Goal: Task Accomplishment & Management: Complete application form

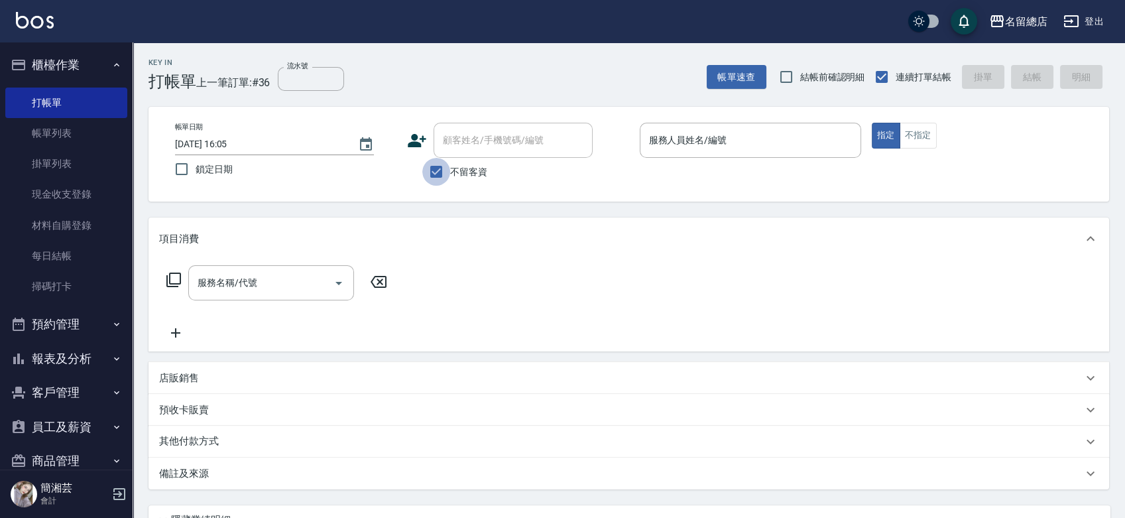
drag, startPoint x: 429, startPoint y: 174, endPoint x: 446, endPoint y: 154, distance: 26.8
click at [430, 172] on input "不留客資" at bounding box center [436, 172] width 28 height 28
checkbox input "false"
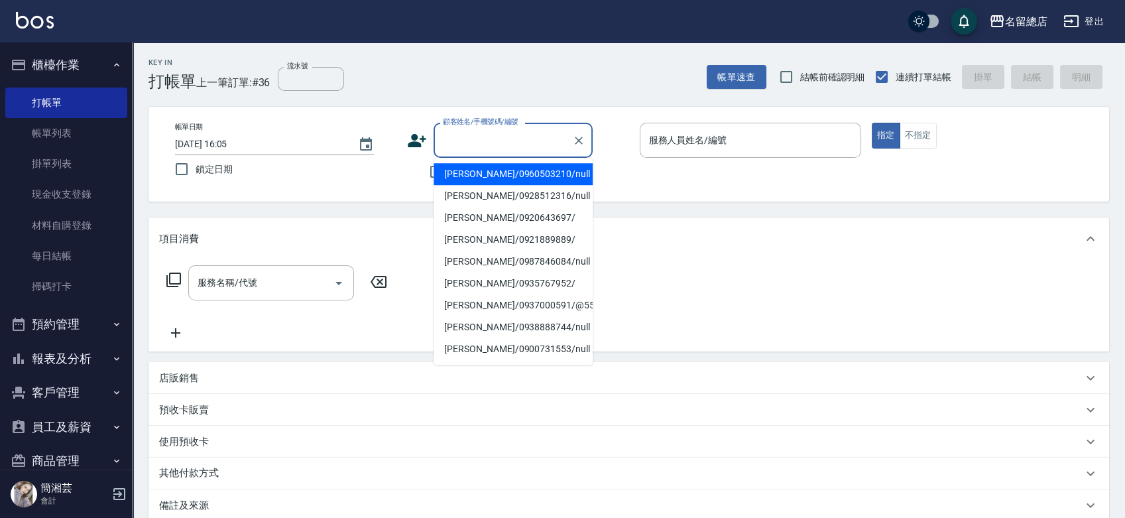
click at [460, 136] on div "顧客姓名/手機號碼/編號 顧客姓名/手機號碼/編號" at bounding box center [513, 140] width 159 height 35
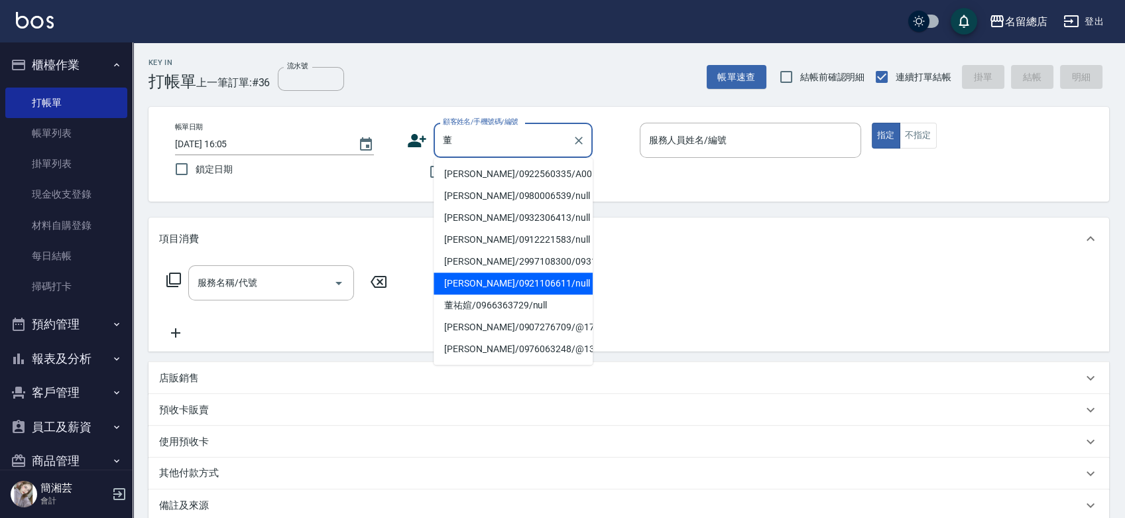
click at [516, 294] on li "[PERSON_NAME]/0921106611/null" at bounding box center [513, 283] width 159 height 22
type input "[PERSON_NAME]/0921106611/null"
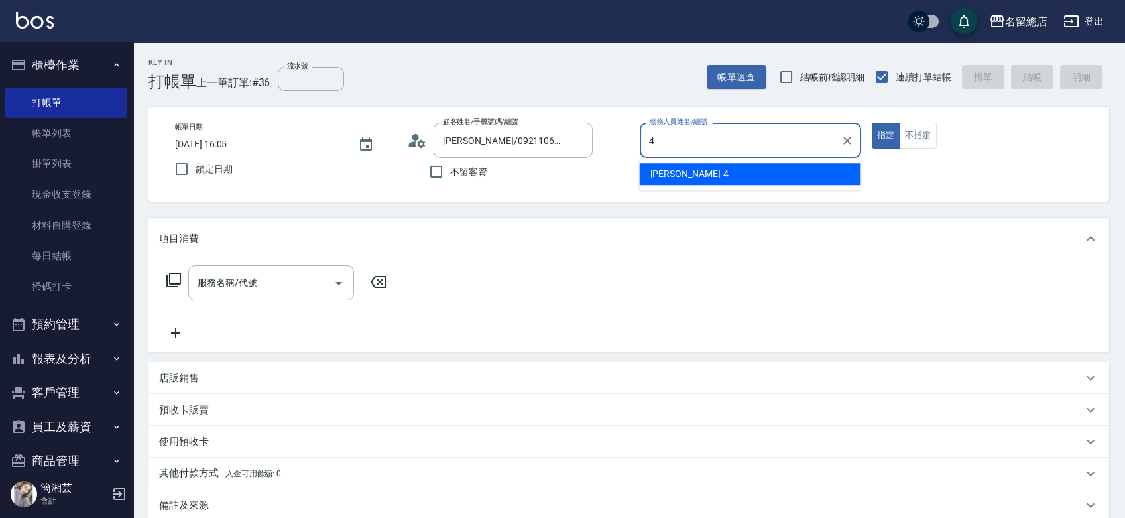
type input "[PERSON_NAME]-4"
type button "true"
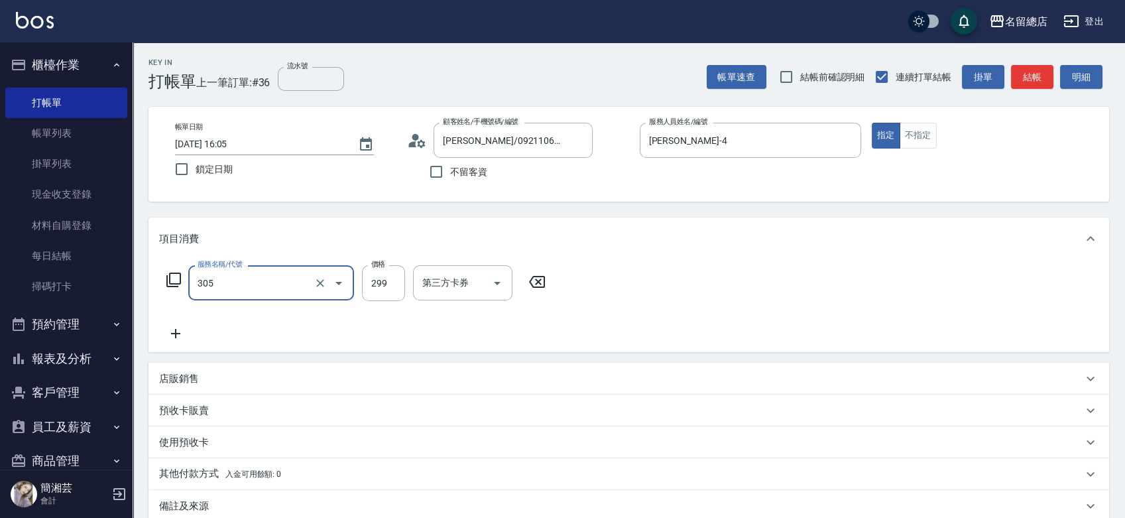
type input "剪髮(305)"
type input "500"
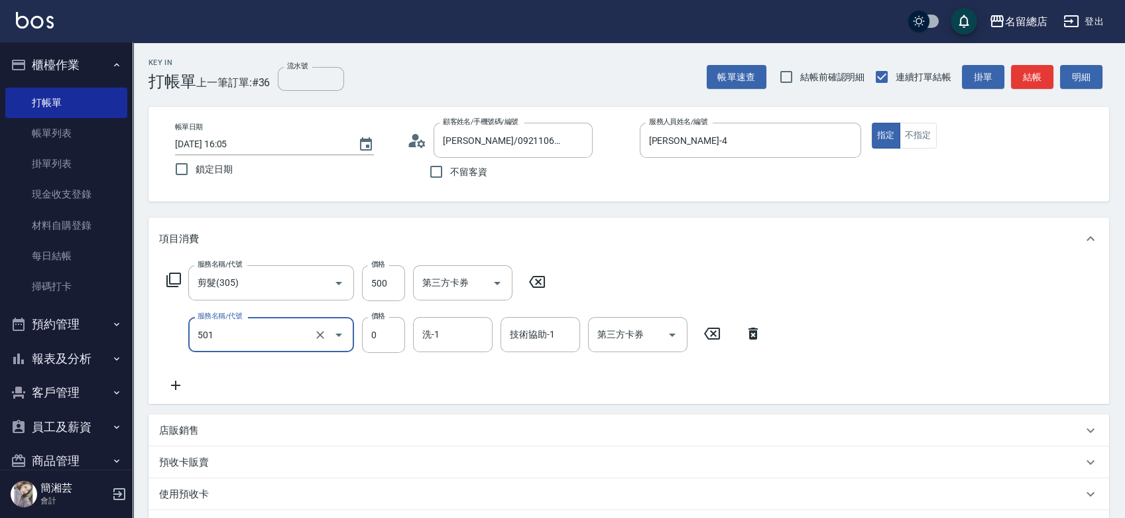
type input "2段蓋卡1300以上(501)"
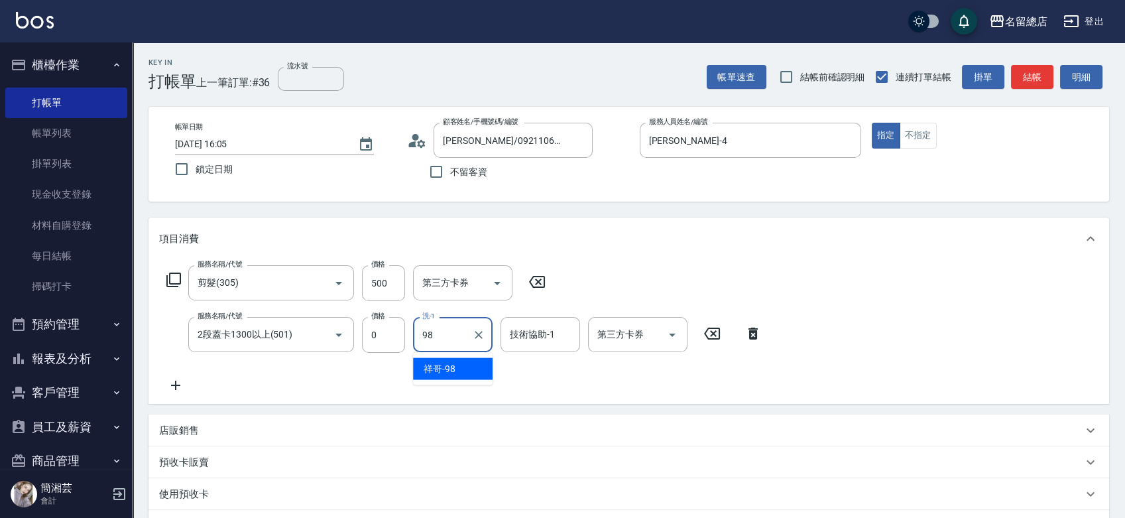
type input "祥哥-98"
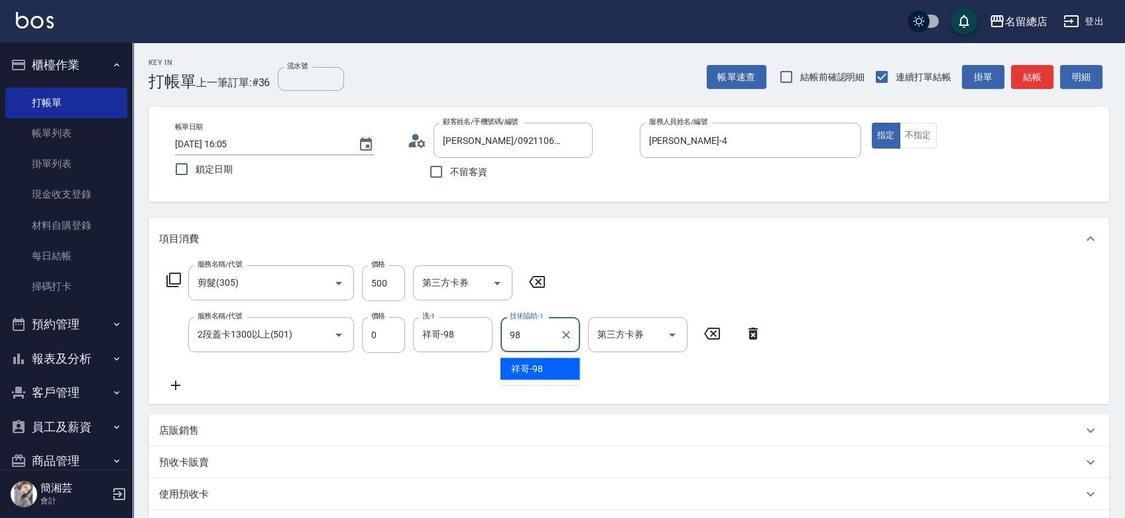
type input "祥哥-98"
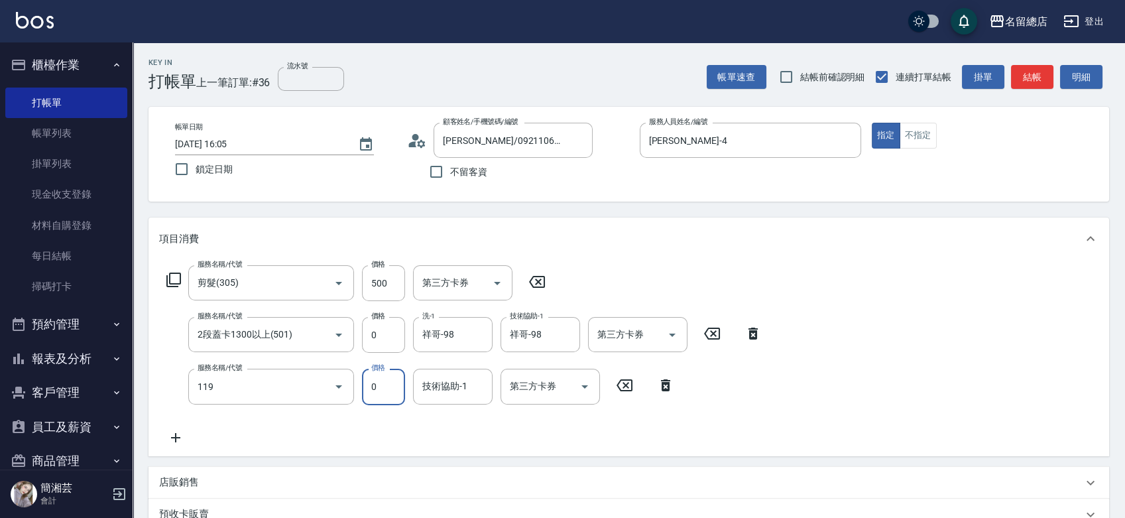
type input "頭皮蓋卡5點(119)"
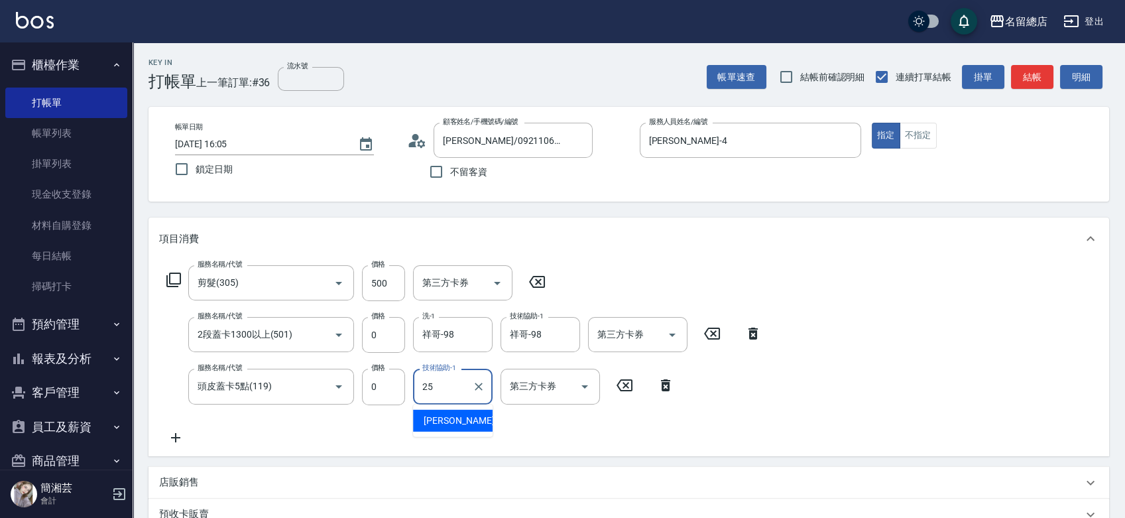
type input "[PERSON_NAME]-25"
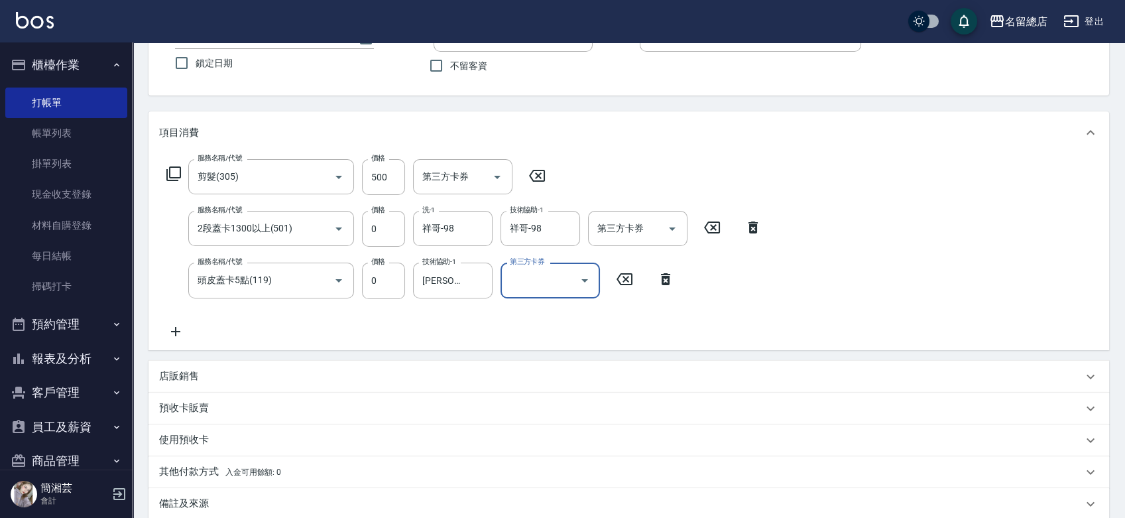
scroll to position [147, 0]
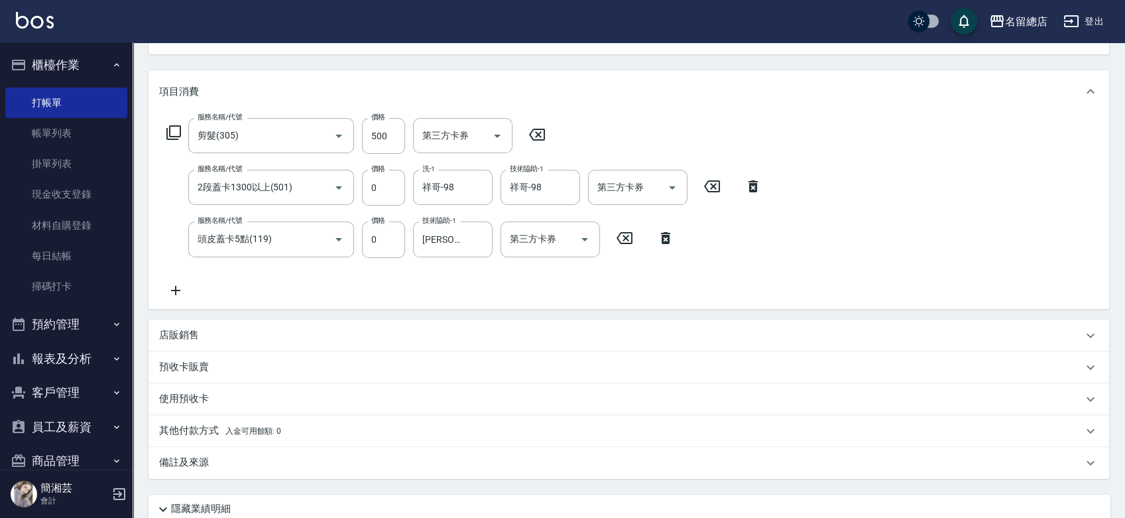
click at [221, 366] on div "預收卡販賣" at bounding box center [620, 367] width 923 height 14
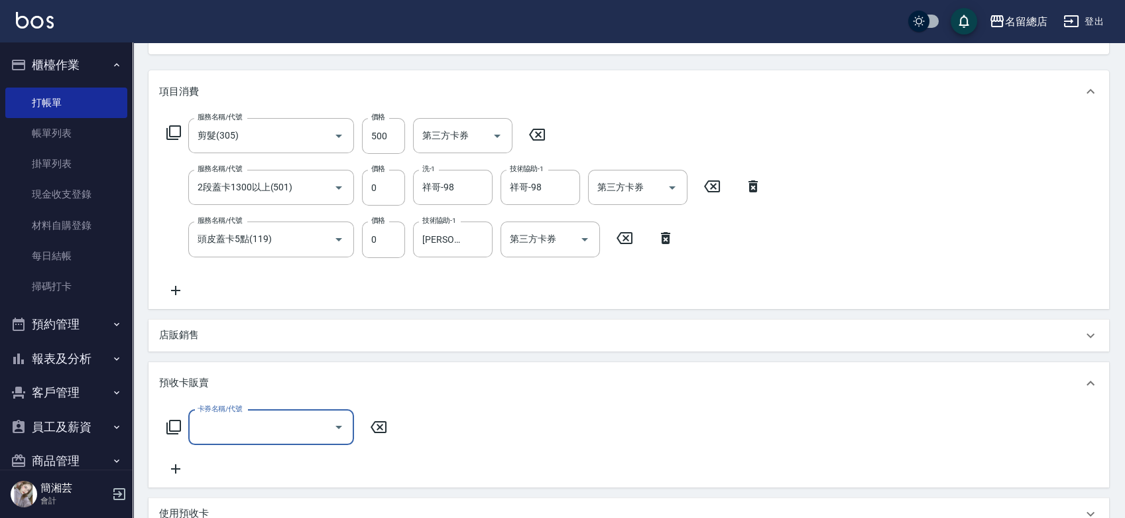
scroll to position [0, 0]
type input "二段自備卡(407)"
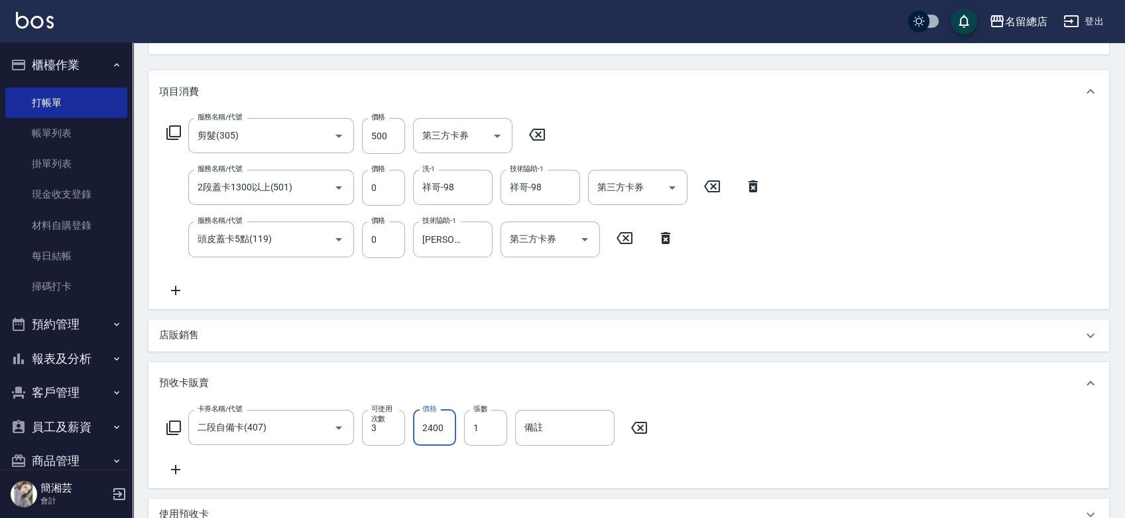
type input "2400"
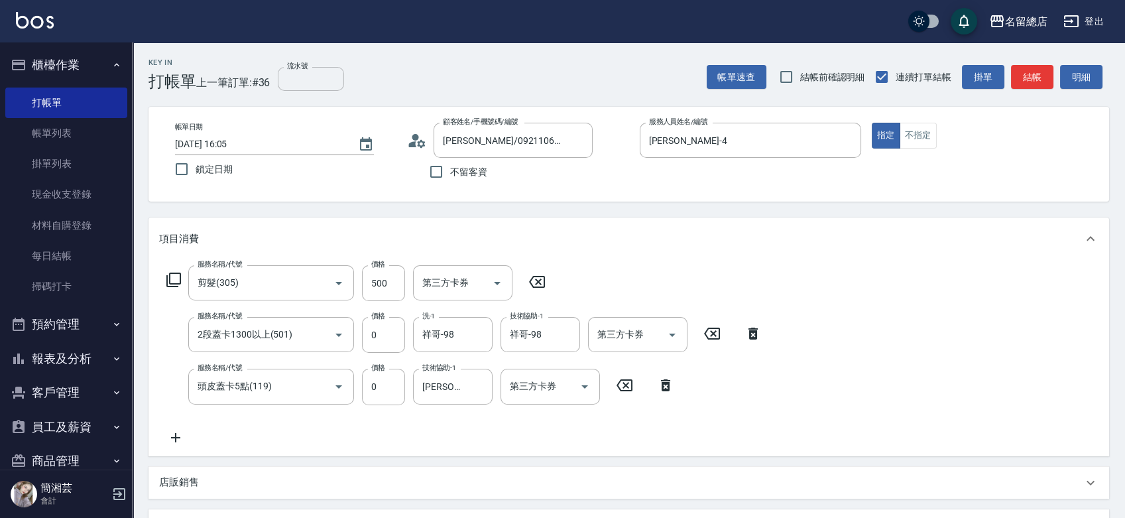
type input "9309"
click at [285, 74] on input "流水號" at bounding box center [311, 79] width 66 height 24
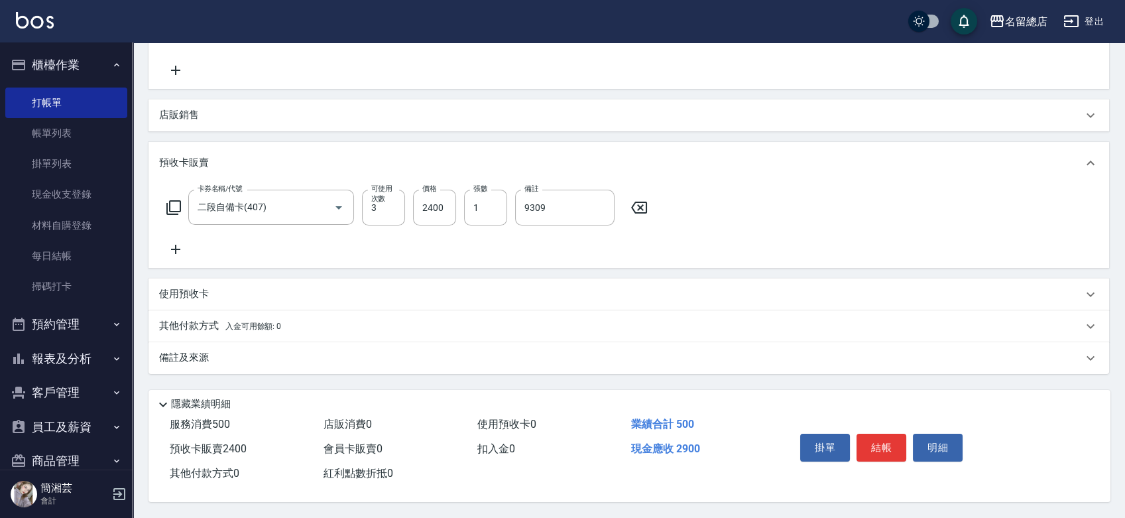
scroll to position [371, 0]
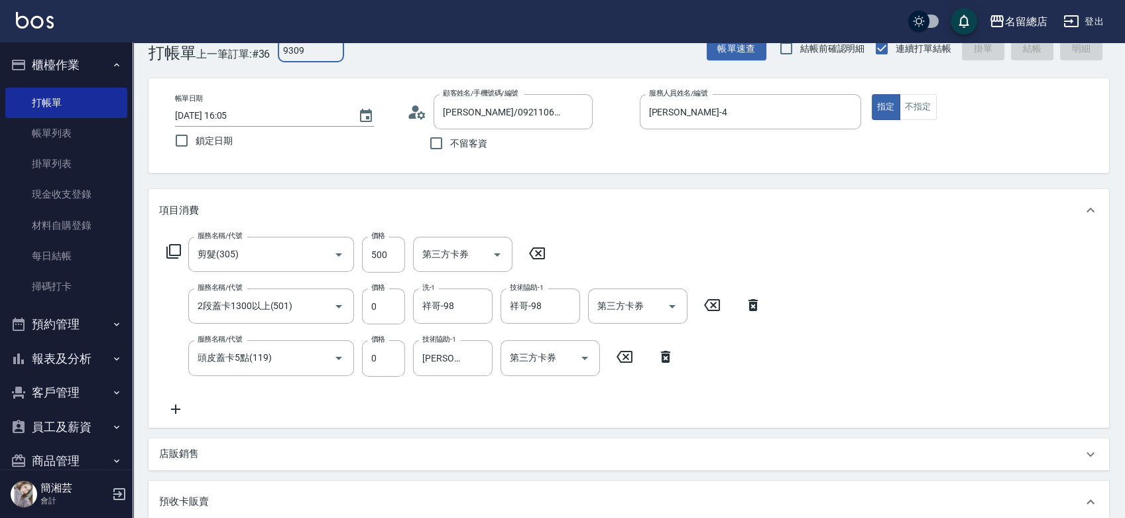
type input "9309"
type input "[DATE] 16:43"
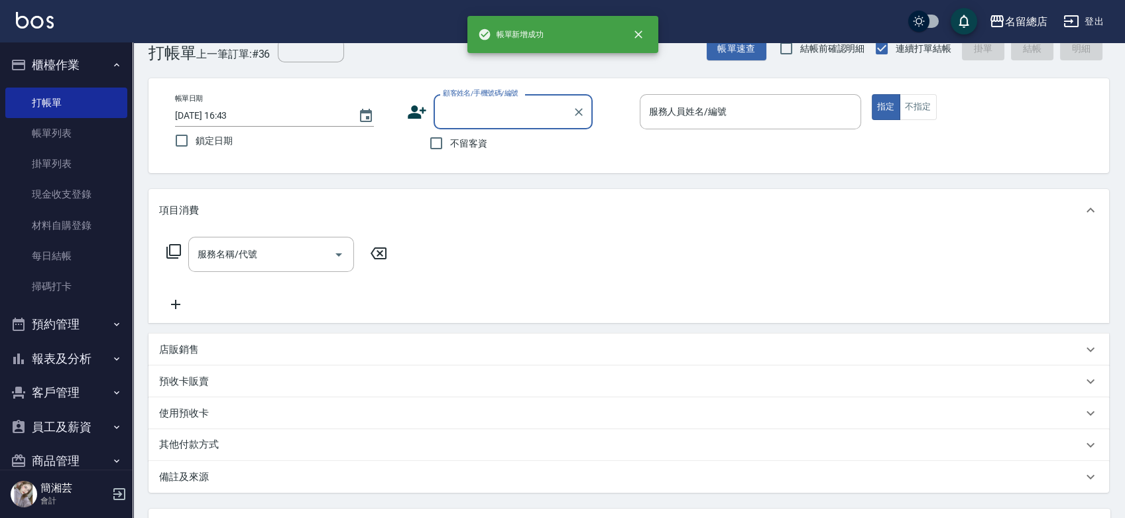
scroll to position [3, 0]
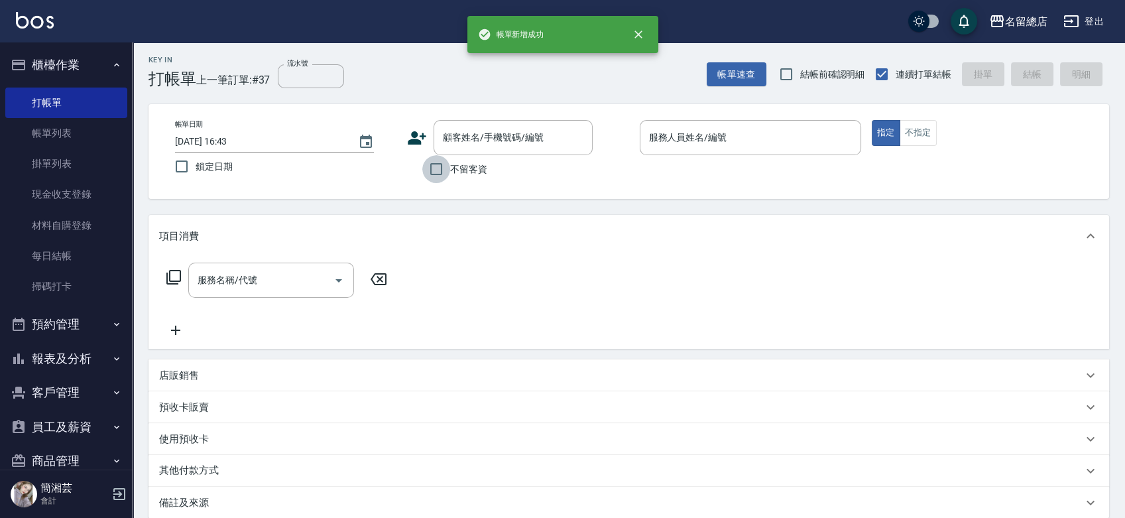
click at [438, 178] on input "不留客資" at bounding box center [436, 169] width 28 height 28
checkbox input "true"
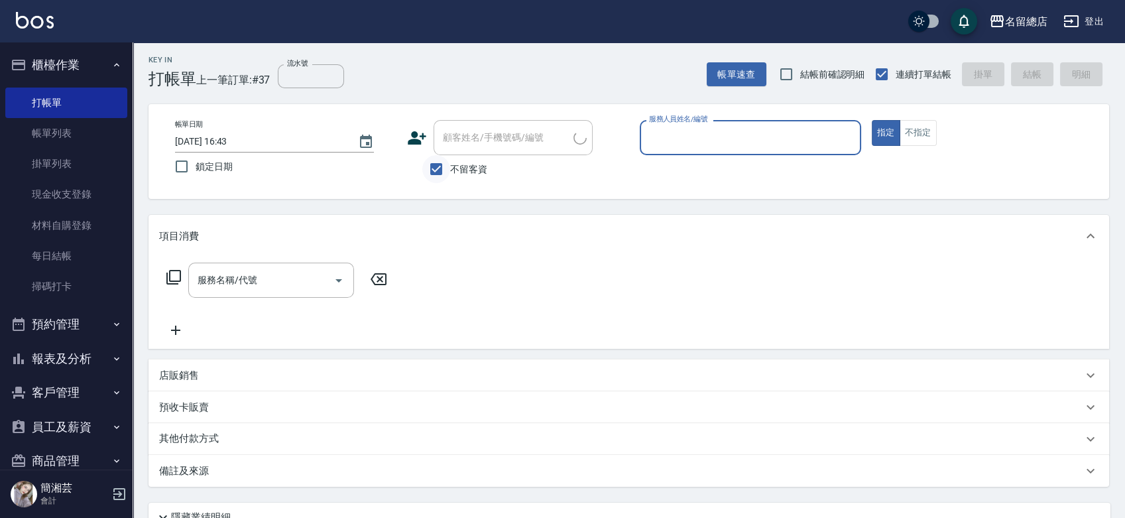
type input "ㄇ"
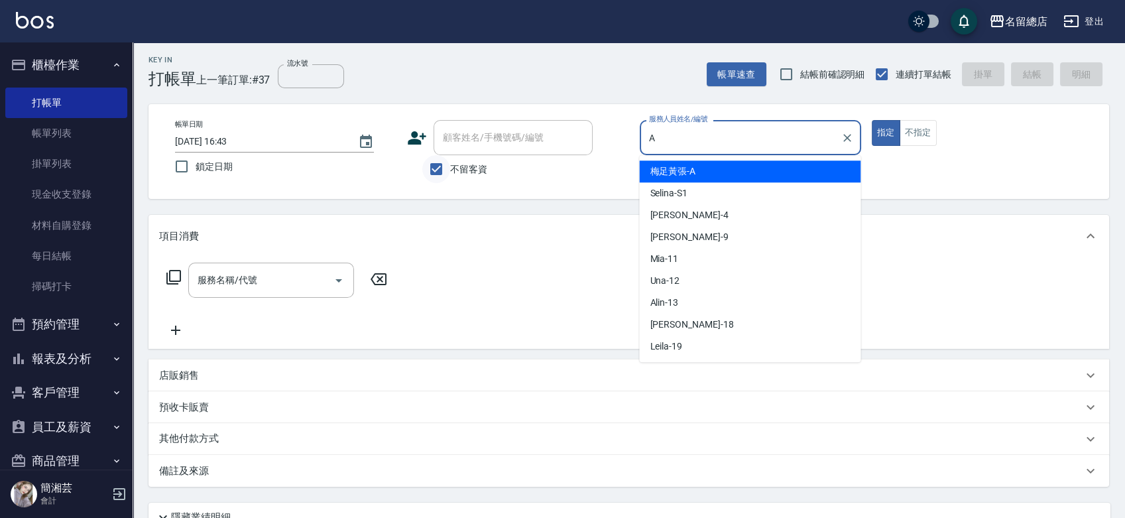
type input "梅足黃張-A"
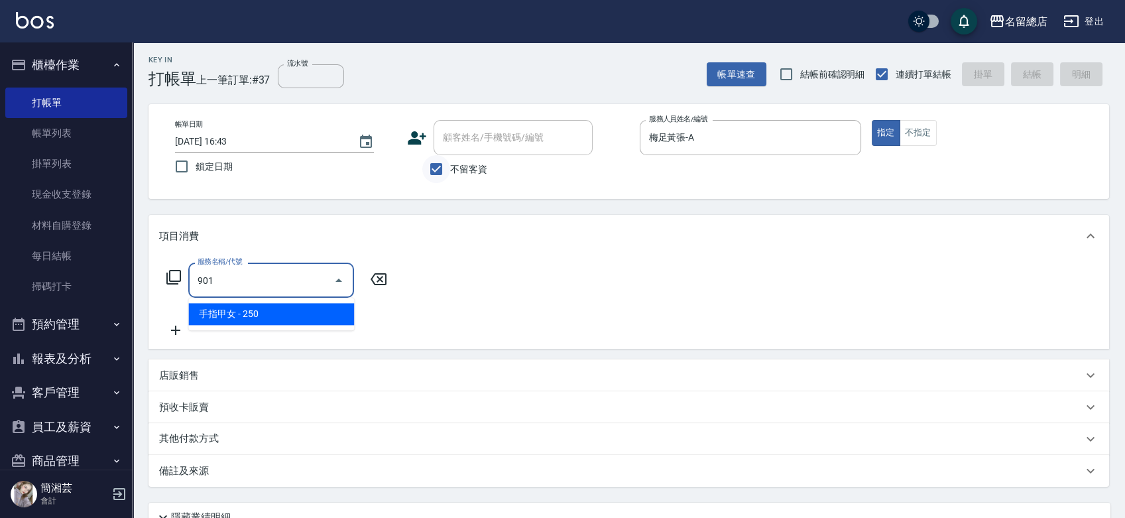
type input "手指甲女(901)"
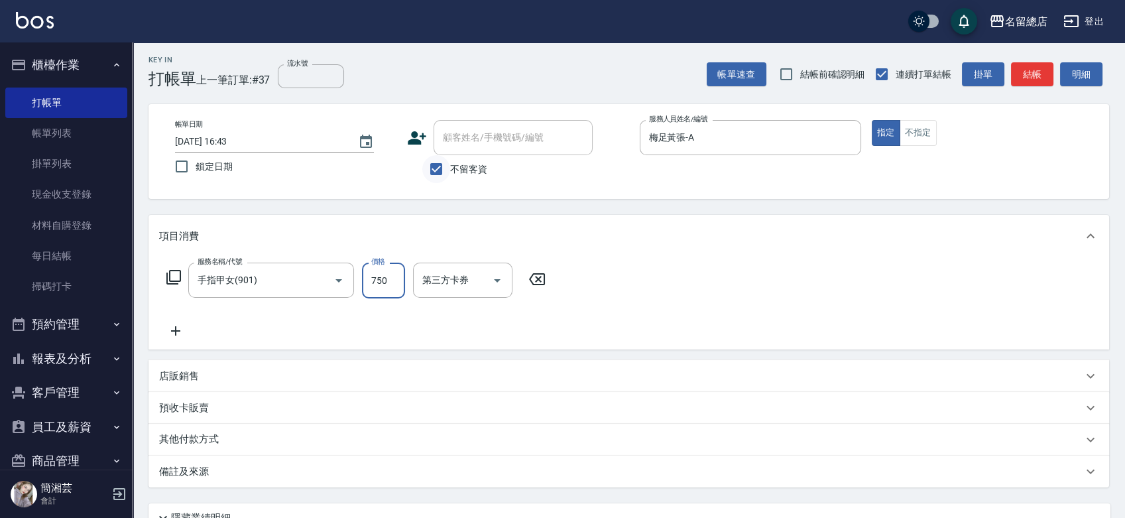
type input "750"
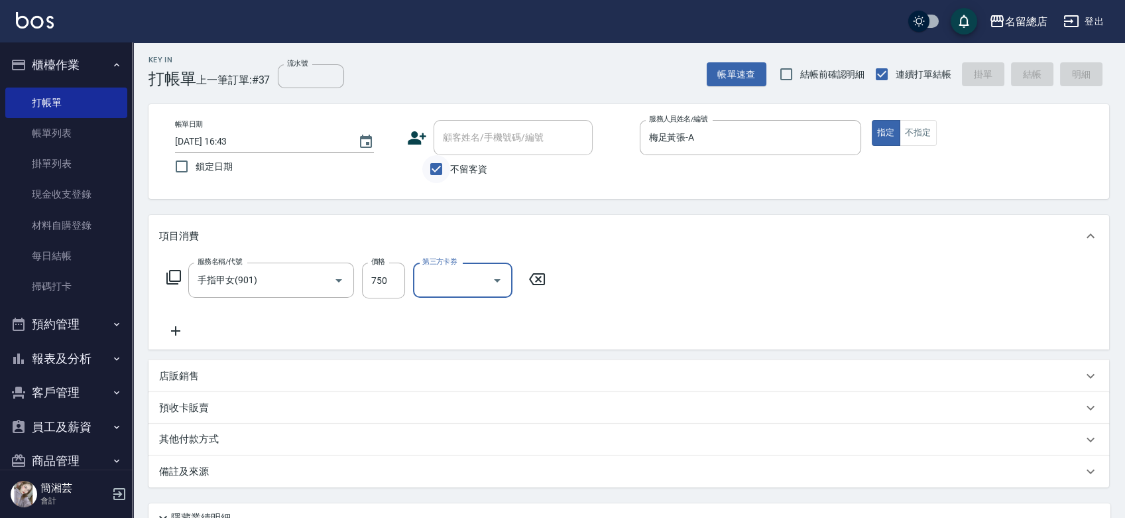
type input "[DATE] 16:44"
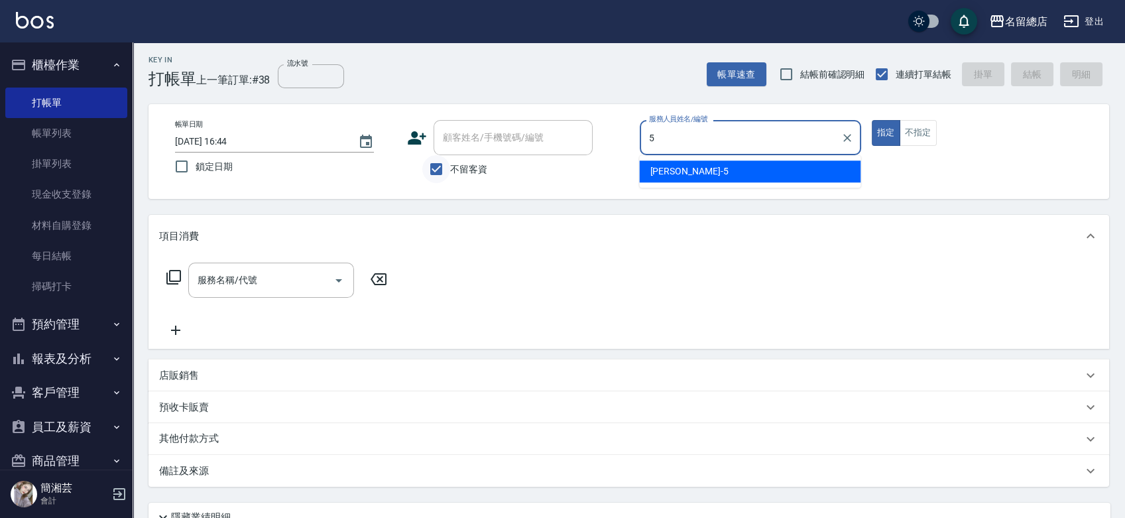
type input "[PERSON_NAME]-5"
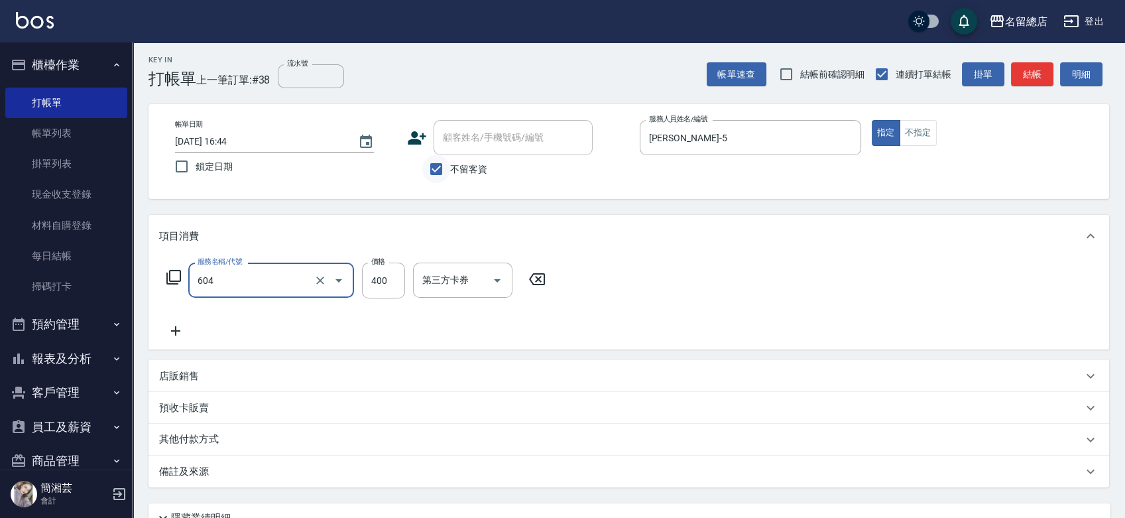
type input "健康洗髮(604)"
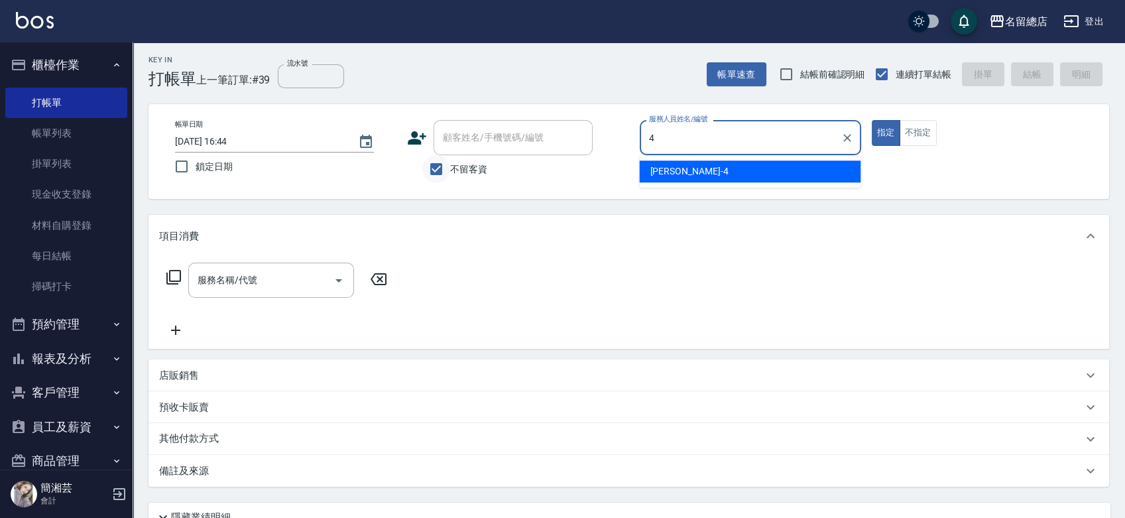
type input "[PERSON_NAME]-4"
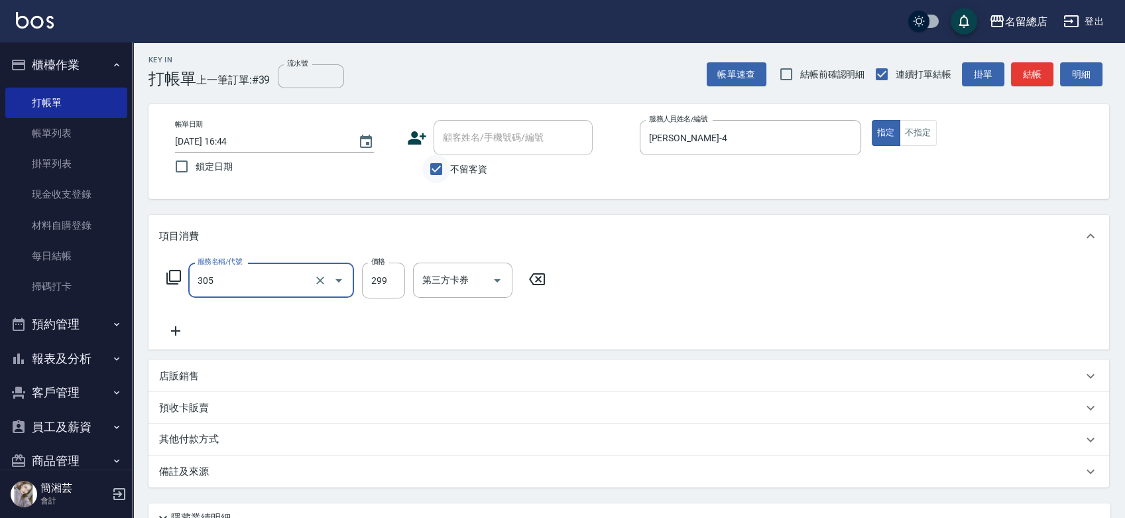
type input "剪髮(305)"
type input "500"
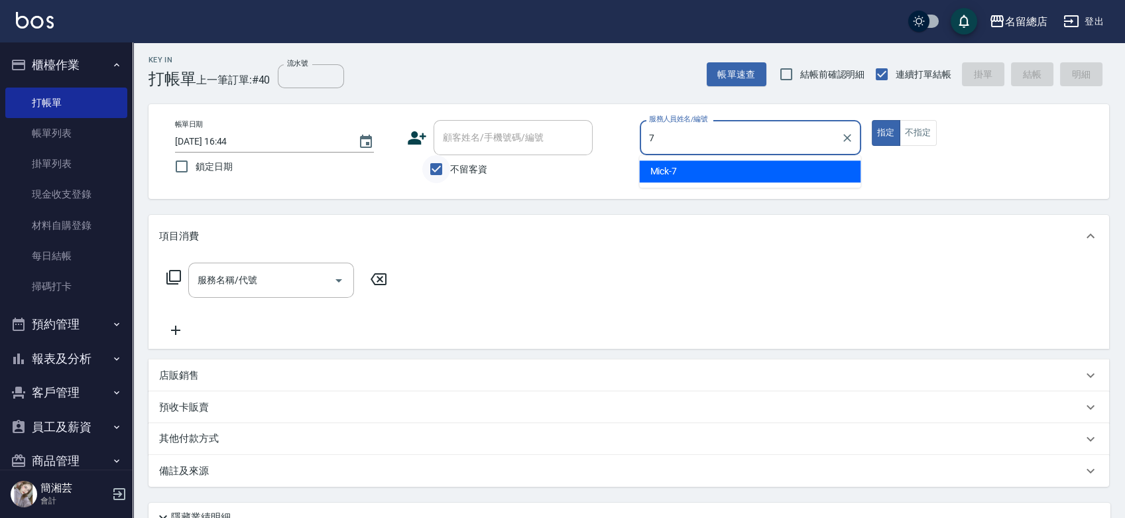
type input "Mick-7"
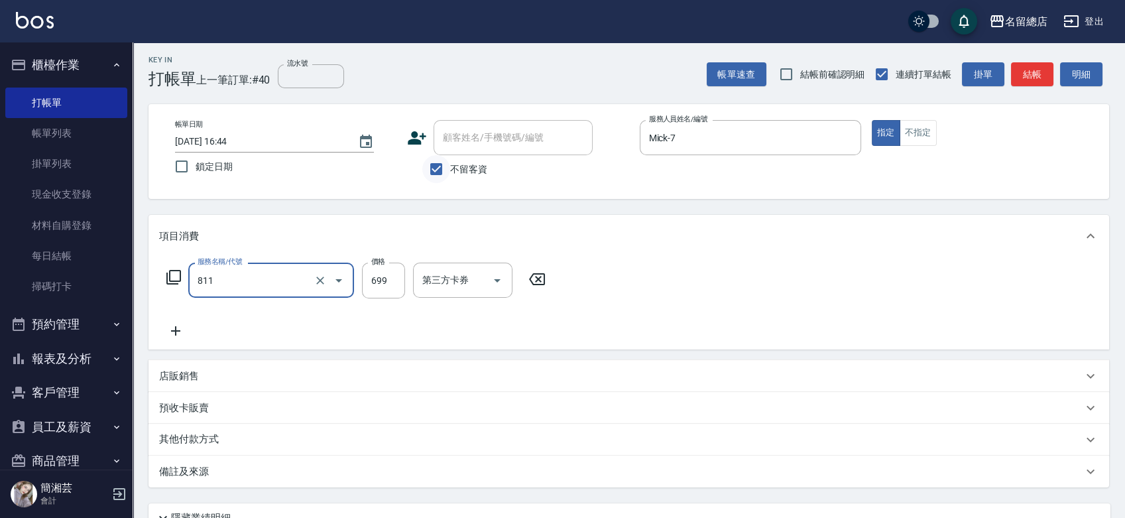
type input "洗+剪(811)"
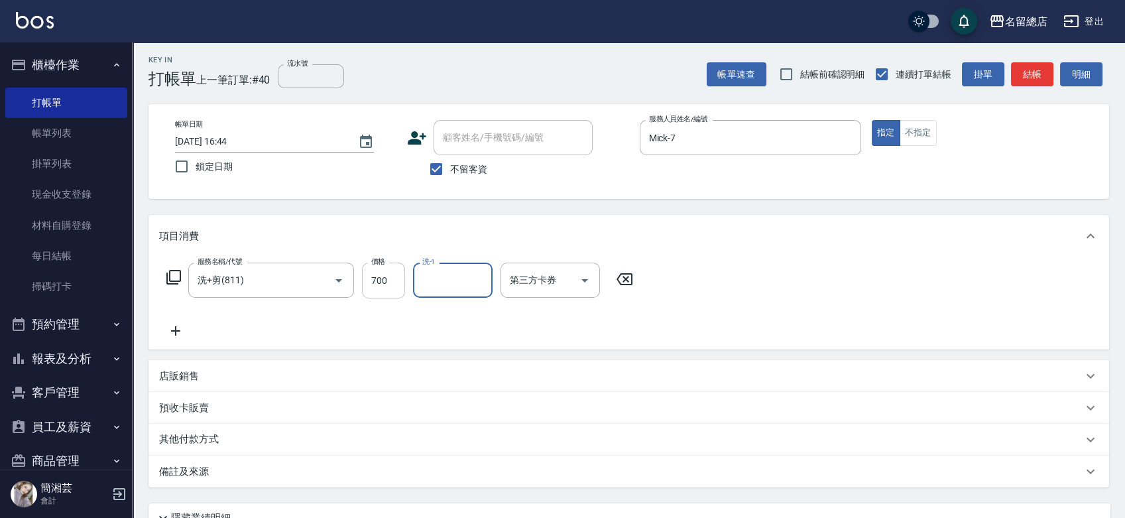
click at [402, 284] on input "700" at bounding box center [383, 280] width 43 height 36
type input "800"
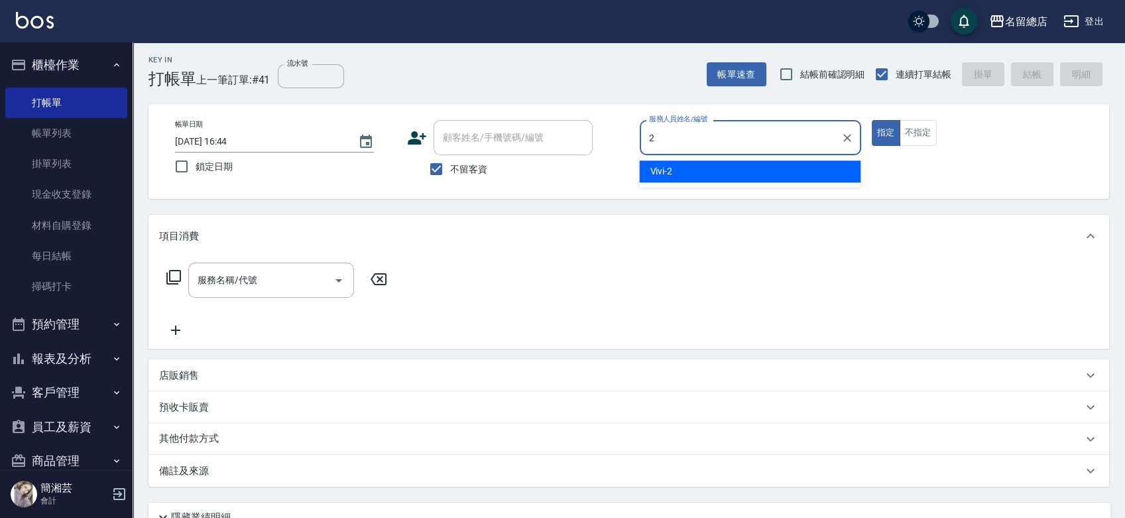
type input "Vivi-2"
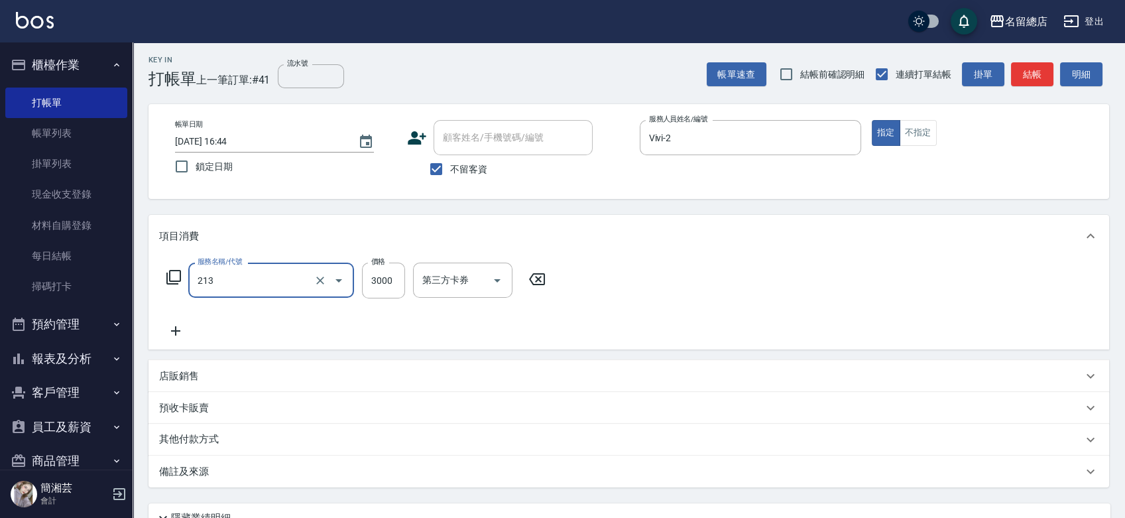
type input "陶溫3000以上(213)"
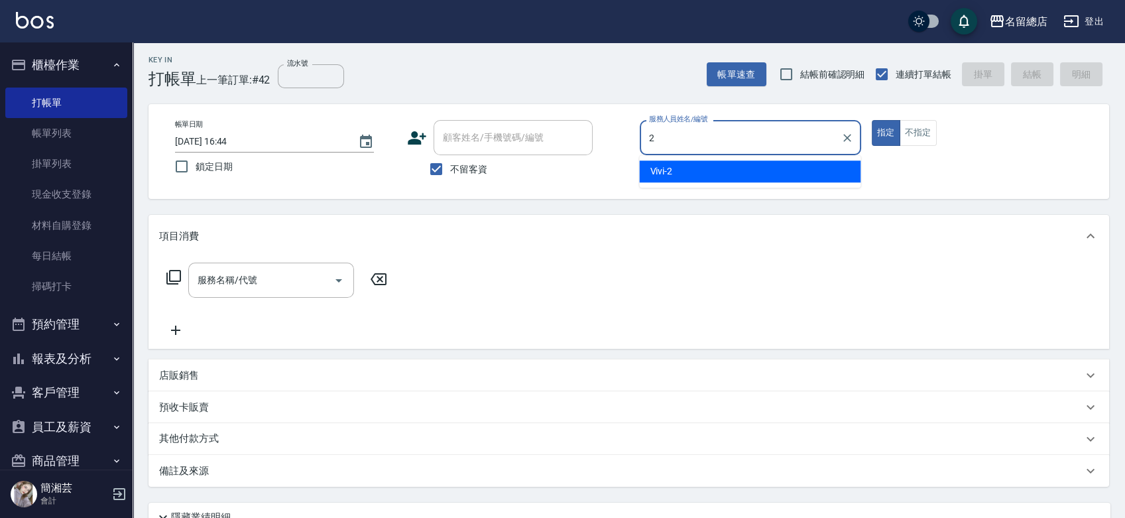
type input "Vivi-2"
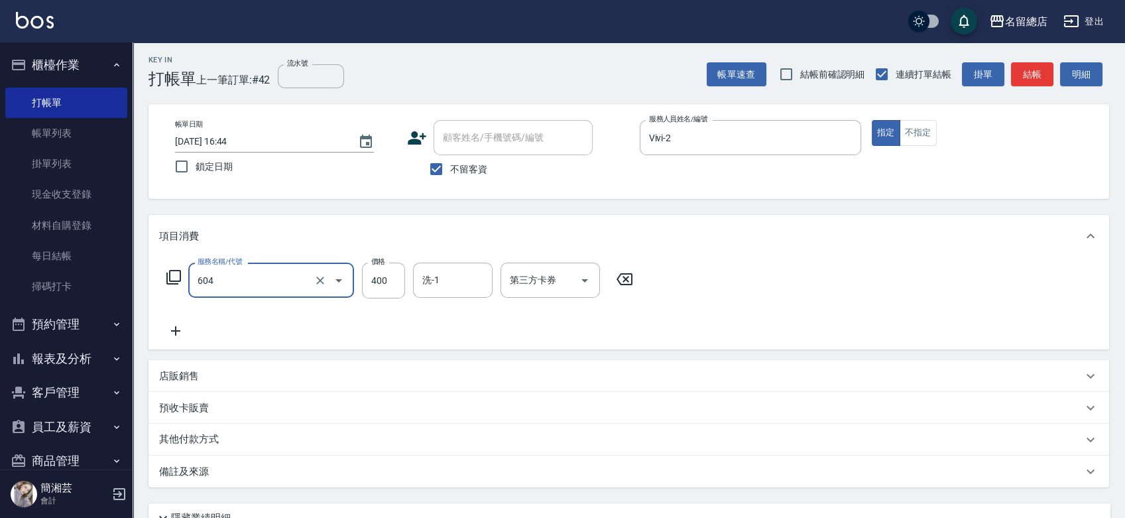
type input "健康洗髮(604)"
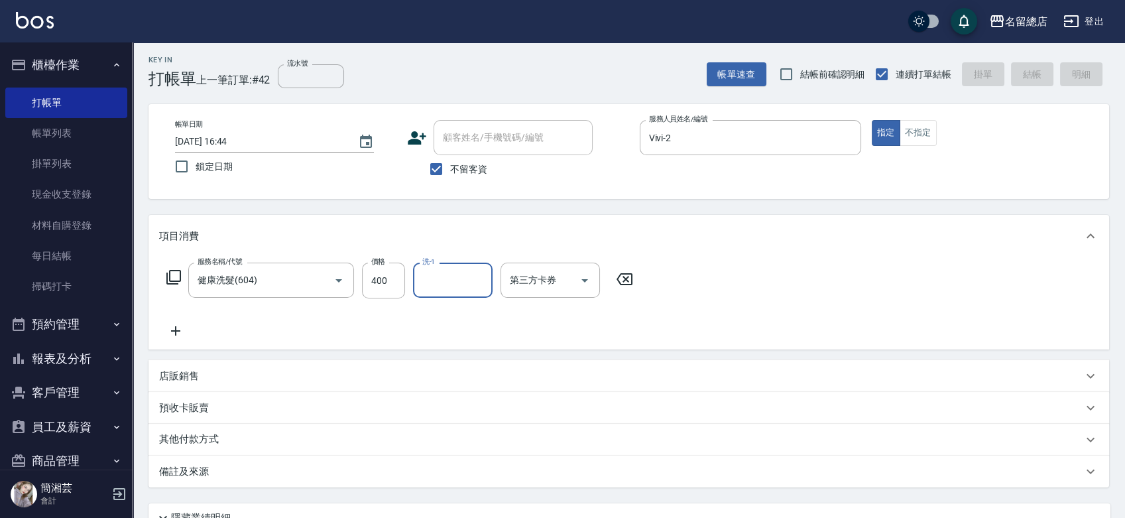
type input "[DATE] 16:45"
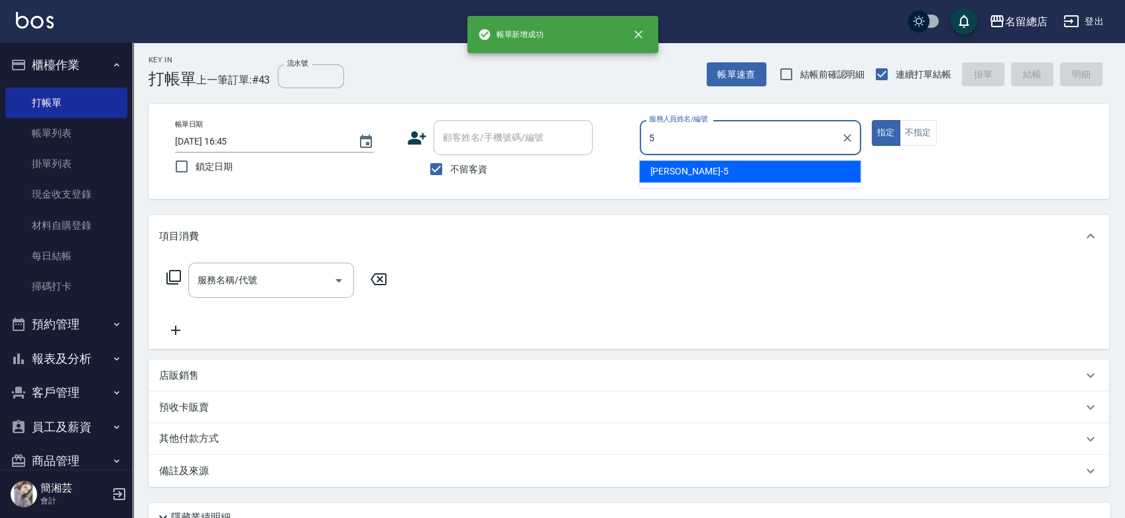
type input "[PERSON_NAME]-5"
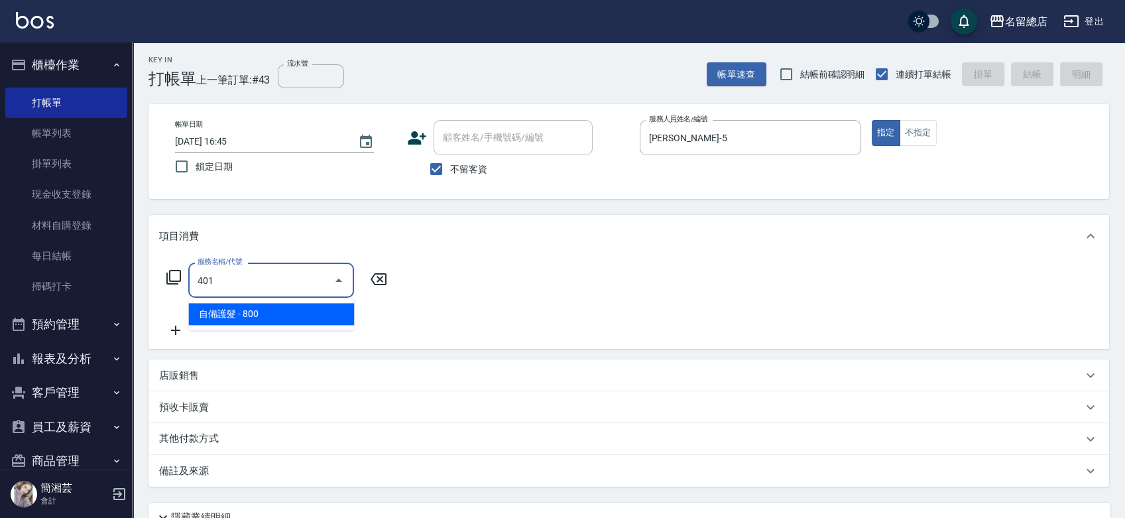
type input "自備護髮(401)"
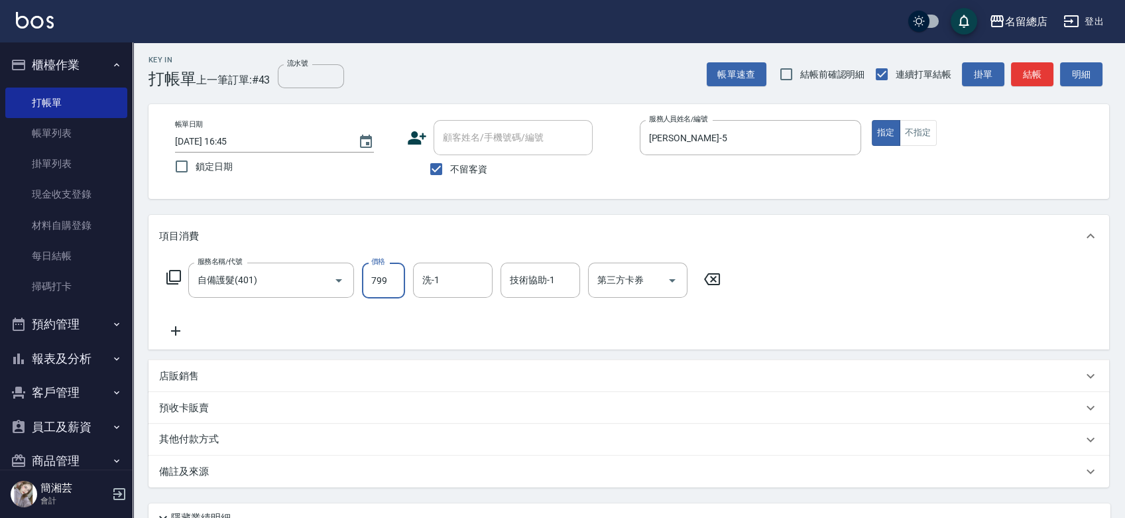
type input "799"
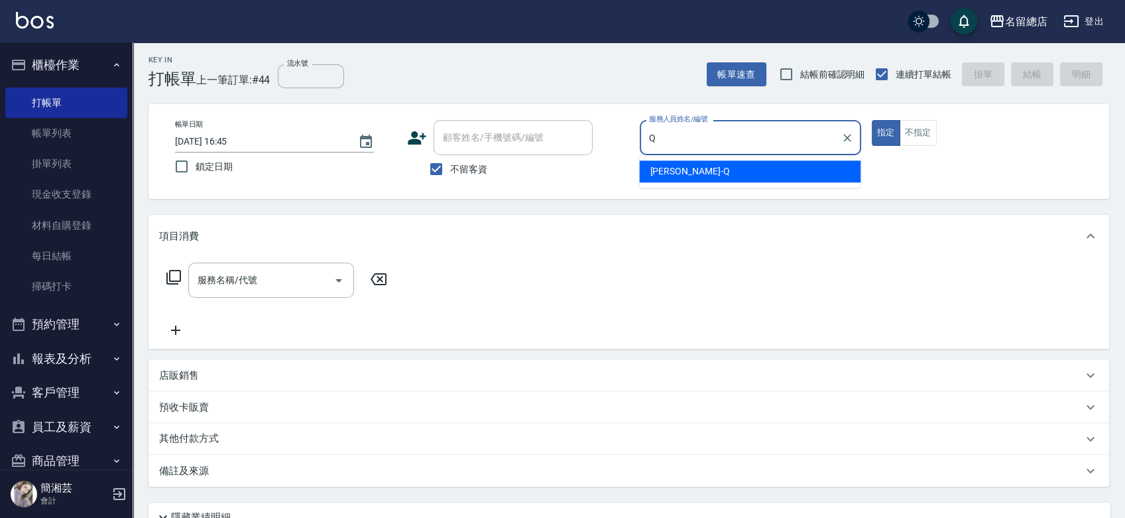
type input "[PERSON_NAME]"
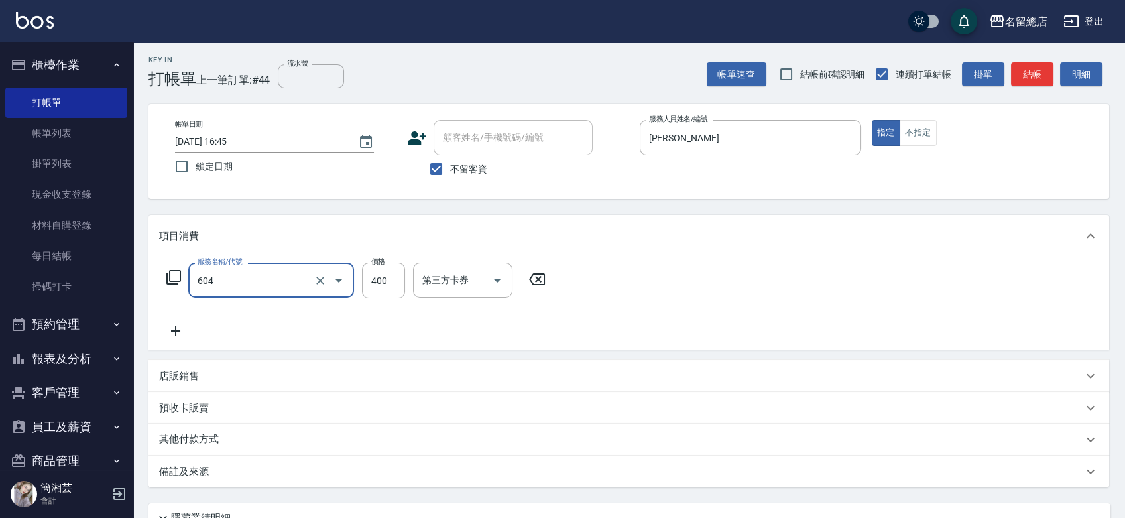
type input "健康洗髮(604)"
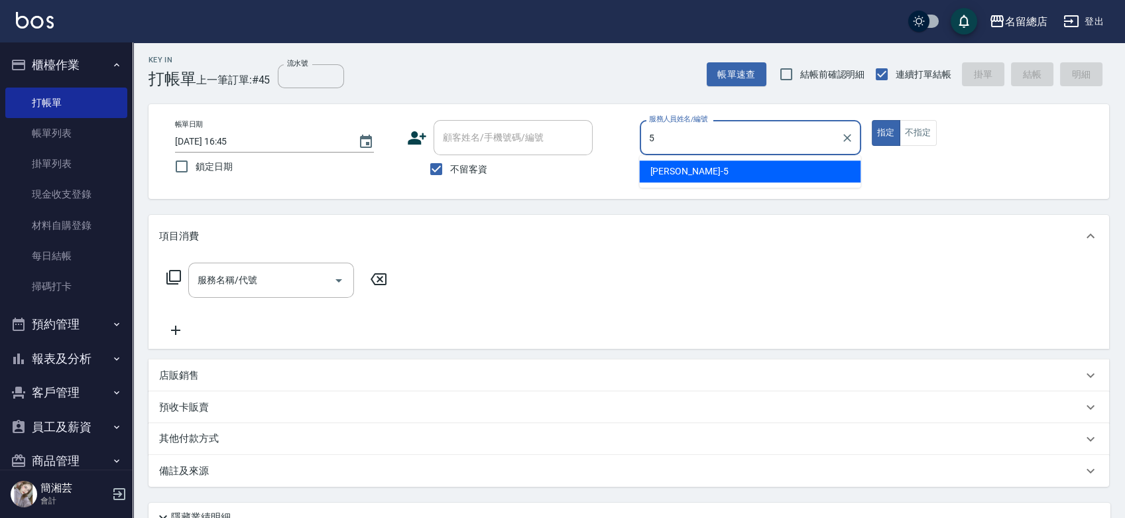
type input "[PERSON_NAME]-5"
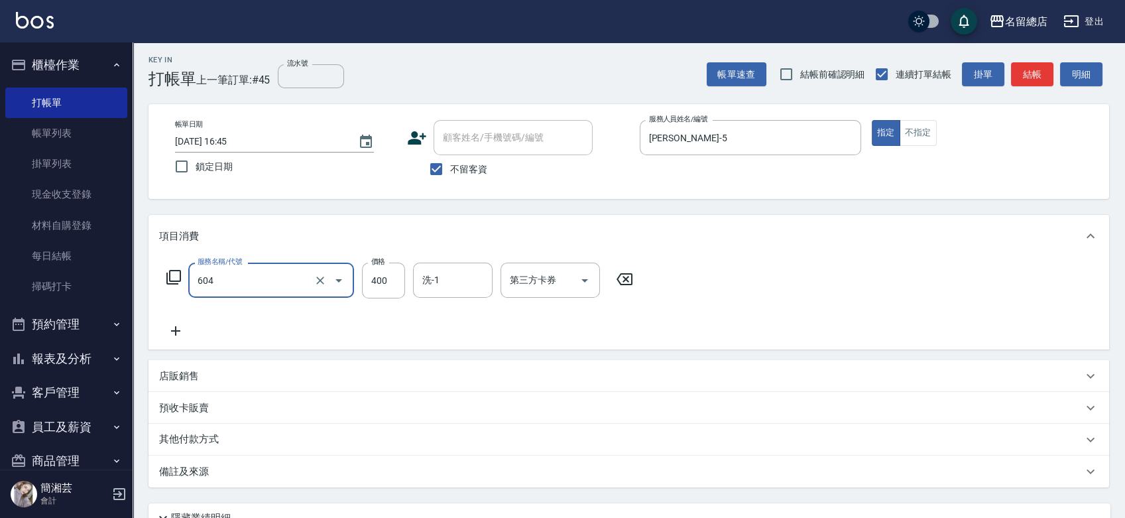
type input "健康洗髮(604)"
type input "400"
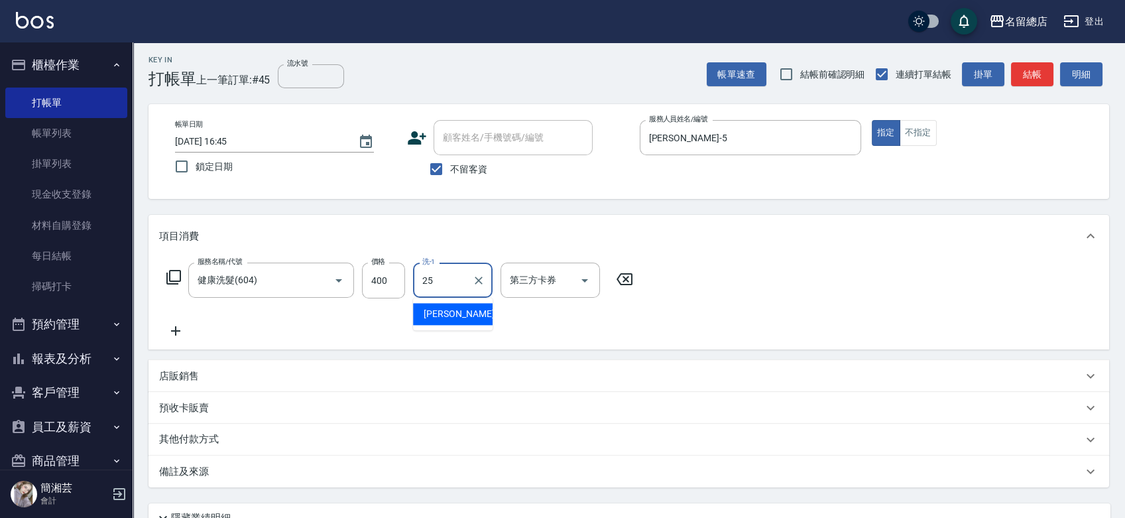
type input "[PERSON_NAME]-25"
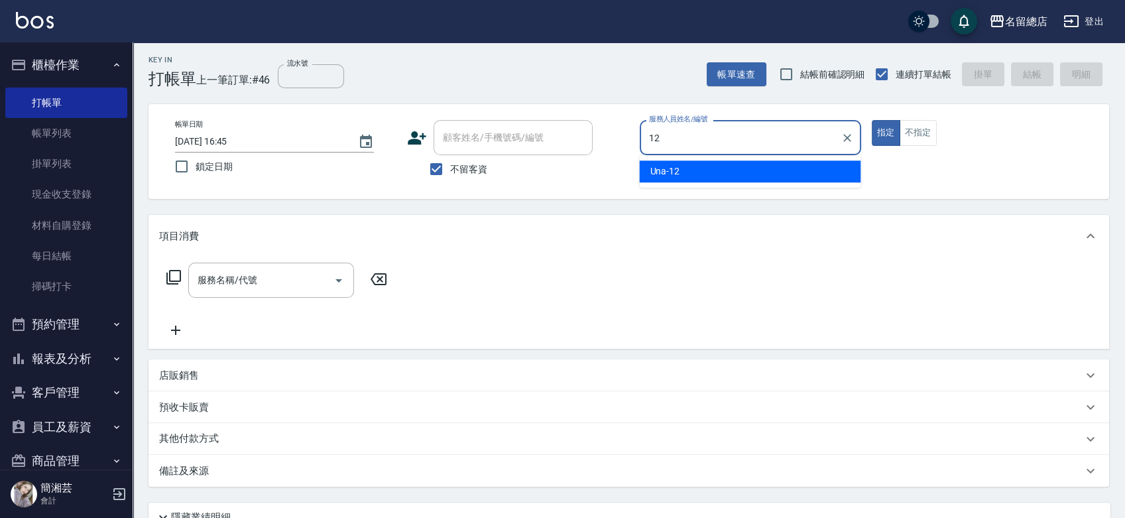
type input "Una-12"
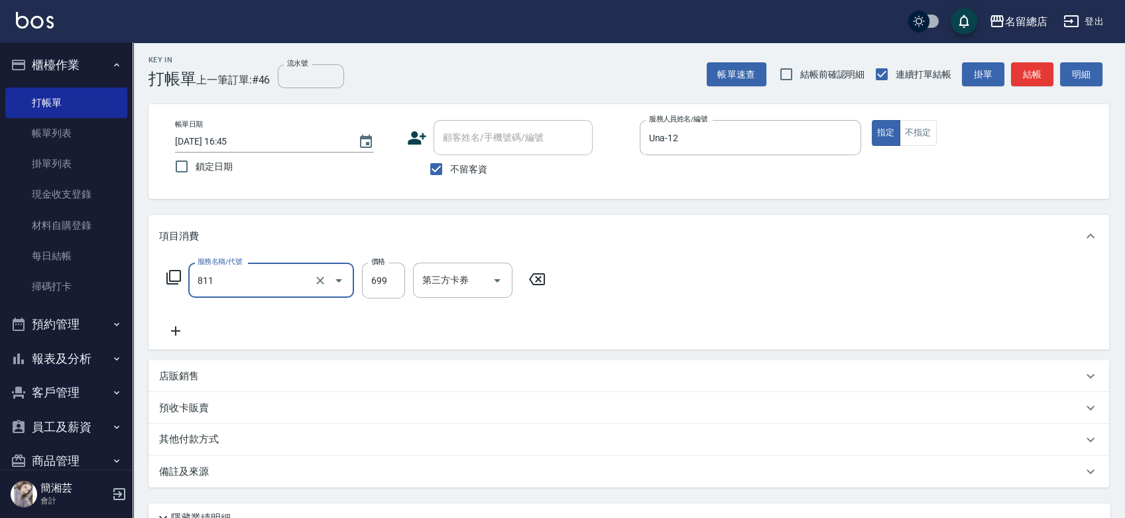
type input "洗+剪(811)"
type input "700"
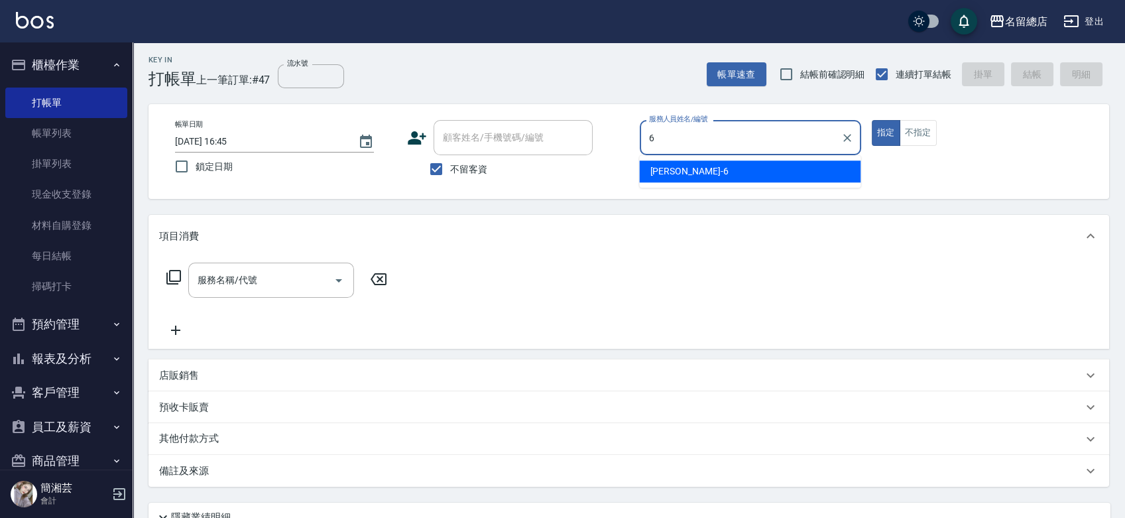
type input "[PERSON_NAME]娘-6"
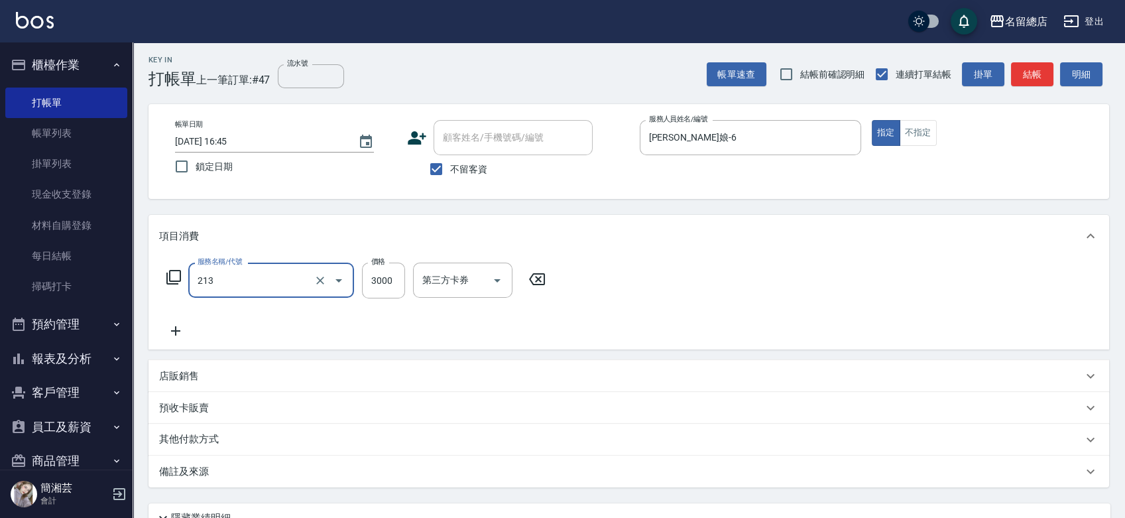
type input "陶溫3000以上(213)"
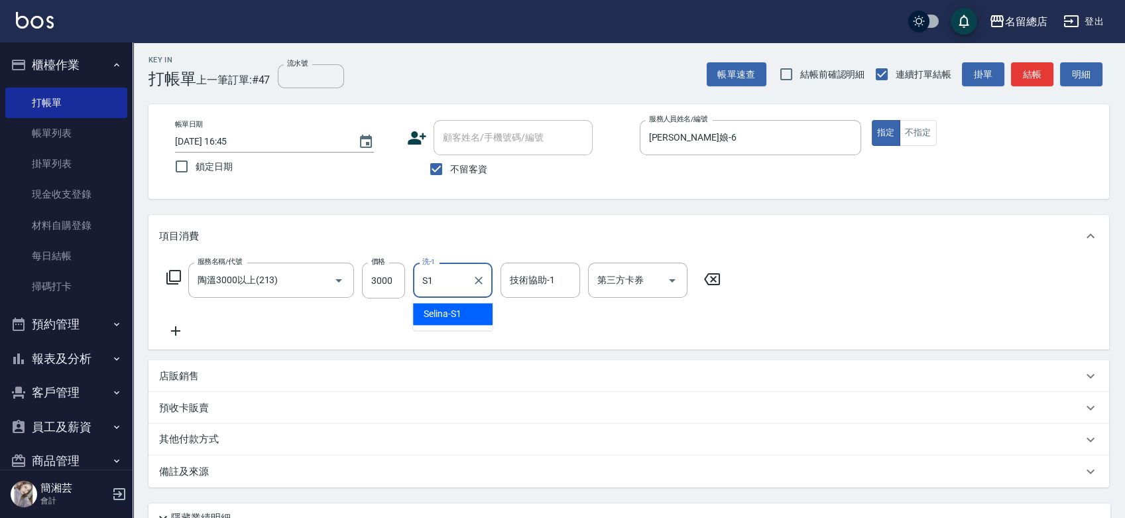
type input "Selina-S1"
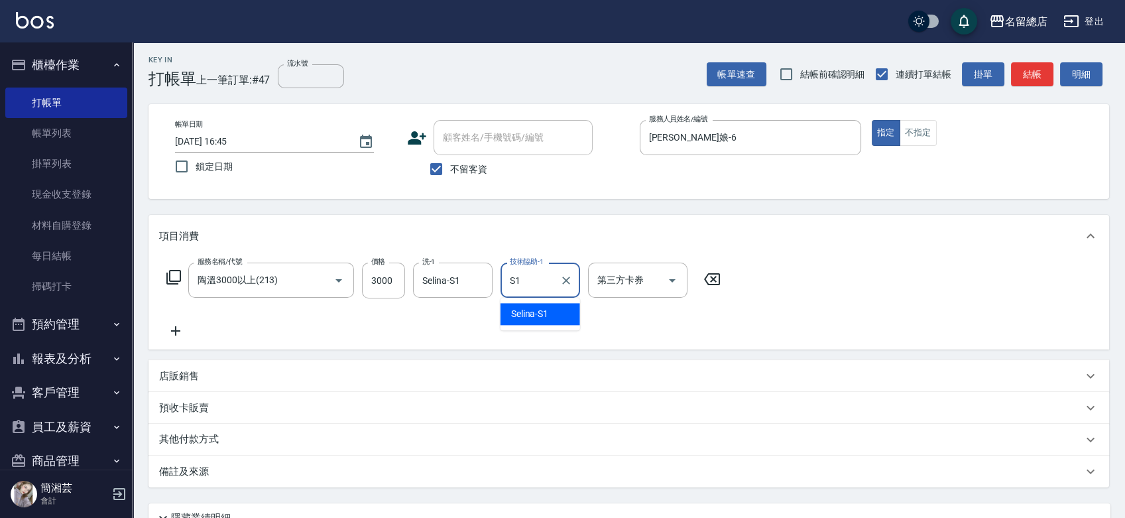
type input "Selina-S1"
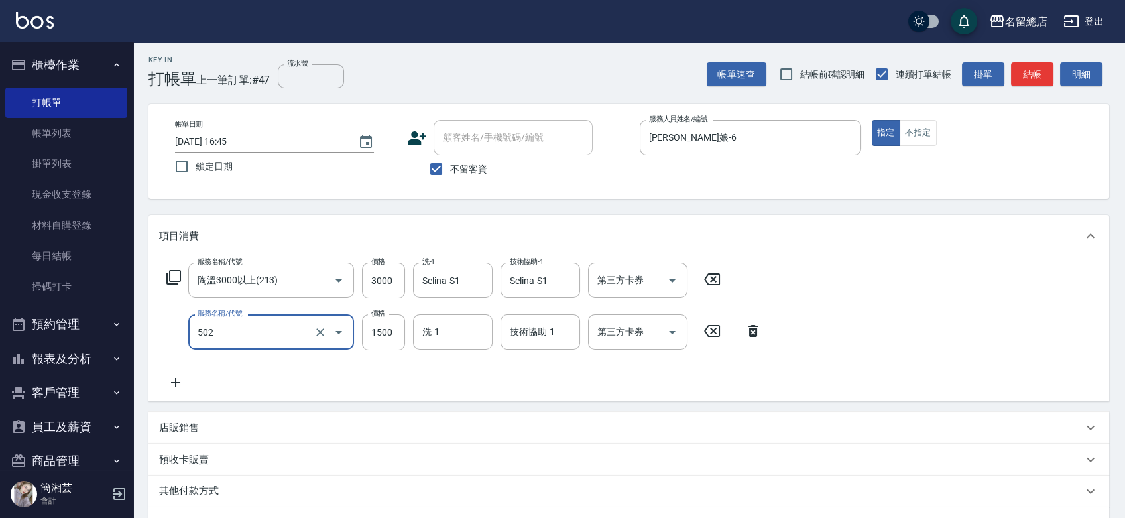
type input "染髮1500以上(502)"
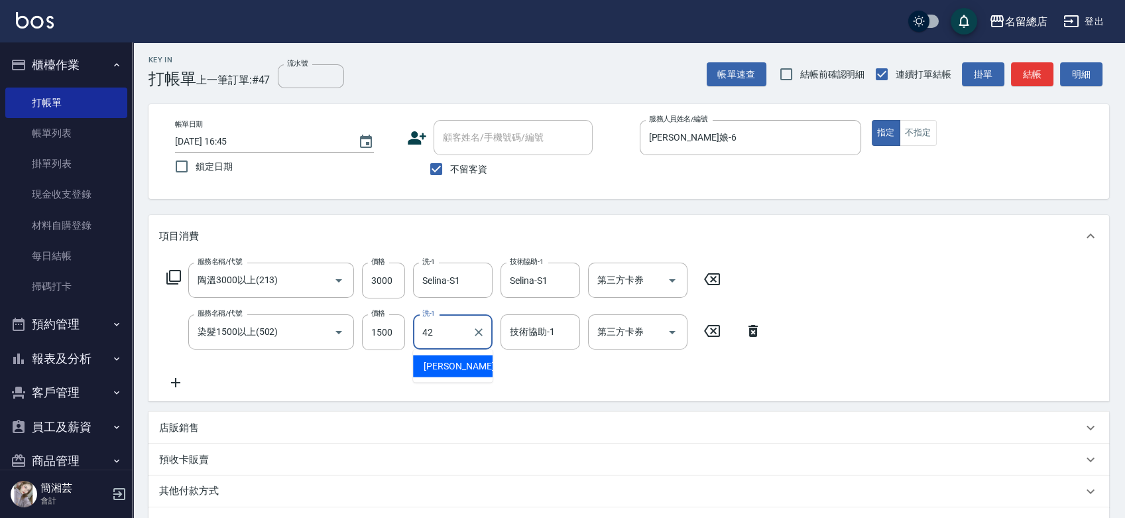
type input "[PERSON_NAME]-42"
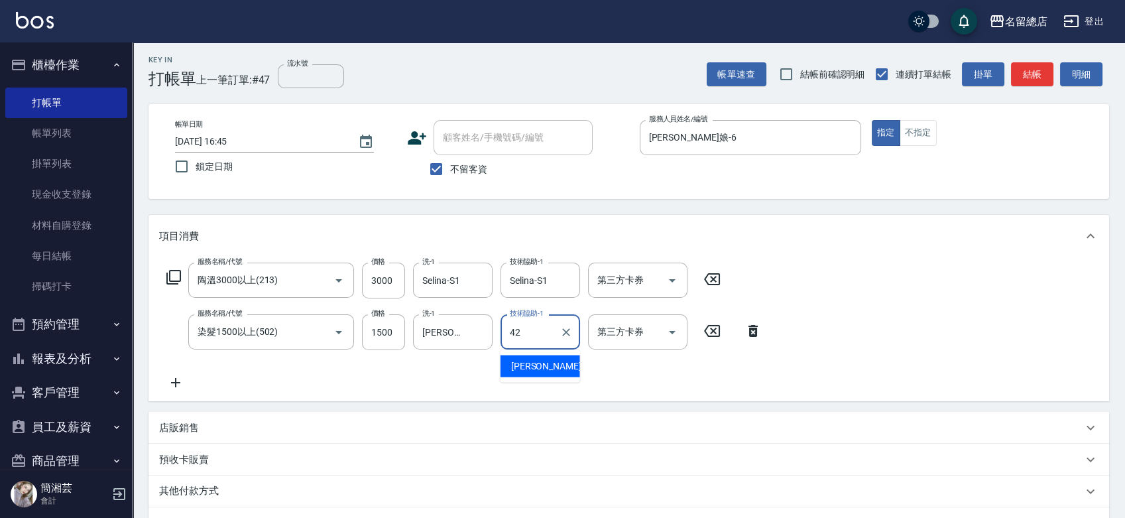
type input "[PERSON_NAME]-42"
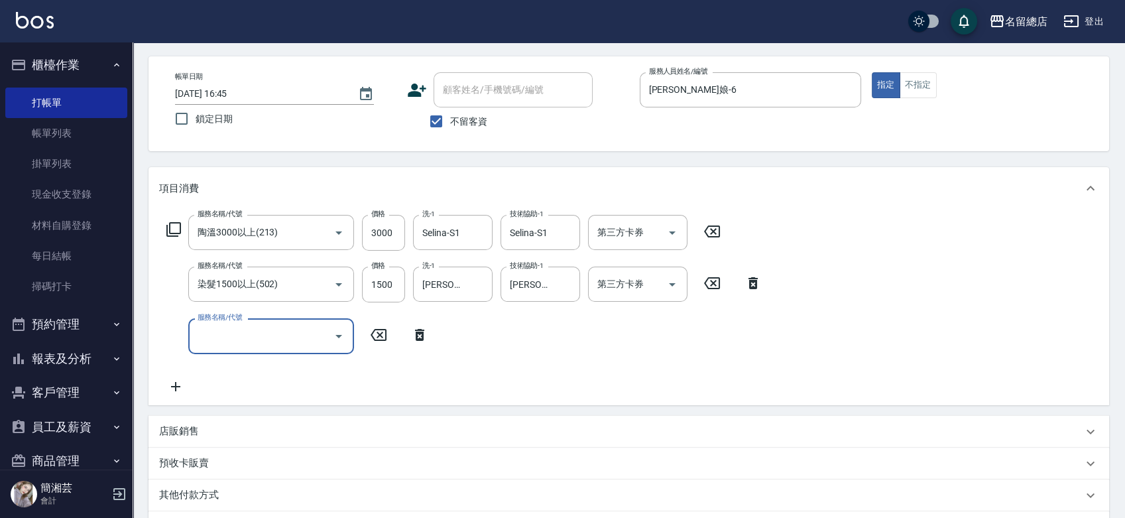
scroll to position [76, 0]
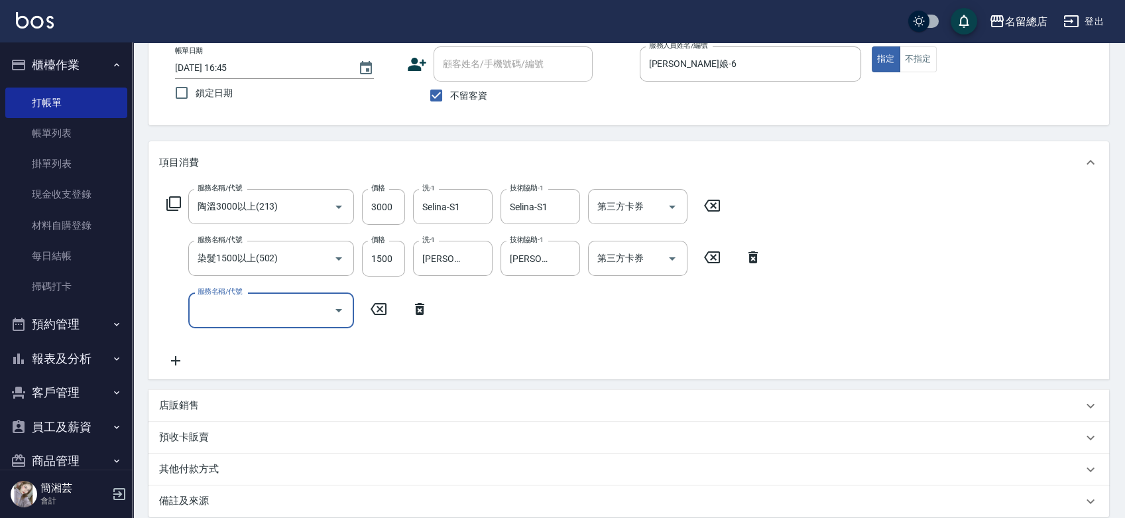
click at [193, 410] on p "店販銷售" at bounding box center [179, 405] width 40 height 14
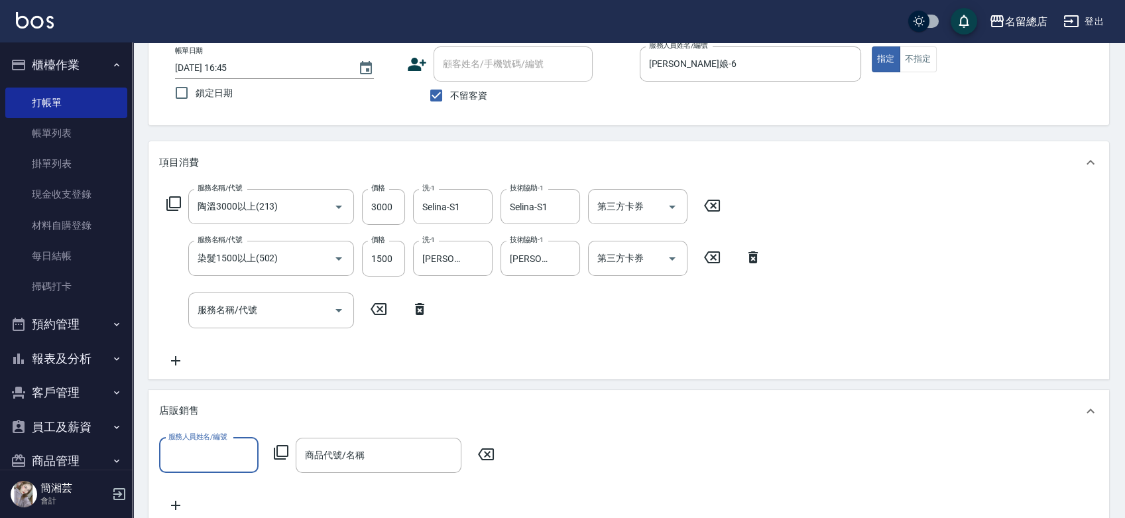
scroll to position [0, 0]
type input "4"
type input "[PERSON_NAME]娘-6"
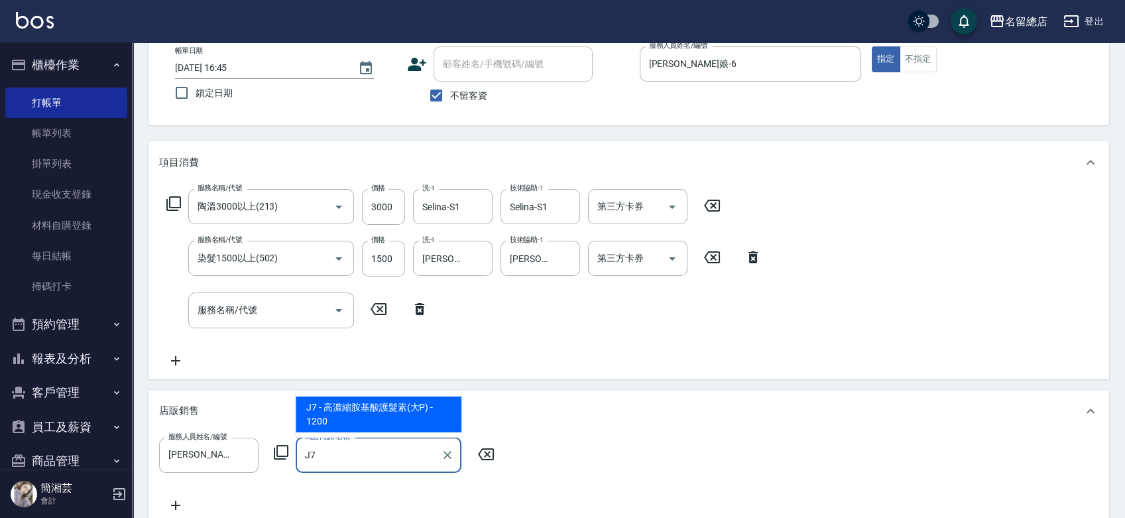
type input "高濃縮胺基酸護髮素(大P)"
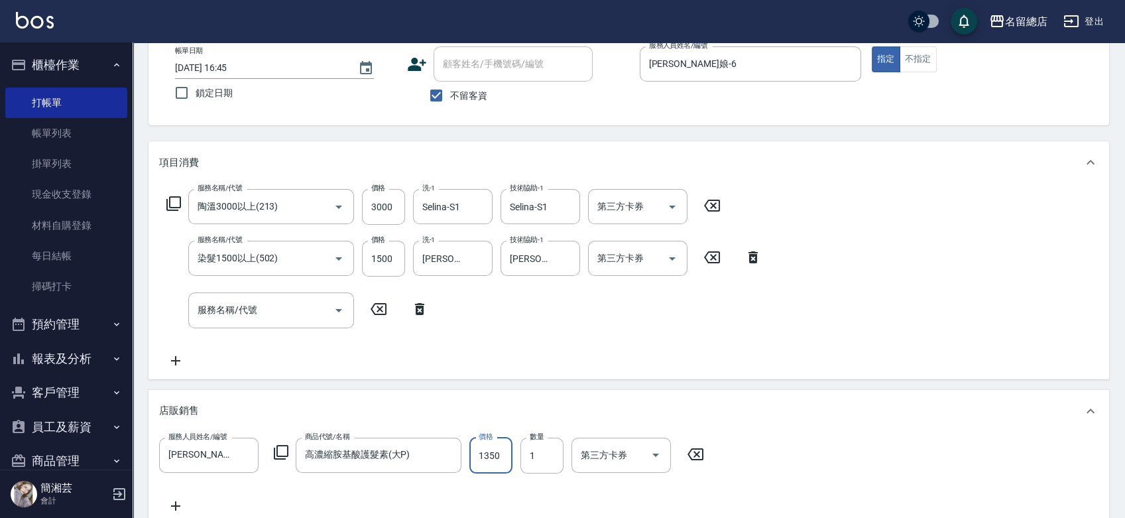
type input "1350"
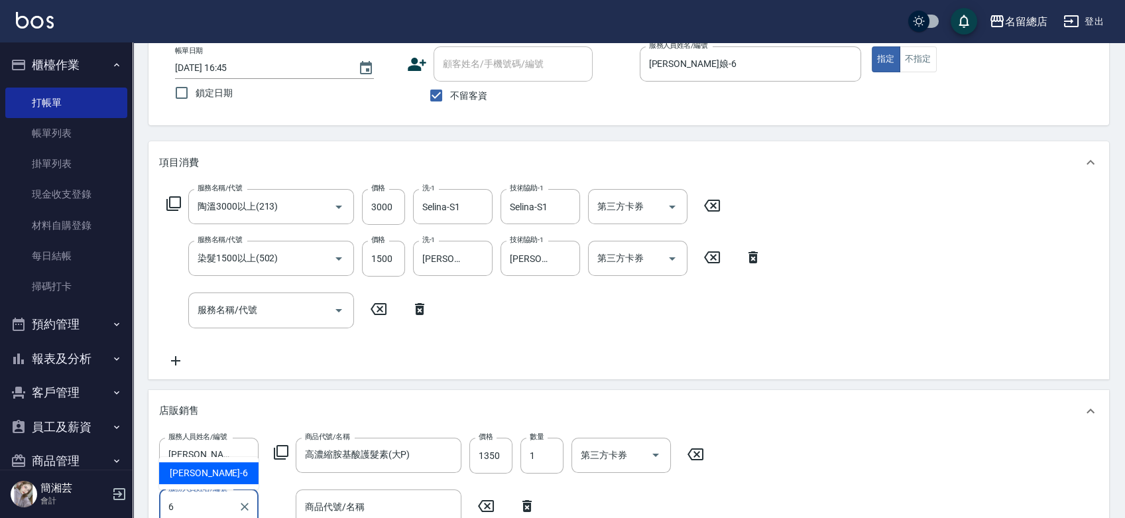
type input "[PERSON_NAME]娘-6"
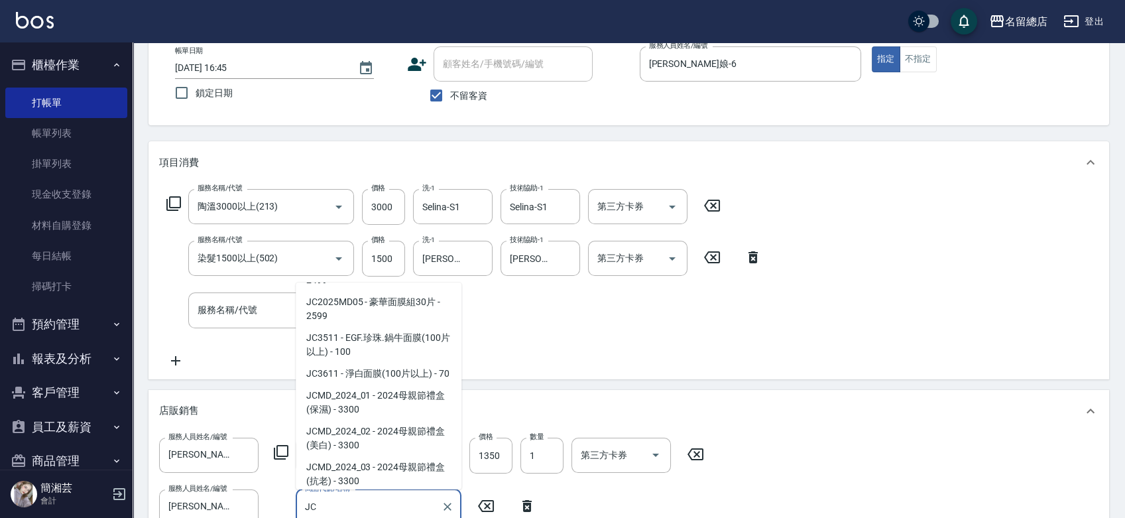
scroll to position [1171, 0]
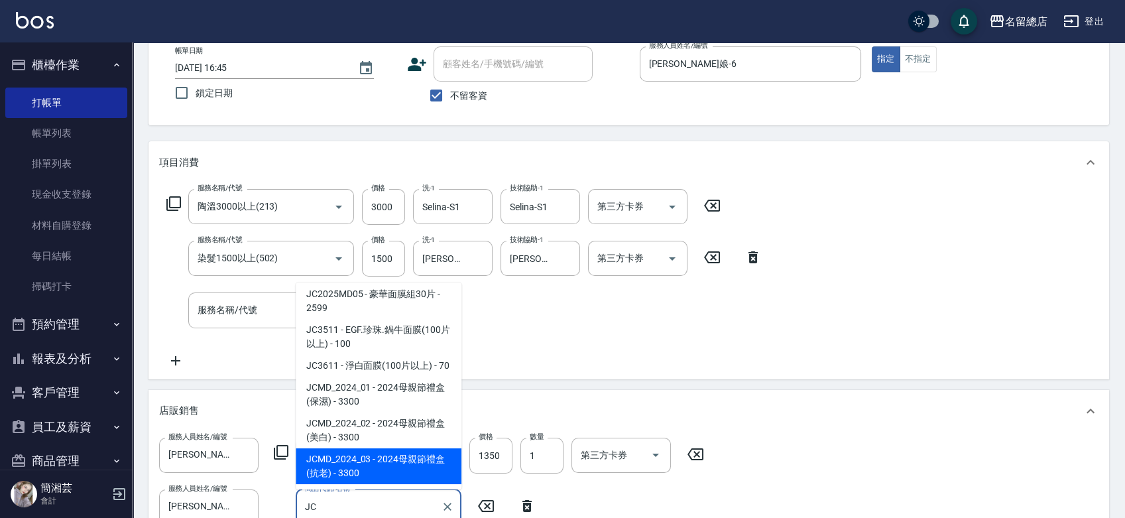
drag, startPoint x: 352, startPoint y: 501, endPoint x: 272, endPoint y: 508, distance: 80.5
click at [272, 508] on div "服務人員姓名/編號 董娘-6 服務人員姓名/編號 商品代號/名稱 JC 商品代號/名稱" at bounding box center [351, 506] width 384 height 35
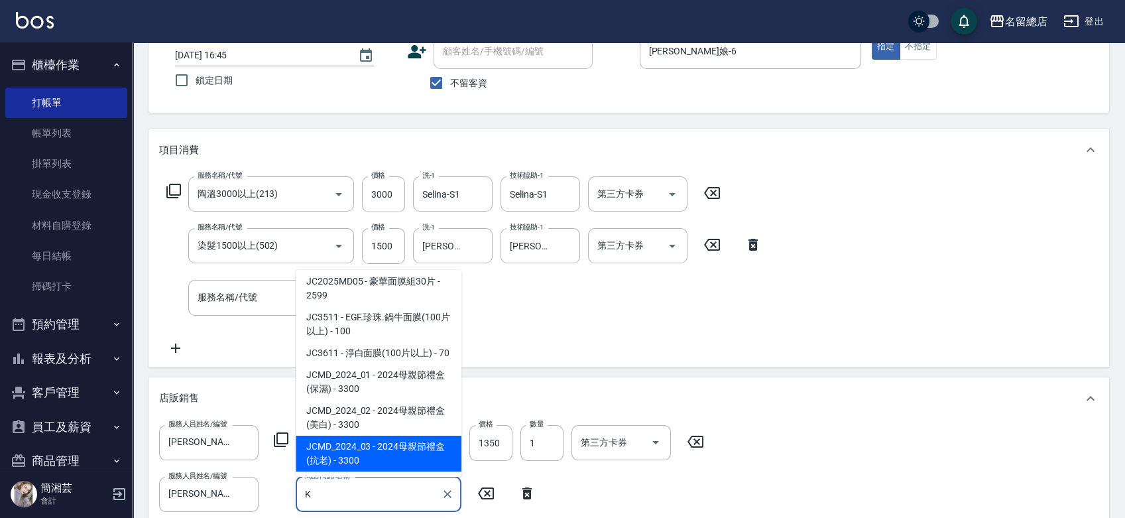
scroll to position [5, 0]
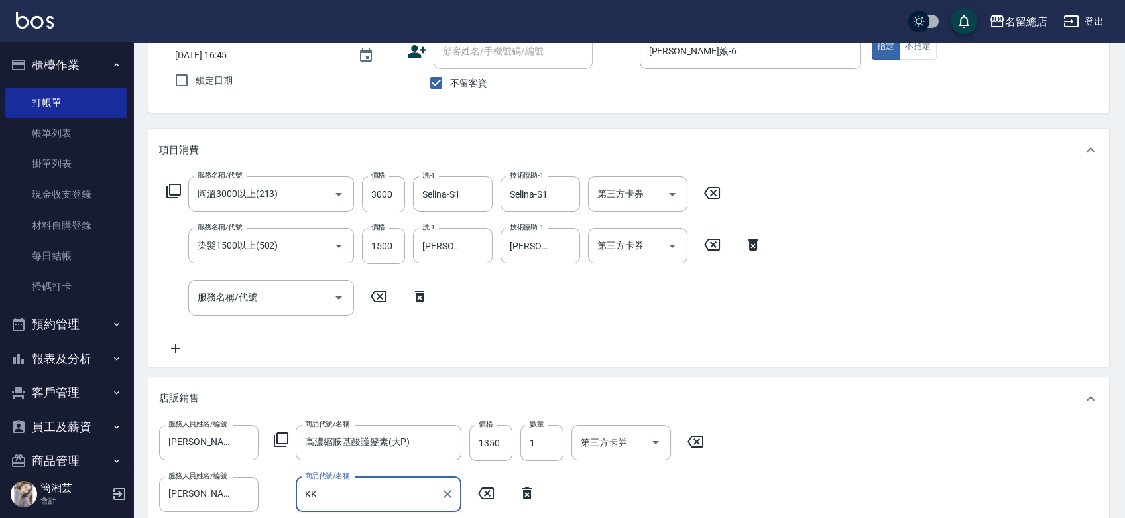
type input "undefined"
click at [444, 492] on icon "Clear" at bounding box center [447, 493] width 13 height 13
type input "K"
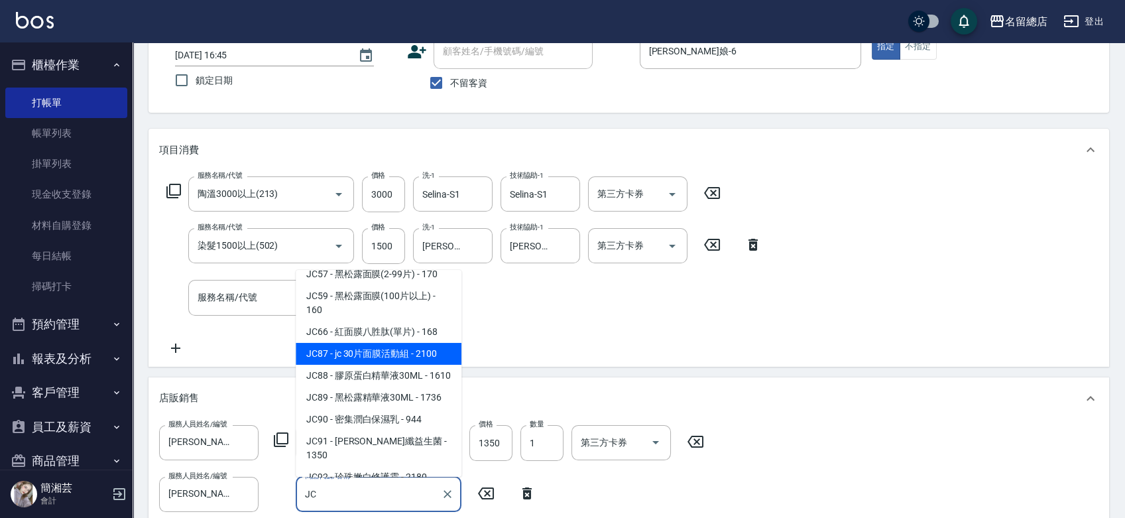
scroll to position [589, 0]
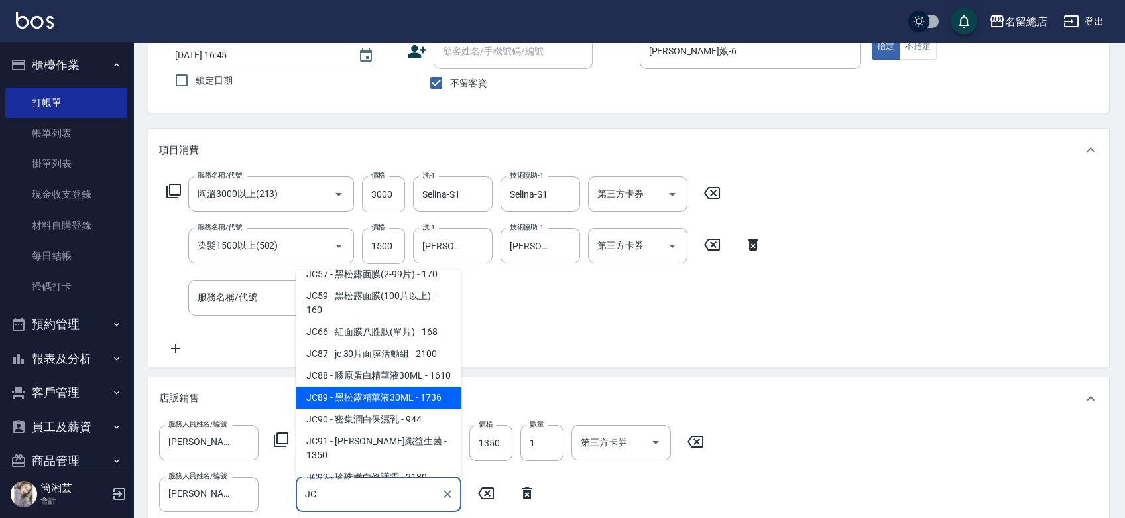
type input "JC"
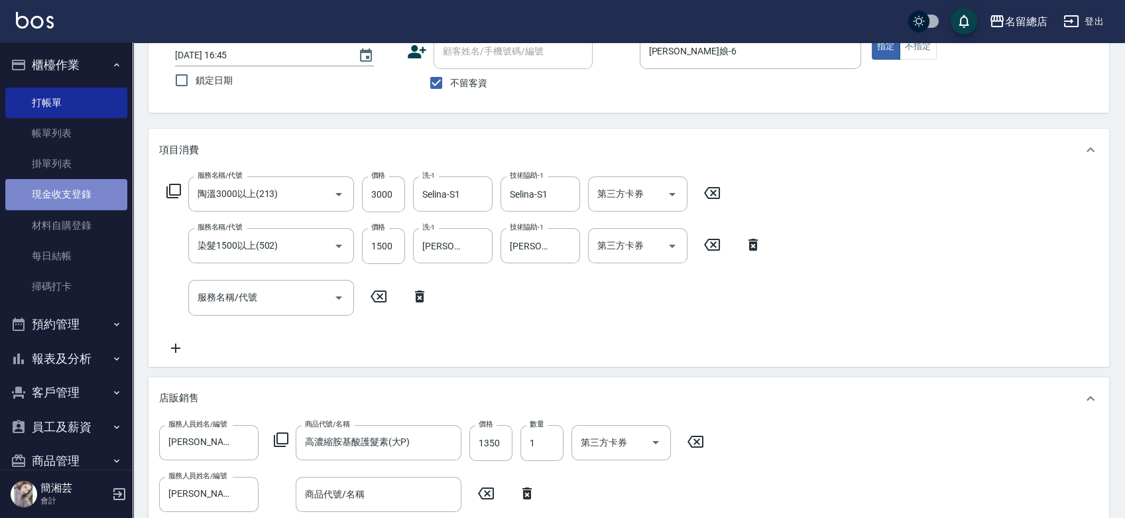
click at [74, 195] on link "現金收支登錄" at bounding box center [66, 194] width 122 height 30
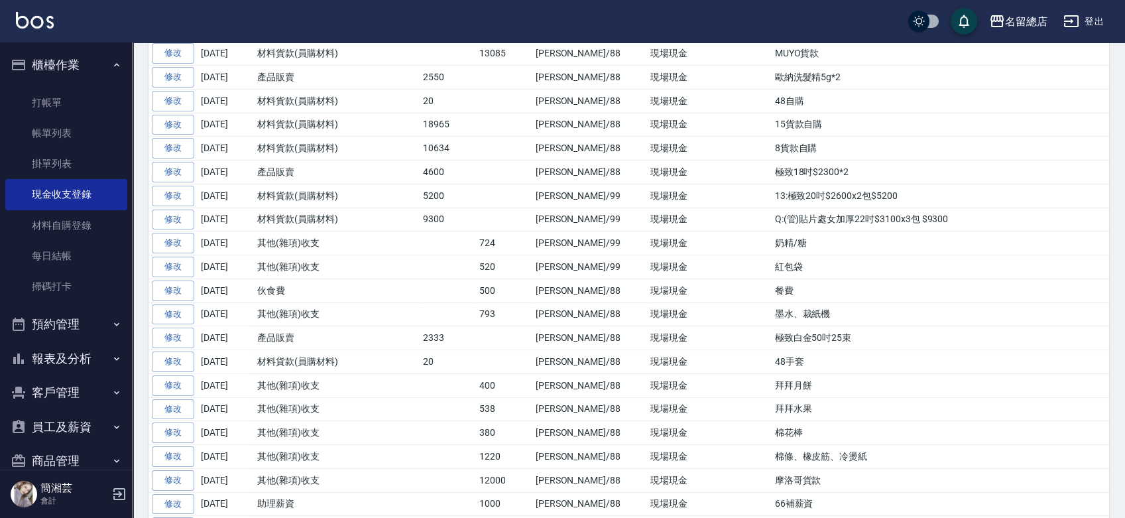
scroll to position [284, 0]
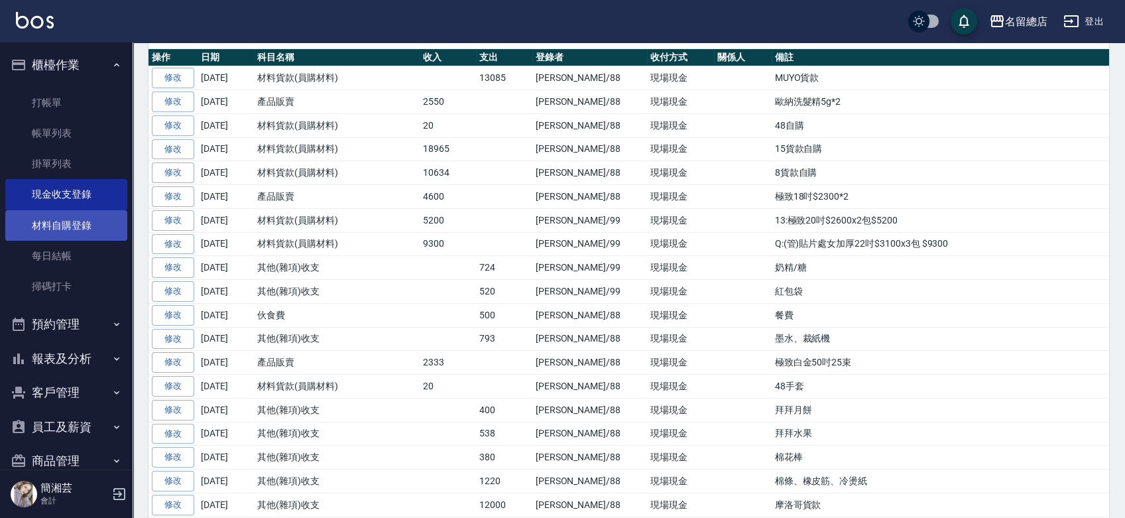
click at [53, 226] on link "材料自購登錄" at bounding box center [66, 225] width 122 height 30
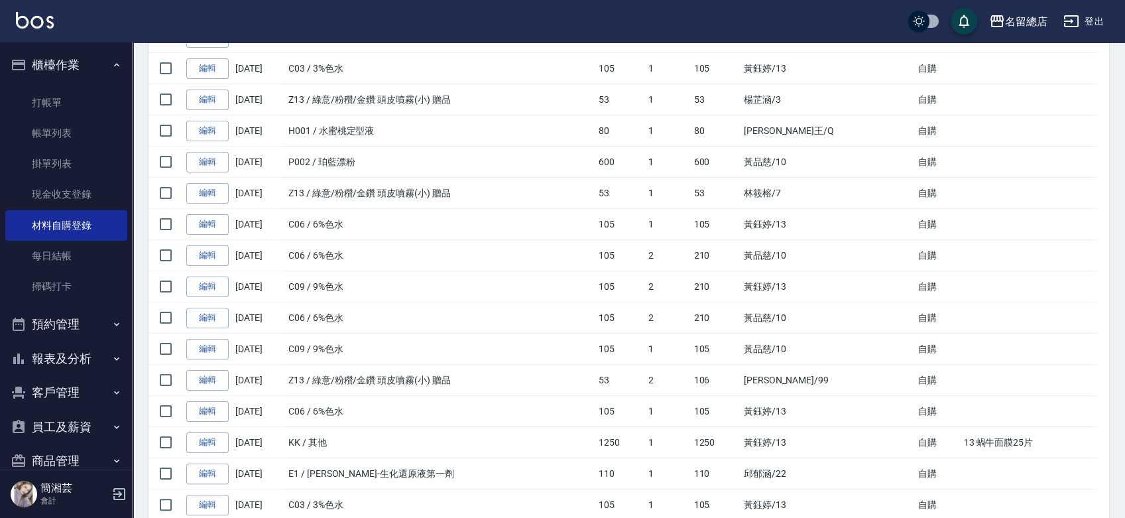
scroll to position [810, 0]
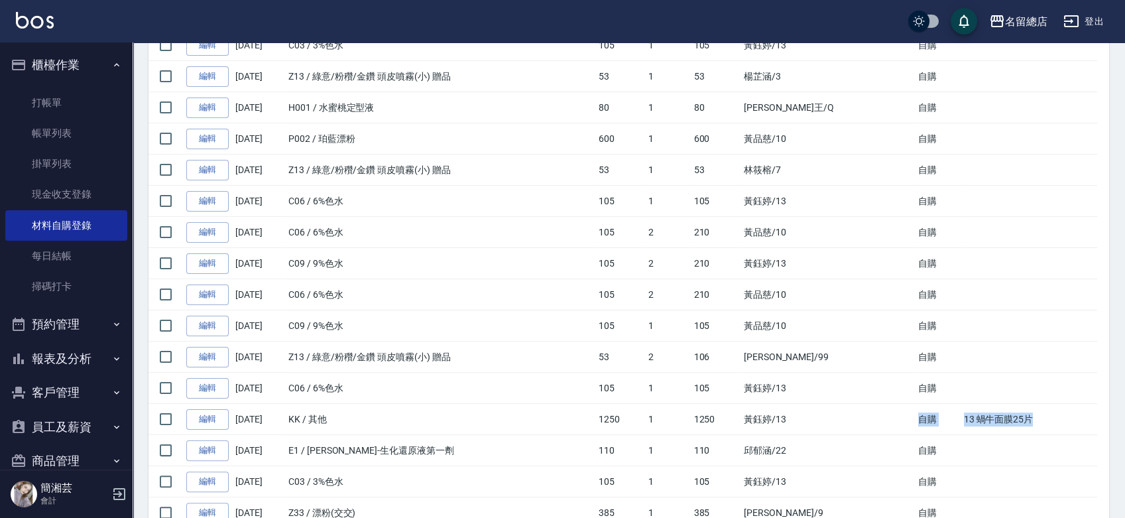
drag, startPoint x: 1013, startPoint y: 416, endPoint x: 880, endPoint y: 422, distance: 132.7
click at [882, 422] on tr "編輯 [DATE] KK / 其他 1250 1 1250 [PERSON_NAME]/13 自購 13 蝸牛面膜25片" at bounding box center [628, 419] width 961 height 31
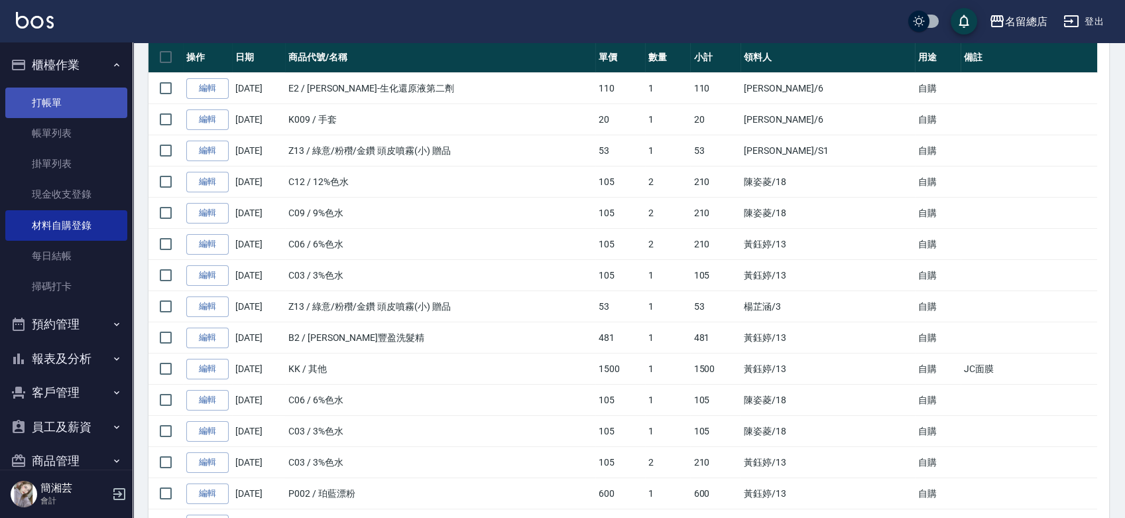
scroll to position [0, 0]
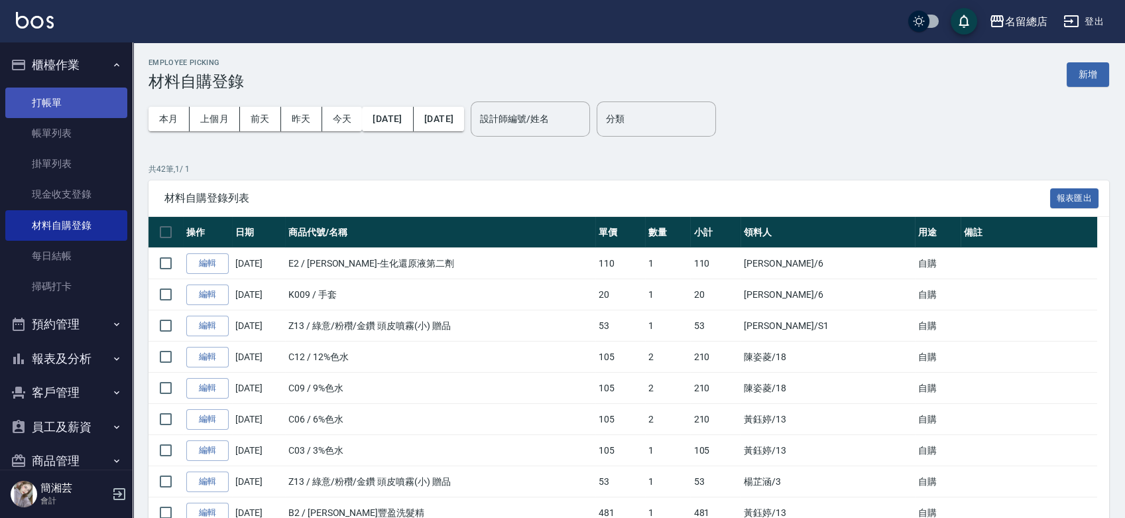
click at [92, 93] on link "打帳單" at bounding box center [66, 102] width 122 height 30
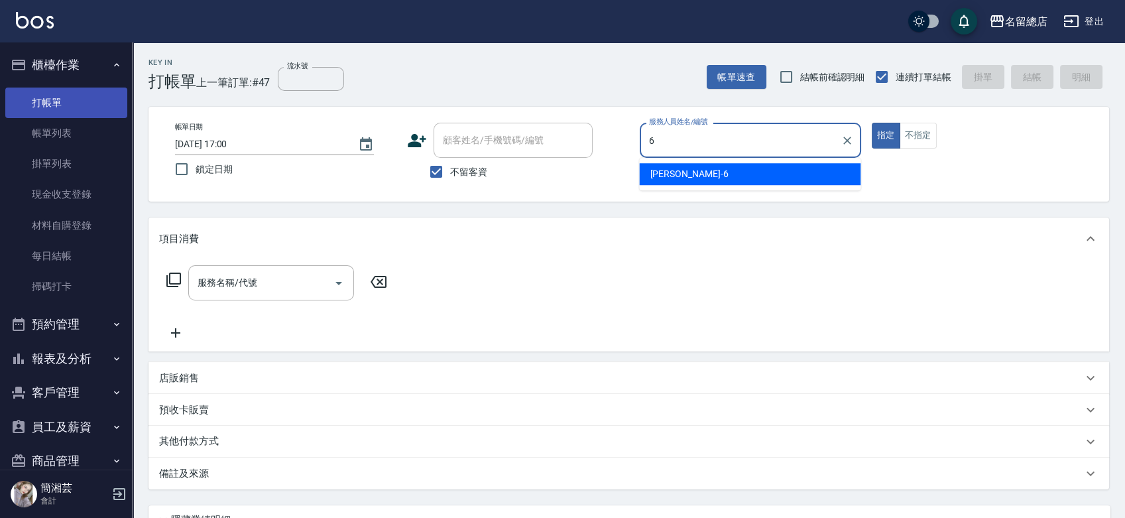
type input "[PERSON_NAME]娘-6"
type button "true"
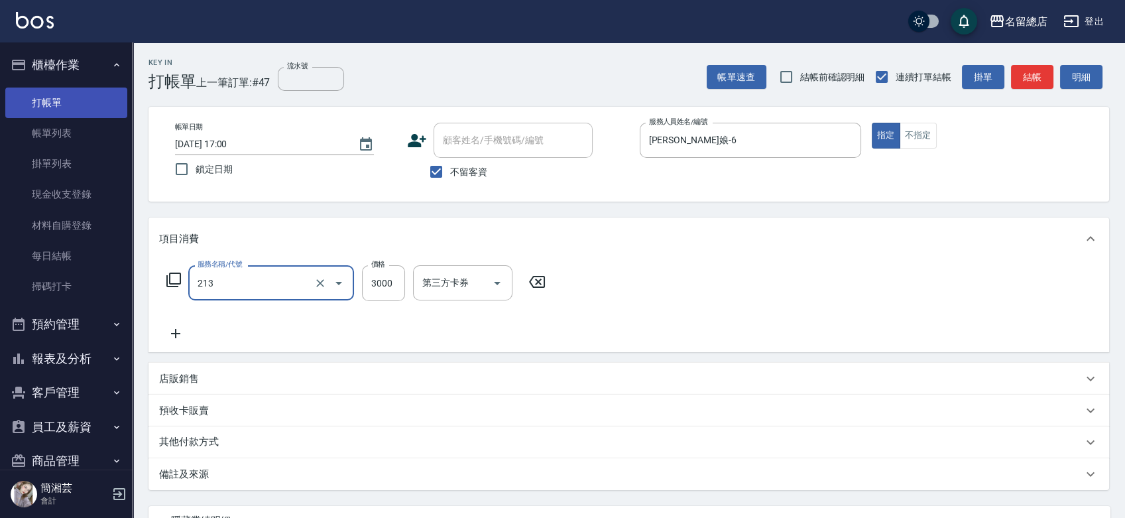
type input "陶溫3000以上(213)"
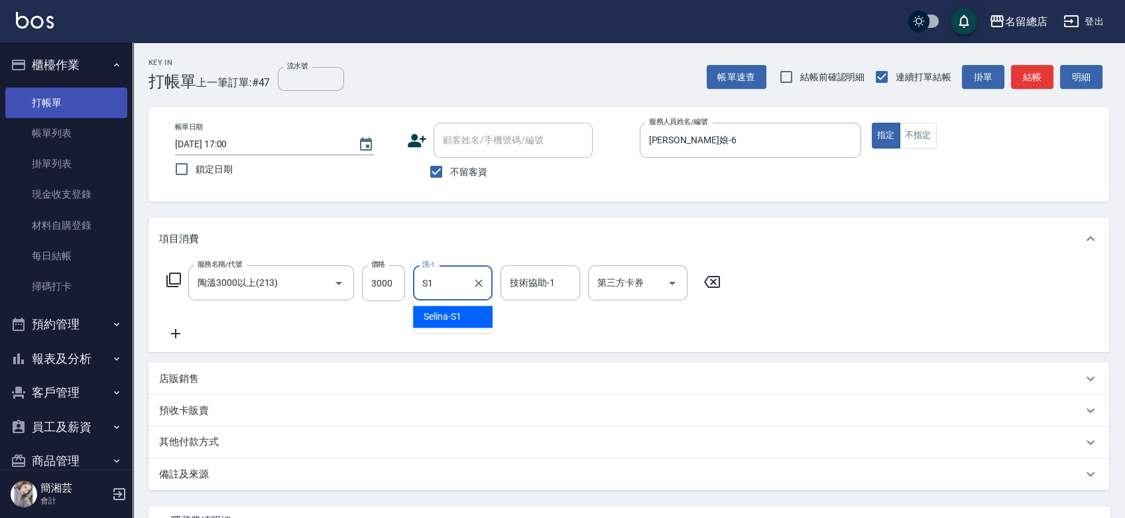
type input "Selina-S1"
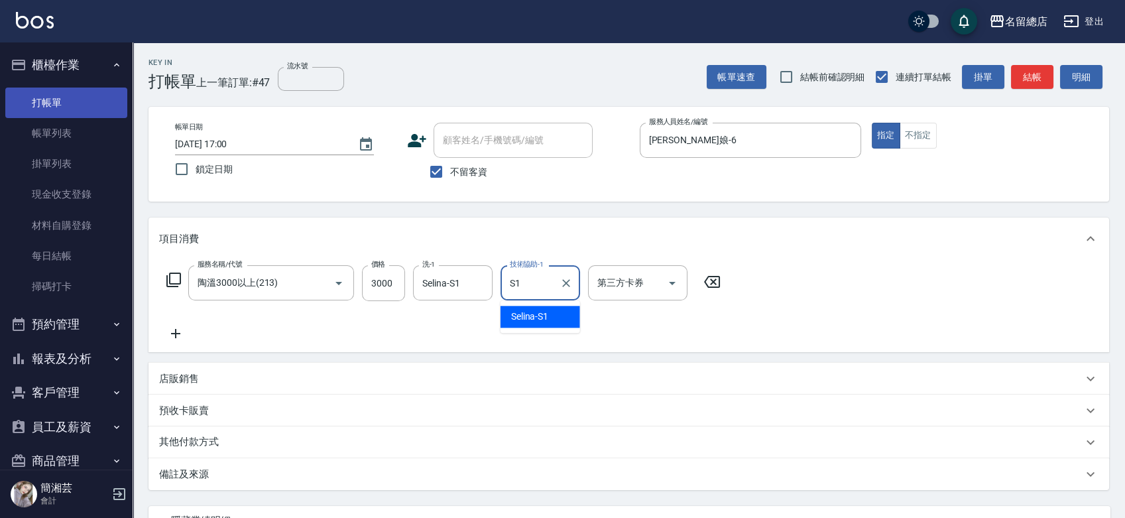
type input "Selina-S1"
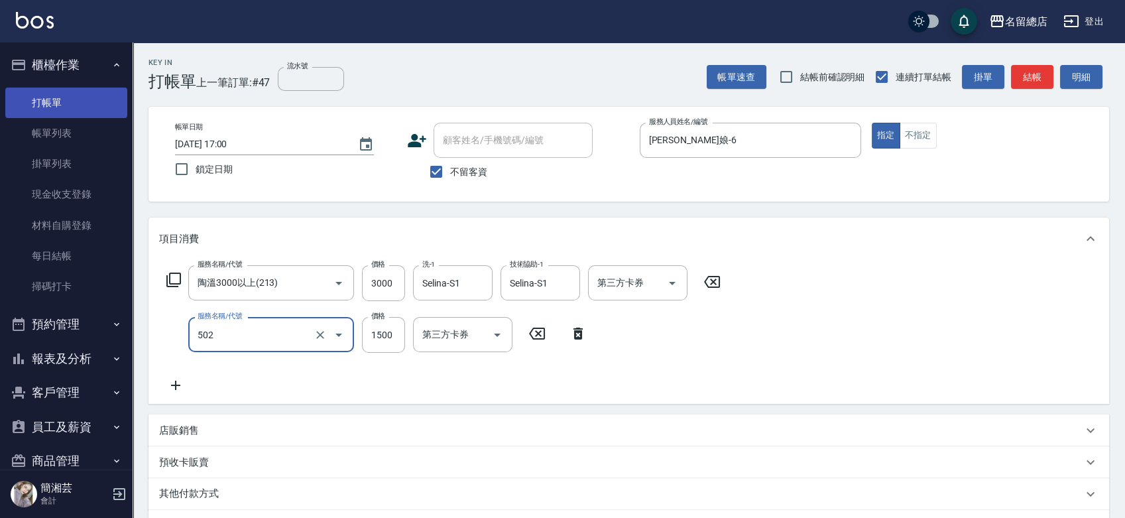
type input "染髮1500以上(502)"
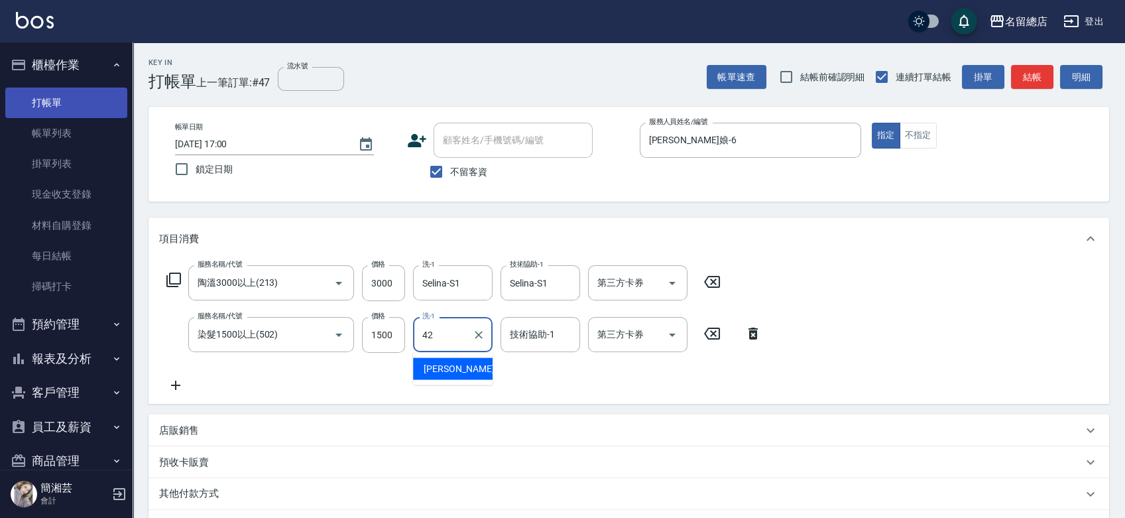
type input "[PERSON_NAME]-42"
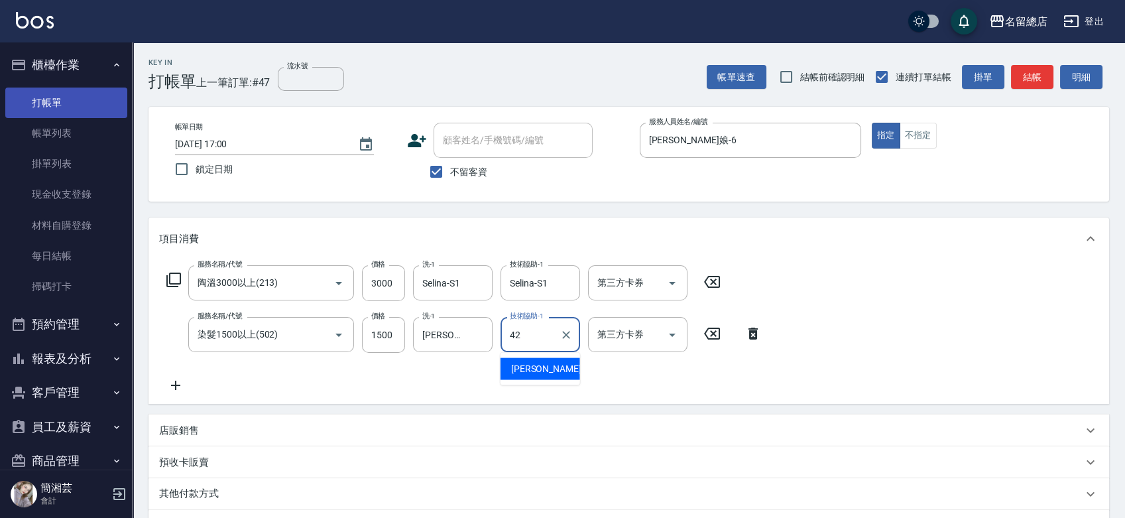
type input "[PERSON_NAME]-42"
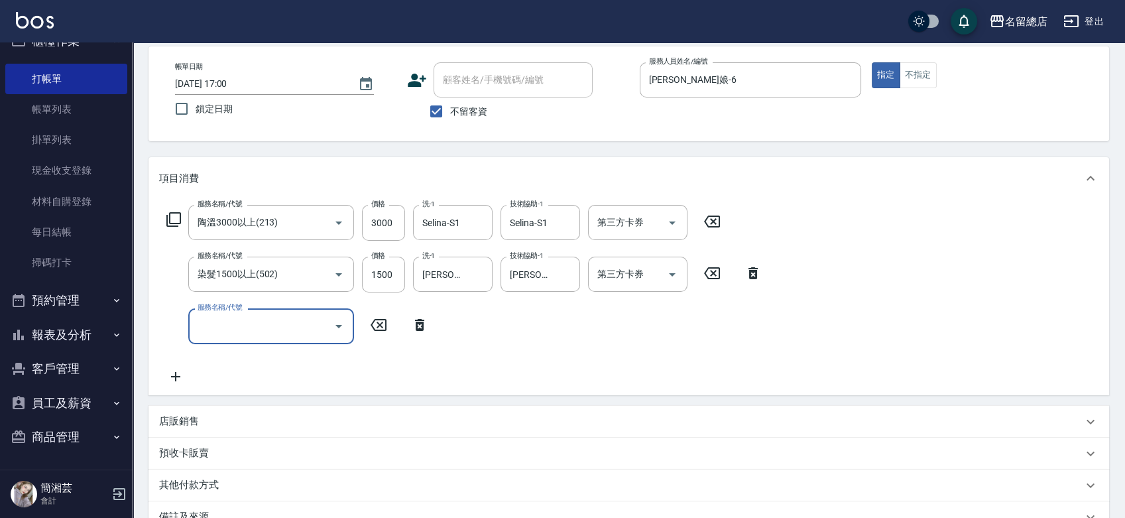
scroll to position [147, 0]
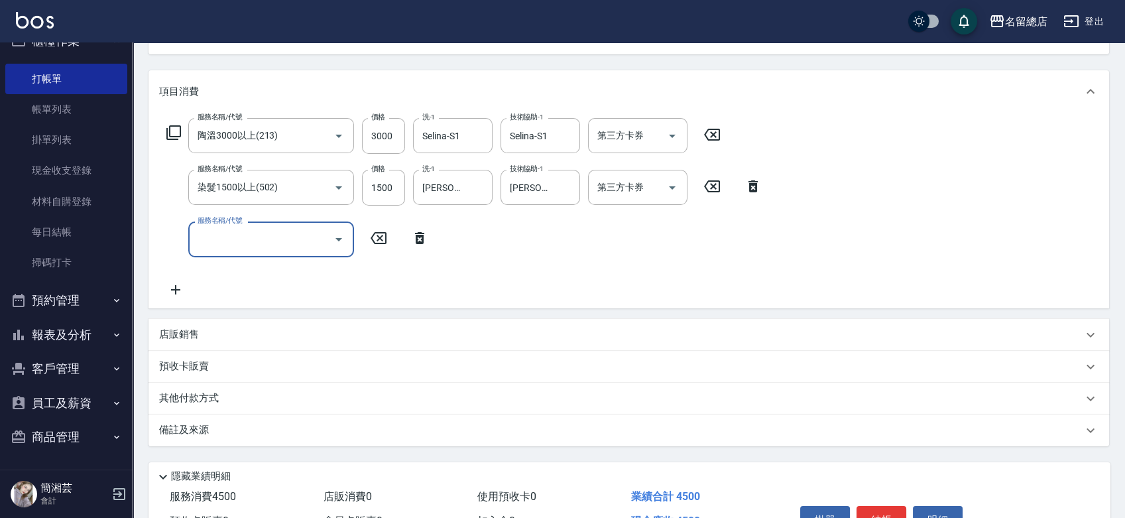
click at [223, 366] on div "預收卡販賣" at bounding box center [620, 366] width 923 height 14
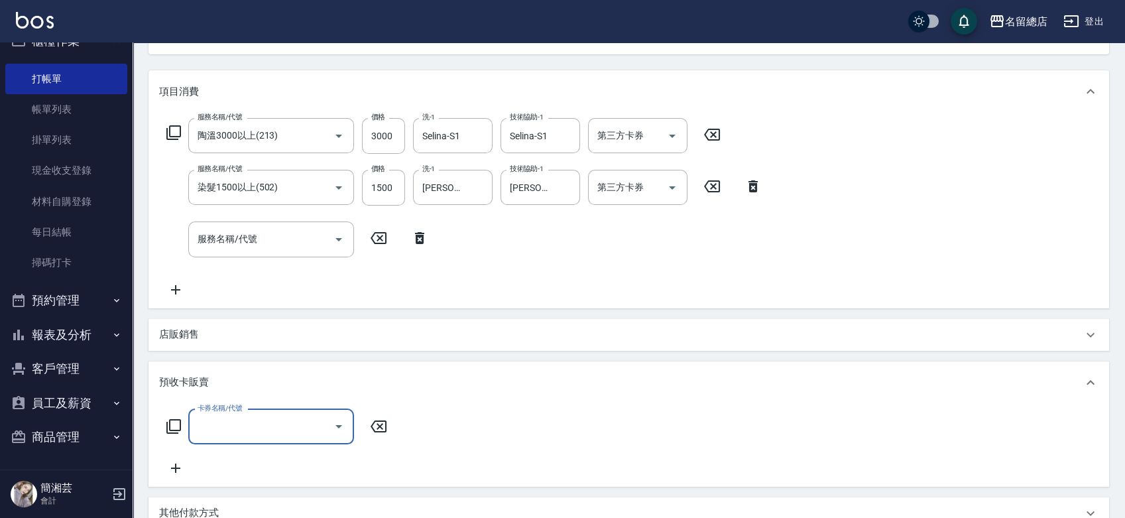
scroll to position [0, 0]
click at [219, 335] on div "店販銷售" at bounding box center [620, 334] width 923 height 14
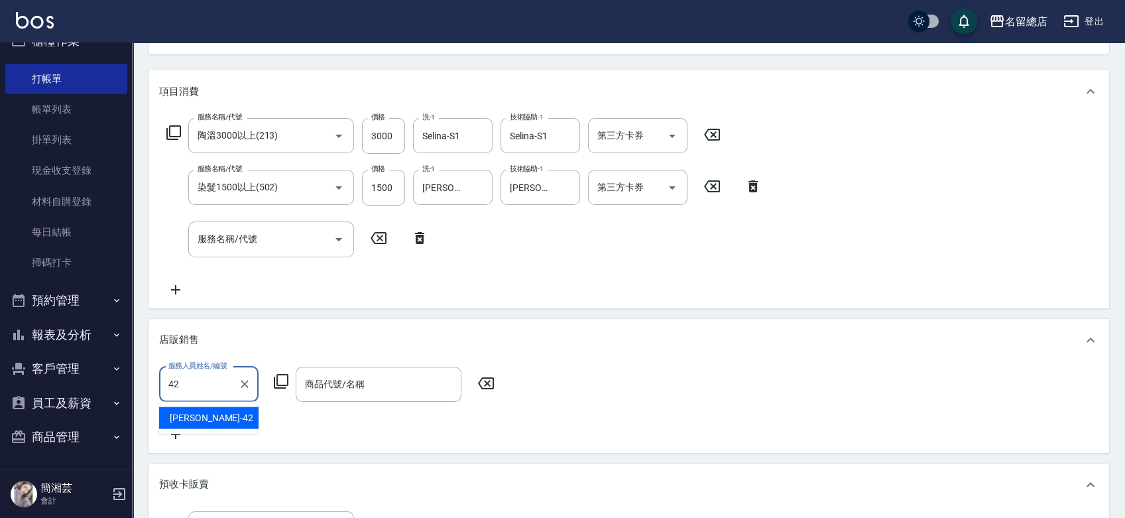
type input "[PERSON_NAME]-42"
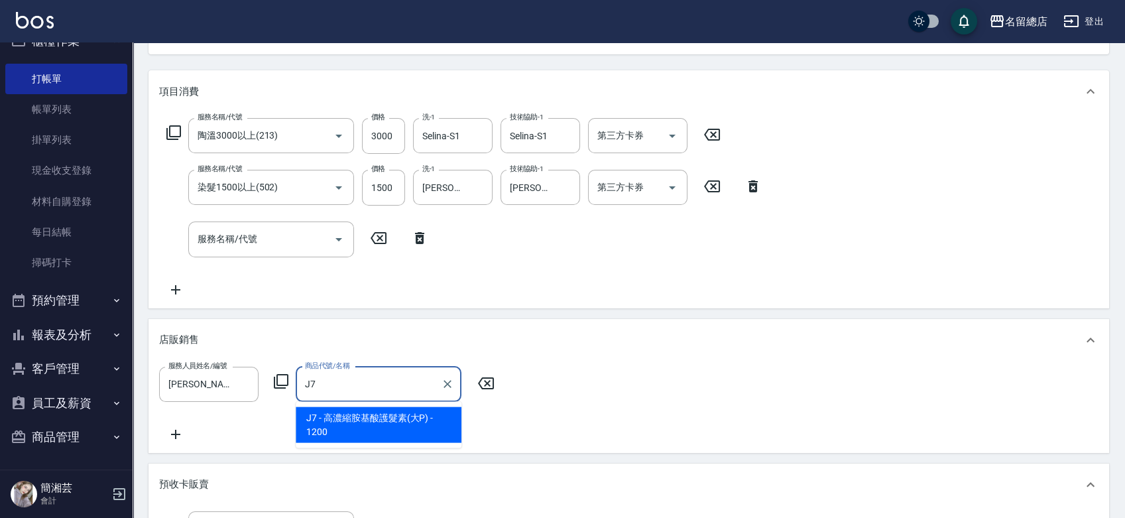
type input "高濃縮胺基酸護髮素(大P)"
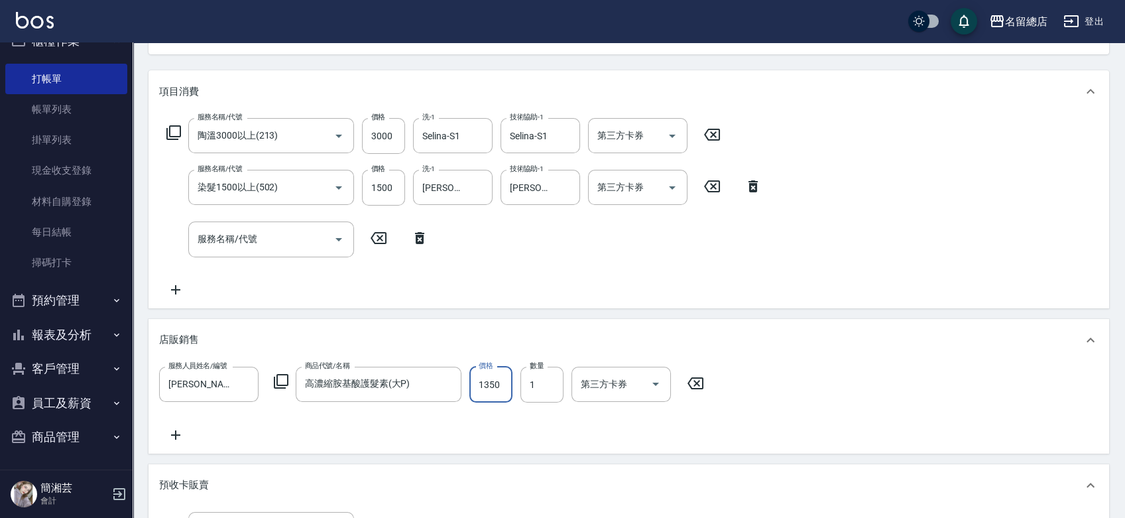
type input "1350"
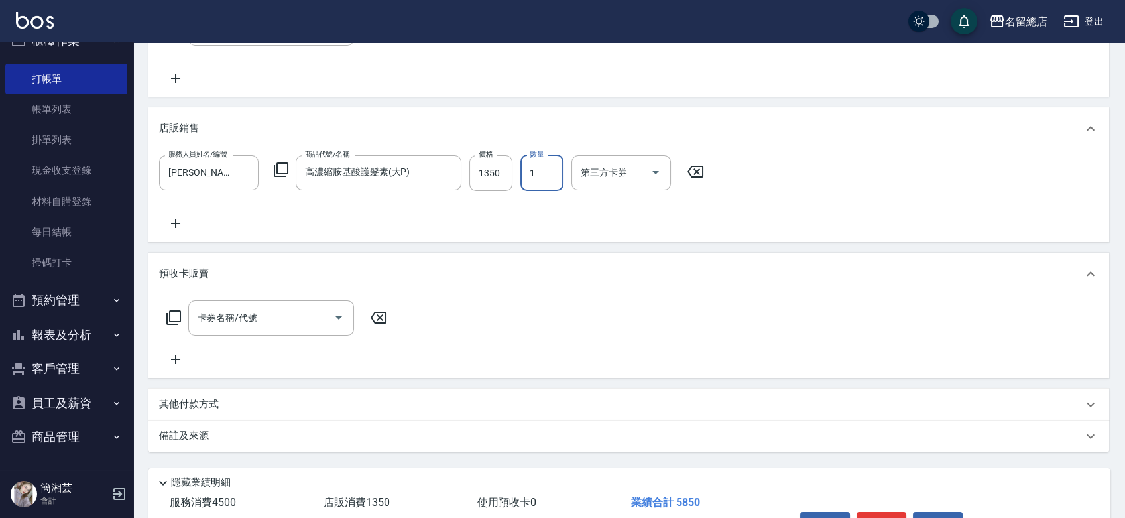
scroll to position [219, 0]
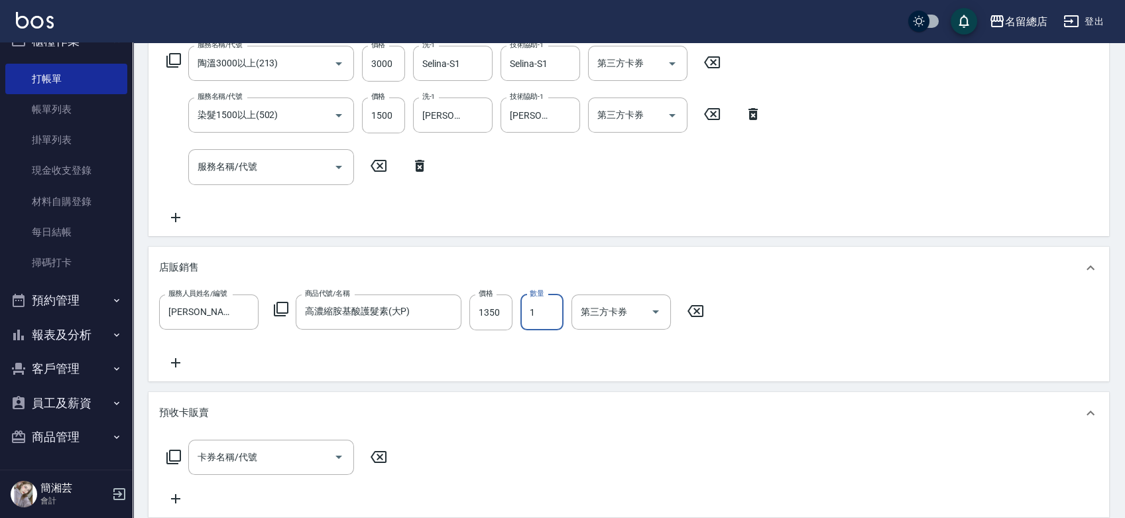
type input "[DATE] 17:08"
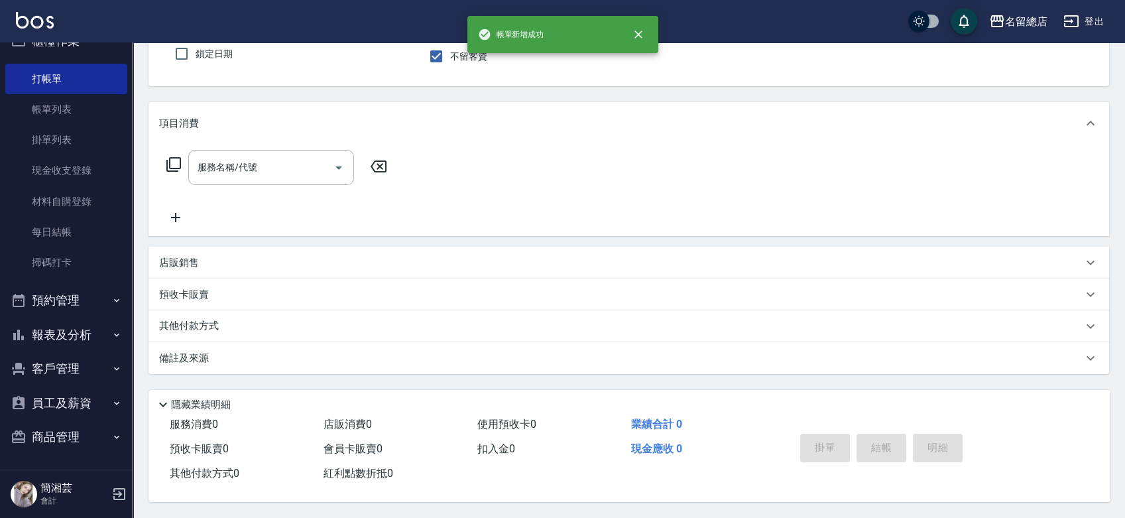
scroll to position [0, 0]
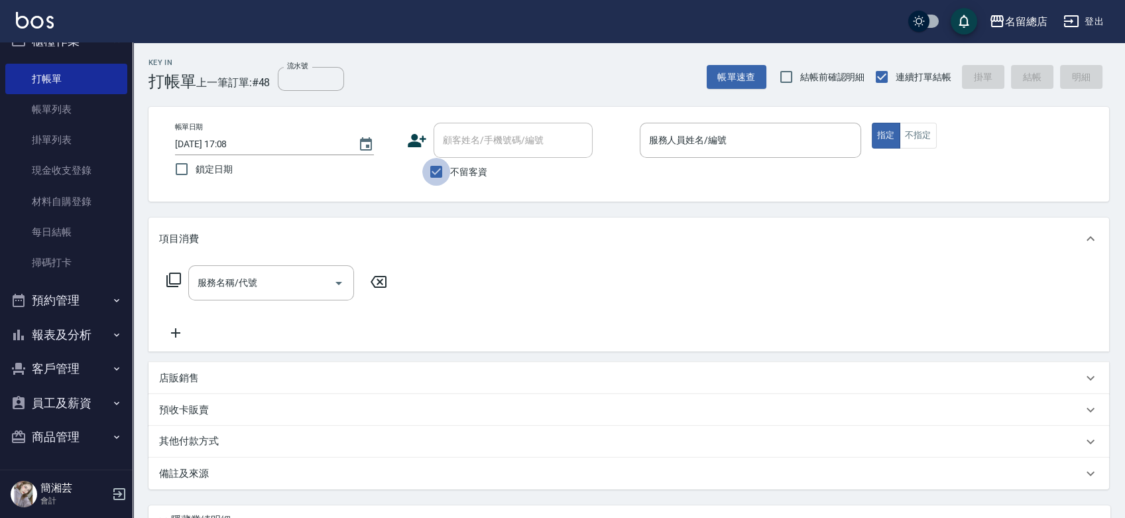
click at [442, 167] on input "不留客資" at bounding box center [436, 172] width 28 height 28
checkbox input "false"
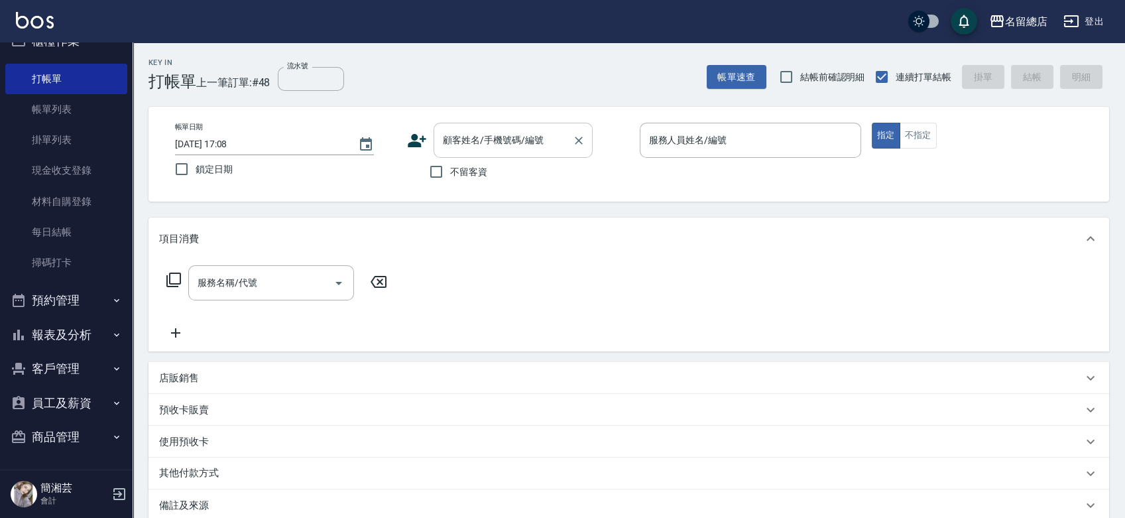
click at [467, 138] on input "顧客姓名/手機號碼/編號" at bounding box center [502, 140] width 127 height 23
type input "[PERSON_NAME]/0928305115/null"
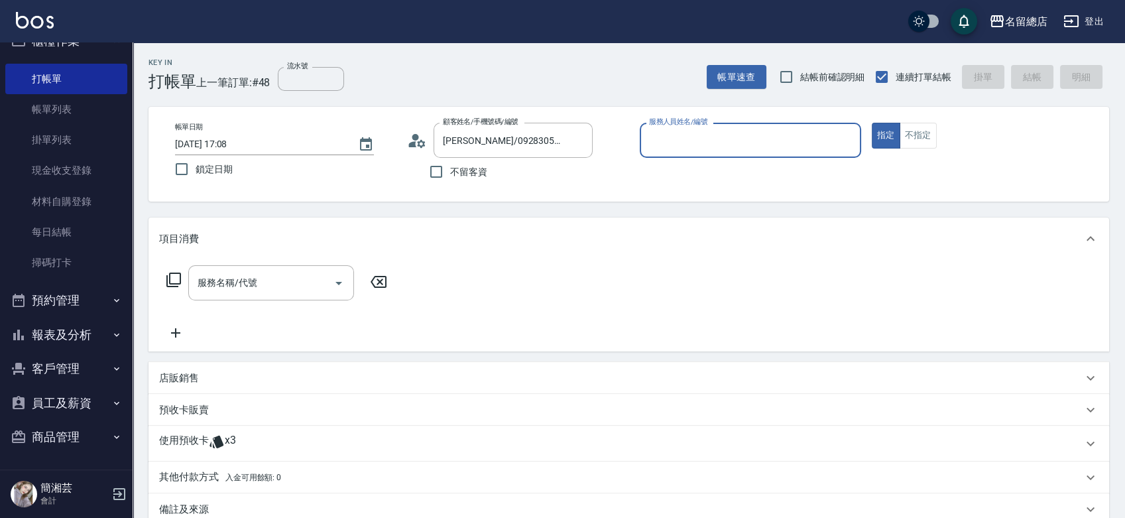
click at [200, 447] on p "使用預收卡" at bounding box center [184, 444] width 50 height 20
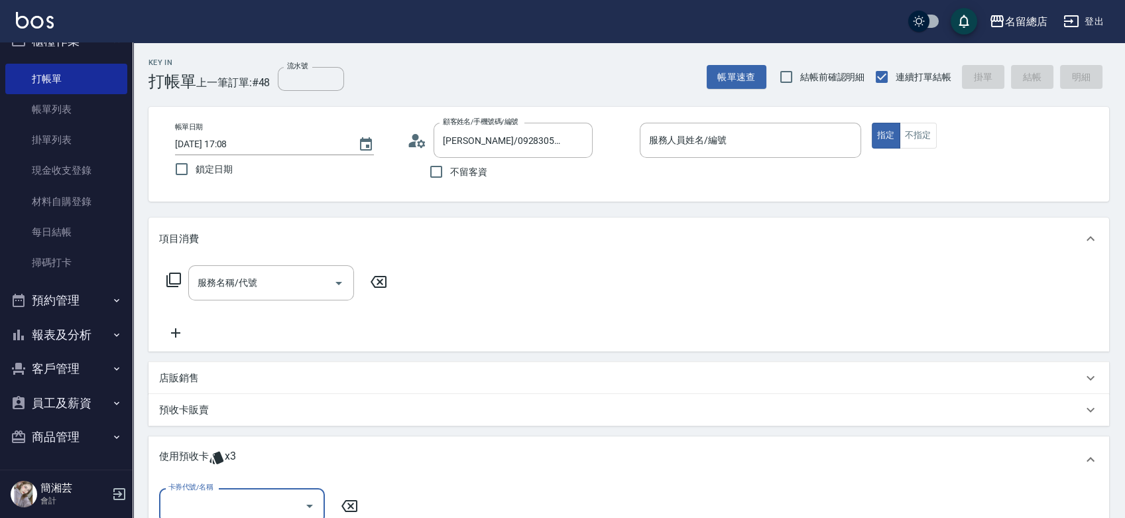
click at [257, 498] on input "卡券代號/名稱" at bounding box center [232, 505] width 134 height 23
click at [863, 270] on div "服務名稱/代號 服務名稱/代號" at bounding box center [628, 305] width 961 height 91
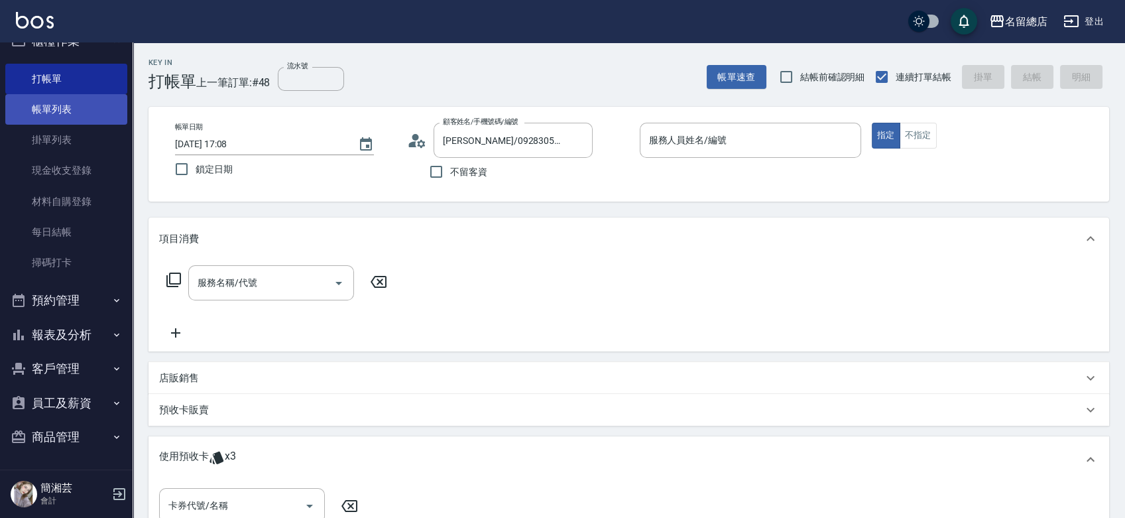
click at [76, 114] on link "帳單列表" at bounding box center [66, 109] width 122 height 30
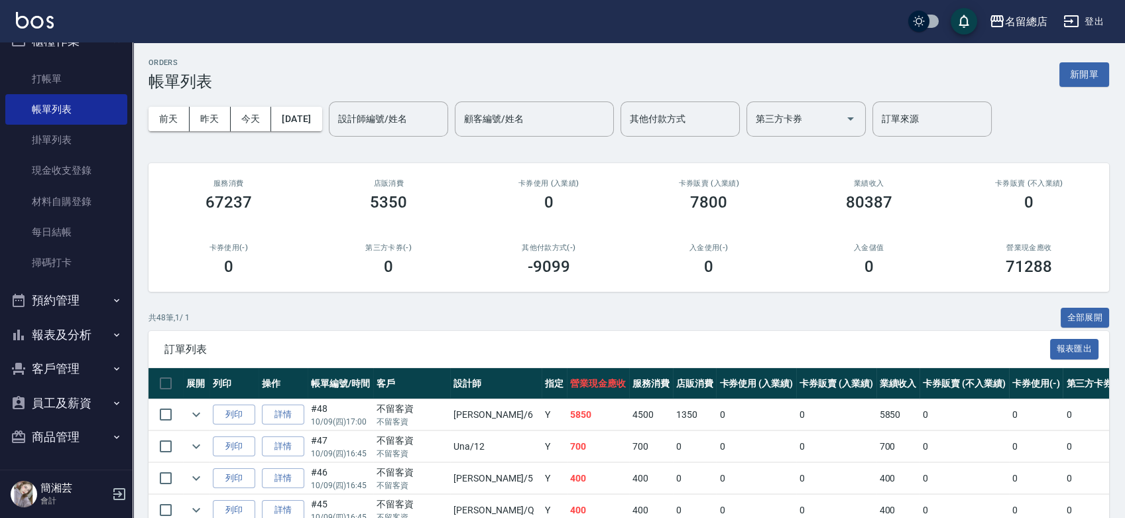
scroll to position [147, 0]
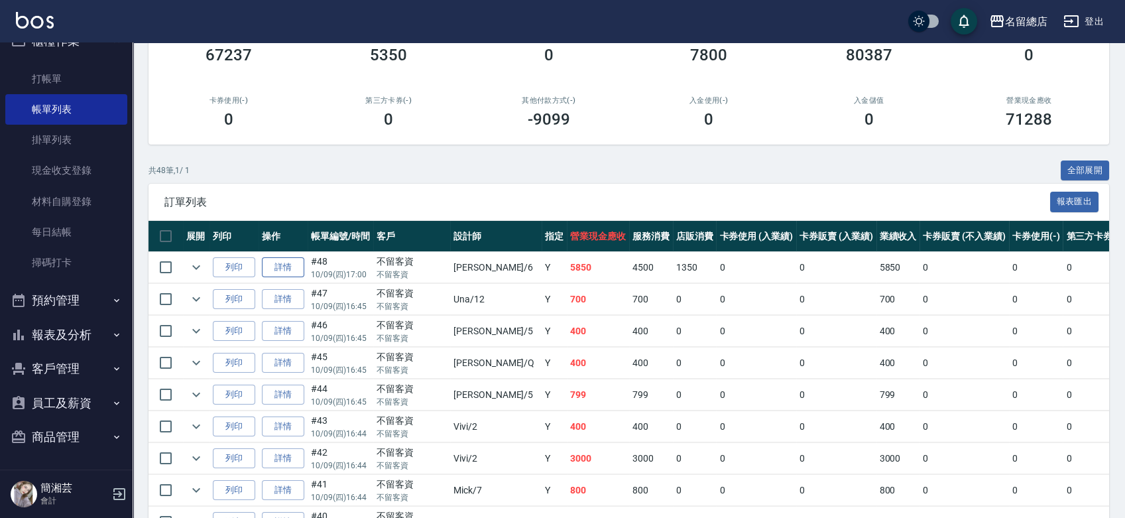
click at [294, 262] on link "詳情" at bounding box center [283, 267] width 42 height 21
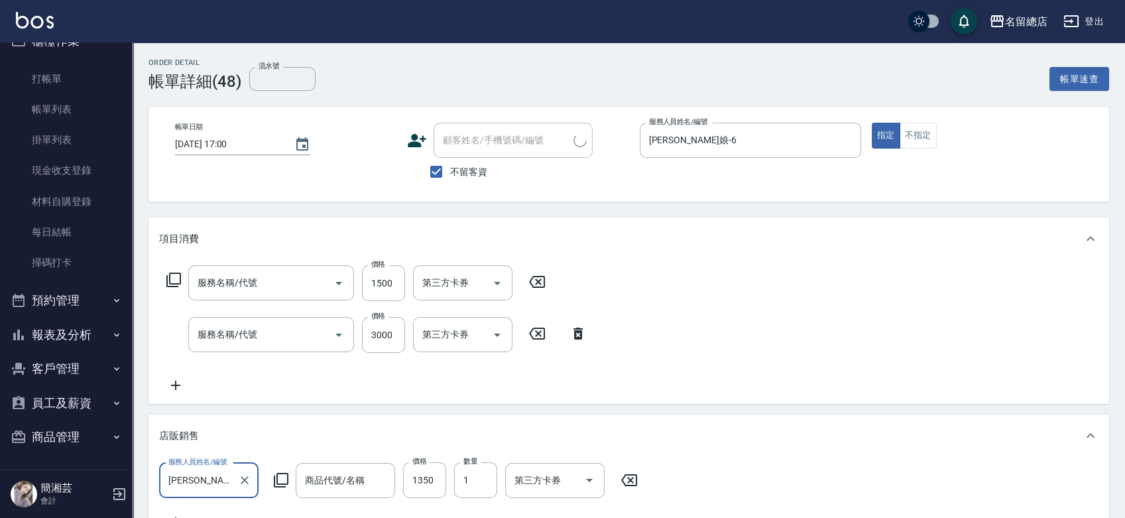
type input "[DATE] 17:00"
checkbox input "true"
type input "[PERSON_NAME]娘-6"
type input "染髮1500以上(502)"
type input "陶溫3000以上(213)"
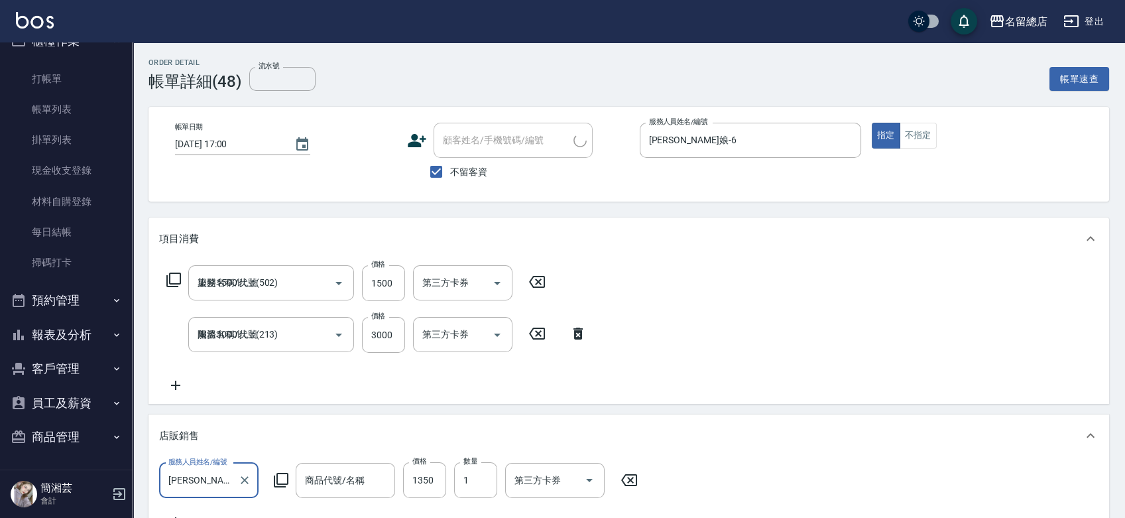
scroll to position [23, 0]
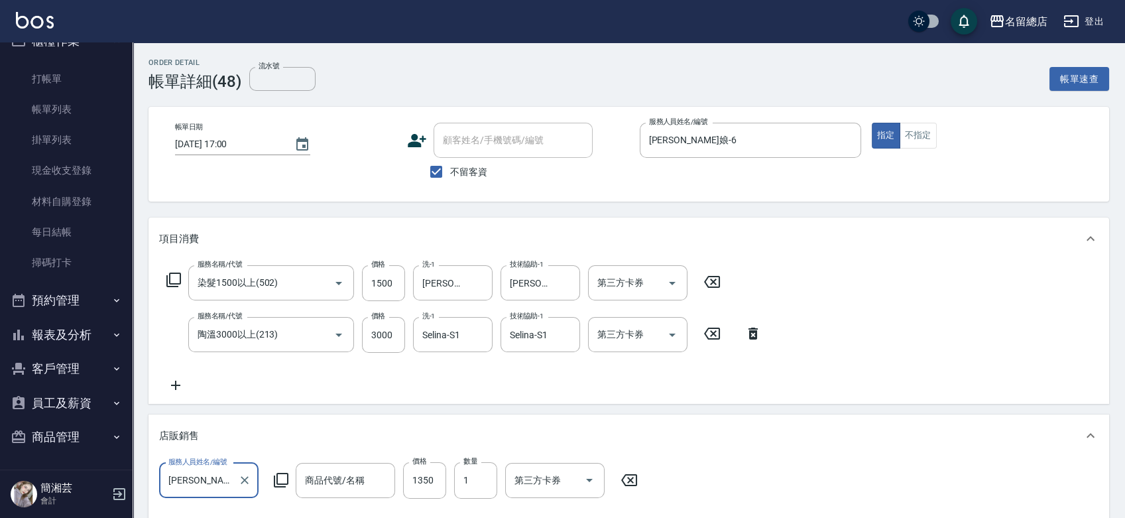
type input "高濃縮胺基酸護髮素(大P)"
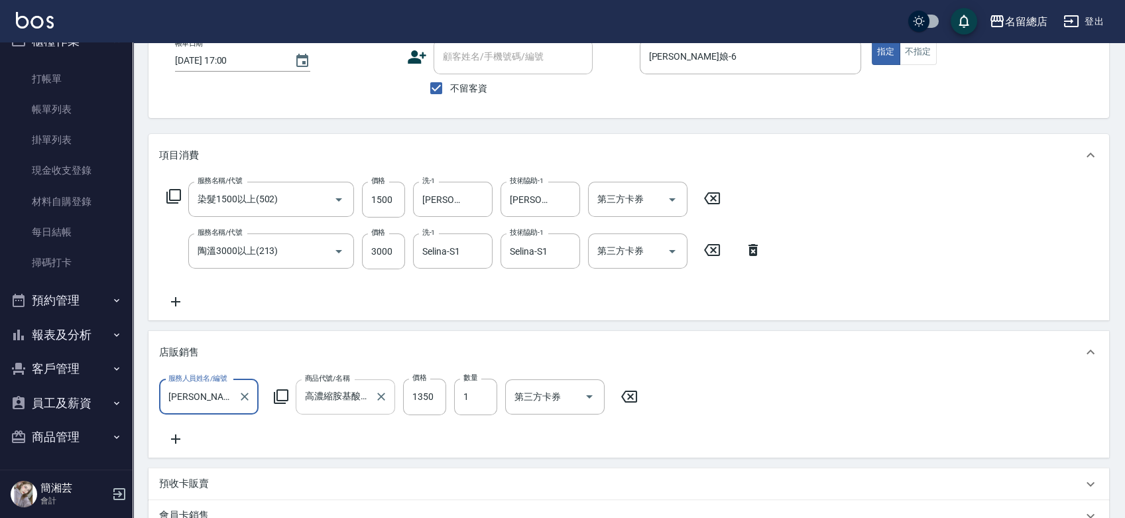
scroll to position [147, 0]
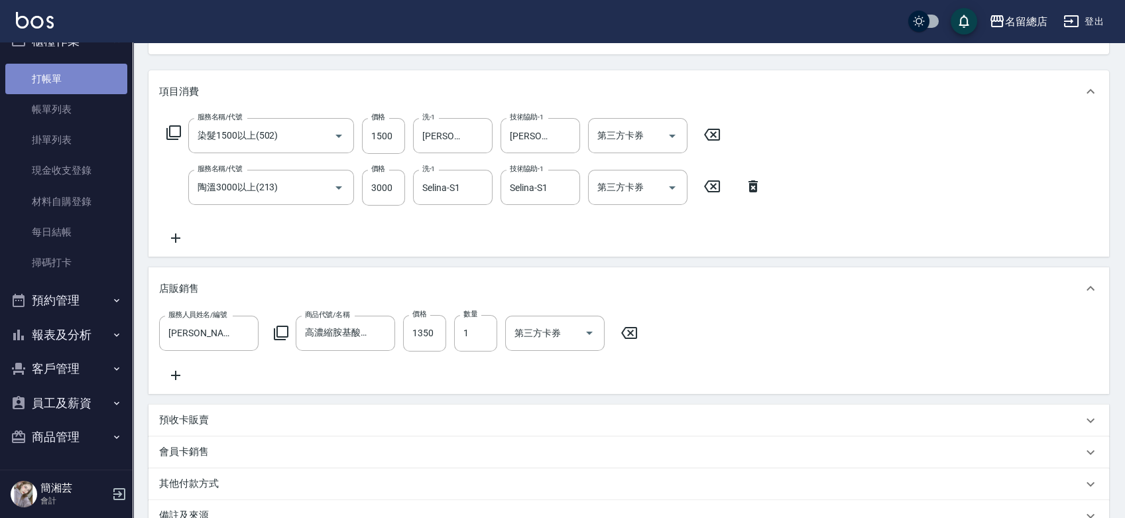
click at [90, 64] on link "打帳單" at bounding box center [66, 79] width 122 height 30
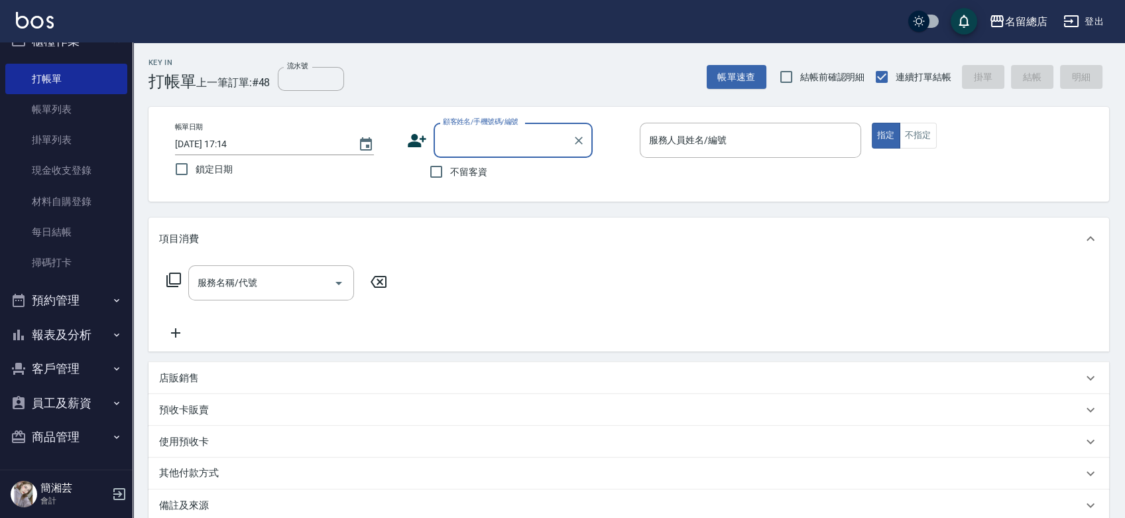
click at [71, 331] on button "報表及分析" at bounding box center [66, 335] width 122 height 34
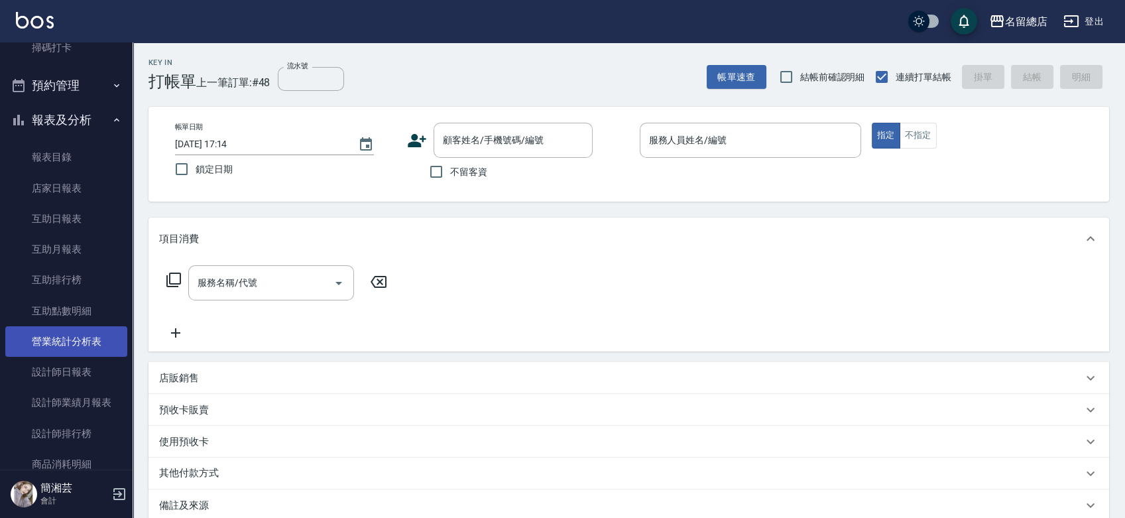
scroll to position [318, 0]
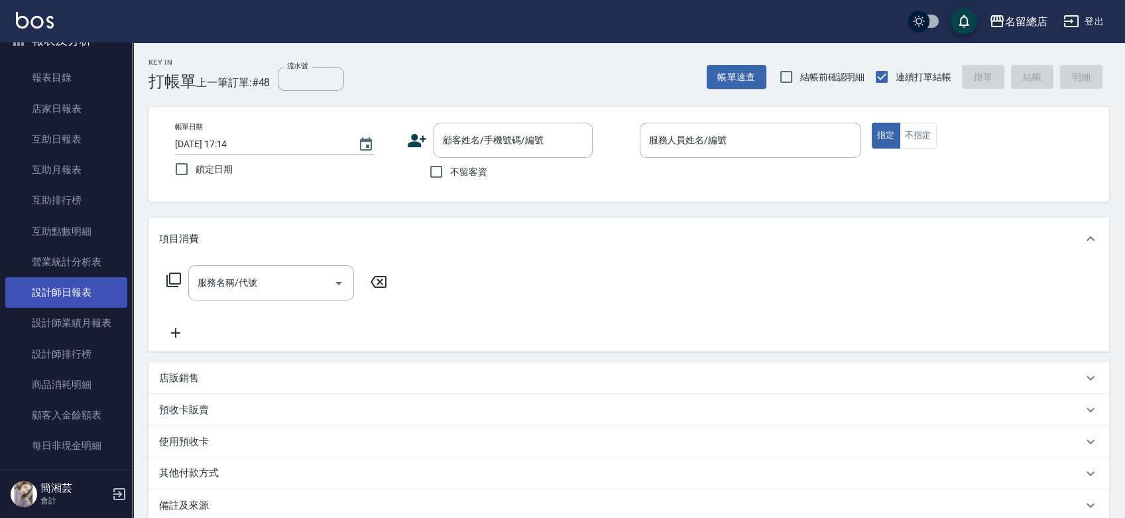
click at [58, 298] on link "設計師日報表" at bounding box center [66, 292] width 122 height 30
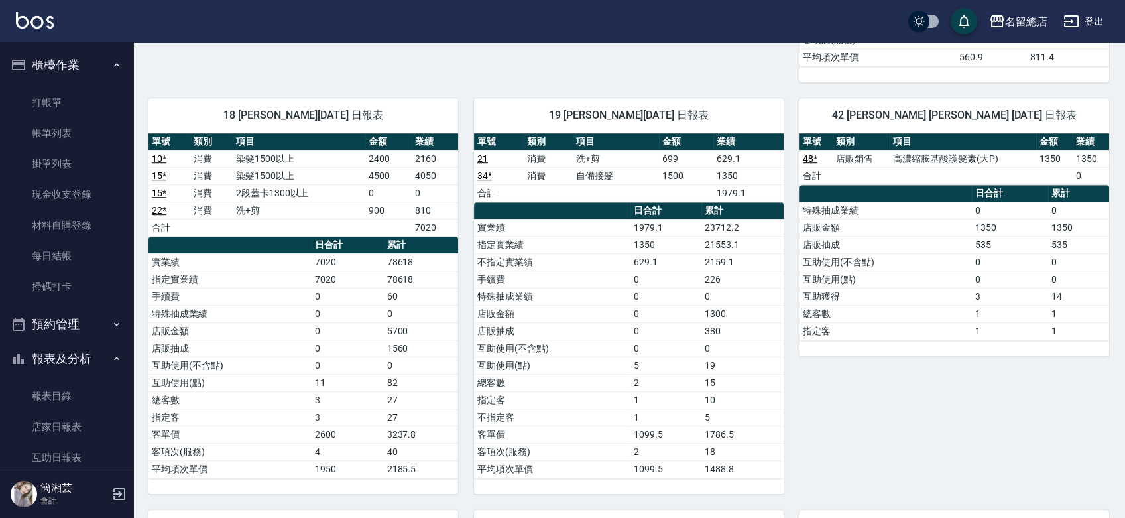
click at [68, 84] on ul "打帳單 帳單列表 掛單列表 現金收支登錄 材料自購登錄 每日結帳 掃碼打卡" at bounding box center [66, 194] width 122 height 225
click at [68, 97] on link "打帳單" at bounding box center [66, 102] width 122 height 30
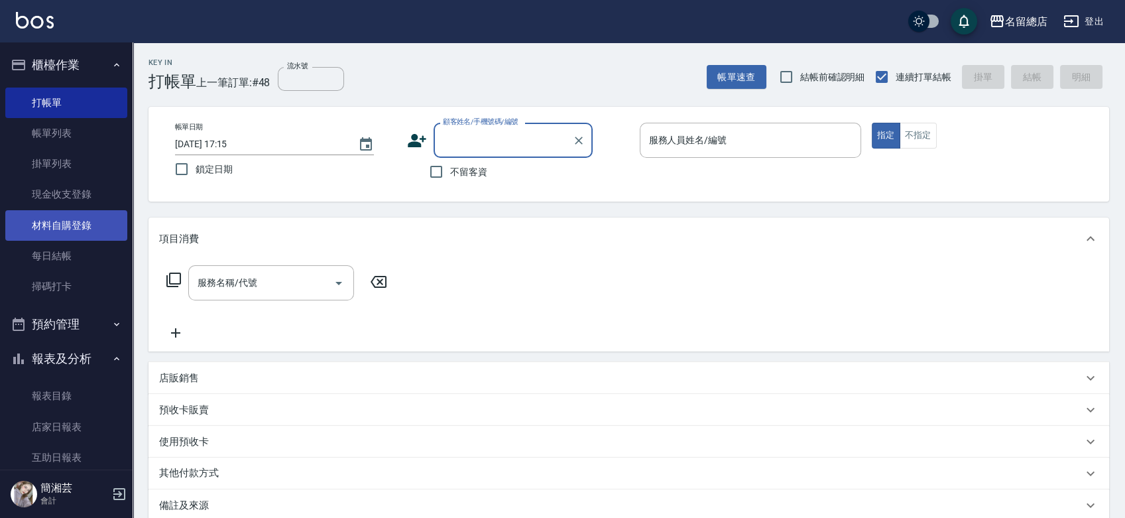
click at [69, 221] on link "材料自購登錄" at bounding box center [66, 225] width 122 height 30
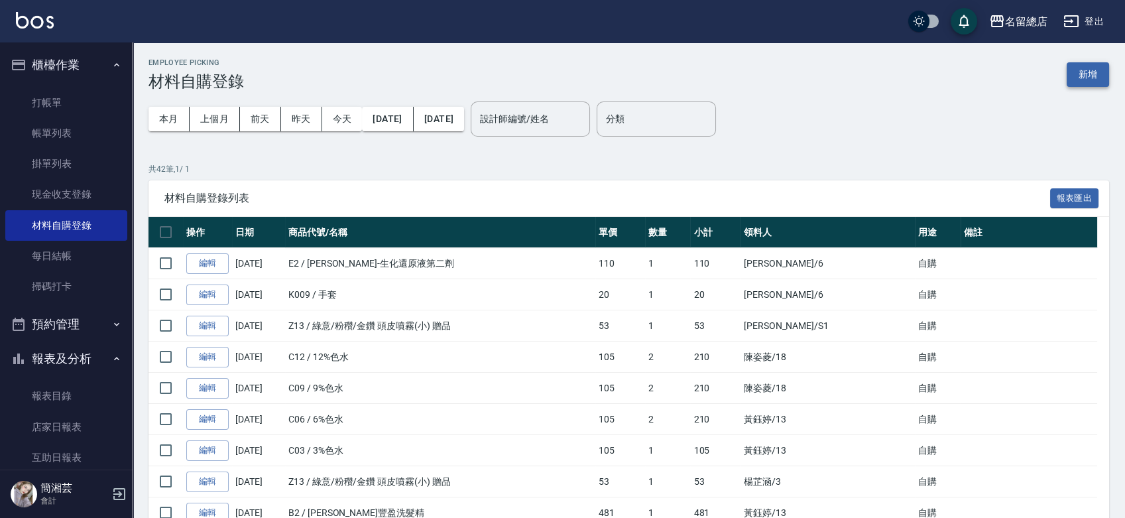
click at [1090, 74] on button "新增" at bounding box center [1088, 74] width 42 height 25
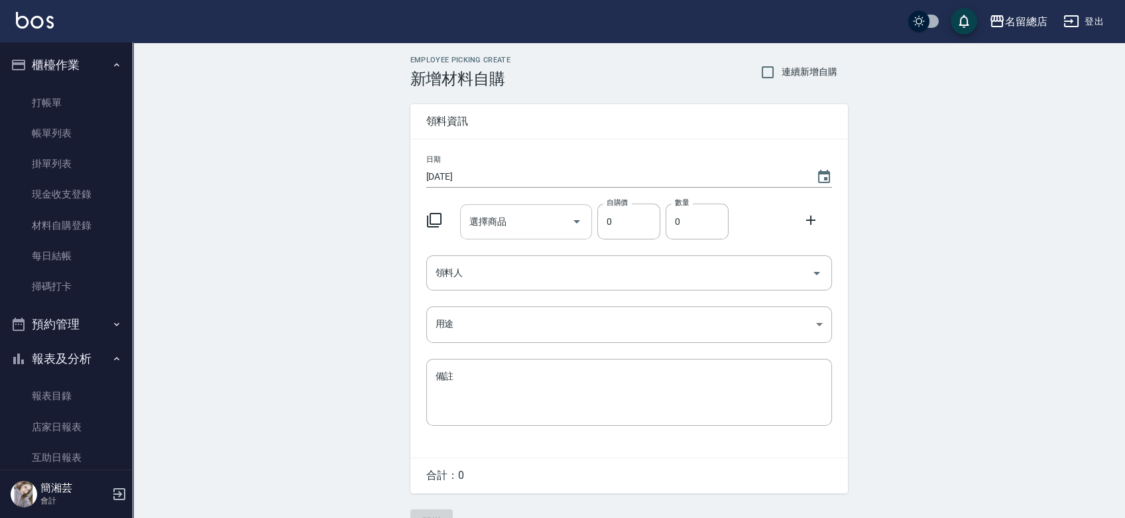
click at [528, 233] on div "選擇商品" at bounding box center [526, 221] width 132 height 35
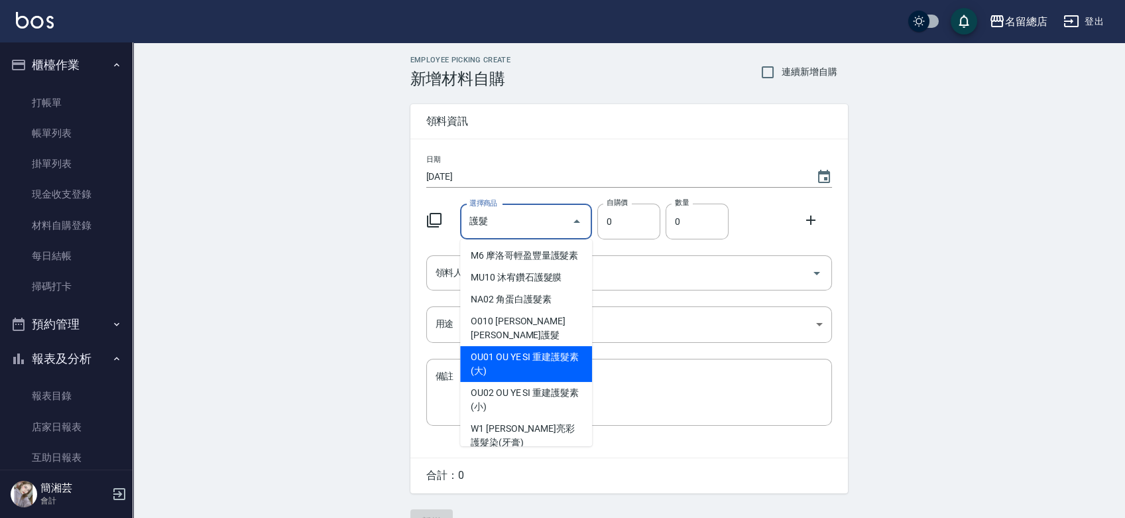
scroll to position [402, 0]
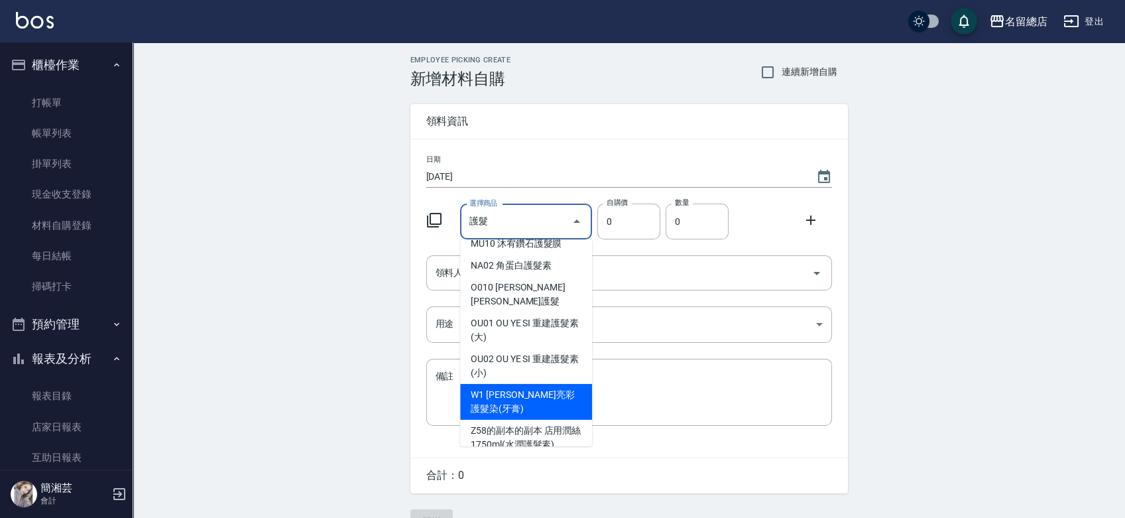
type input "5G網狀纖維護髮精華500ML"
type input "800"
type input "1"
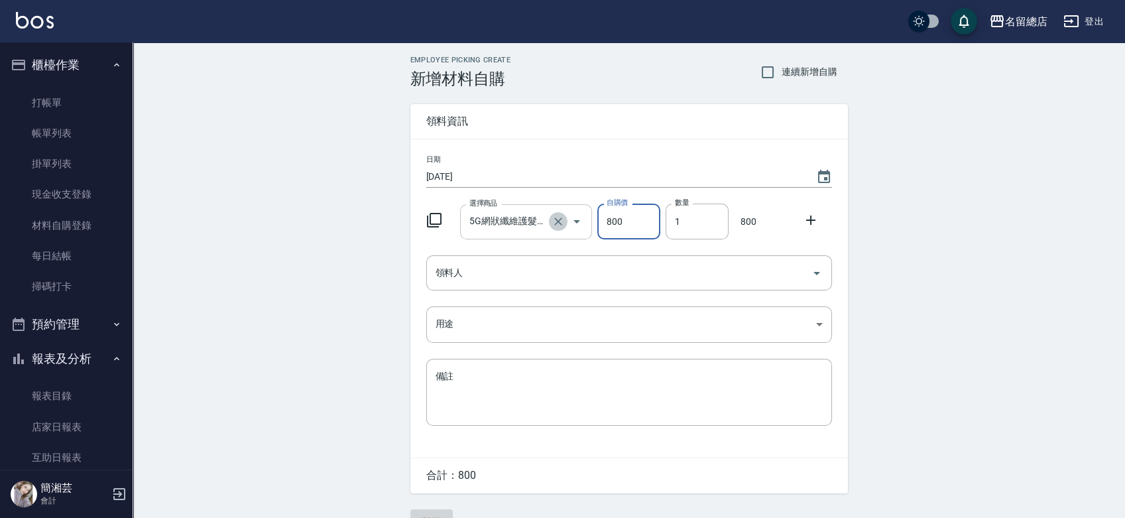
click at [559, 219] on icon "Clear" at bounding box center [558, 221] width 13 height 13
type input "0"
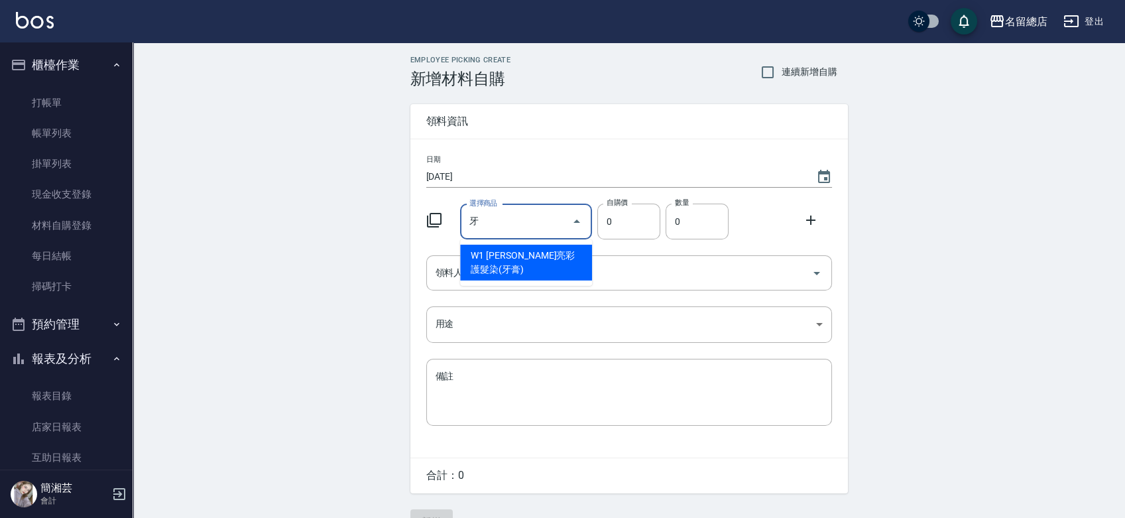
click at [546, 249] on li "W1 [PERSON_NAME]亮彩護髮染(牙膏)" at bounding box center [526, 263] width 132 height 36
type input "[PERSON_NAME]亮彩護髮染(牙膏)"
type input "255"
type input "1"
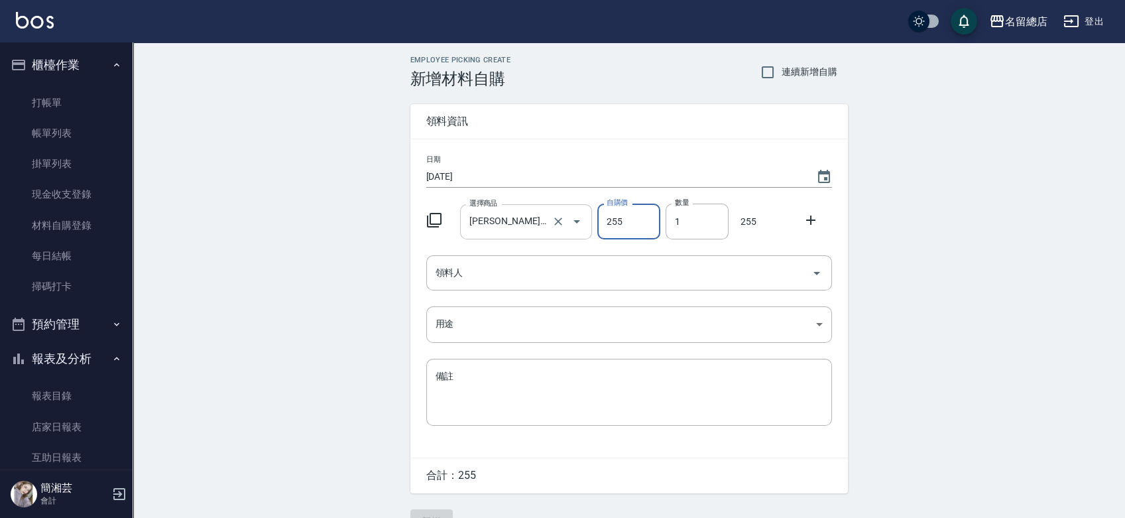
click at [47, 76] on button "櫃檯作業" at bounding box center [66, 65] width 122 height 34
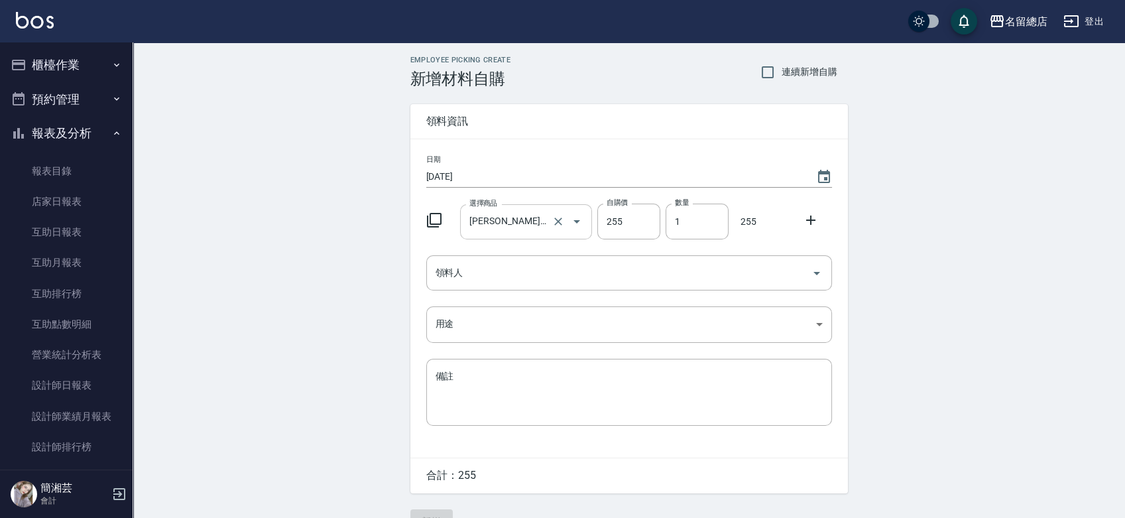
click at [47, 92] on ul "櫃檯作業 打帳單 帳單列表 掛單列表 現金收支登錄 材料自購登錄 每日結帳 掃碼打卡 預約管理 預約管理 單日預約紀錄 單週預約紀錄 報表及分析 報表目錄 店…" at bounding box center [66, 370] width 122 height 656
drag, startPoint x: 49, startPoint y: 68, endPoint x: 50, endPoint y: 78, distance: 10.0
click at [50, 69] on button "櫃檯作業" at bounding box center [66, 65] width 122 height 34
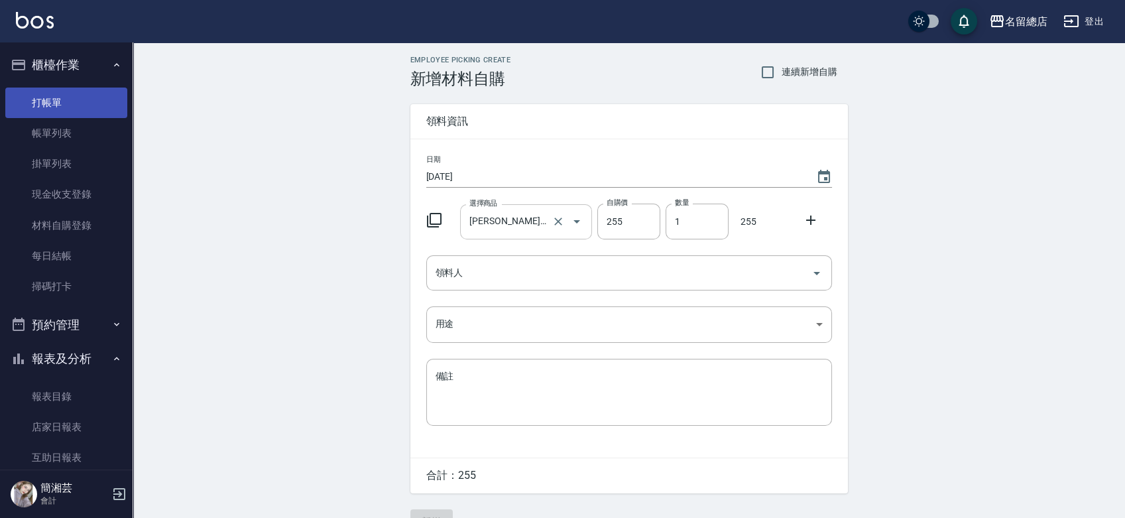
click at [56, 113] on link "打帳單" at bounding box center [66, 102] width 122 height 30
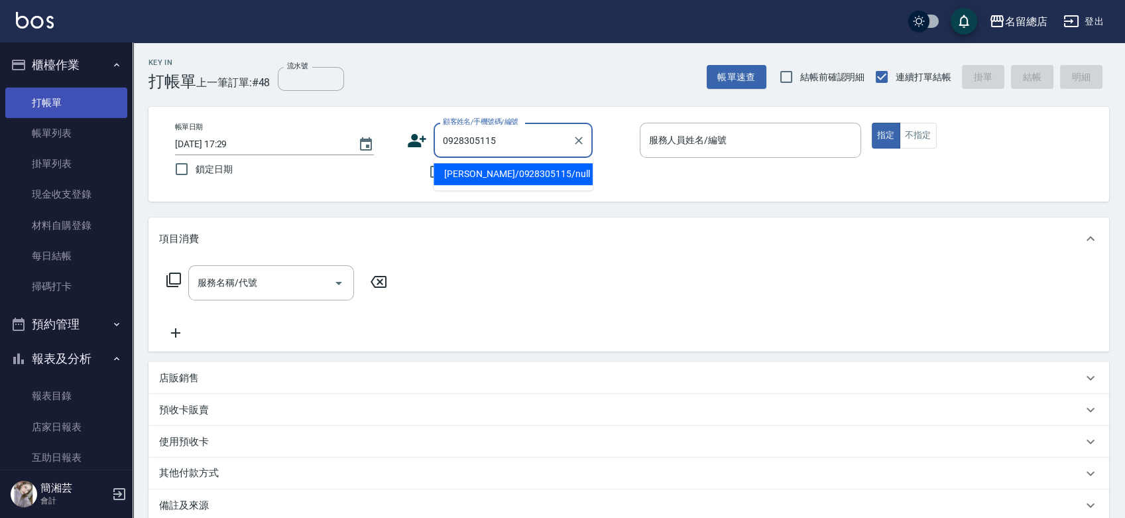
type input "[PERSON_NAME]/0928305115/null"
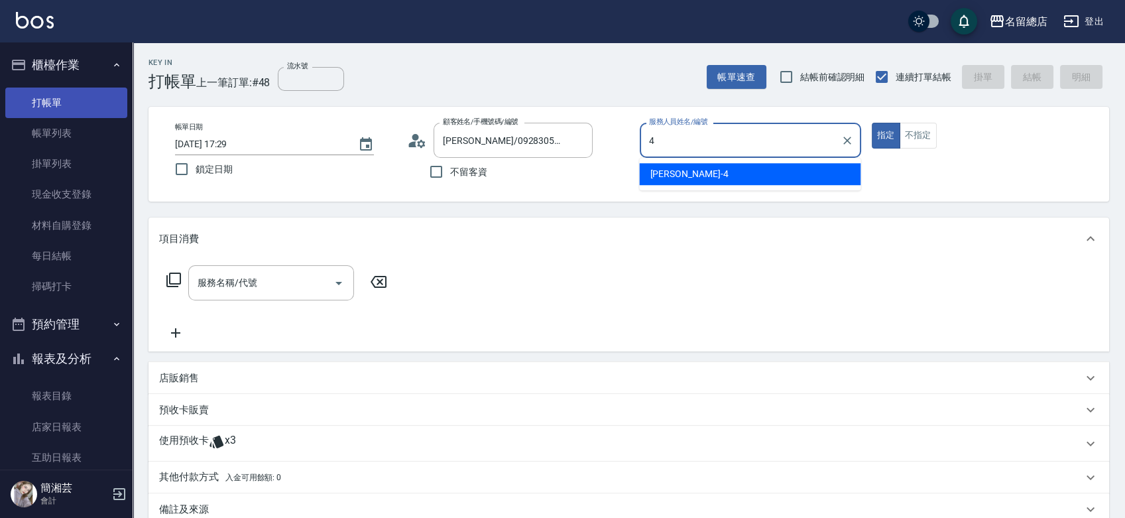
type input "[PERSON_NAME]-4"
type button "true"
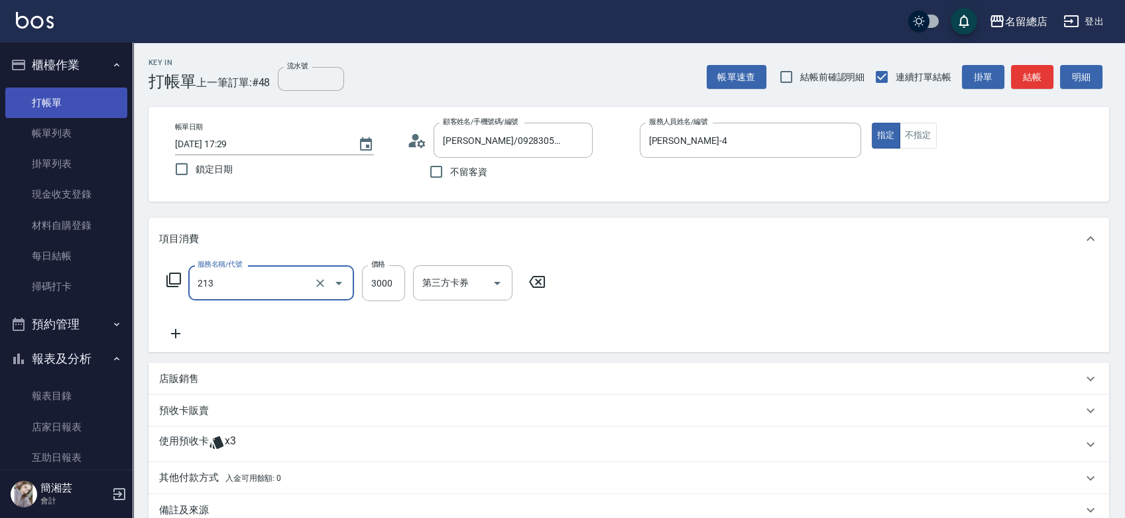
type input "陶溫3000以上(213)"
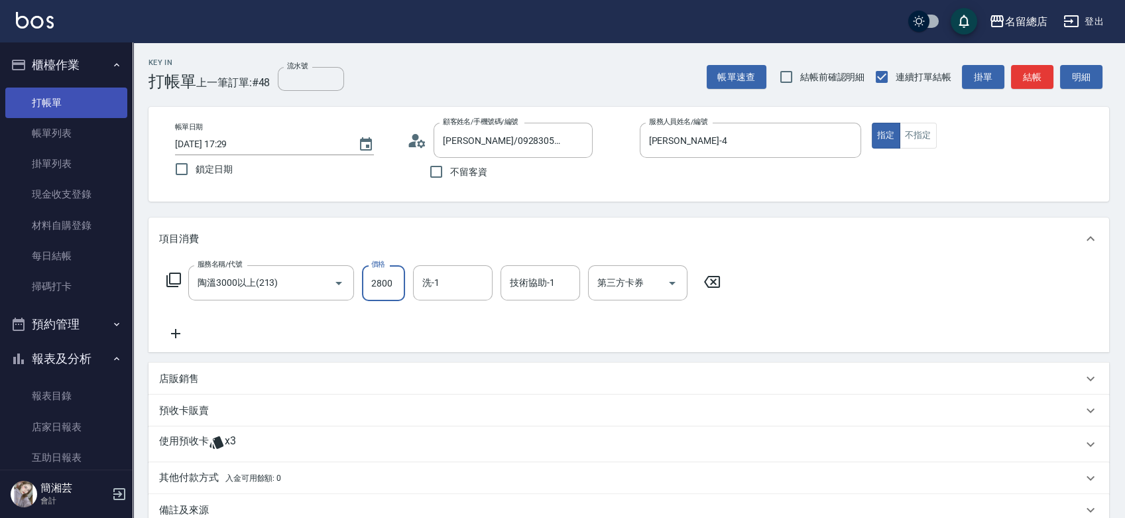
type input "2800"
type input "祥哥-98"
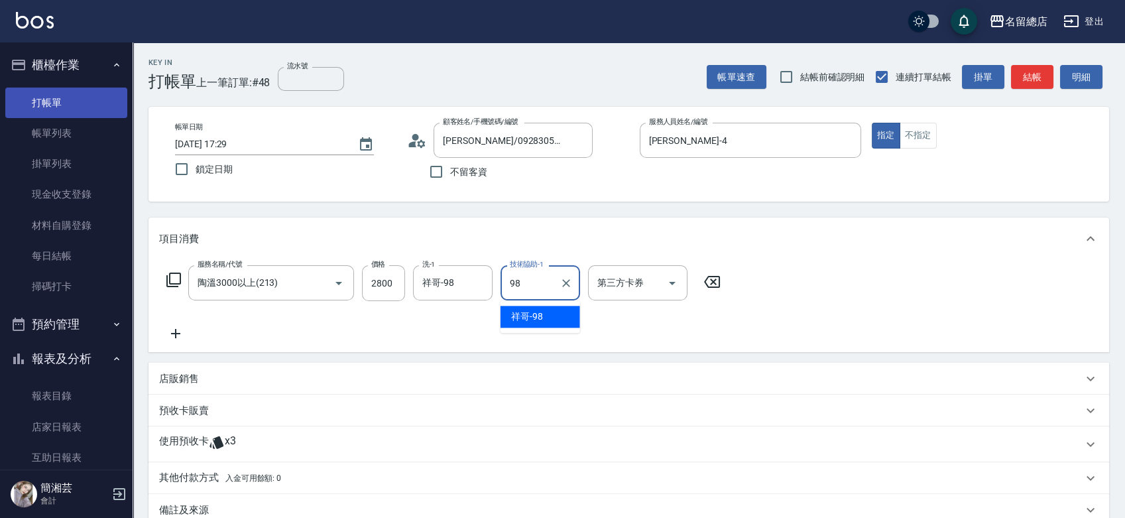
type input "祥哥-98"
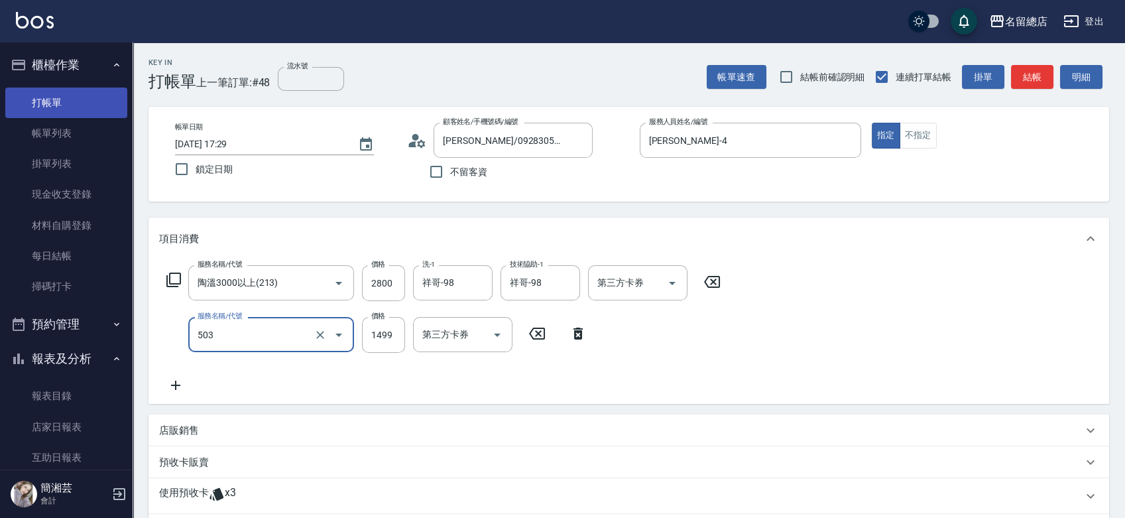
type input "染髮1000~1499(503)"
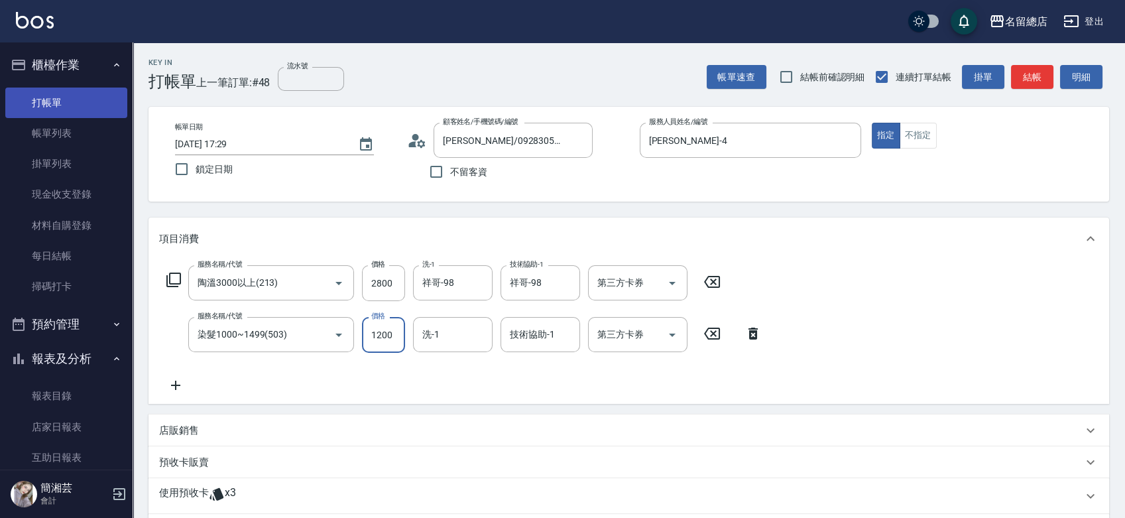
type input "1200"
type input "[PERSON_NAME]-27"
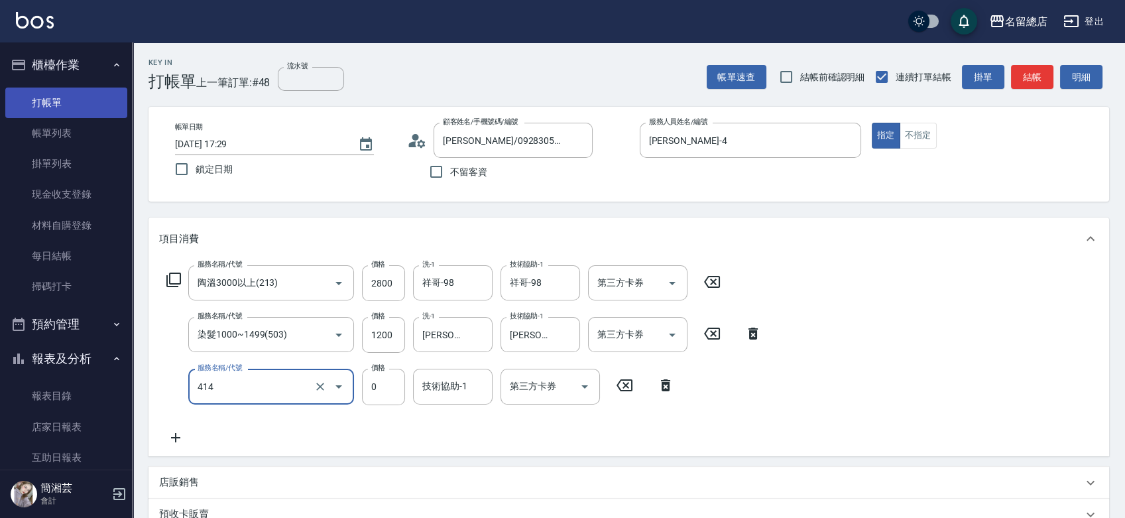
type input "護染蓋卡1000~1499(414)"
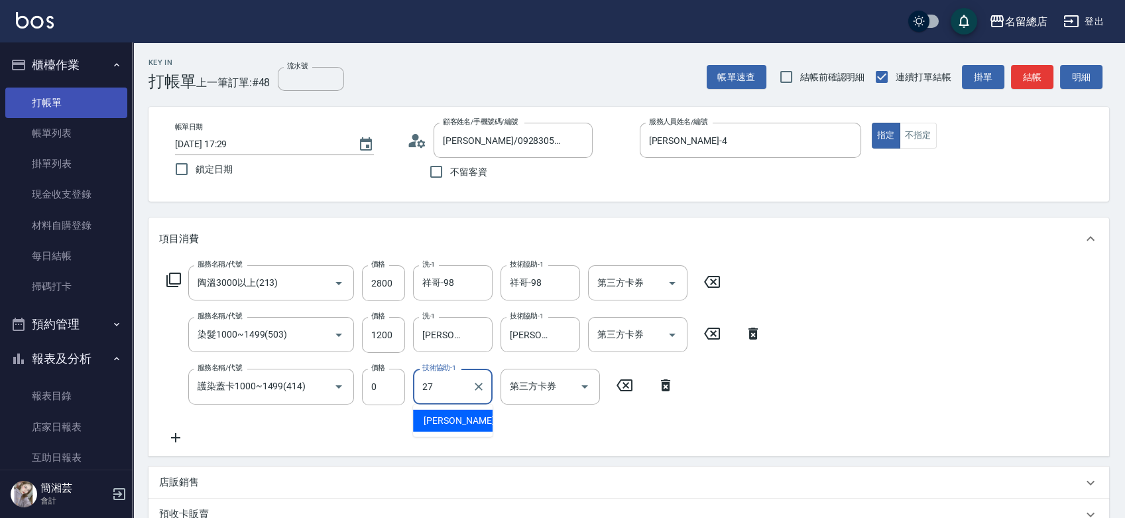
type input "[PERSON_NAME]-27"
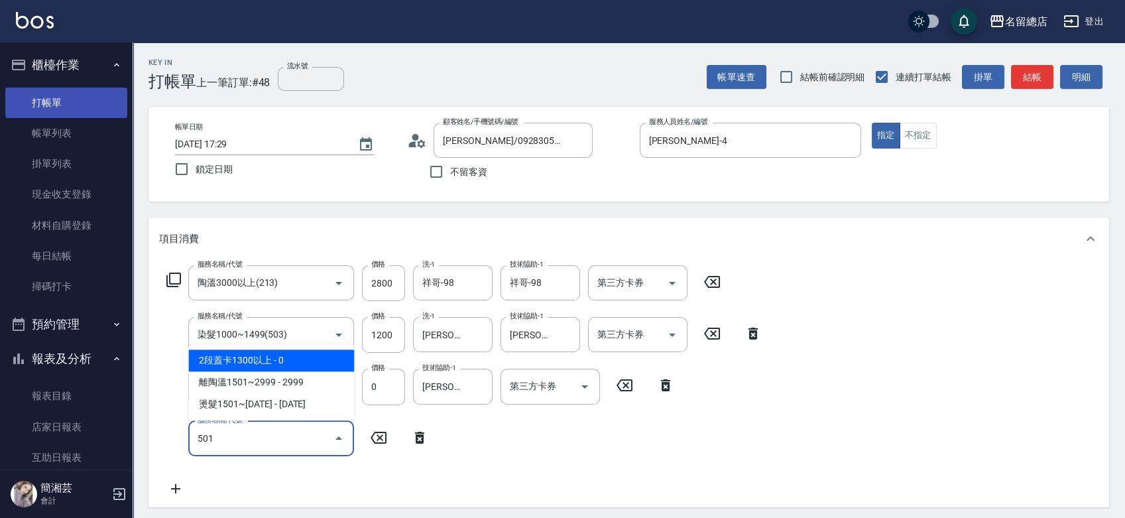
type input "2段蓋卡1300以上(501)"
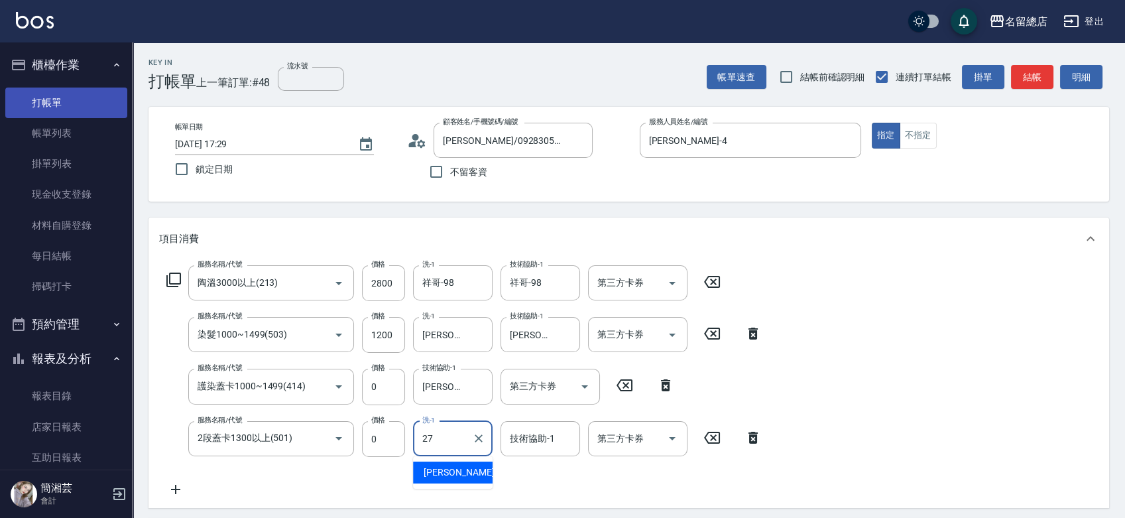
type input "[PERSON_NAME]-27"
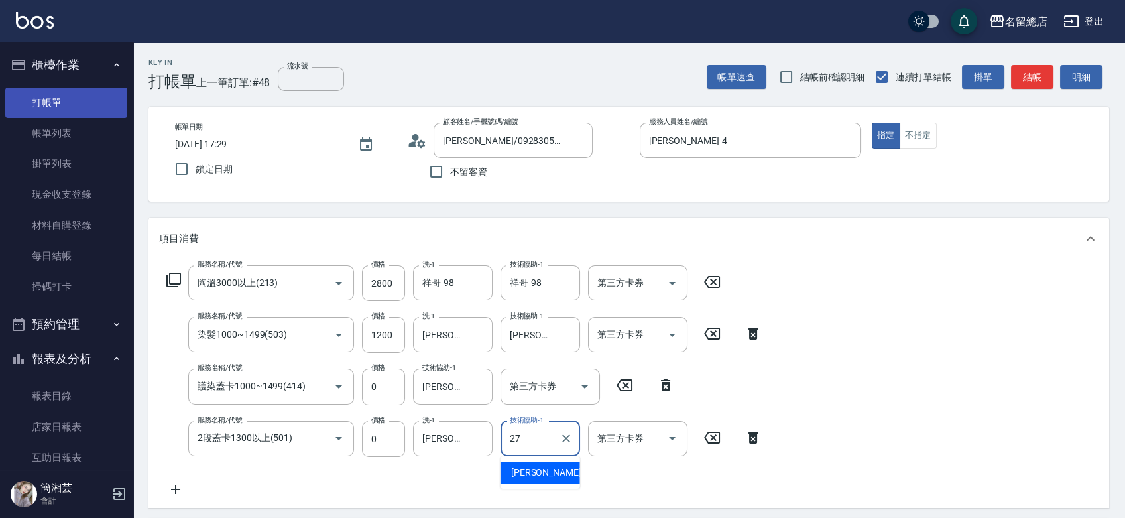
type input "[PERSON_NAME]-27"
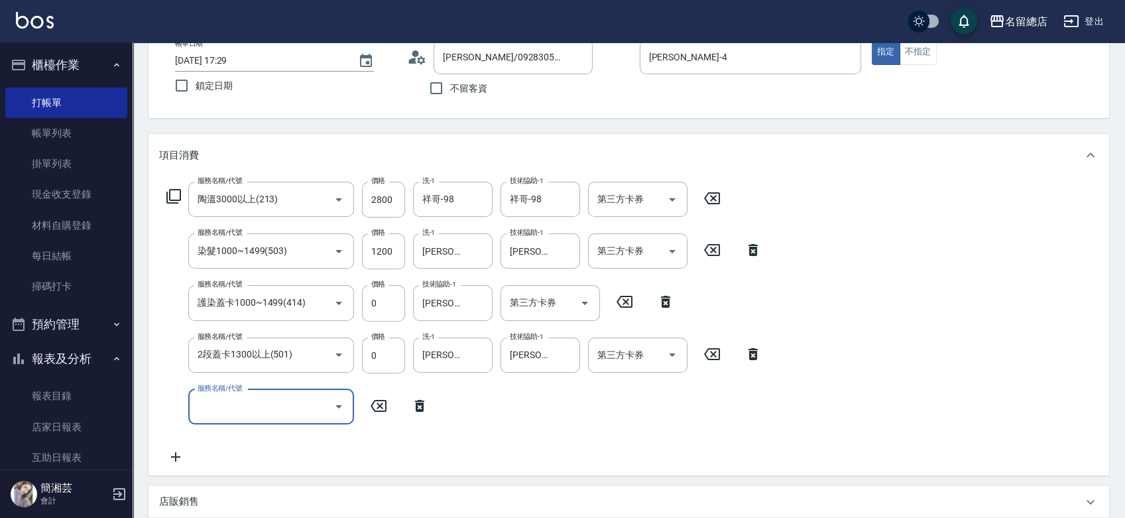
scroll to position [147, 0]
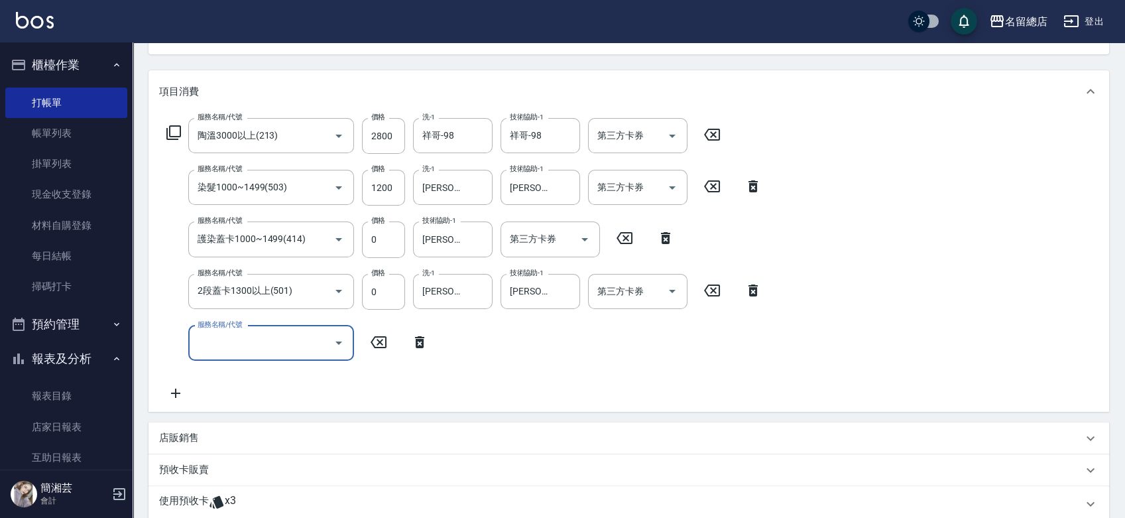
click at [211, 464] on div "預收卡販賣" at bounding box center [620, 470] width 923 height 14
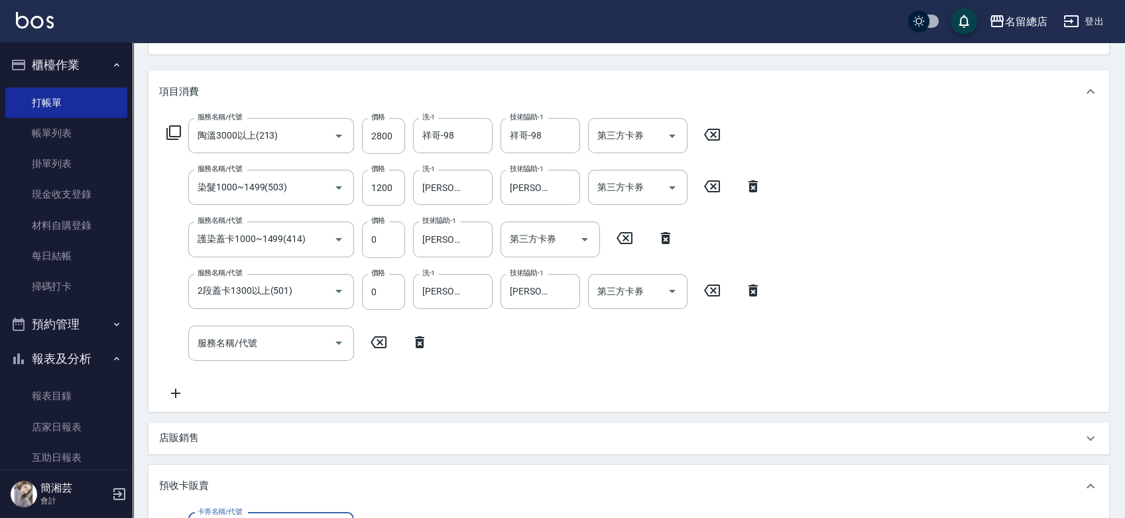
scroll to position [0, 0]
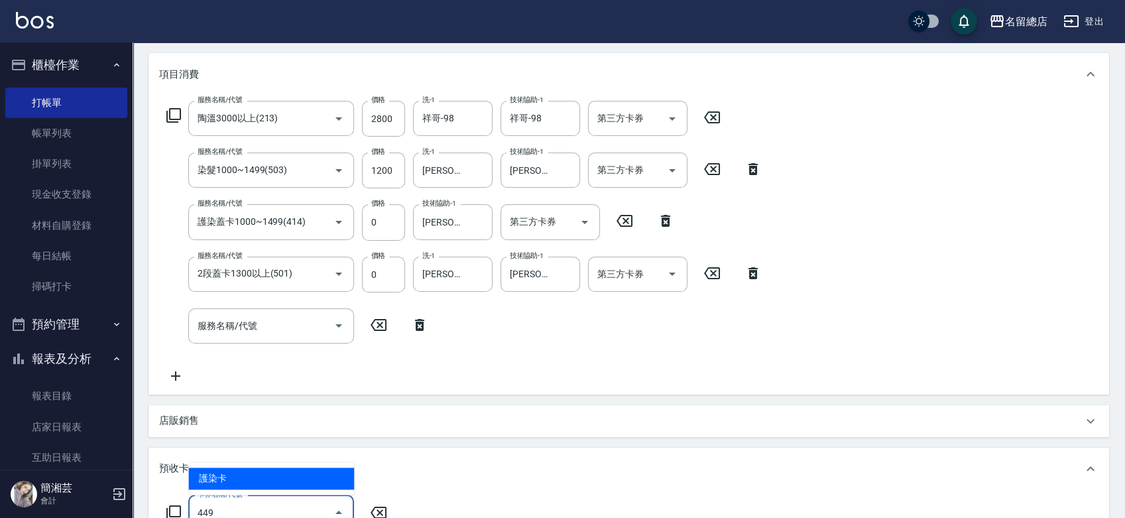
type input "護染卡(449)"
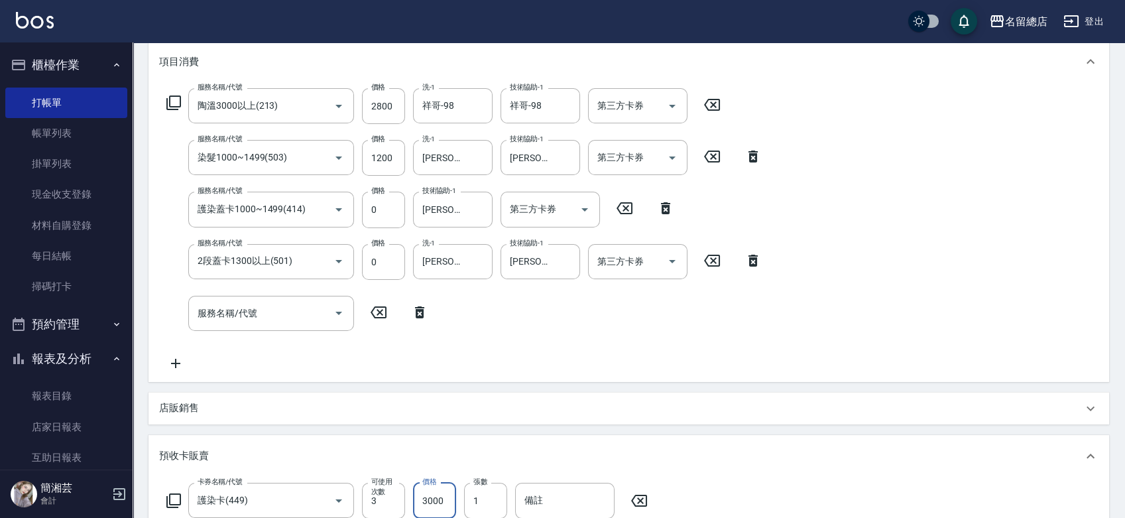
type input "3000"
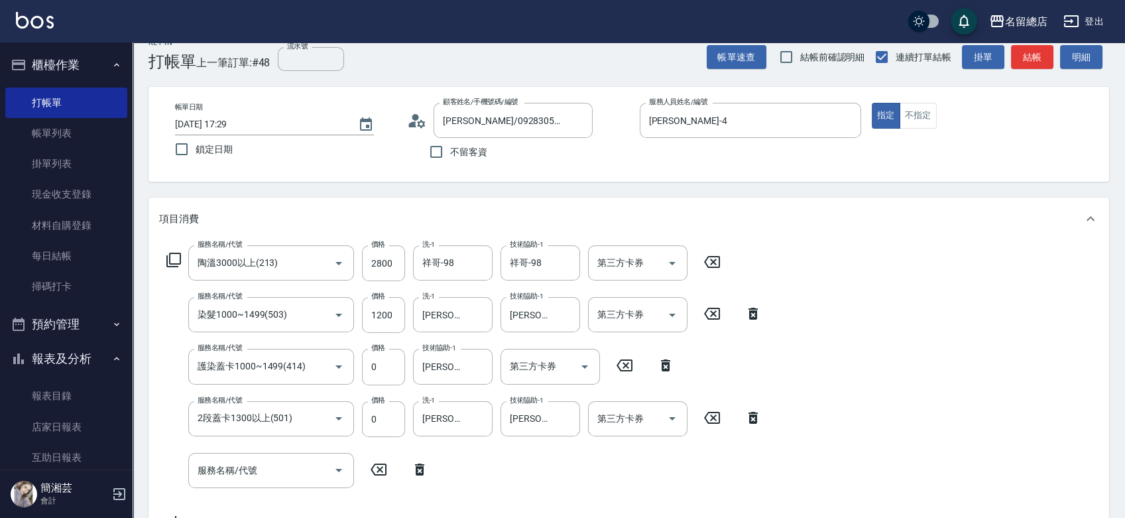
scroll to position [0, 0]
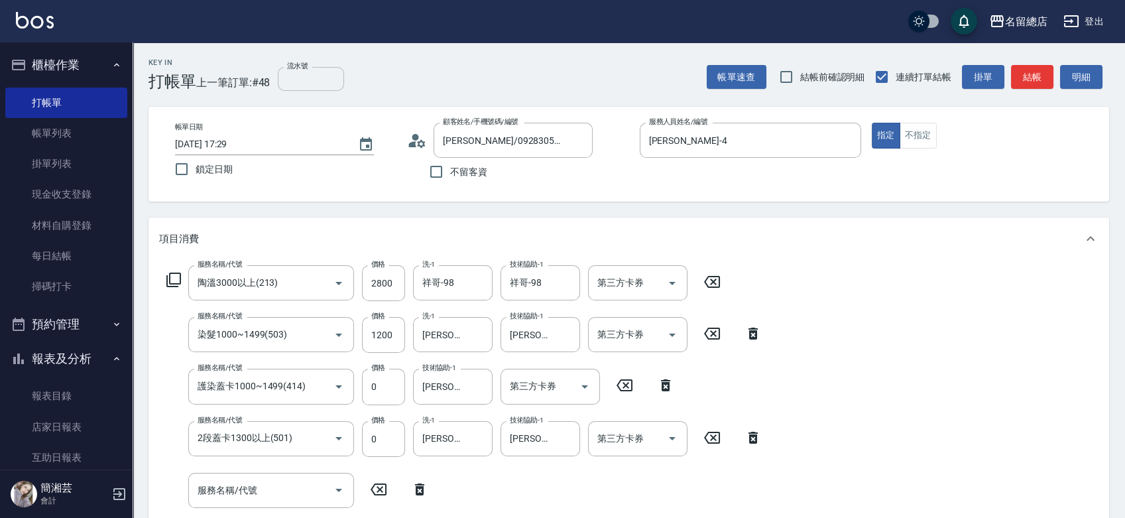
type input "9310"
click at [298, 84] on input "流水號" at bounding box center [311, 79] width 66 height 24
type input "9310"
type input "[DATE] 17:30"
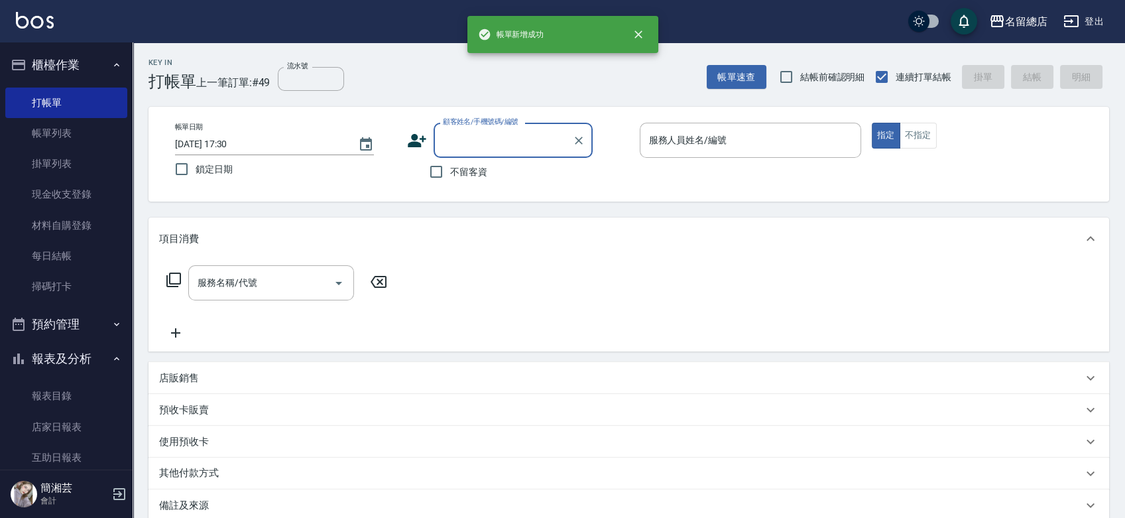
click at [518, 148] on input "顧客姓名/手機號碼/編號" at bounding box center [502, 140] width 127 height 23
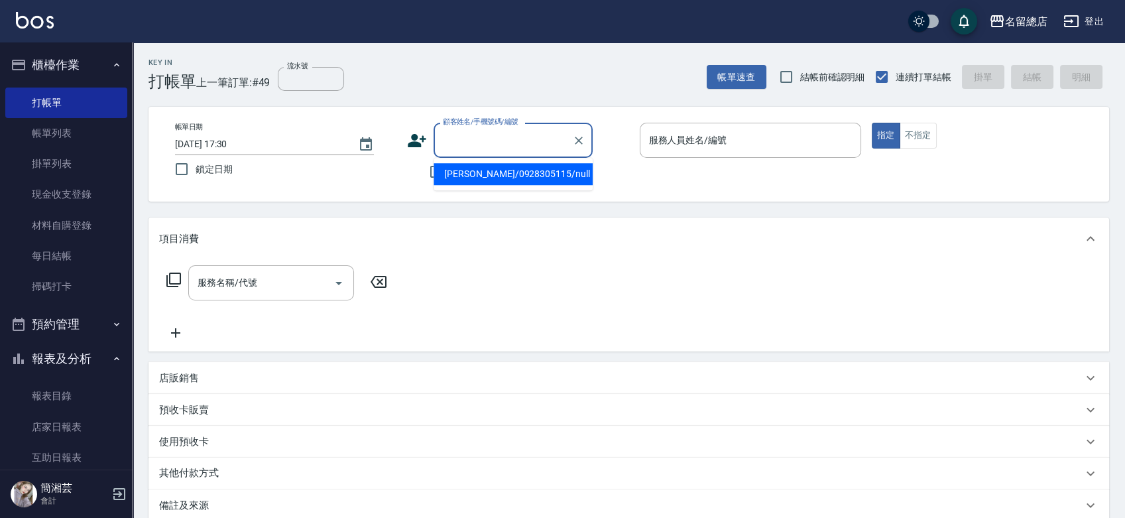
click at [525, 142] on input "顧客姓名/手機號碼/編號" at bounding box center [502, 140] width 127 height 23
click at [581, 142] on icon "Clear" at bounding box center [579, 141] width 8 height 8
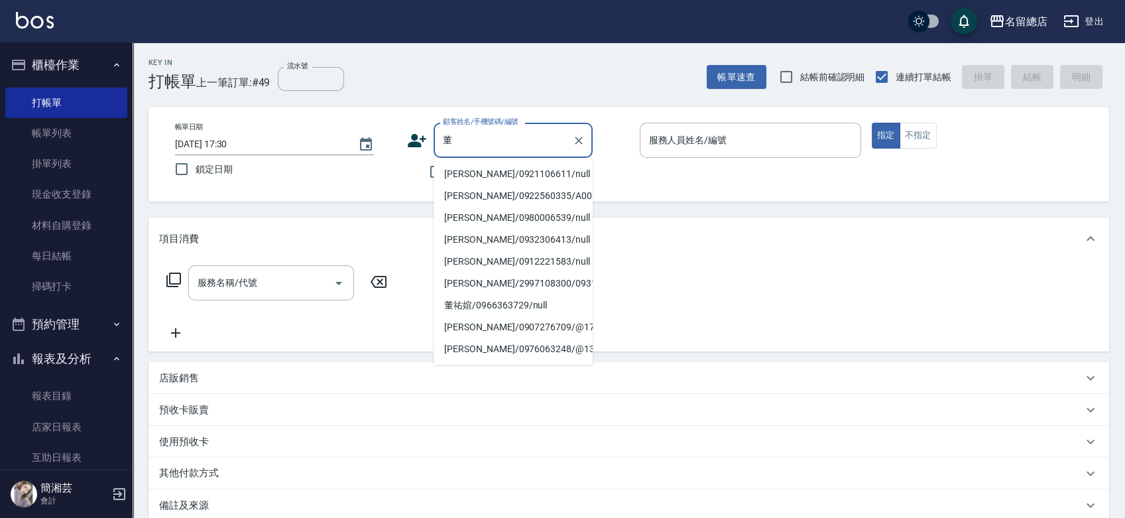
click at [523, 178] on li "[PERSON_NAME]/0921106611/null" at bounding box center [513, 174] width 159 height 22
type input "[PERSON_NAME]/0921106611/null"
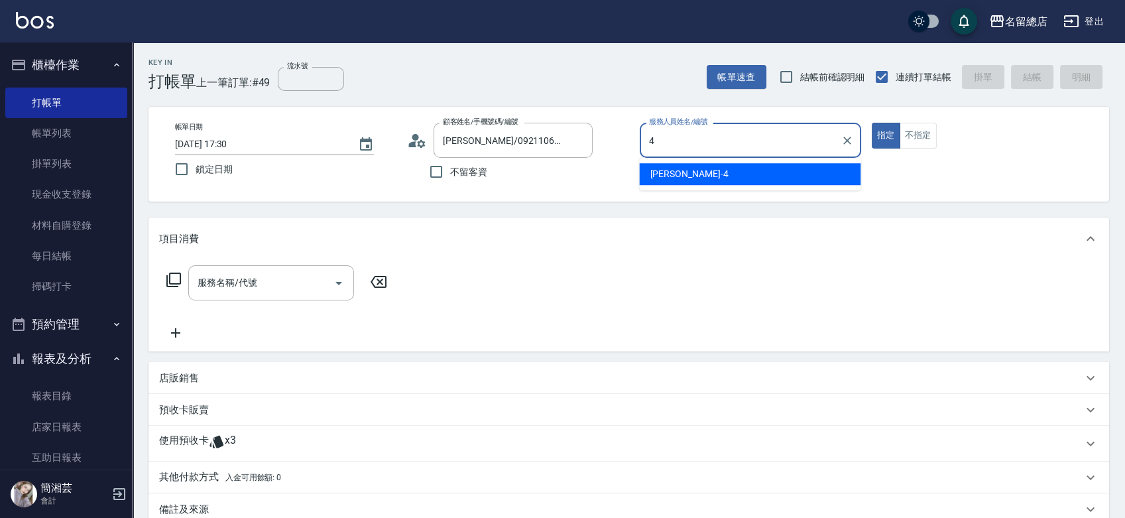
type input "[PERSON_NAME]-4"
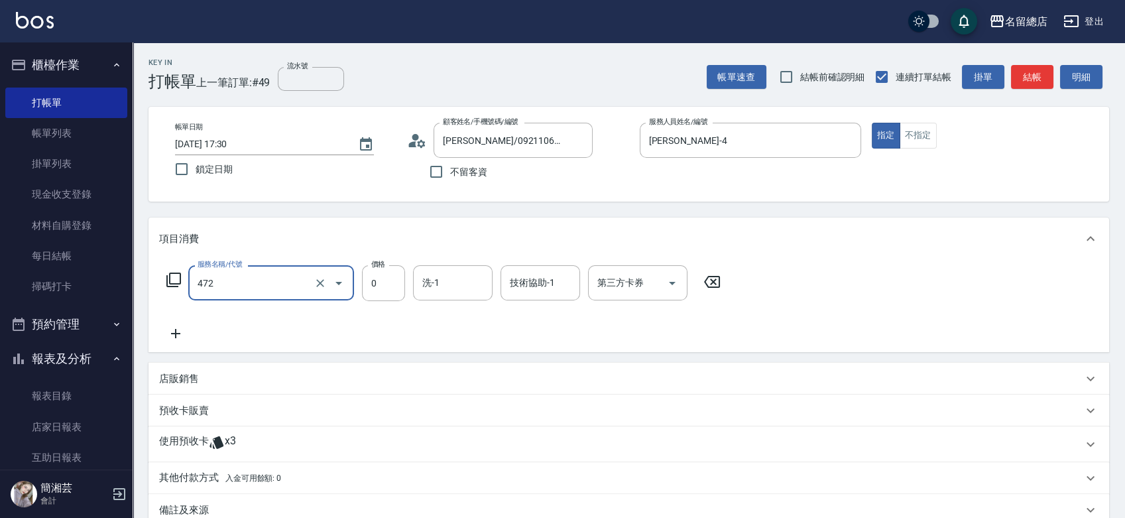
type input "洗+頭皮蓋卡(472)"
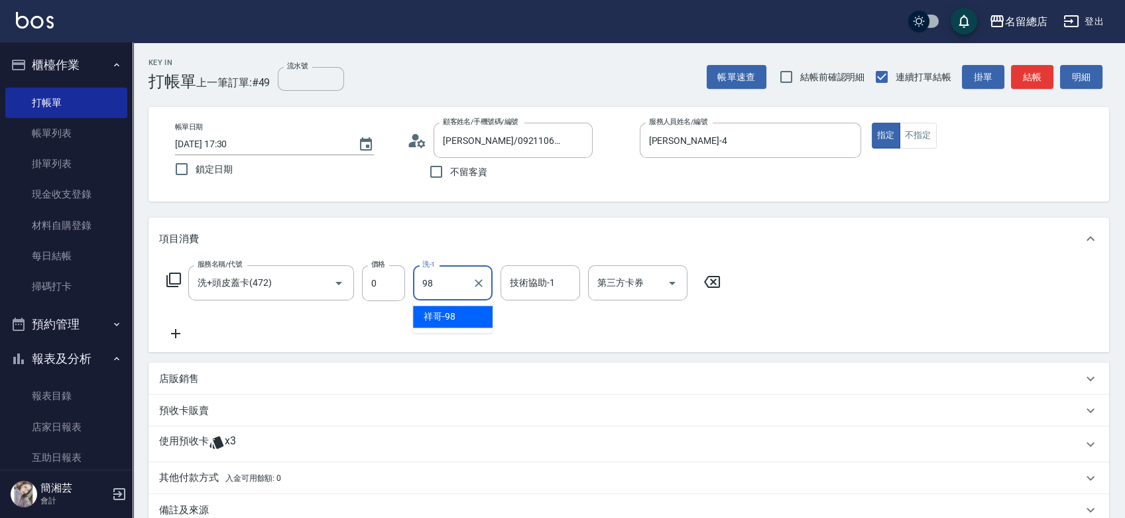
type input "祥哥-98"
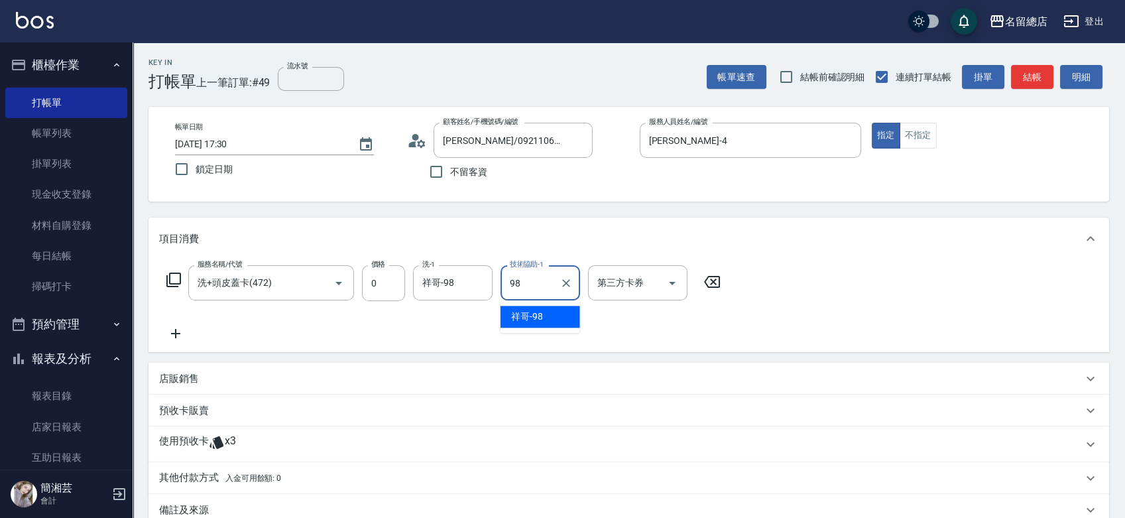
type input "祥哥-98"
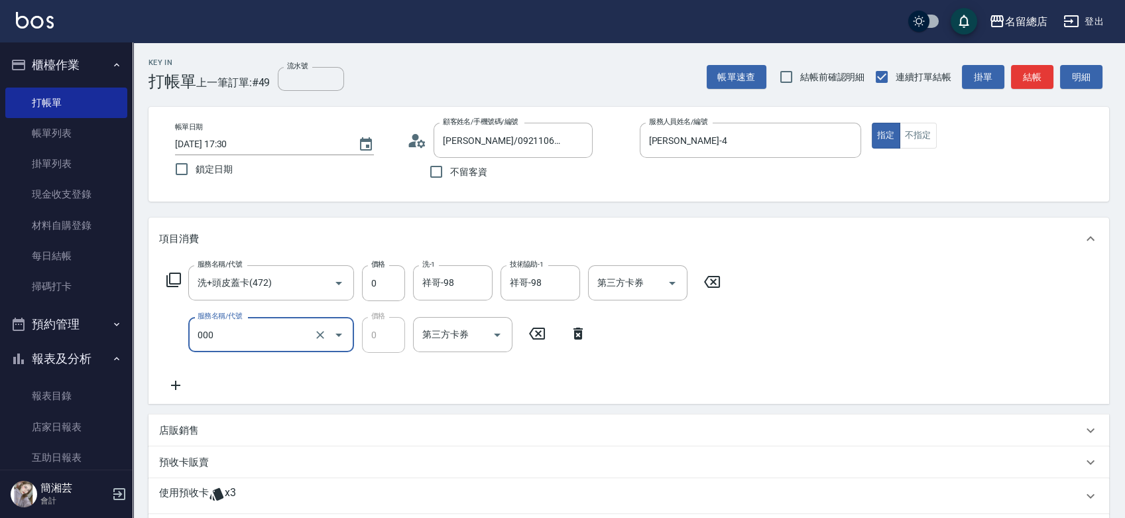
type input "小會計10點(000)"
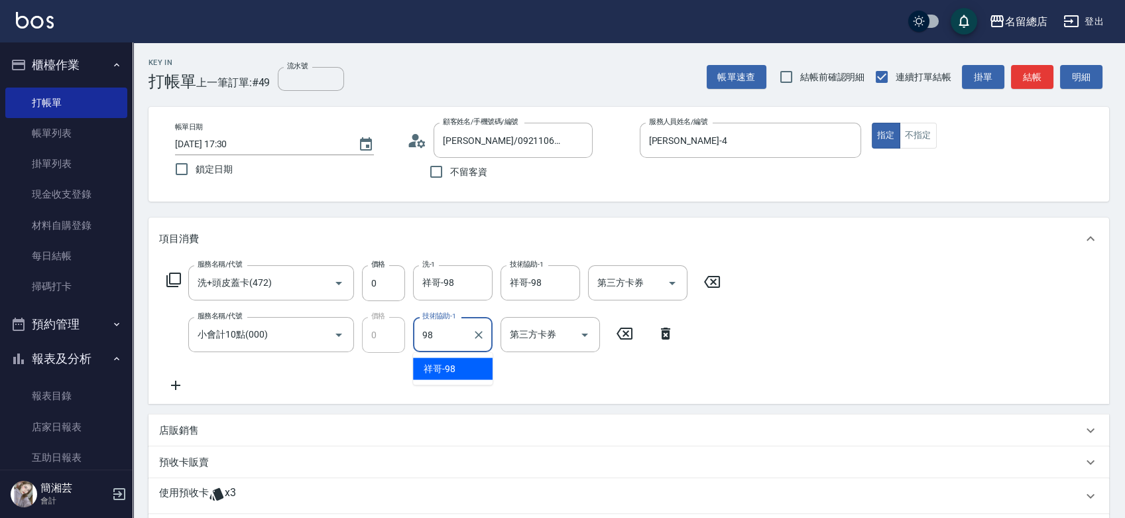
type input "祥哥-98"
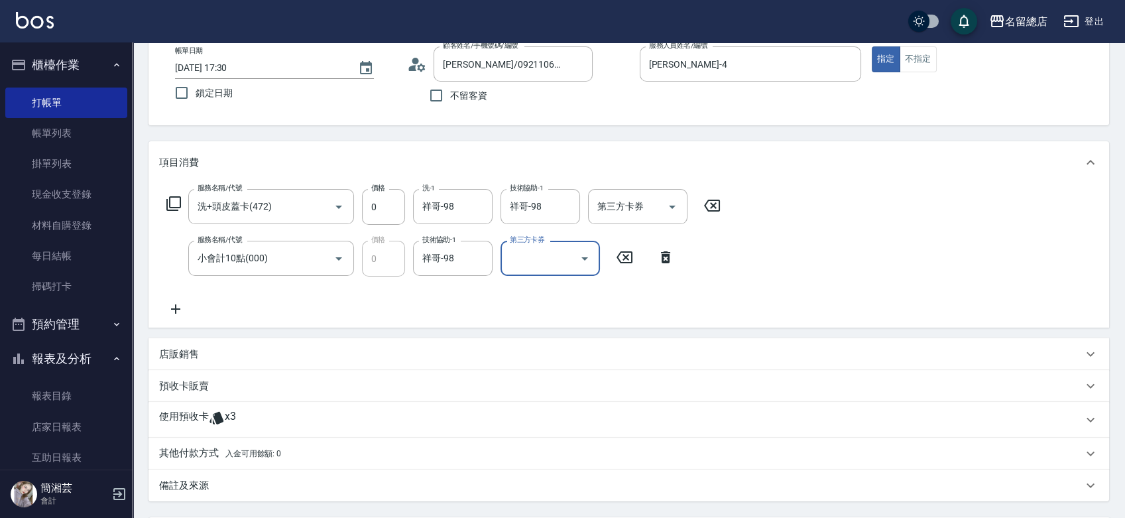
scroll to position [147, 0]
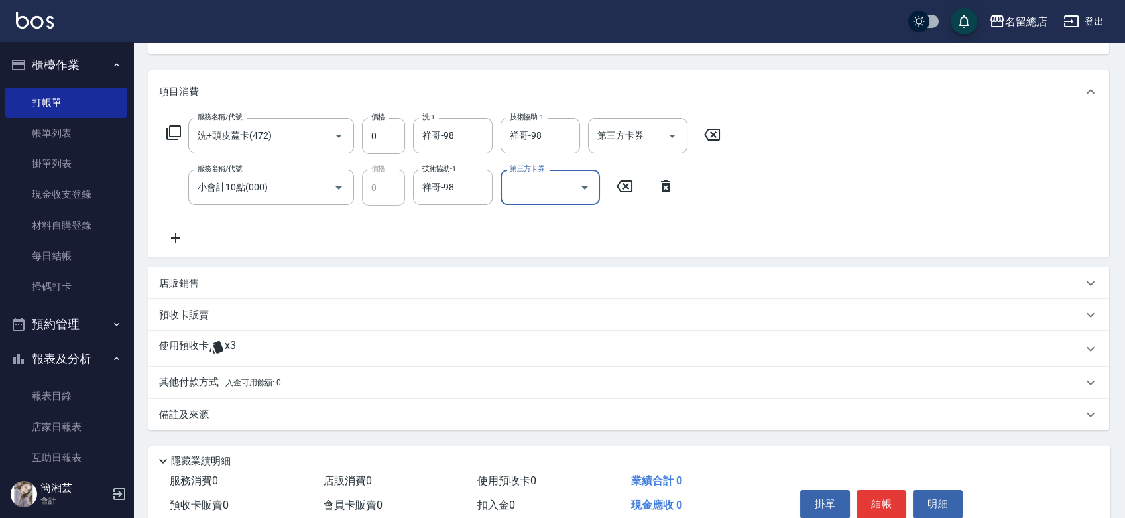
click at [241, 339] on div "使用預收卡 x3" at bounding box center [620, 349] width 923 height 20
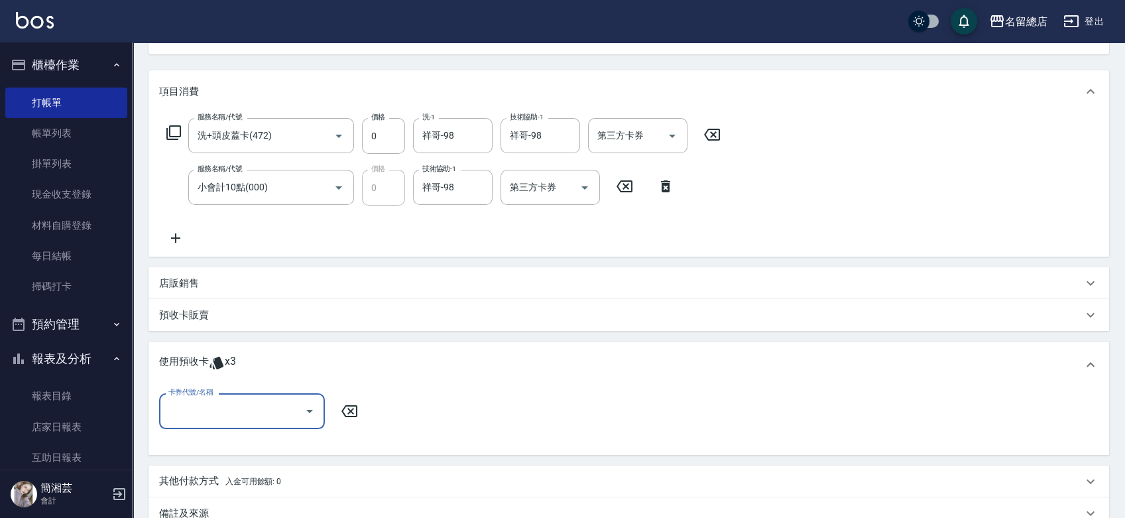
scroll to position [0, 0]
click at [267, 402] on input "卡券代號/名稱" at bounding box center [232, 410] width 134 height 23
click at [276, 449] on div "二段自備卡 剩餘3張 9309" at bounding box center [242, 445] width 166 height 22
type input "二段自備卡 9309"
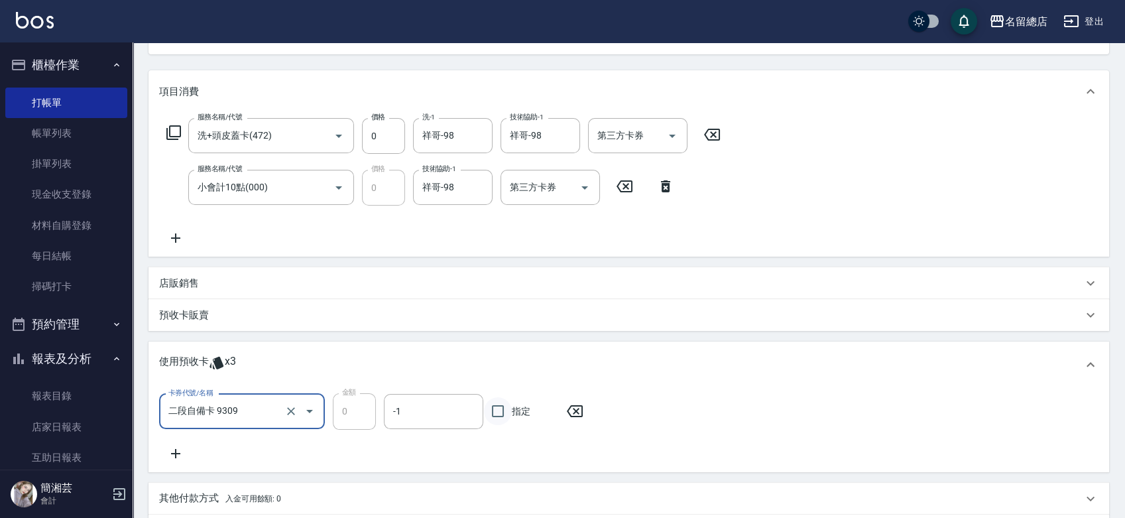
click at [492, 417] on input "指定" at bounding box center [498, 411] width 28 height 28
checkbox input "true"
type input "[DATE] 17:31"
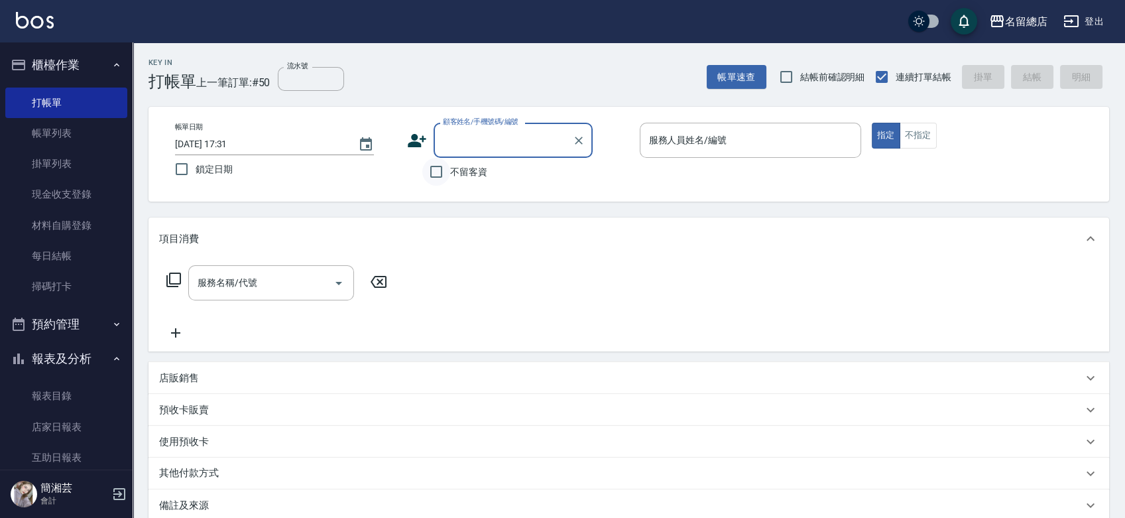
click at [438, 170] on input "不留客資" at bounding box center [436, 172] width 28 height 28
checkbox input "true"
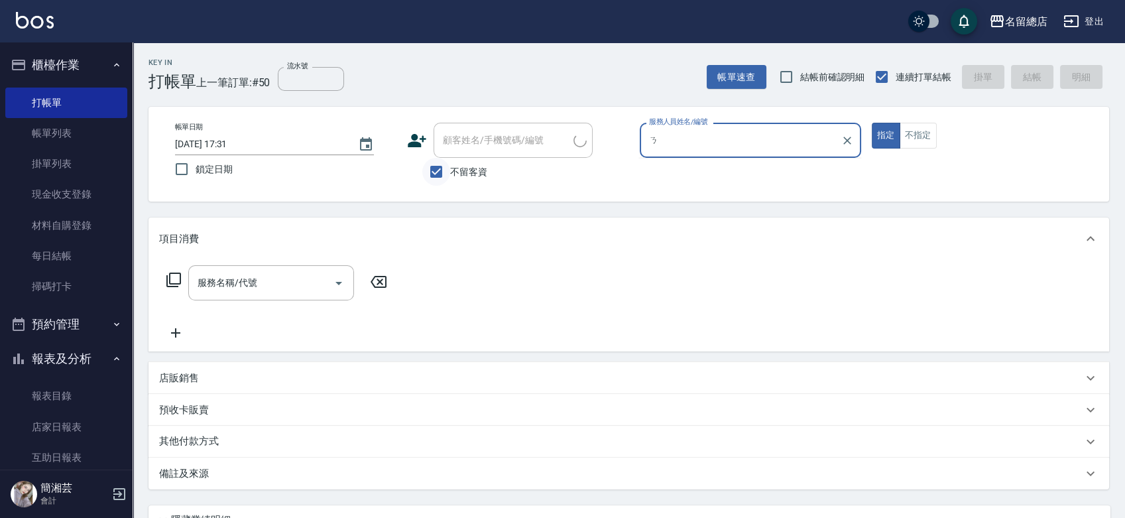
type input "1"
type input "Selina-S1"
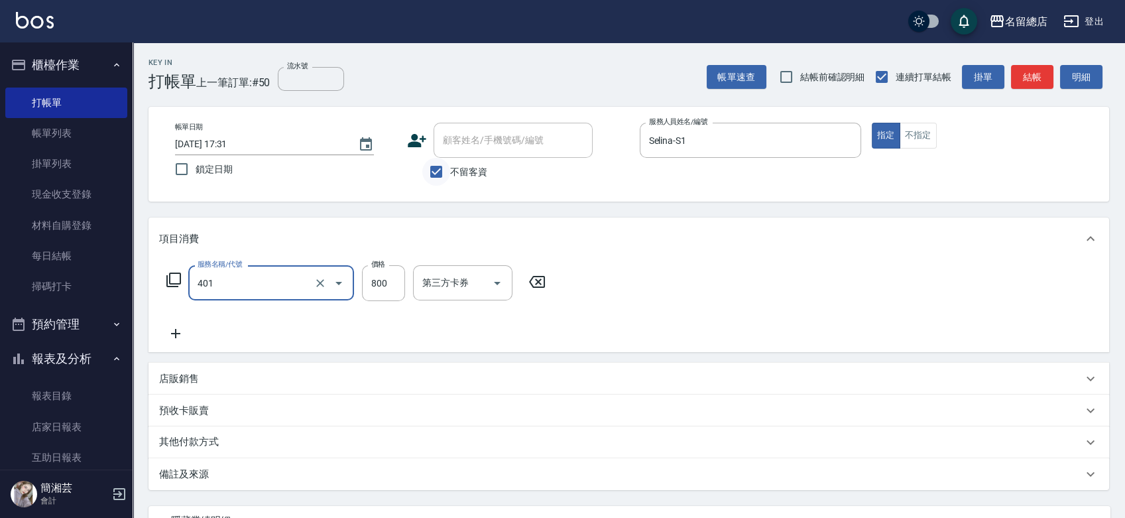
type input "自備護髮(401)"
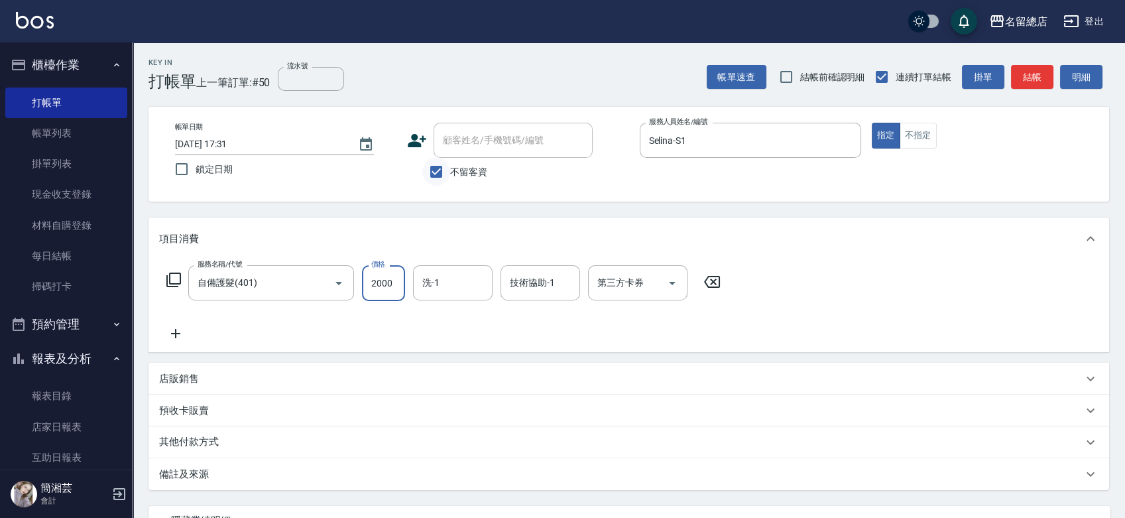
type input "2000"
click at [205, 441] on p "其他付款方式" at bounding box center [192, 442] width 66 height 15
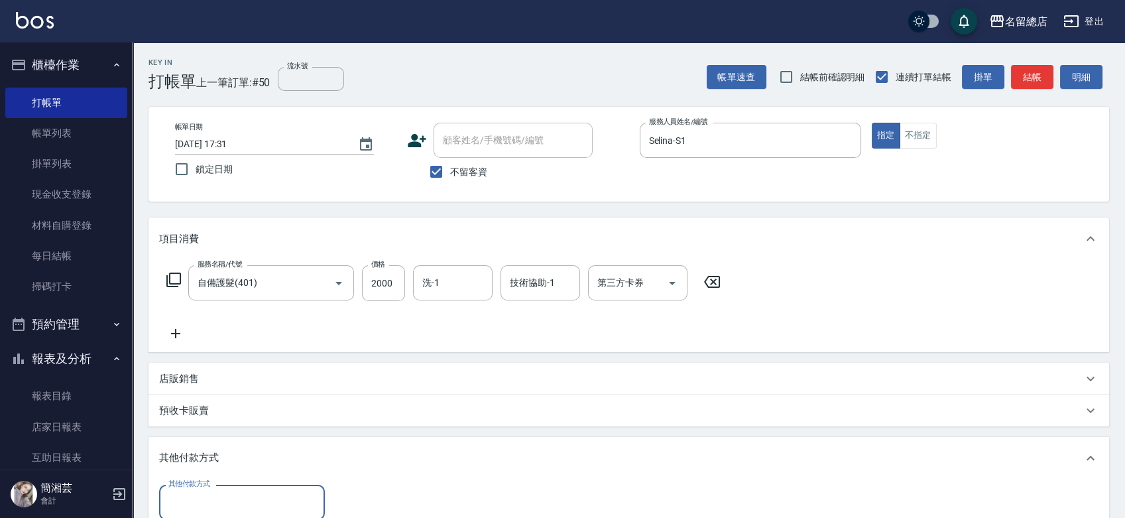
click at [255, 502] on input "其他付款方式" at bounding box center [242, 502] width 154 height 23
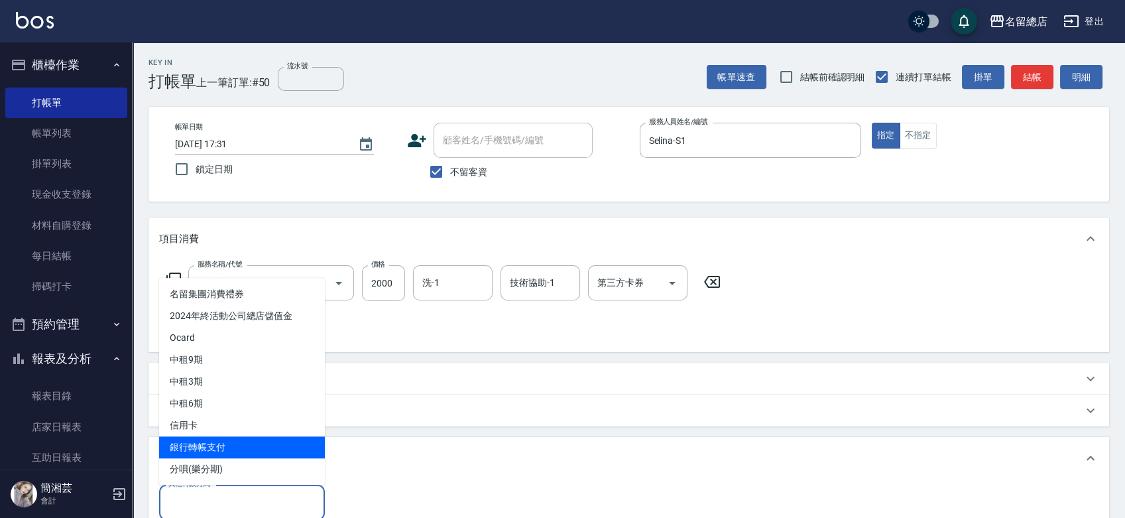
click at [242, 449] on span "銀行轉帳支付" at bounding box center [242, 447] width 166 height 22
type input "銀行轉帳支付"
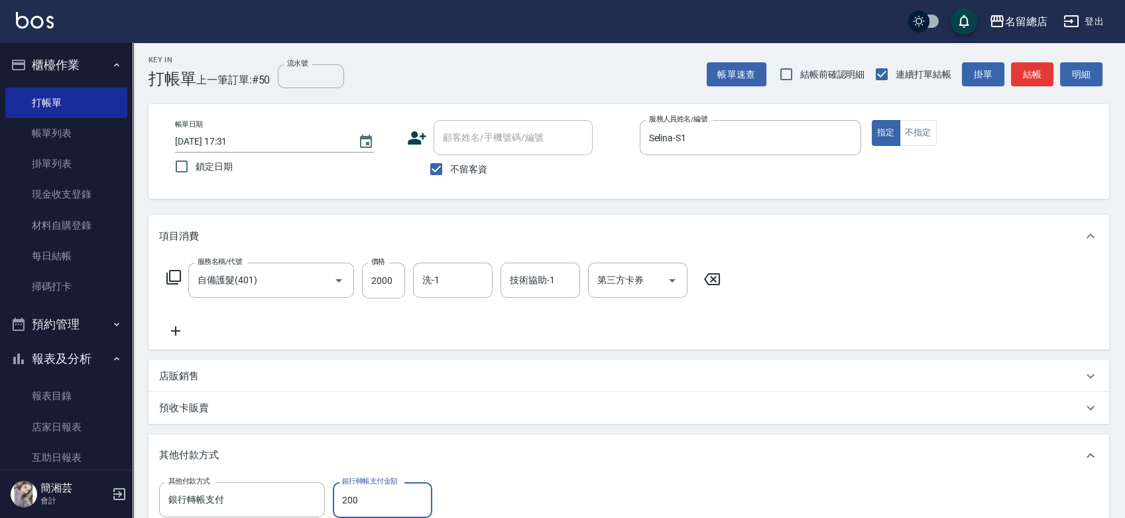
type input "2000"
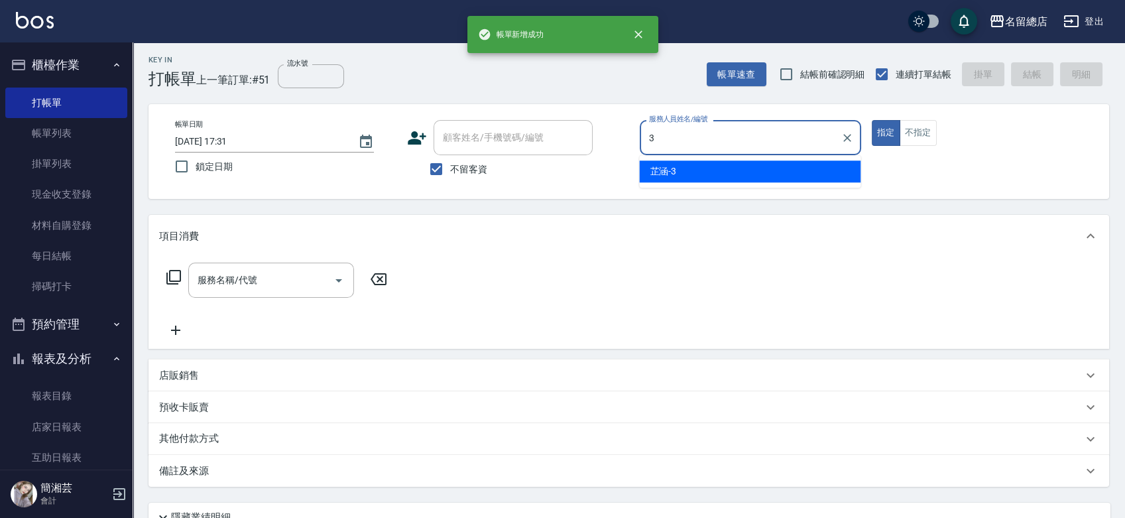
type input "芷涵-3"
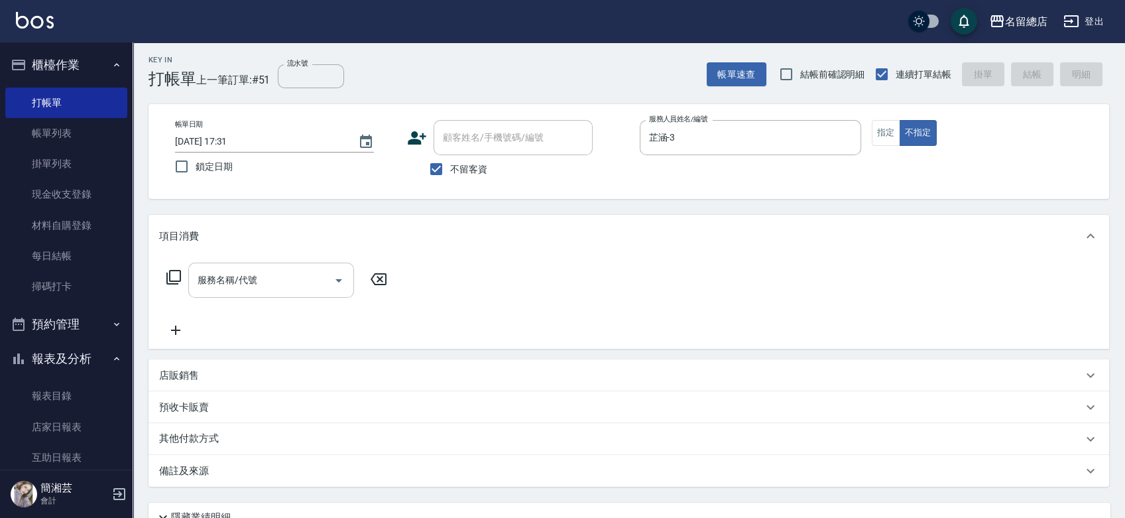
click at [245, 275] on input "服務名稱/代號" at bounding box center [261, 279] width 134 height 23
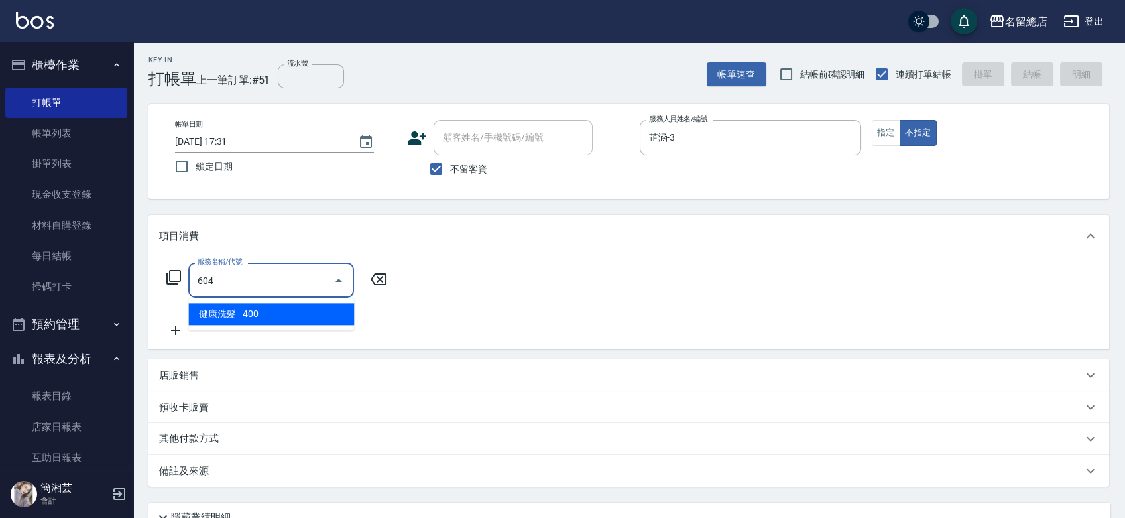
type input "健康洗髮(604)"
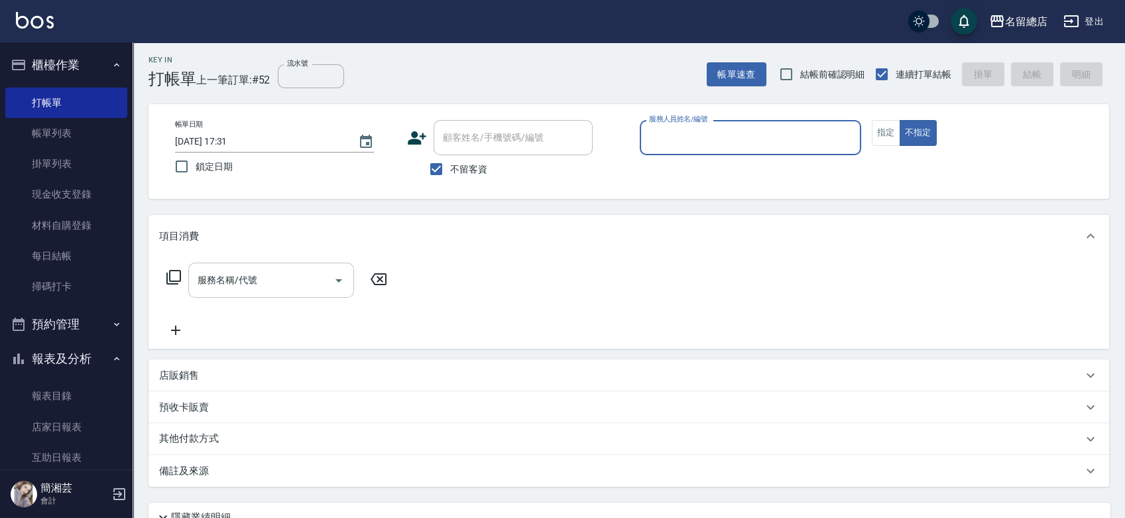
type input "4"
click at [851, 139] on icon "Clear" at bounding box center [847, 137] width 13 height 13
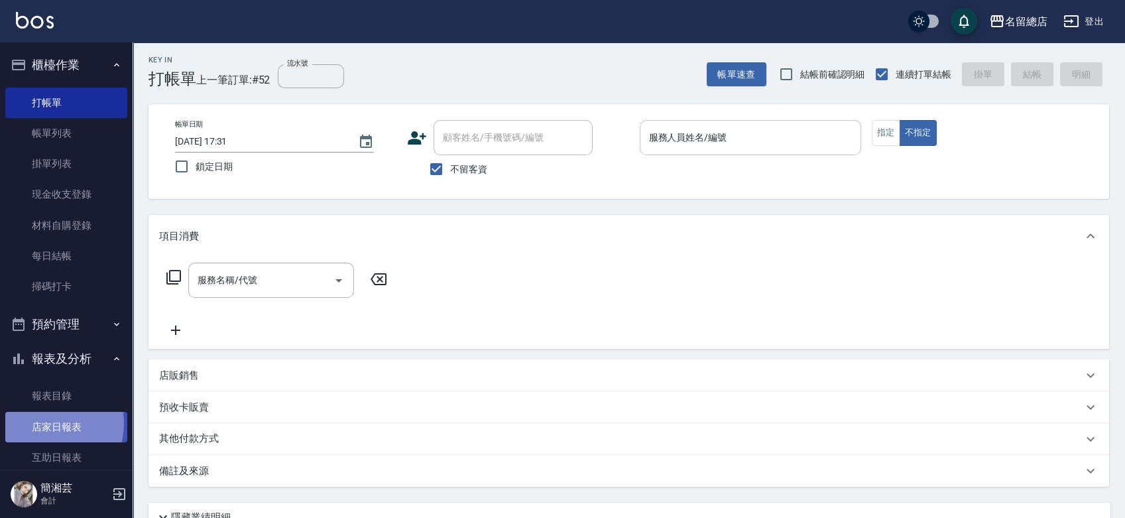
click at [44, 423] on link "店家日報表" at bounding box center [66, 427] width 122 height 30
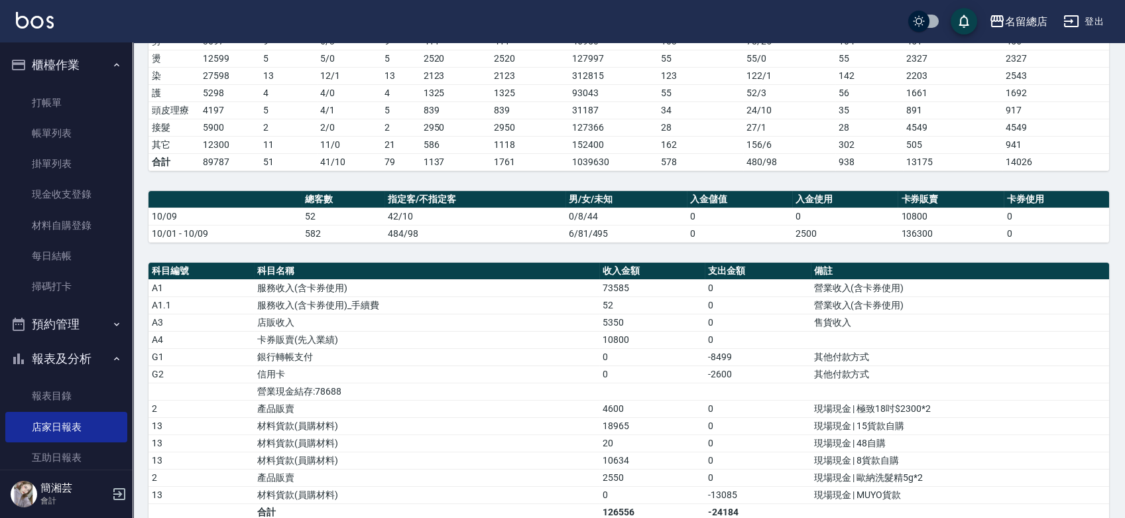
scroll to position [119, 0]
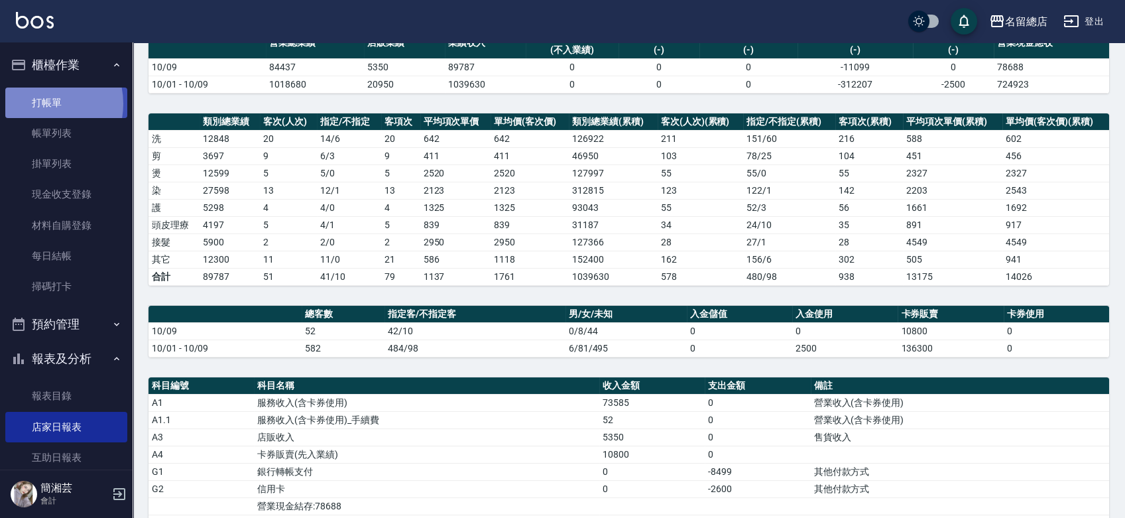
click at [37, 103] on link "打帳單" at bounding box center [66, 102] width 122 height 30
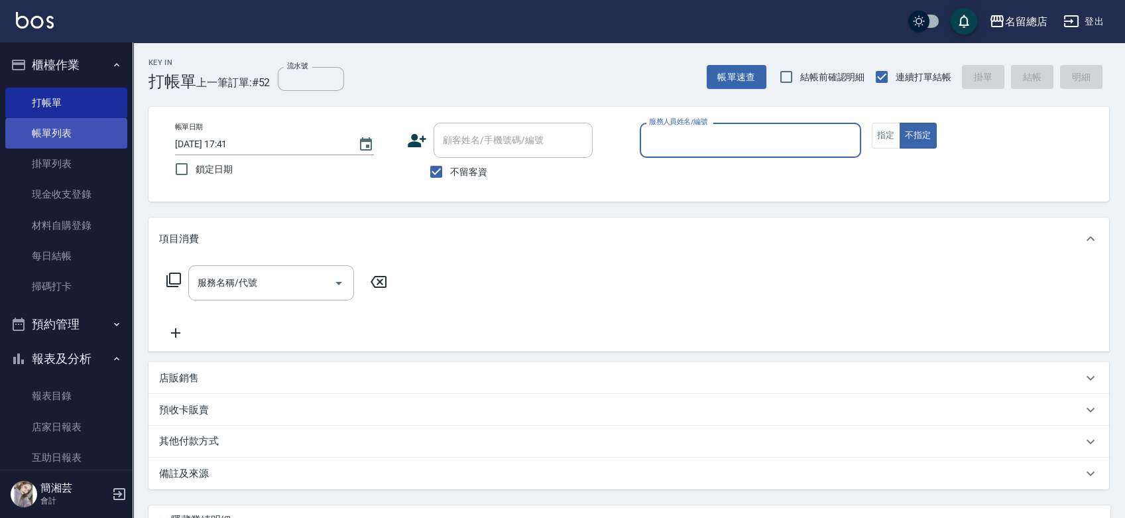
click at [97, 140] on link "帳單列表" at bounding box center [66, 133] width 122 height 30
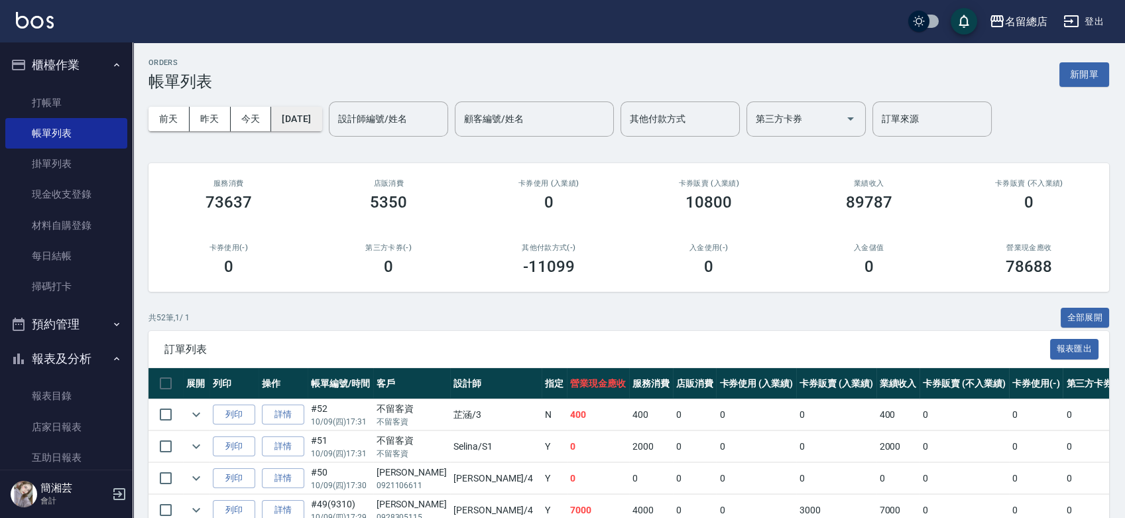
click at [292, 118] on button "[DATE]" at bounding box center [296, 119] width 50 height 25
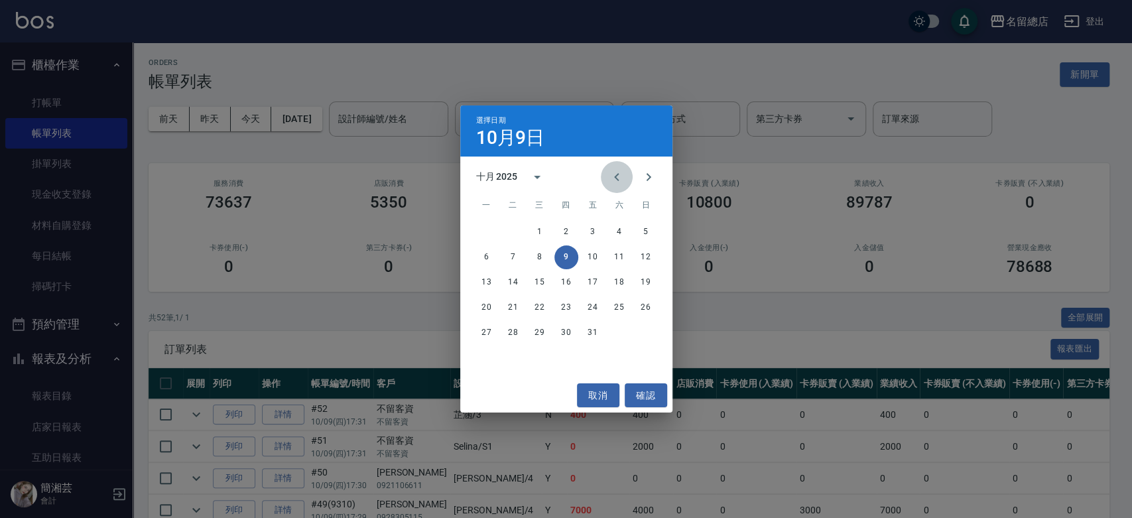
click at [624, 176] on button "Previous month" at bounding box center [617, 177] width 32 height 32
click at [591, 226] on button "1" at bounding box center [593, 232] width 24 height 24
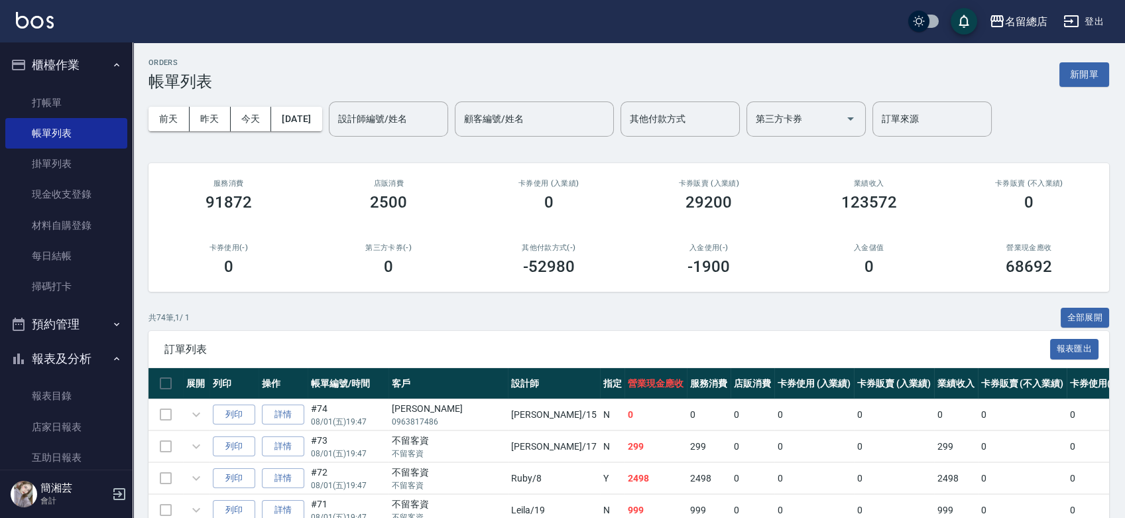
click at [383, 117] on div "設計師編號/姓名 設計師編號/姓名" at bounding box center [388, 118] width 119 height 35
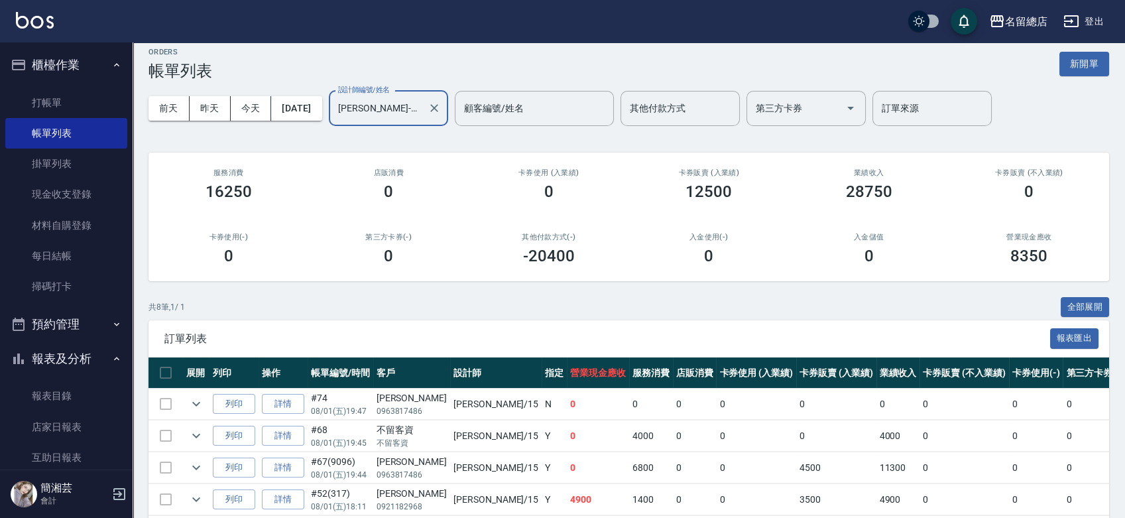
scroll to position [197, 0]
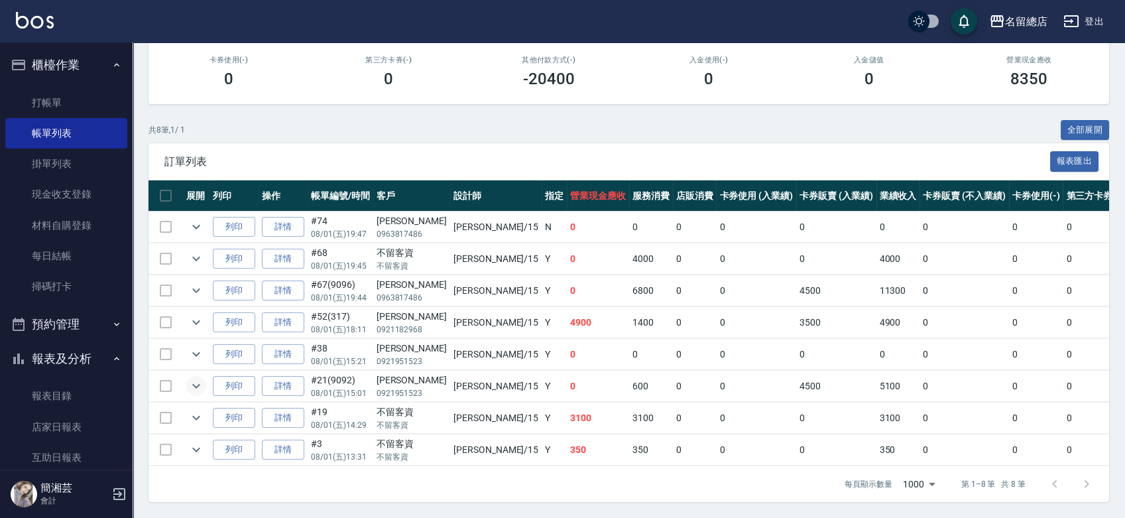
type input "[PERSON_NAME]-15"
click at [197, 378] on icon "expand row" at bounding box center [196, 386] width 16 height 16
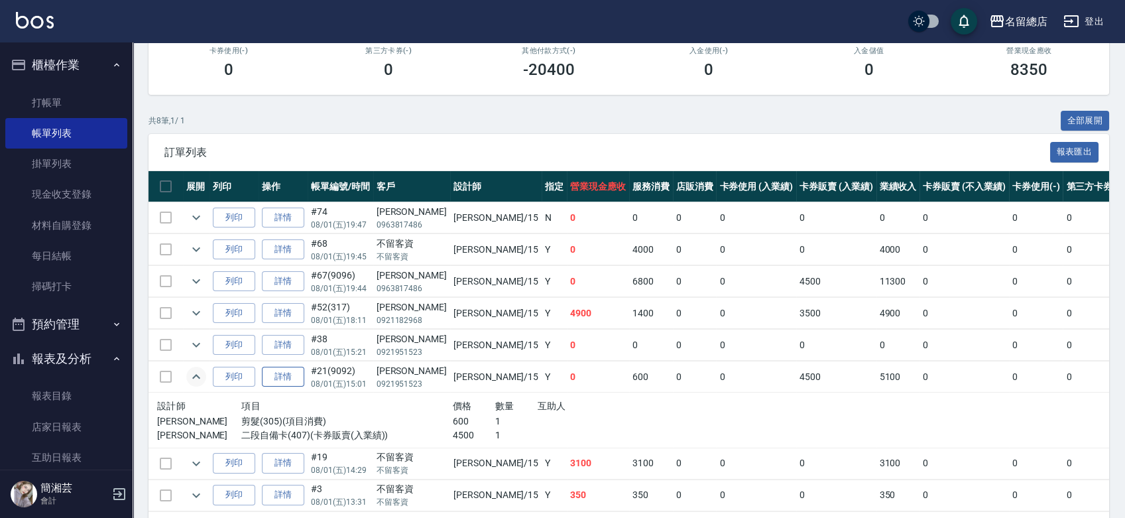
click at [285, 380] on link "詳情" at bounding box center [283, 377] width 42 height 21
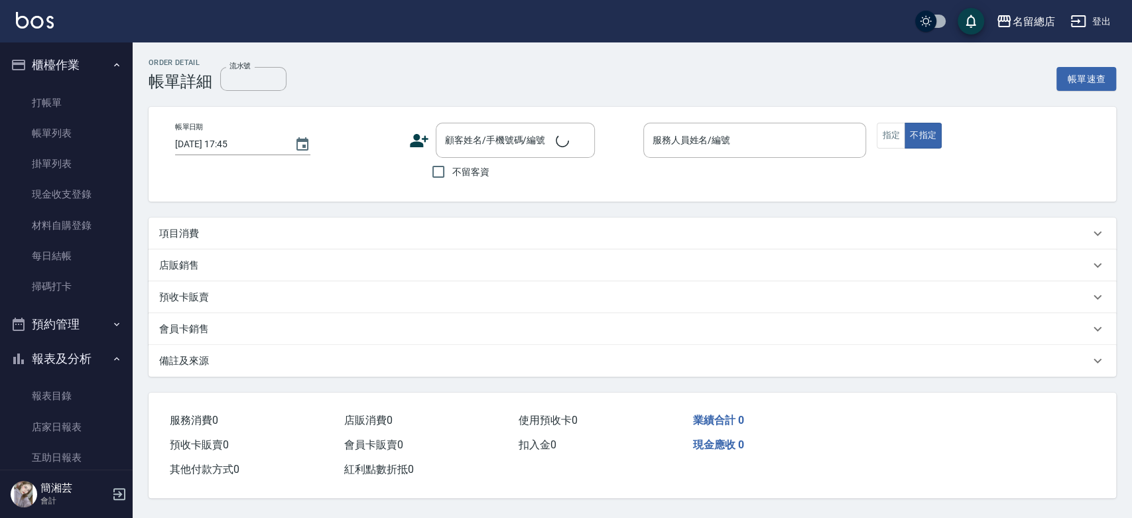
type input "9092"
type input "[DATE] 15:01"
type input "[PERSON_NAME]-15"
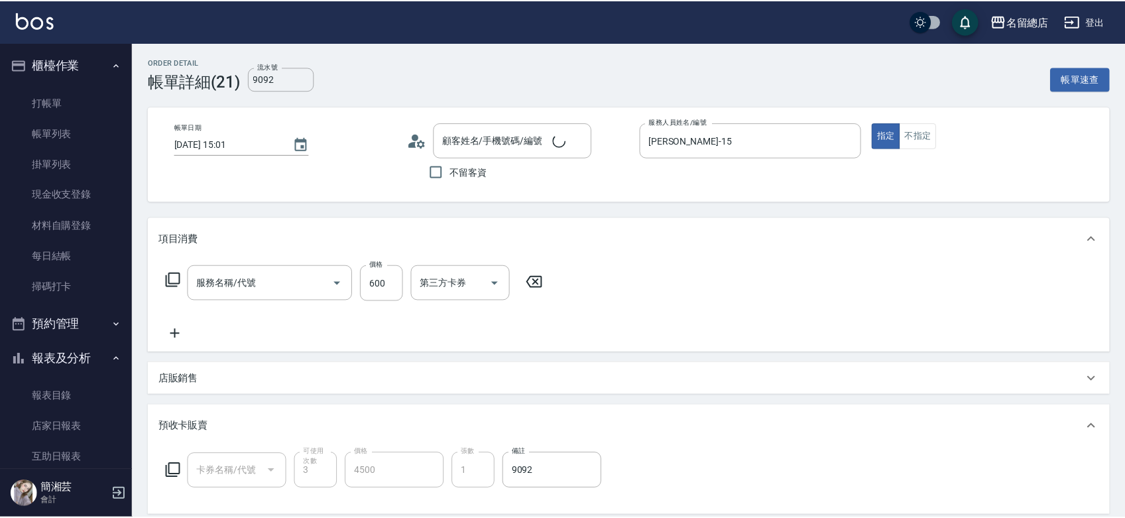
scroll to position [5, 0]
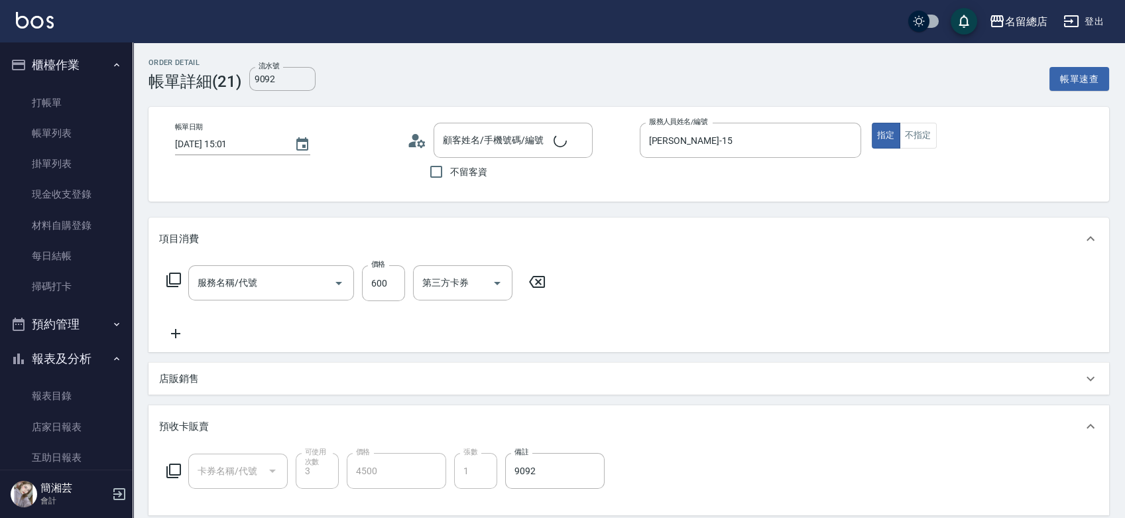
type input "[PERSON_NAME]/0921951523/null"
type input "二段自備卡(407)"
type input "剪髮(305)"
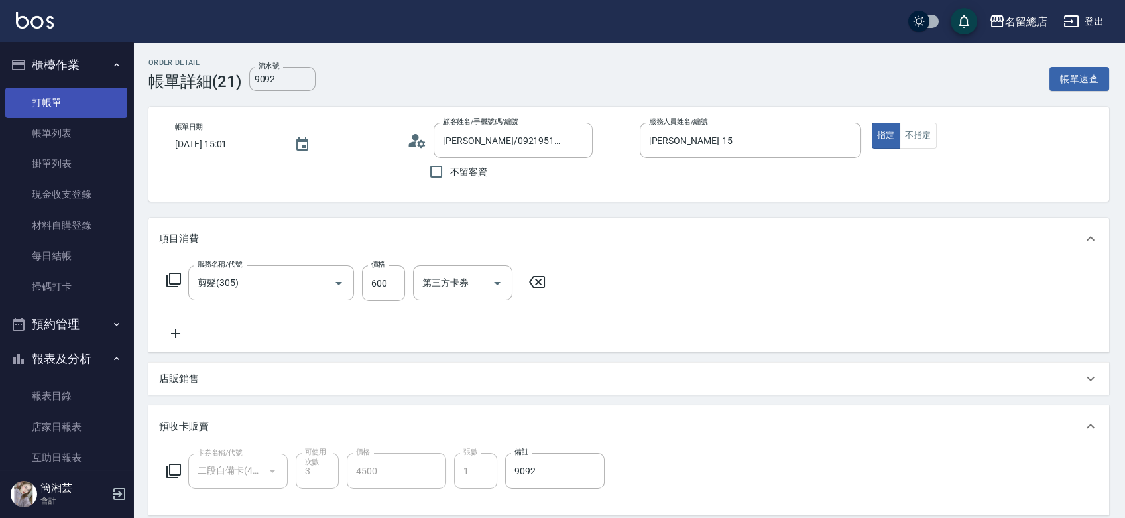
click at [47, 89] on link "打帳單" at bounding box center [66, 102] width 122 height 30
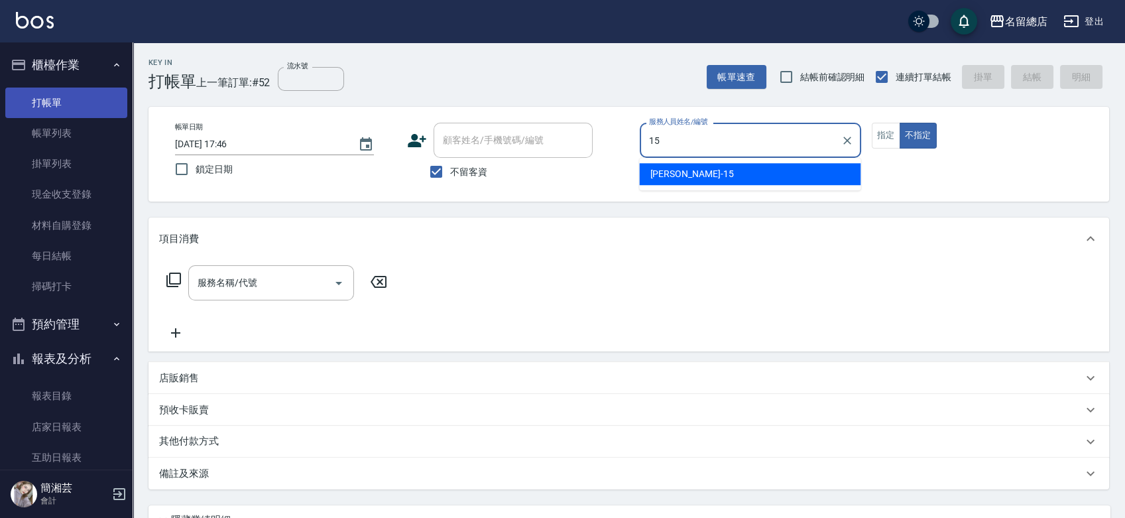
type input "[PERSON_NAME]-15"
type button "false"
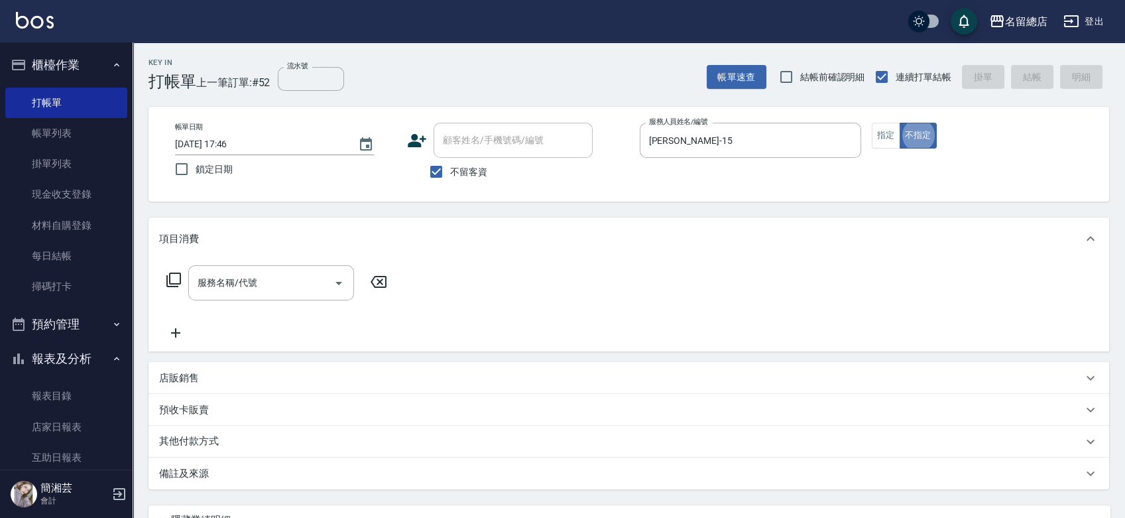
drag, startPoint x: 439, startPoint y: 176, endPoint x: 576, endPoint y: 163, distance: 137.1
click at [445, 176] on input "不留客資" at bounding box center [436, 172] width 28 height 28
checkbox input "false"
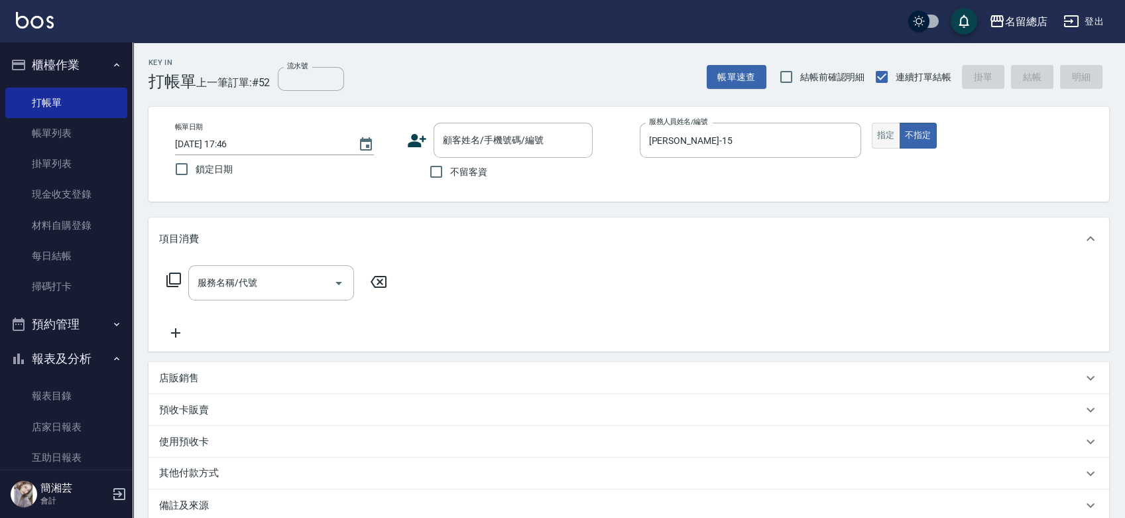
click at [888, 133] on button "指定" at bounding box center [886, 136] width 29 height 26
click at [509, 127] on div "顧客姓名/手機號碼/編號" at bounding box center [513, 140] width 159 height 35
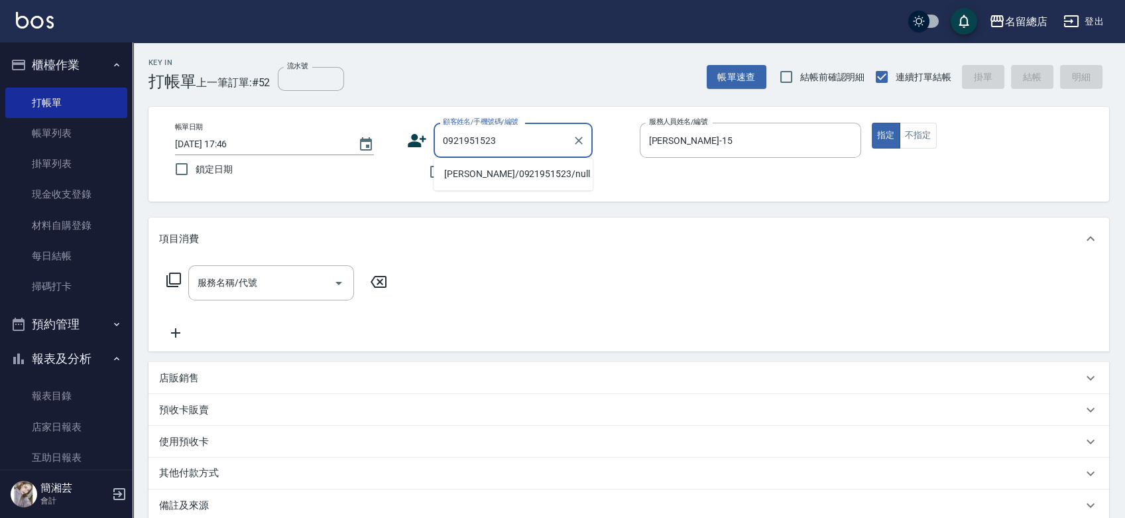
type input "[PERSON_NAME]/0921951523/null"
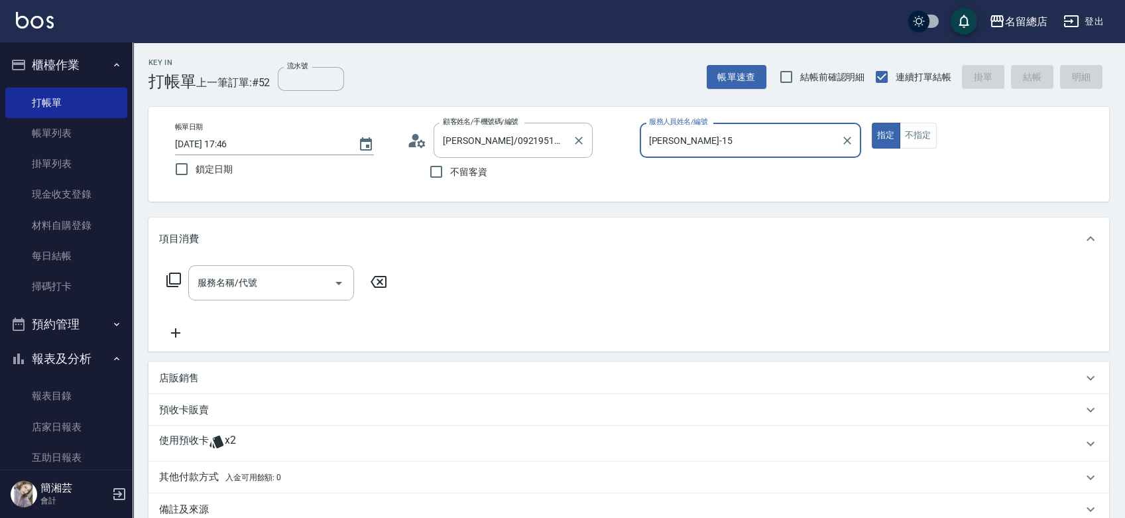
click at [872, 123] on button "指定" at bounding box center [886, 136] width 29 height 26
type button "true"
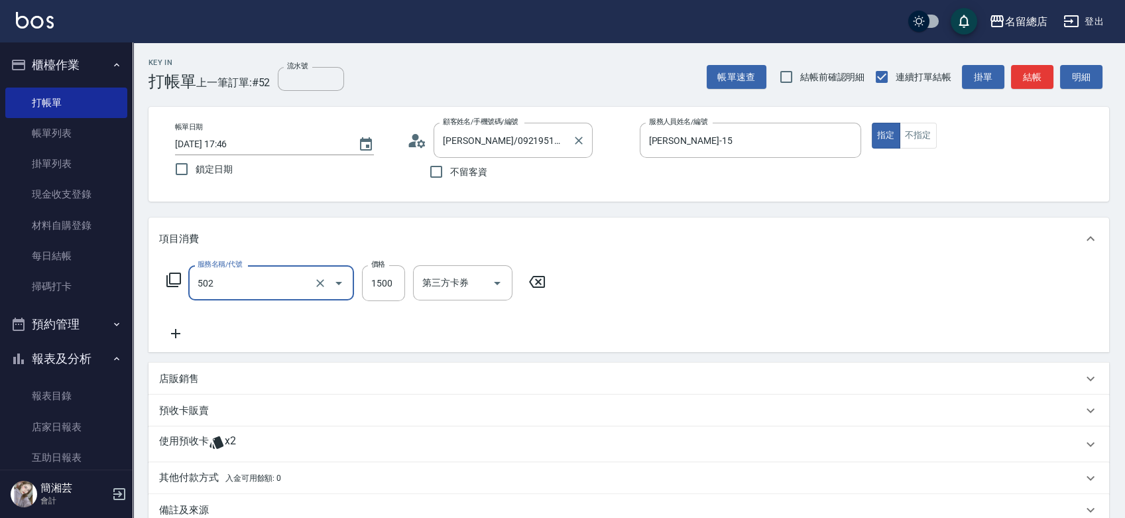
type input "染髮1500以上(502)"
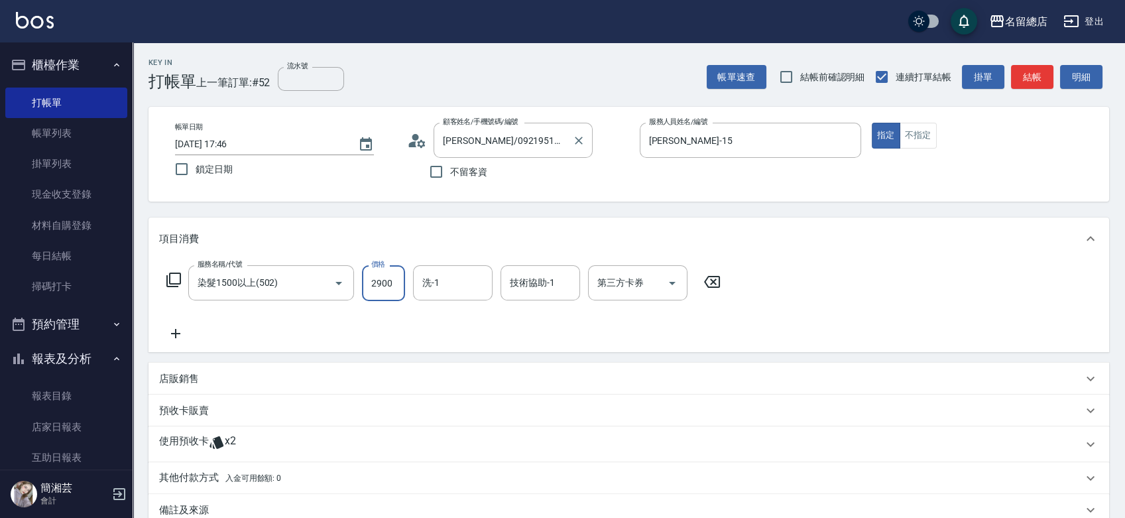
type input "2900"
type input "游之語-48"
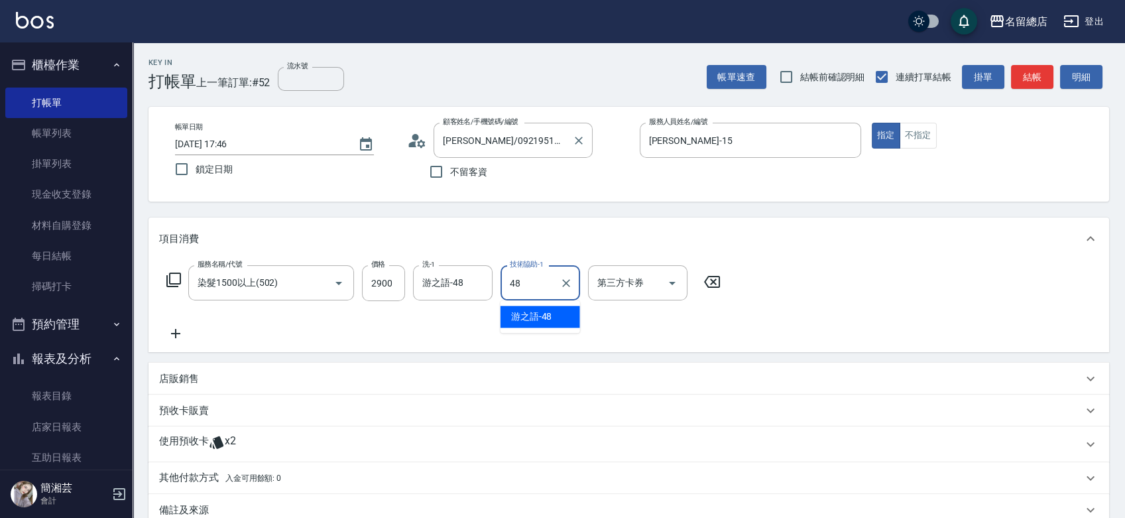
type input "游之語-48"
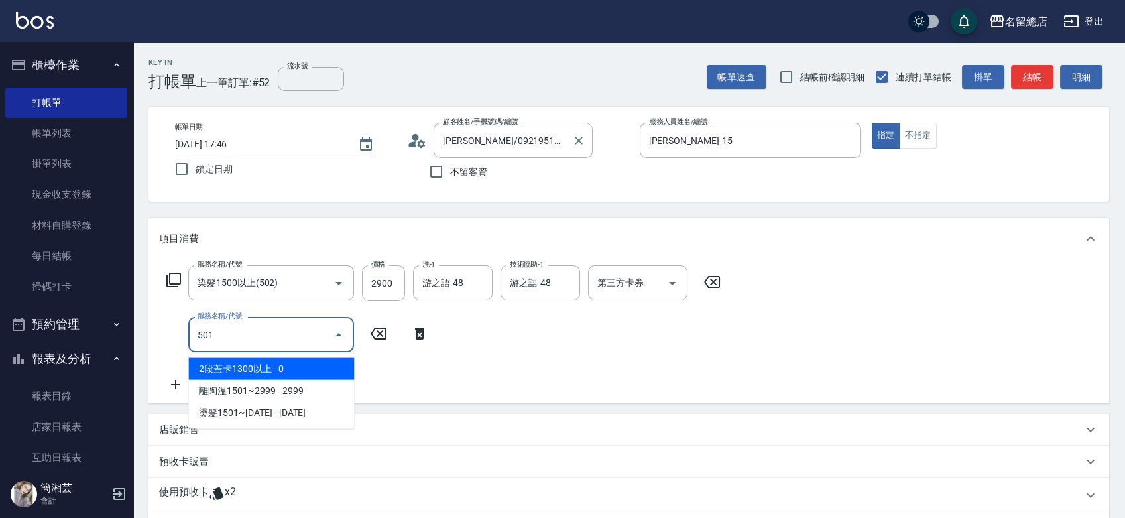
type input "2段蓋卡1300以上(501)"
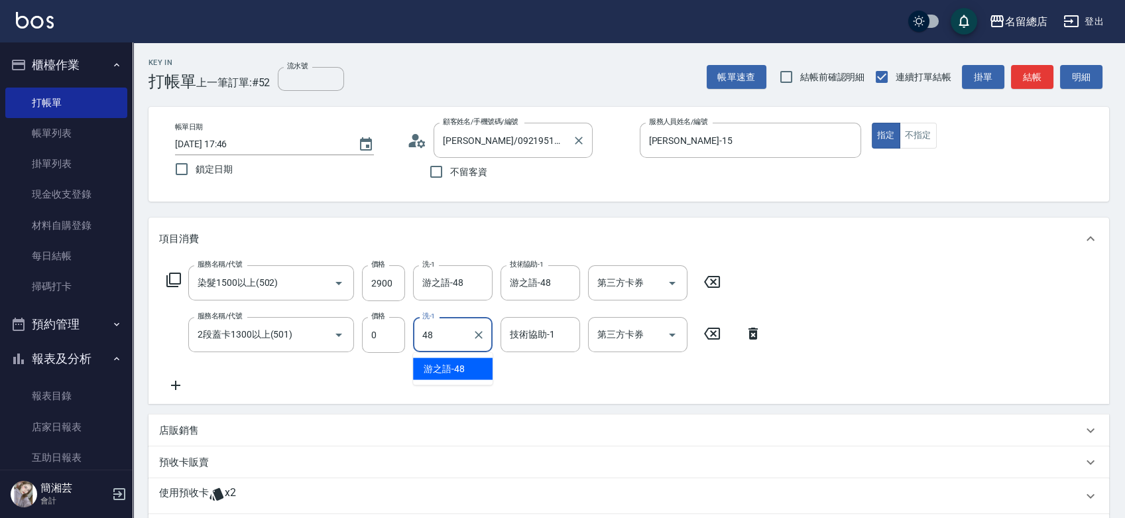
type input "游之語-48"
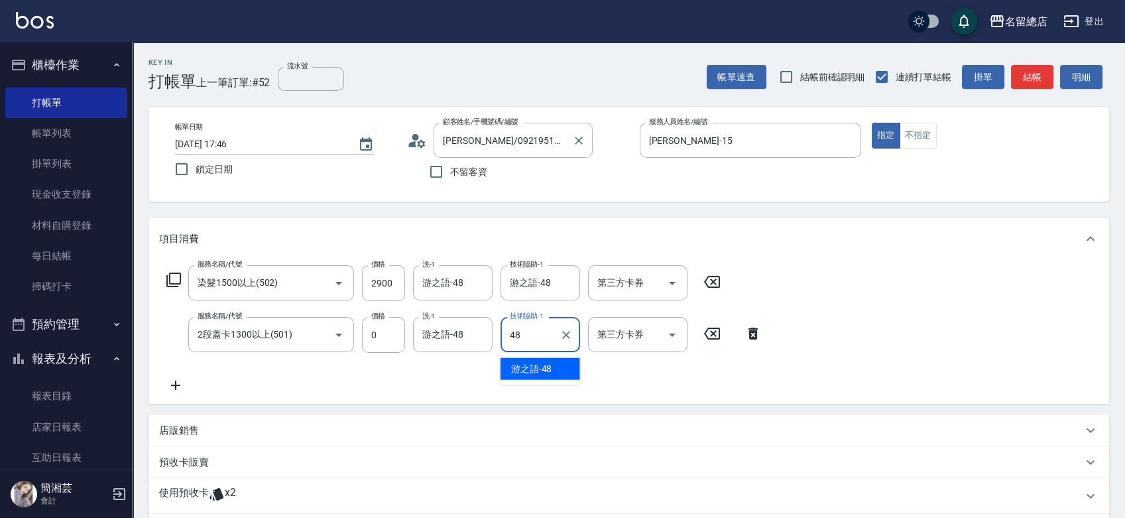
type input "游之語-48"
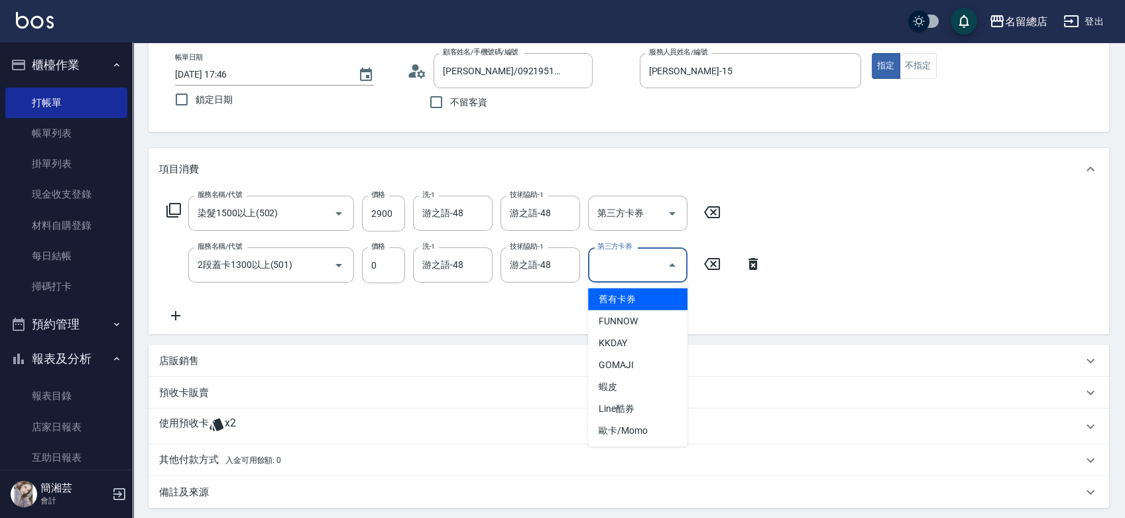
scroll to position [74, 0]
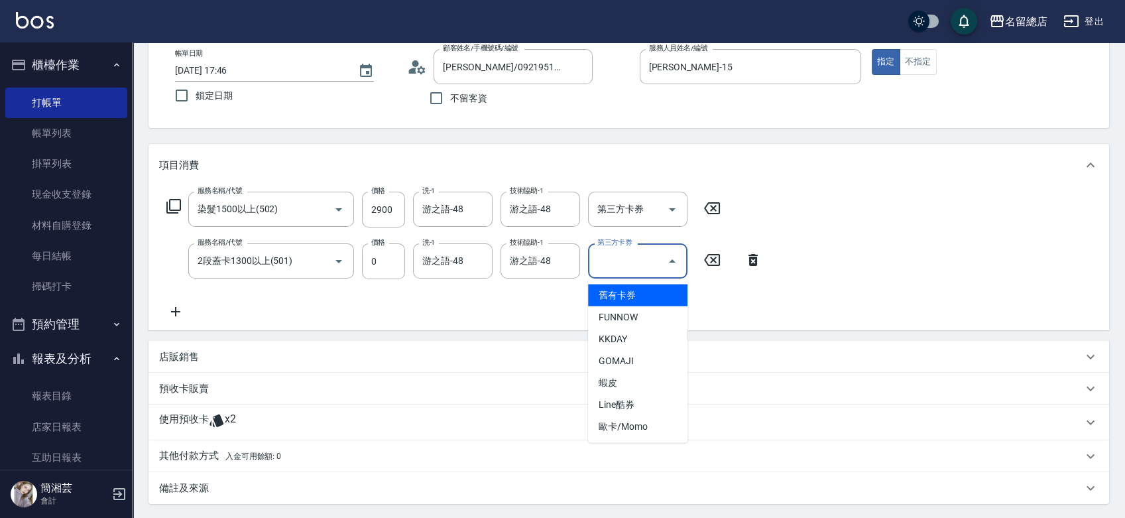
click at [488, 306] on div "服務名稱/代號 染髮1500以上(502) 服務名稱/代號 價格 2900 價格 洗-1 游之語-48 洗-1 技術協助-1 游之語-48 技術協助-1 第三…" at bounding box center [464, 256] width 611 height 128
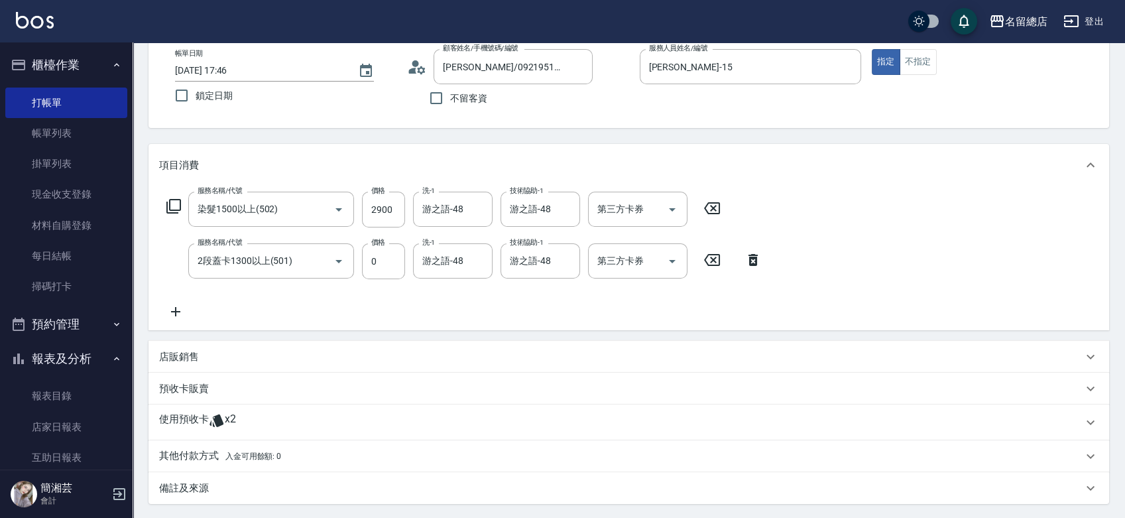
click at [202, 424] on p "使用預收卡" at bounding box center [184, 422] width 50 height 20
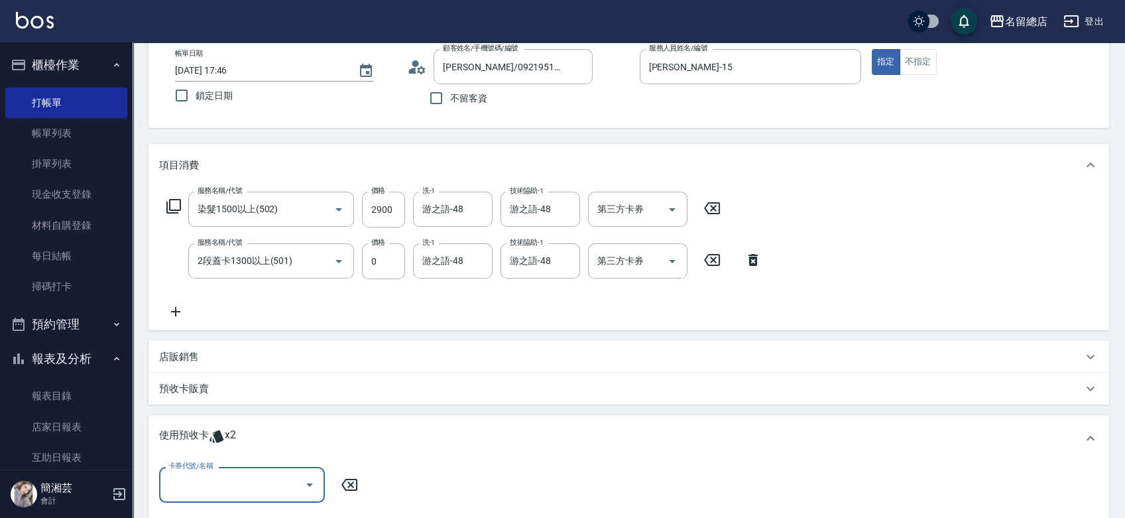
scroll to position [0, 0]
click at [256, 485] on input "卡券代號/名稱" at bounding box center [232, 484] width 134 height 23
click at [269, 449] on div "二段自備卡 剩餘2張 9092" at bounding box center [242, 451] width 166 height 22
type input "二段自備卡 9092"
click at [497, 489] on input "指定" at bounding box center [498, 485] width 28 height 28
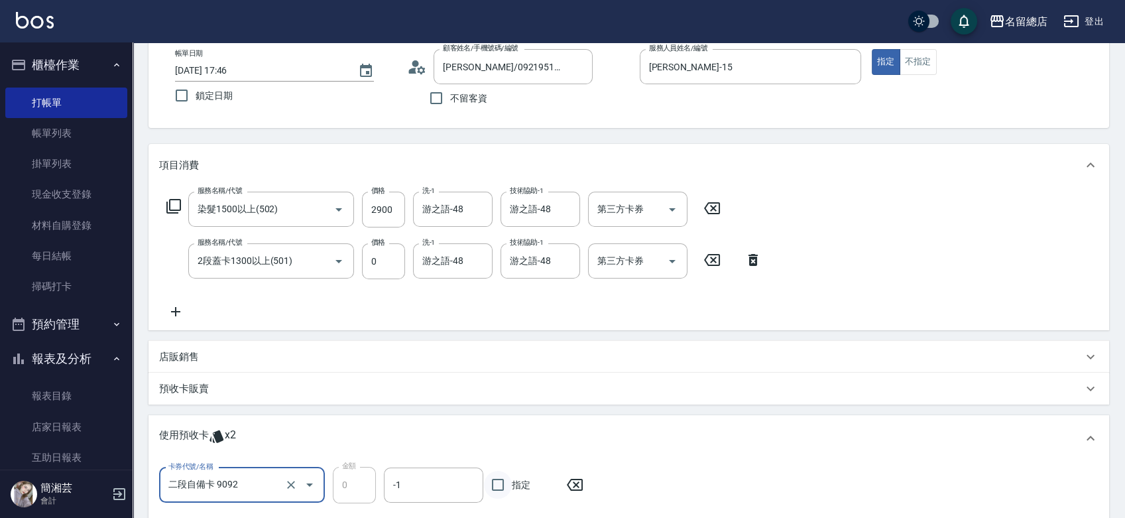
checkbox input "true"
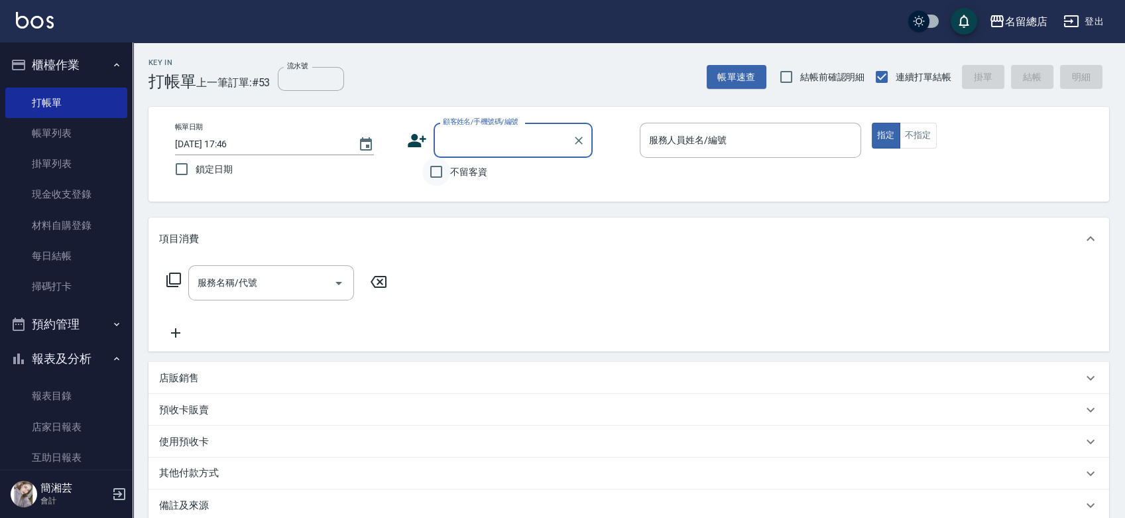
click at [435, 169] on input "不留客資" at bounding box center [436, 172] width 28 height 28
checkbox input "true"
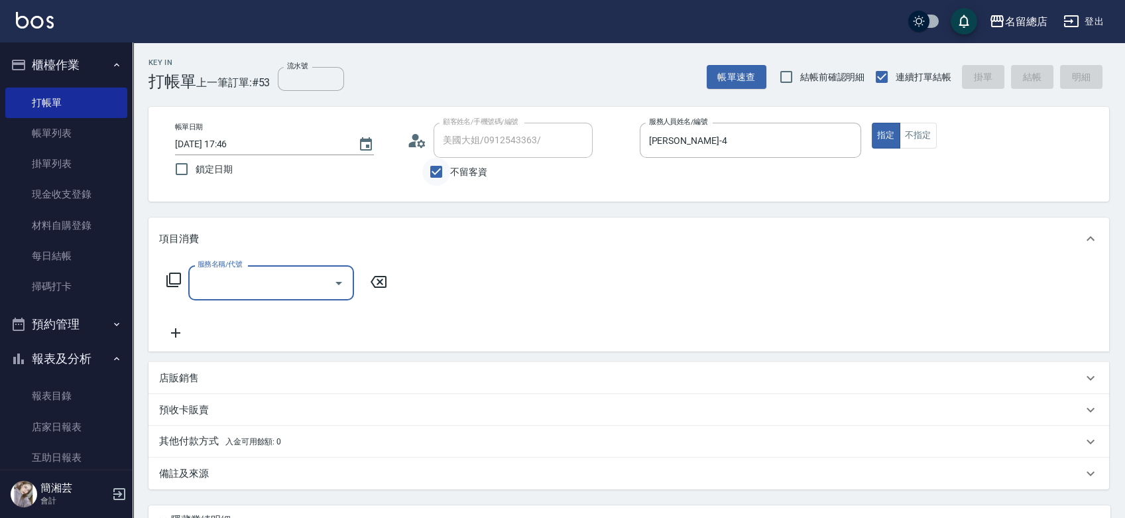
click at [435, 168] on input "不留客資" at bounding box center [436, 172] width 28 height 28
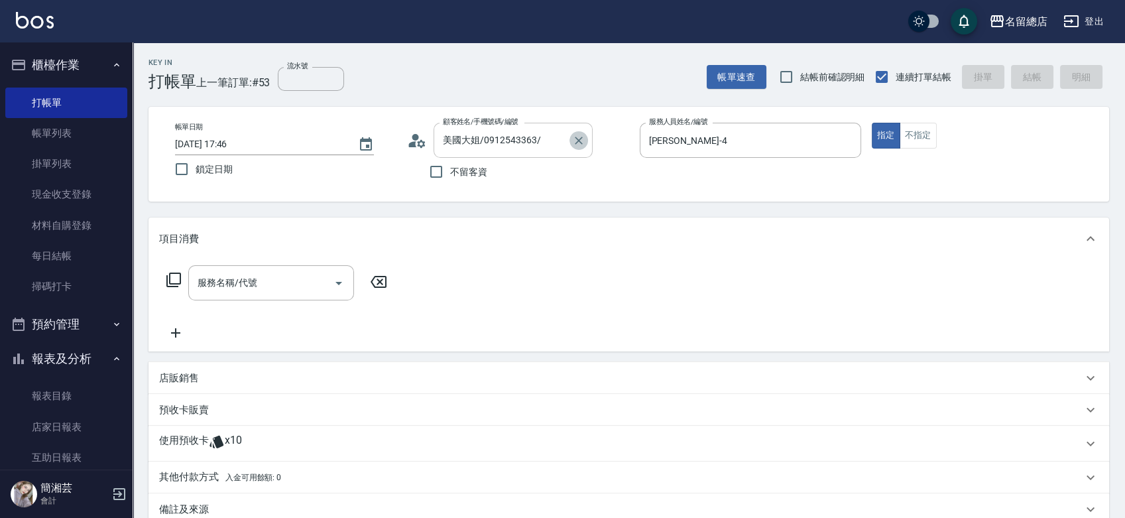
click at [577, 137] on icon "Clear" at bounding box center [578, 140] width 13 height 13
click at [445, 172] on input "不留客資" at bounding box center [436, 172] width 28 height 28
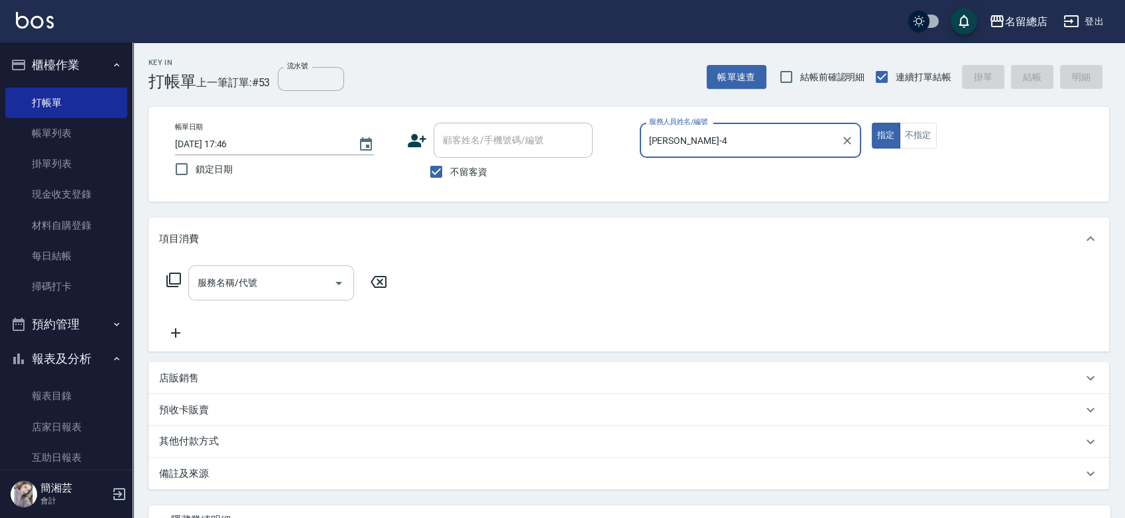
click at [297, 272] on input "服務名稱/代號" at bounding box center [261, 282] width 134 height 23
drag, startPoint x: 432, startPoint y: 173, endPoint x: 451, endPoint y: 142, distance: 37.0
click at [432, 172] on input "不留客資" at bounding box center [436, 172] width 28 height 28
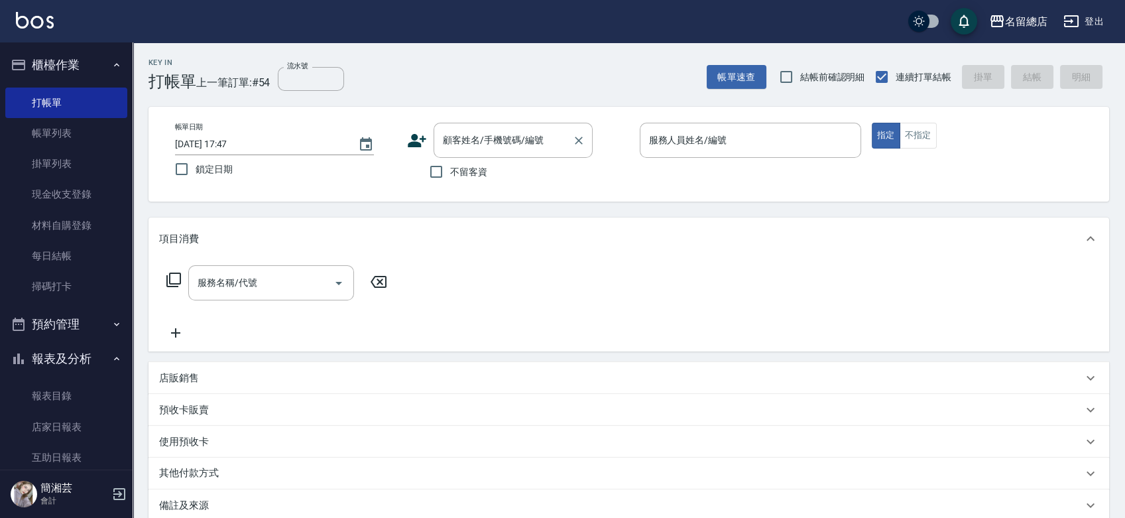
click at [458, 137] on input "顧客姓名/手機號碼/編號" at bounding box center [502, 140] width 127 height 23
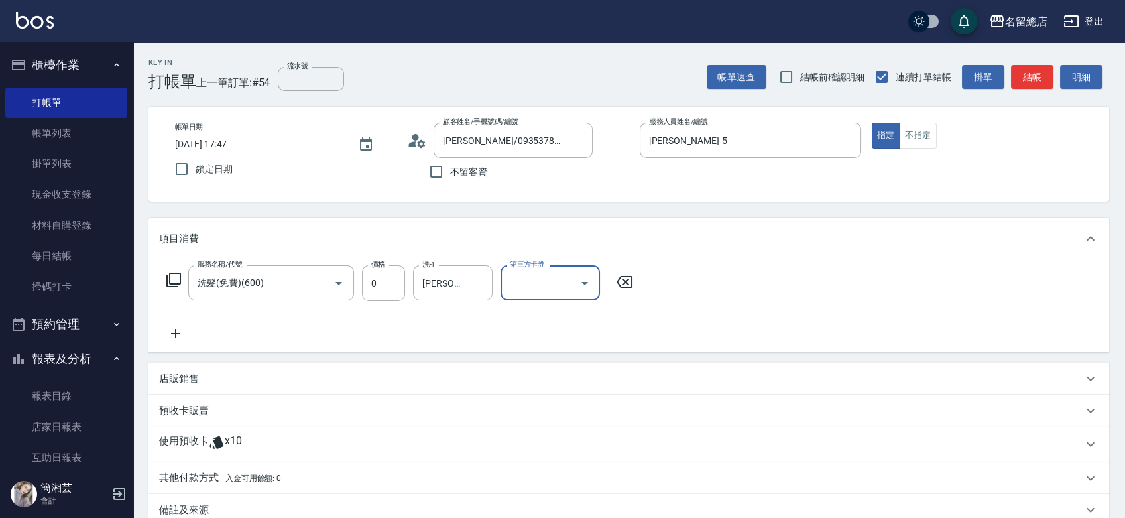
click at [260, 453] on div "使用預收卡 x10" at bounding box center [620, 444] width 923 height 20
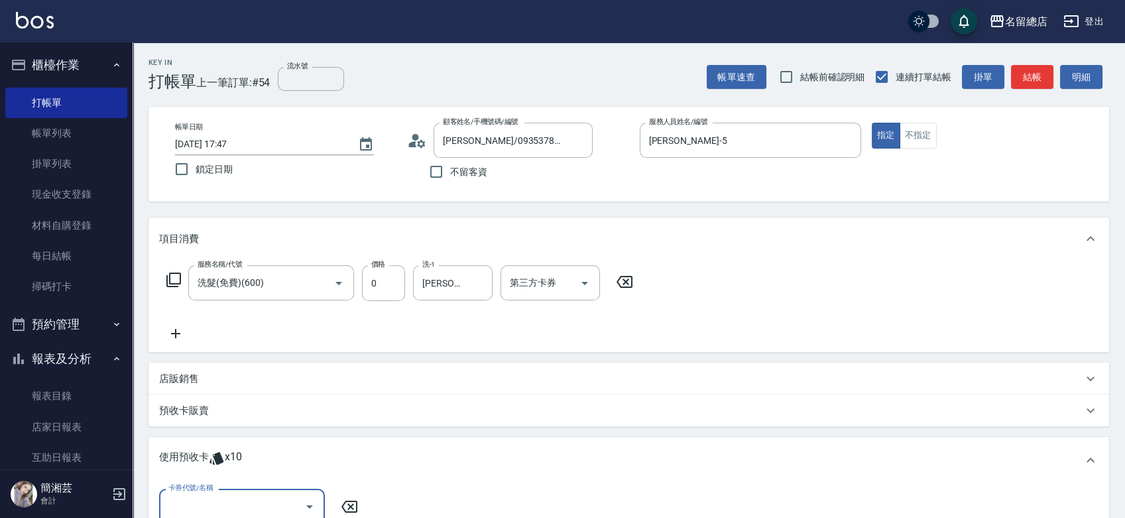
click at [260, 500] on input "卡券代號/名稱" at bounding box center [232, 506] width 134 height 23
click at [259, 457] on div "洗髮卡 剩餘9張 337" at bounding box center [242, 450] width 166 height 22
click at [507, 500] on input "指定" at bounding box center [498, 507] width 28 height 28
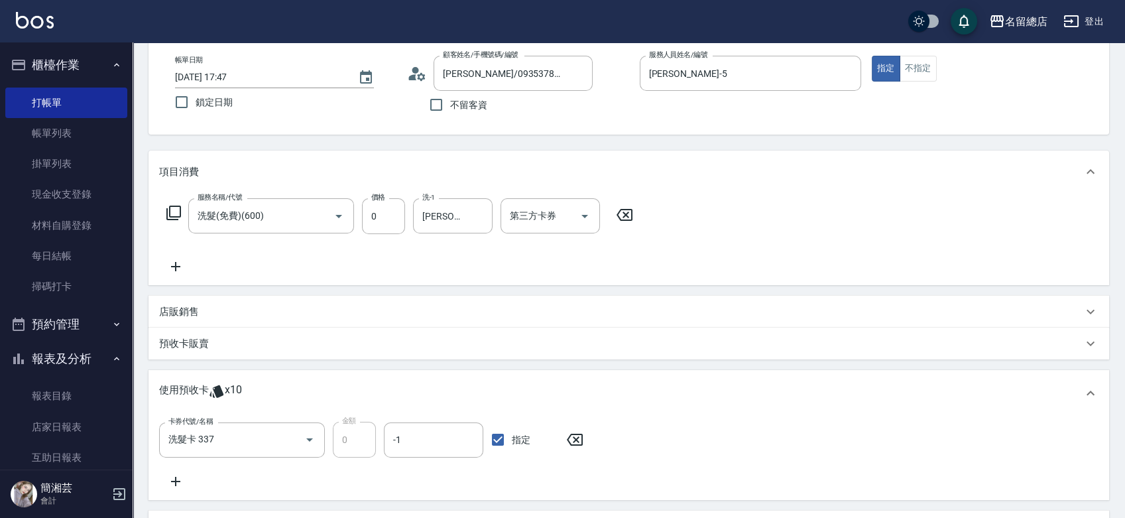
scroll to position [147, 0]
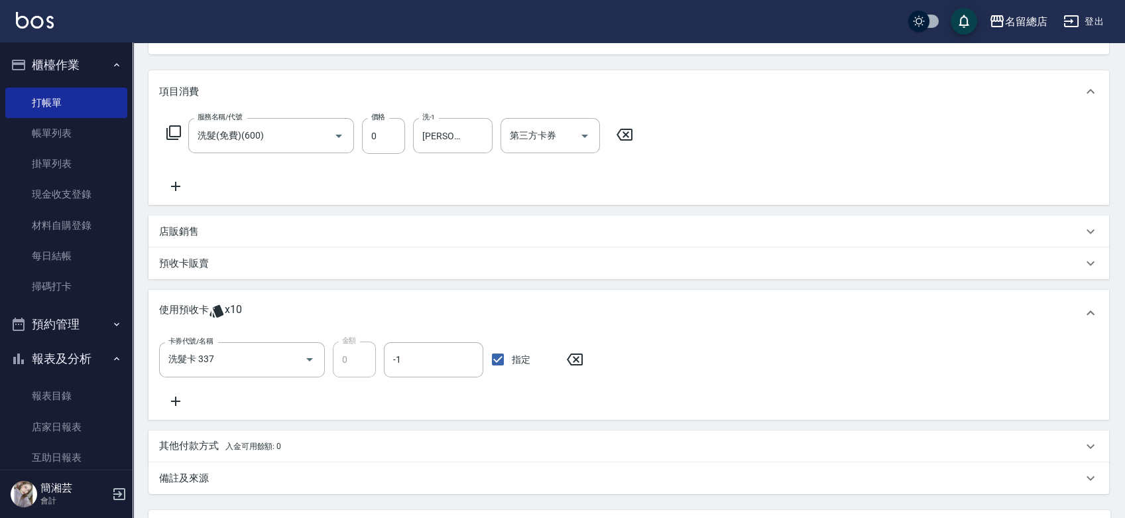
click at [182, 401] on icon at bounding box center [175, 401] width 33 height 16
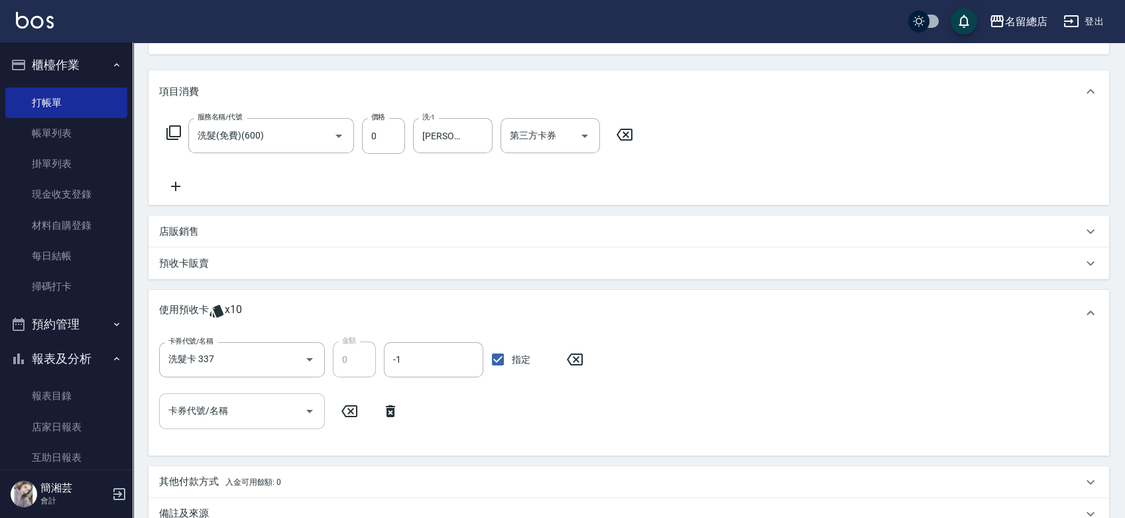
click at [202, 394] on div "卡券代號/名稱" at bounding box center [242, 410] width 166 height 35
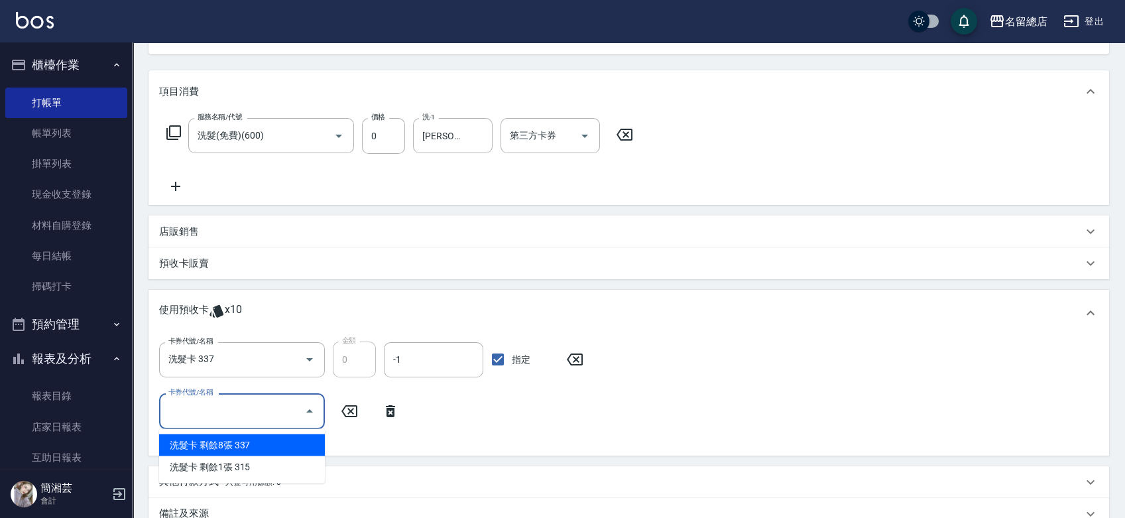
click at [514, 417] on div "卡券代號/名稱 洗髮卡 337 卡券代號/名稱 金額 0 金額 -1 -1 指定 卡券代號/名稱 卡券代號/名稱" at bounding box center [628, 392] width 939 height 103
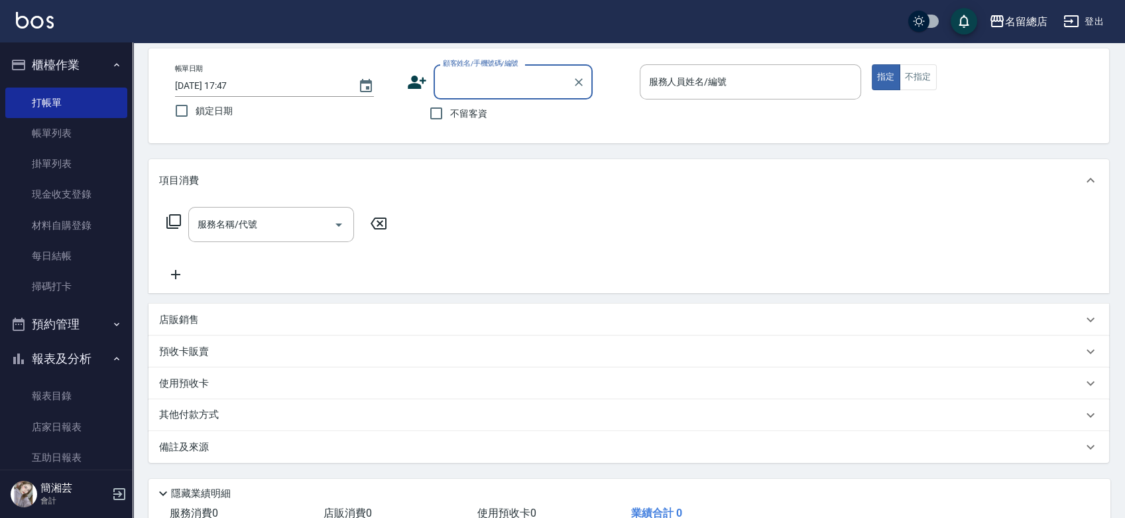
scroll to position [0, 0]
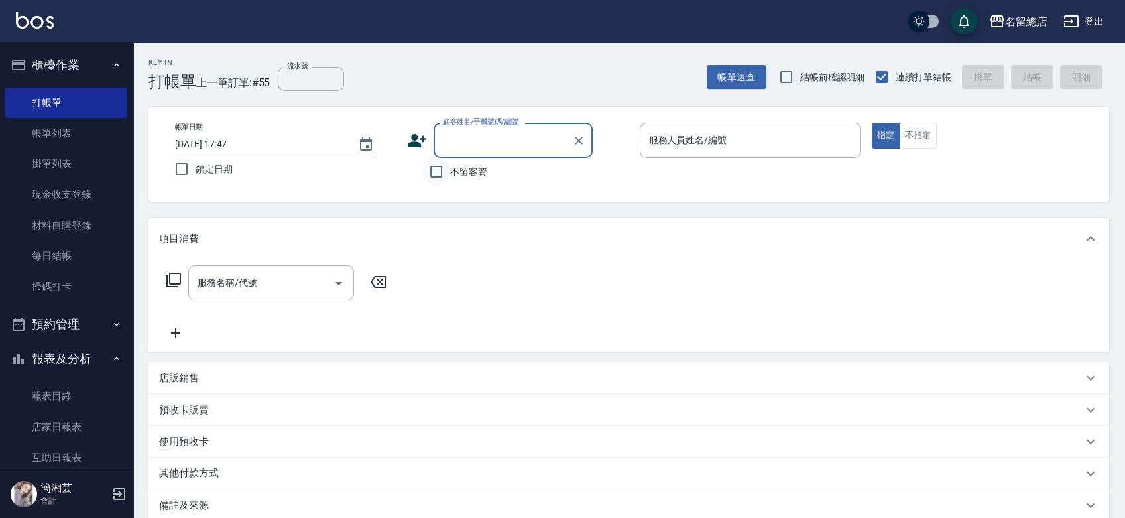
click at [437, 172] on input "不留客資" at bounding box center [436, 172] width 28 height 28
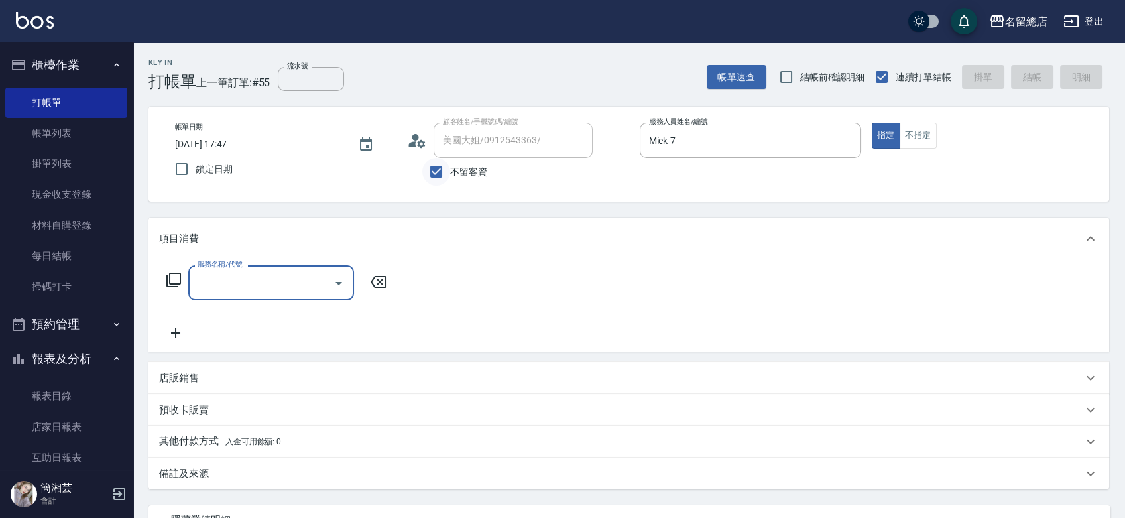
click at [432, 162] on input "不留客資" at bounding box center [436, 172] width 28 height 28
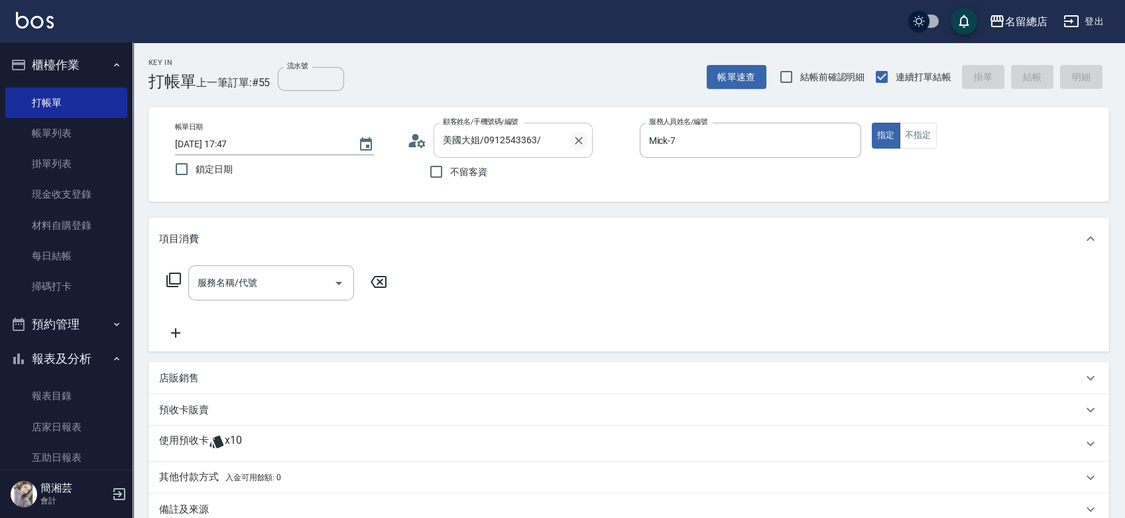
click at [577, 136] on icon "Clear" at bounding box center [578, 140] width 13 height 13
click at [436, 172] on input "不留客資" at bounding box center [436, 172] width 28 height 28
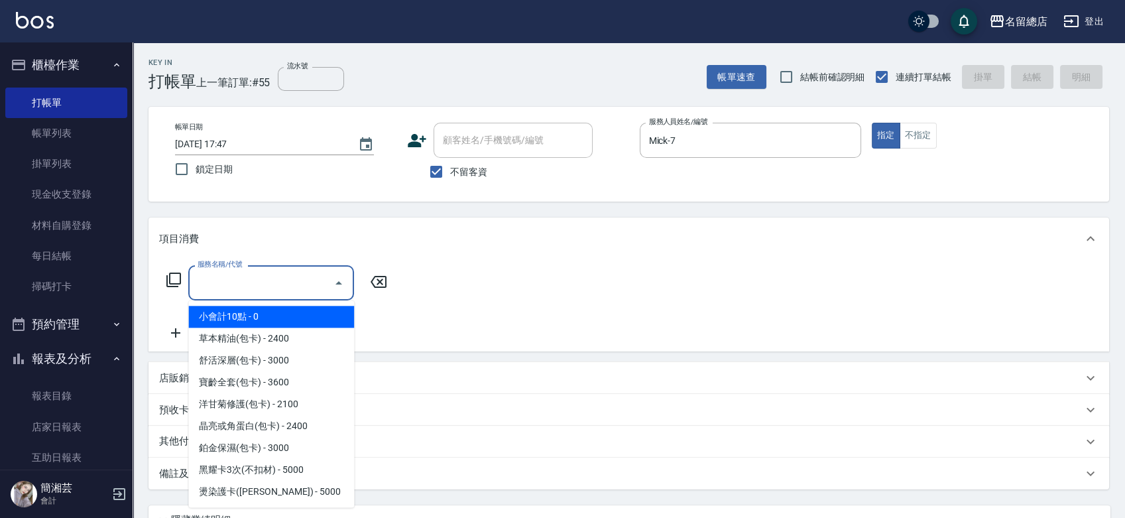
click at [302, 279] on input "服務名稱/代號" at bounding box center [261, 282] width 134 height 23
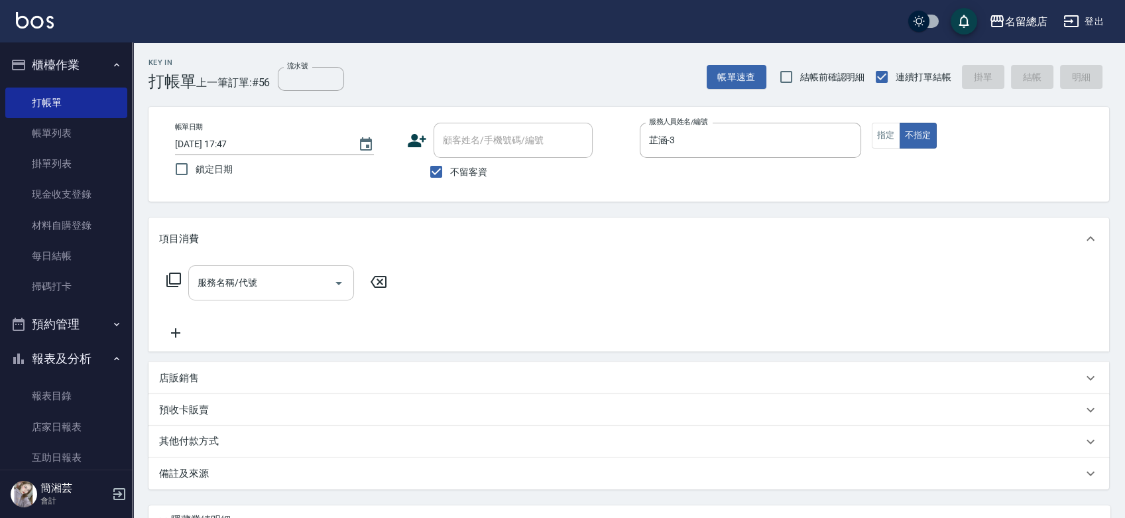
click at [298, 291] on input "服務名稱/代號" at bounding box center [261, 282] width 134 height 23
click at [887, 136] on button "指定" at bounding box center [886, 136] width 29 height 26
click at [296, 282] on input "服務名稱/代號" at bounding box center [261, 282] width 134 height 23
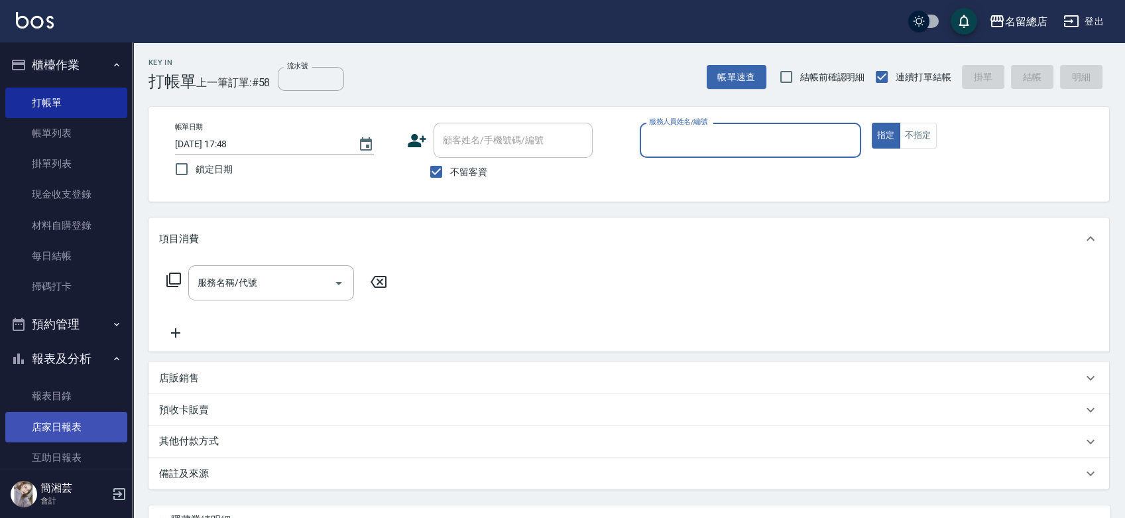
click at [58, 422] on link "店家日報表" at bounding box center [66, 427] width 122 height 30
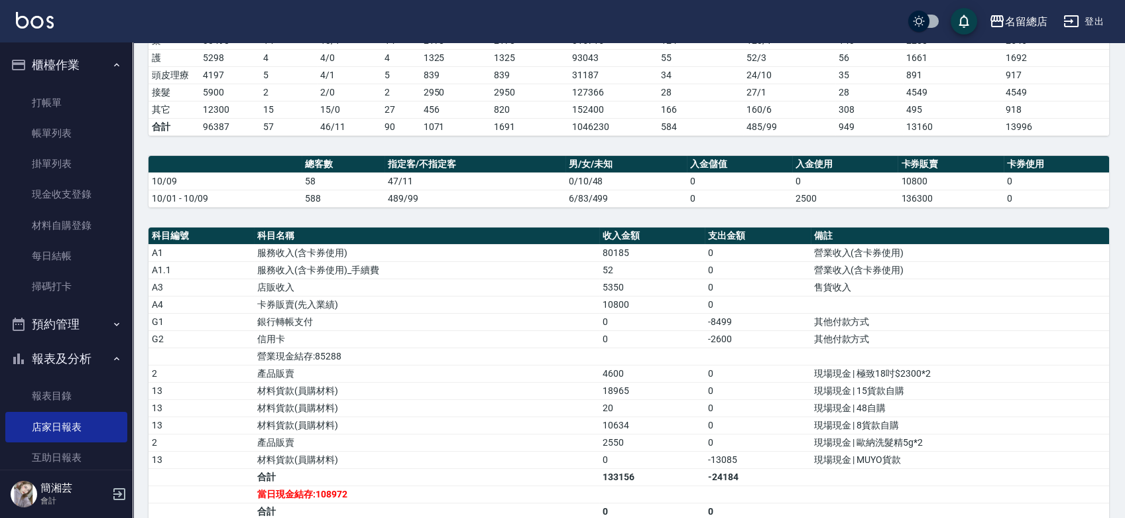
scroll to position [294, 0]
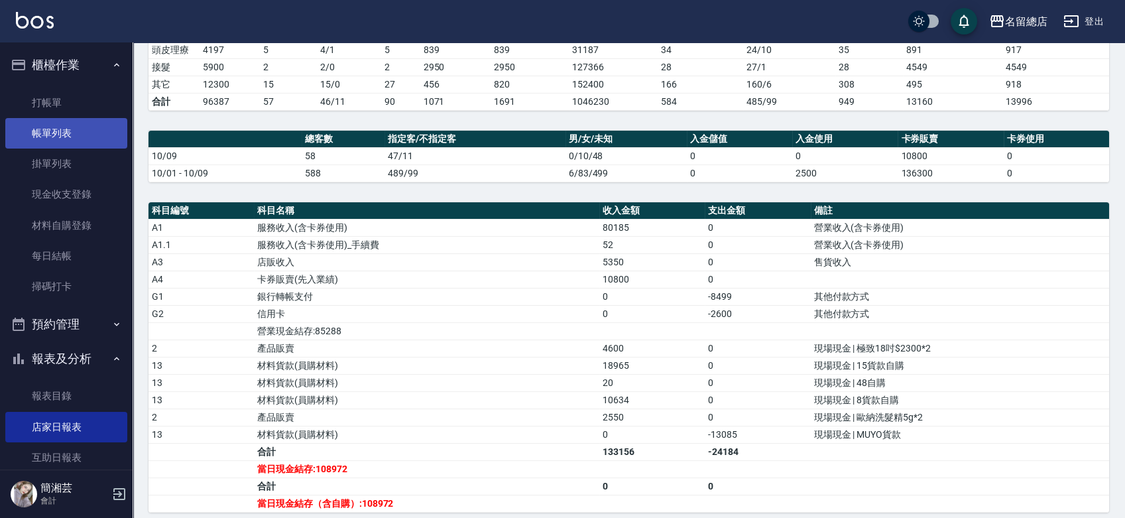
click at [69, 138] on link "帳單列表" at bounding box center [66, 133] width 122 height 30
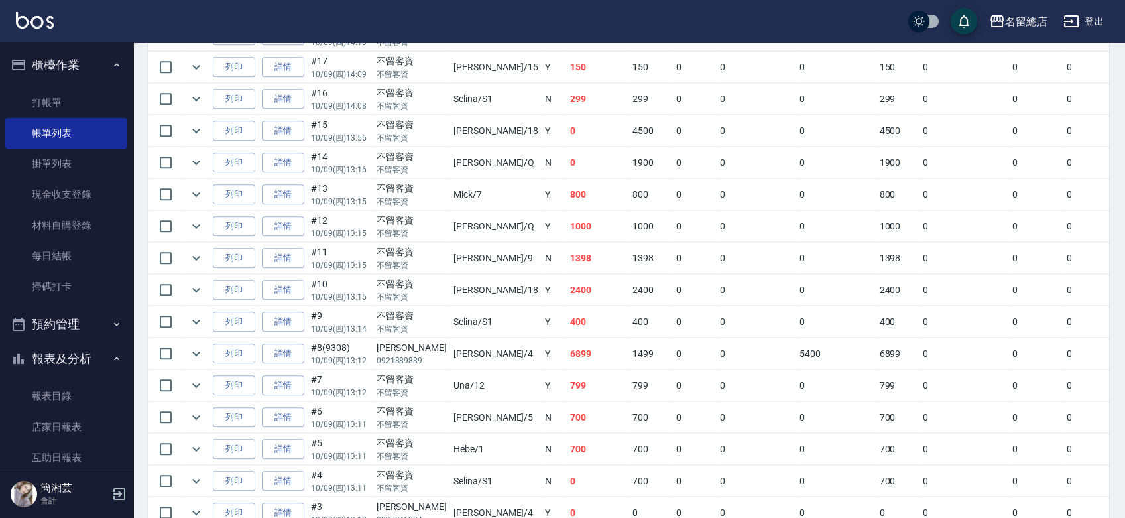
scroll to position [1707, 0]
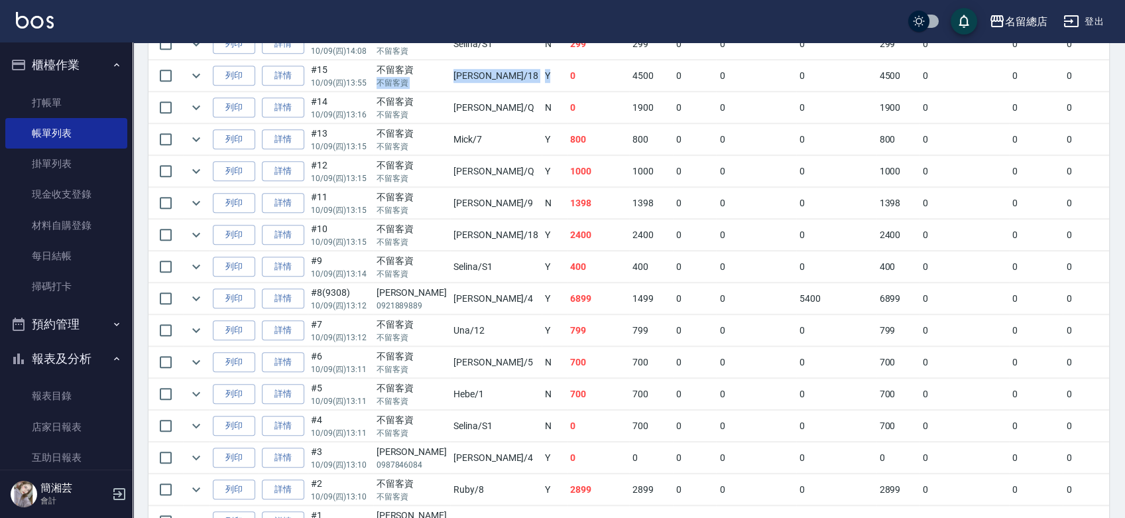
drag, startPoint x: 422, startPoint y: 66, endPoint x: 508, endPoint y: 72, distance: 87.1
click at [507, 72] on tr "列印 詳情 #15 10/09 (四) 13:55 不留客資 不留客資 [PERSON_NAME] /18 Y 0 4500 0 0 0 4500 0 0 0…" at bounding box center [734, 75] width 1173 height 31
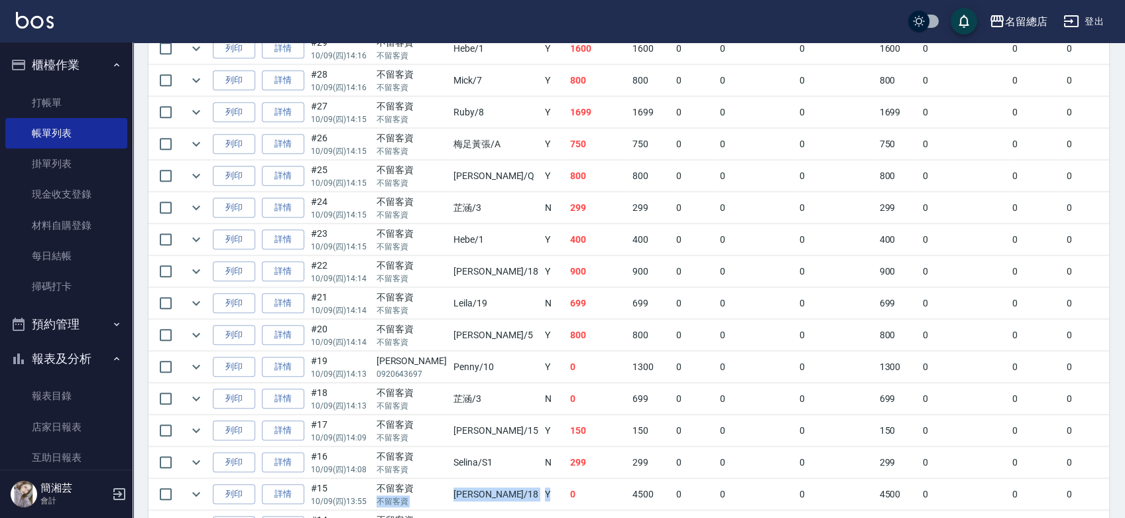
scroll to position [1265, 0]
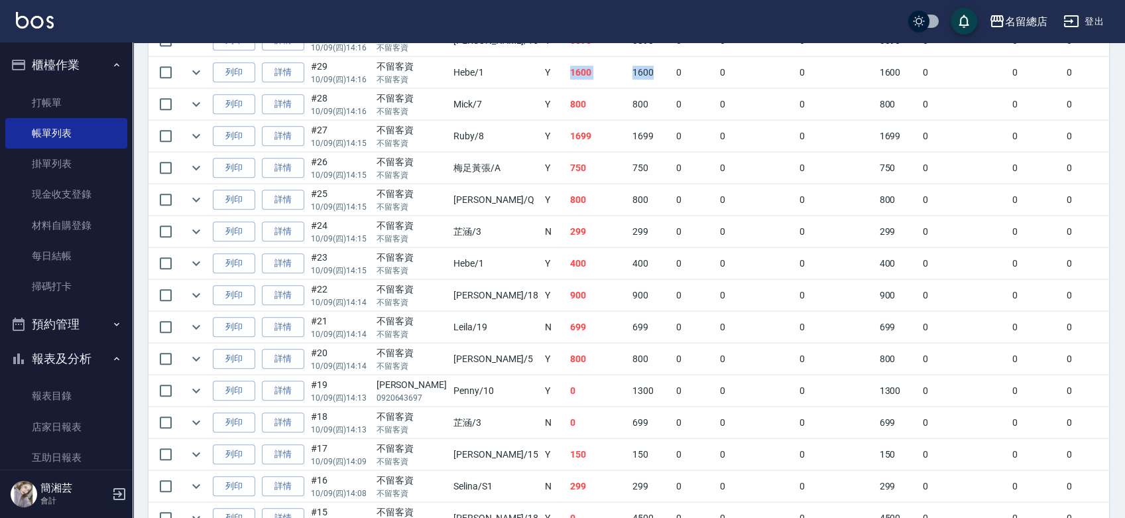
drag, startPoint x: 496, startPoint y: 69, endPoint x: 598, endPoint y: 82, distance: 102.3
click at [598, 78] on tr "列印 詳情 #29 10/09 (四) 14:16 不留客資 不留客資 Hebe /1 Y 1600 1600 0 0 0 1600 0 0 0 0 0" at bounding box center [734, 72] width 1173 height 31
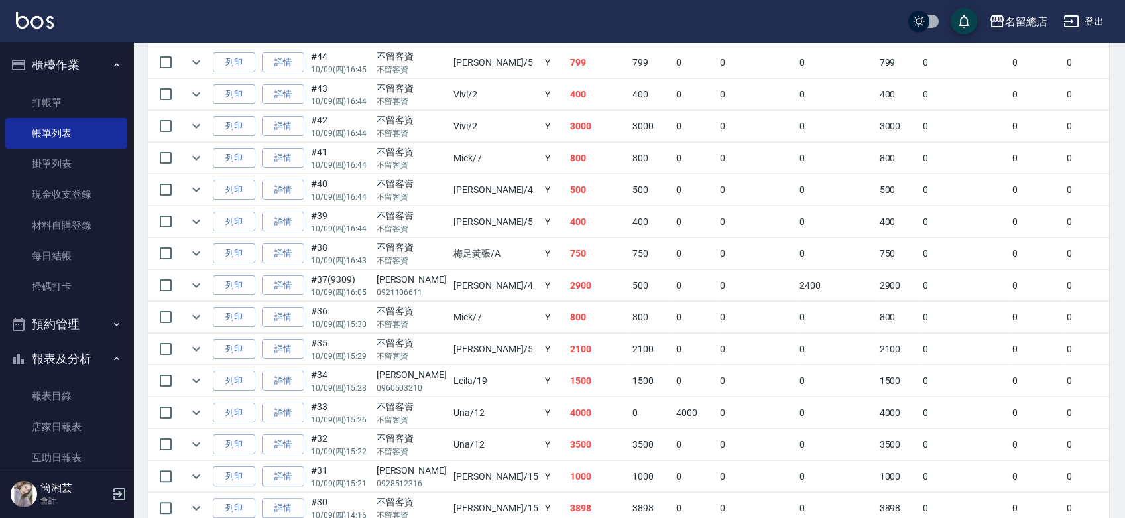
scroll to position [823, 0]
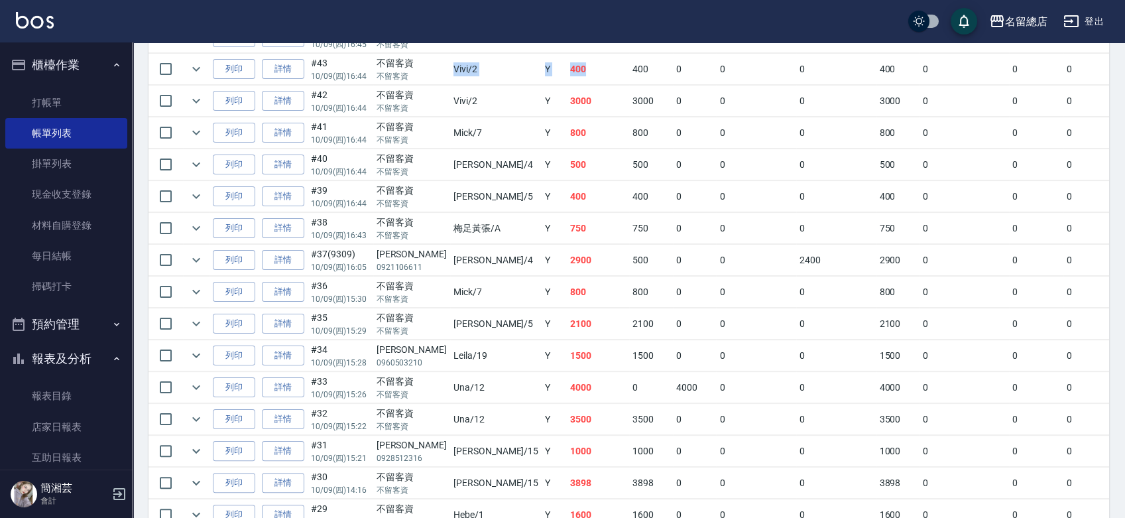
drag, startPoint x: 426, startPoint y: 68, endPoint x: 568, endPoint y: 73, distance: 142.6
click at [557, 73] on tr "列印 詳情 #43 10/09 (四) 16:44 不留客資 不留客資 Vivi /2 Y 400 400 0 0 0 400 0 0 0 0 0" at bounding box center [734, 69] width 1173 height 31
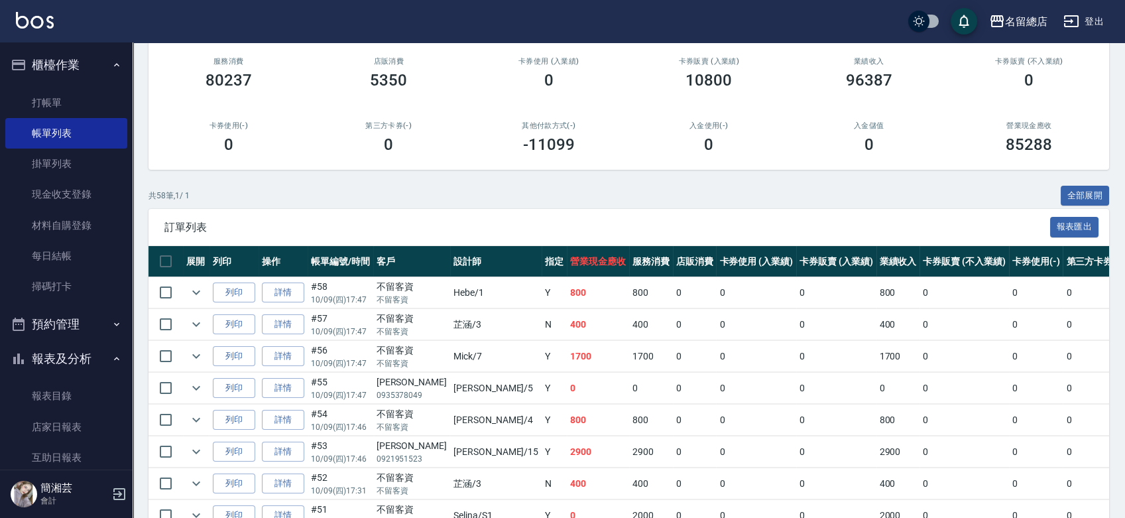
scroll to position [86, 0]
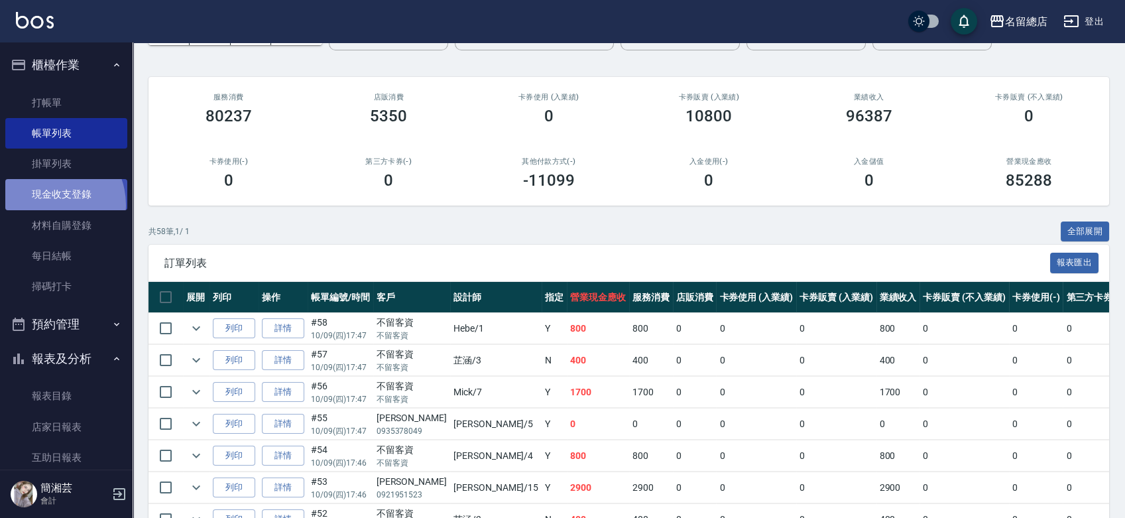
click at [46, 205] on link "現金收支登錄" at bounding box center [66, 194] width 122 height 30
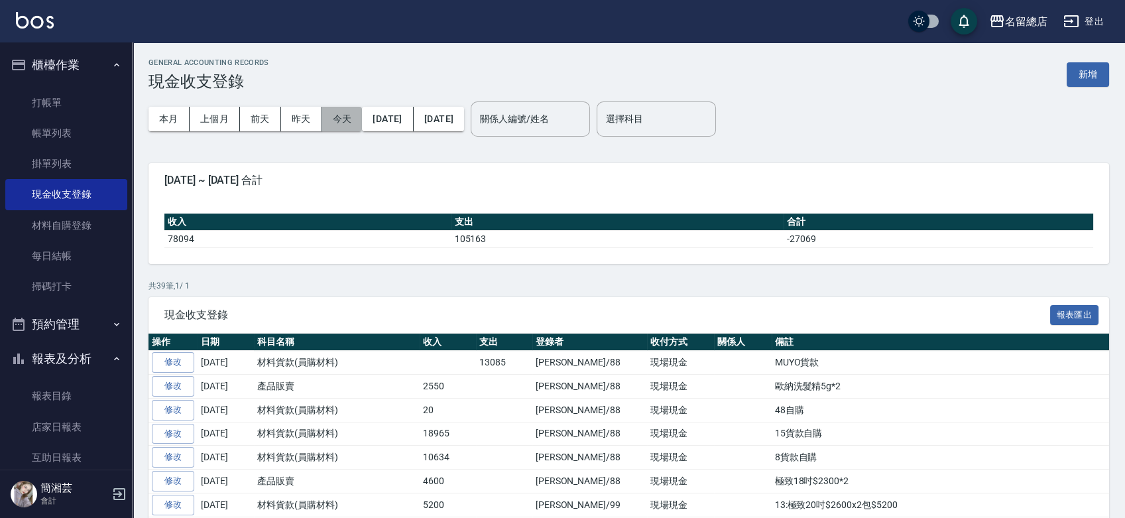
click at [355, 121] on button "今天" at bounding box center [342, 119] width 40 height 25
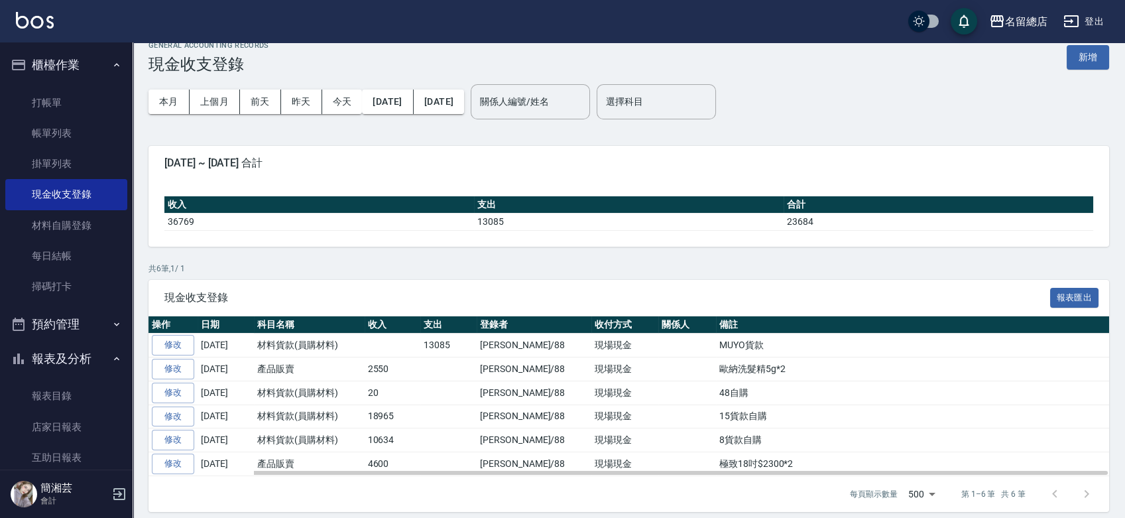
scroll to position [25, 0]
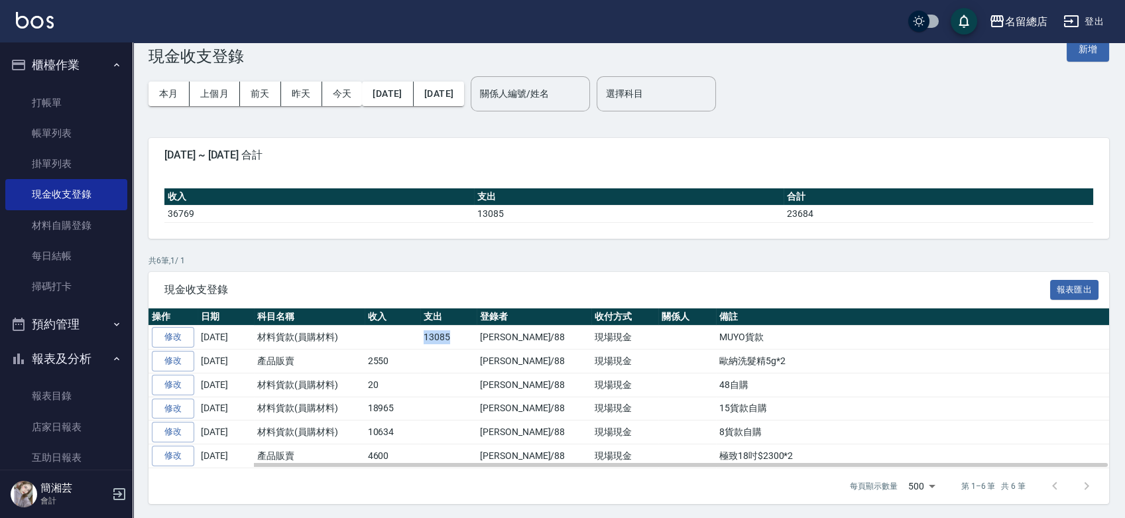
drag, startPoint x: 408, startPoint y: 333, endPoint x: 481, endPoint y: 339, distance: 72.5
click at [481, 339] on tr "修改 [DATE] 材料貨款(員購材料) 13085 [PERSON_NAME]/88 現場現金 MUYO貨款" at bounding box center [628, 337] width 961 height 24
drag, startPoint x: 369, startPoint y: 361, endPoint x: 396, endPoint y: 363, distance: 27.9
click at [396, 363] on td "2550" at bounding box center [393, 361] width 56 height 24
drag, startPoint x: 355, startPoint y: 386, endPoint x: 408, endPoint y: 383, distance: 53.1
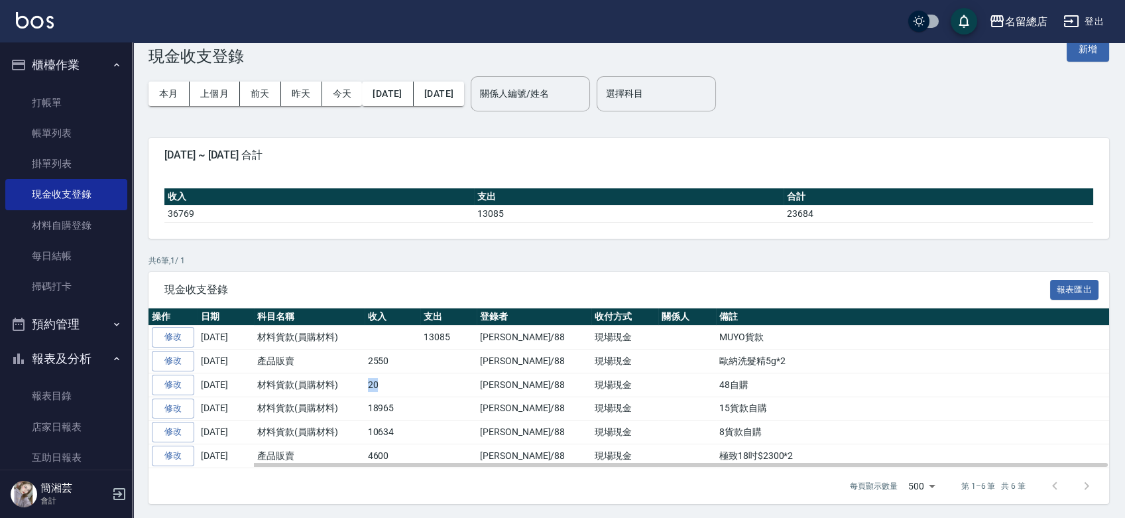
click at [407, 383] on tr "修改 [DATE] 材料貨款(員購材料) 20 [PERSON_NAME]/88 現場現金 48自購" at bounding box center [628, 385] width 961 height 24
drag, startPoint x: 367, startPoint y: 406, endPoint x: 400, endPoint y: 407, distance: 32.5
click at [400, 407] on td "18965" at bounding box center [393, 408] width 56 height 24
drag, startPoint x: 366, startPoint y: 430, endPoint x: 403, endPoint y: 430, distance: 37.1
click at [403, 430] on td "10634" at bounding box center [393, 432] width 56 height 24
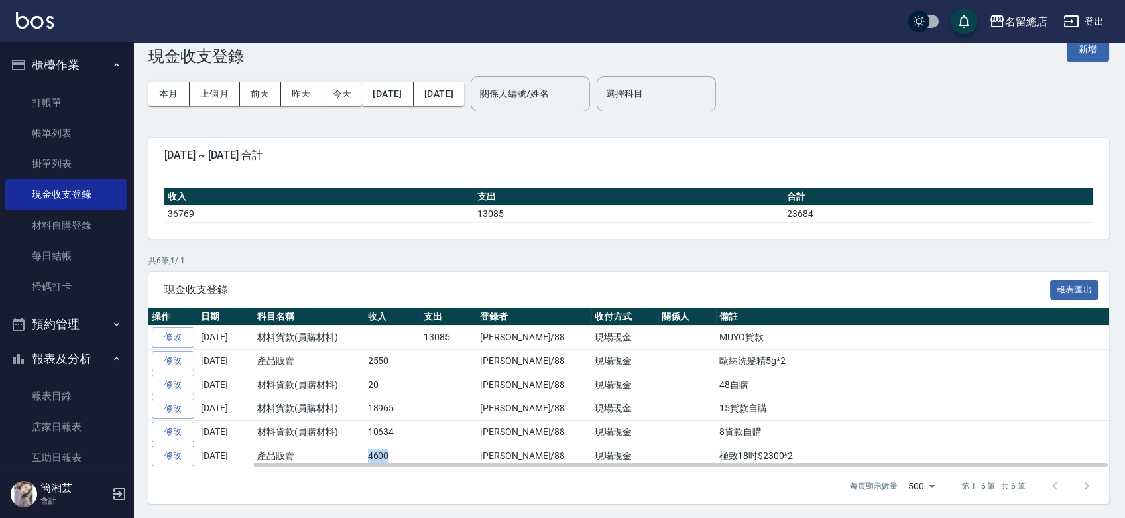
drag, startPoint x: 361, startPoint y: 442, endPoint x: 413, endPoint y: 452, distance: 53.3
click at [413, 452] on tr "修改 [DATE] 產品販賣 4600 [PERSON_NAME]/88 現場現金 極致18吋$2300*2" at bounding box center [628, 456] width 961 height 24
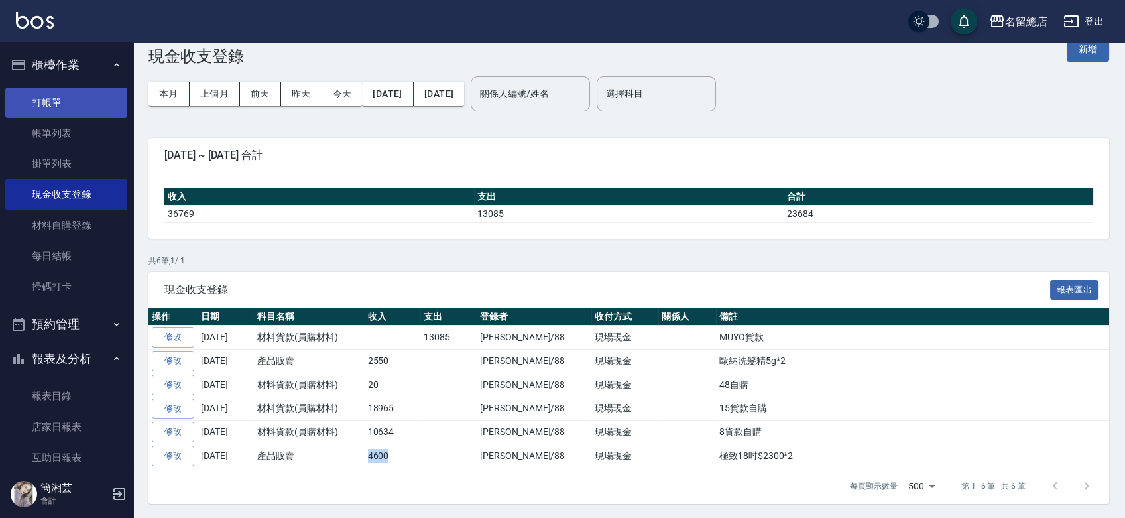
click at [95, 105] on link "打帳單" at bounding box center [66, 102] width 122 height 30
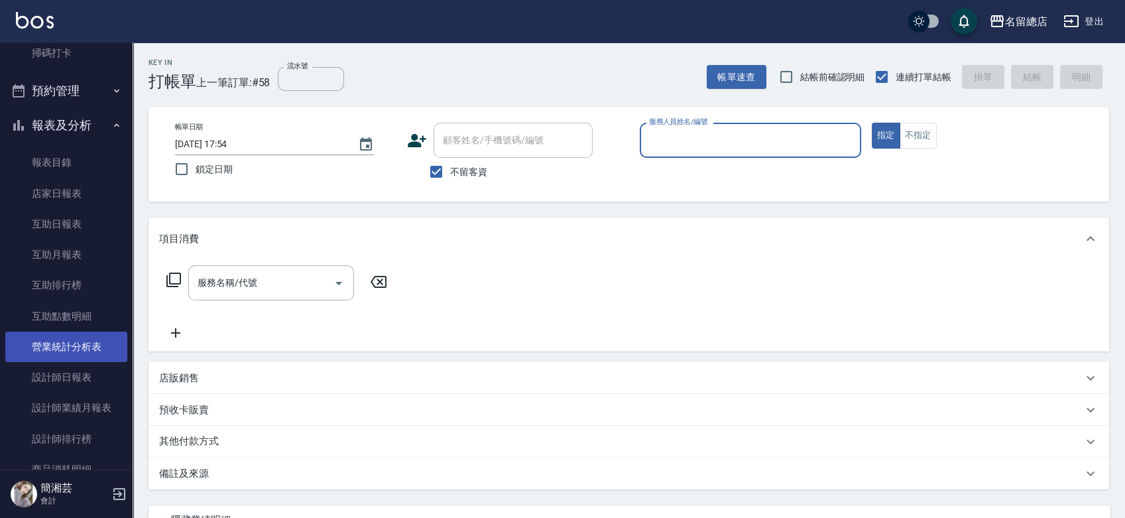
scroll to position [294, 0]
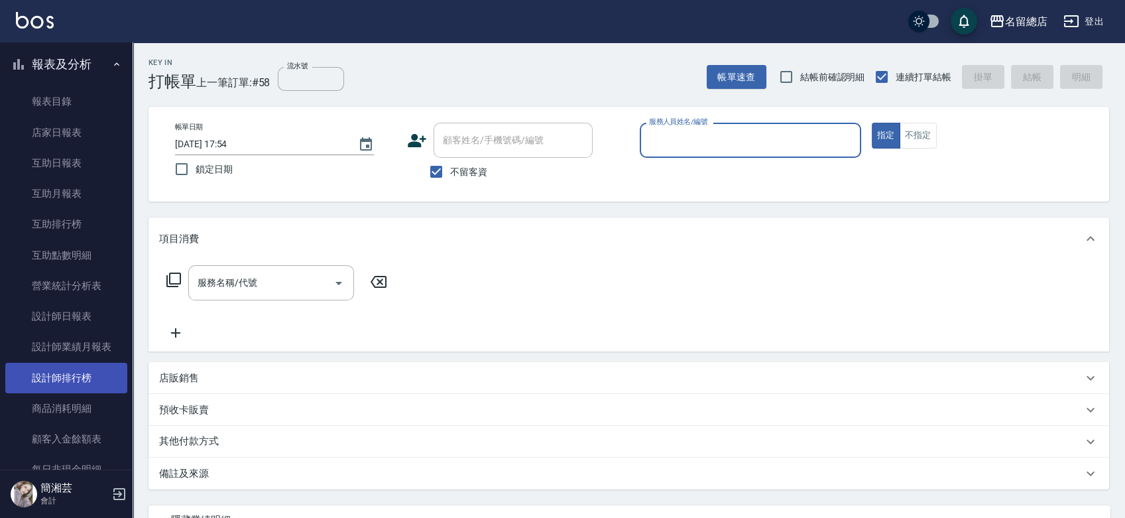
click at [76, 375] on link "設計師排行榜" at bounding box center [66, 378] width 122 height 30
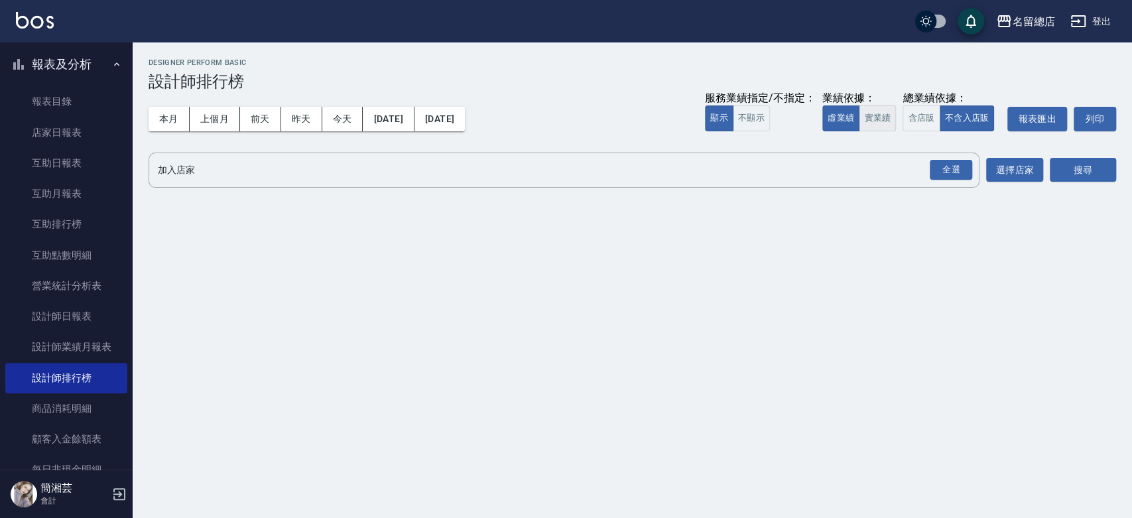
click at [874, 114] on button "實業績" at bounding box center [876, 118] width 37 height 26
drag, startPoint x: 943, startPoint y: 168, endPoint x: 975, endPoint y: 162, distance: 33.0
click at [943, 168] on div "全選" at bounding box center [950, 170] width 42 height 21
click at [1108, 177] on button "搜尋" at bounding box center [1082, 170] width 66 height 25
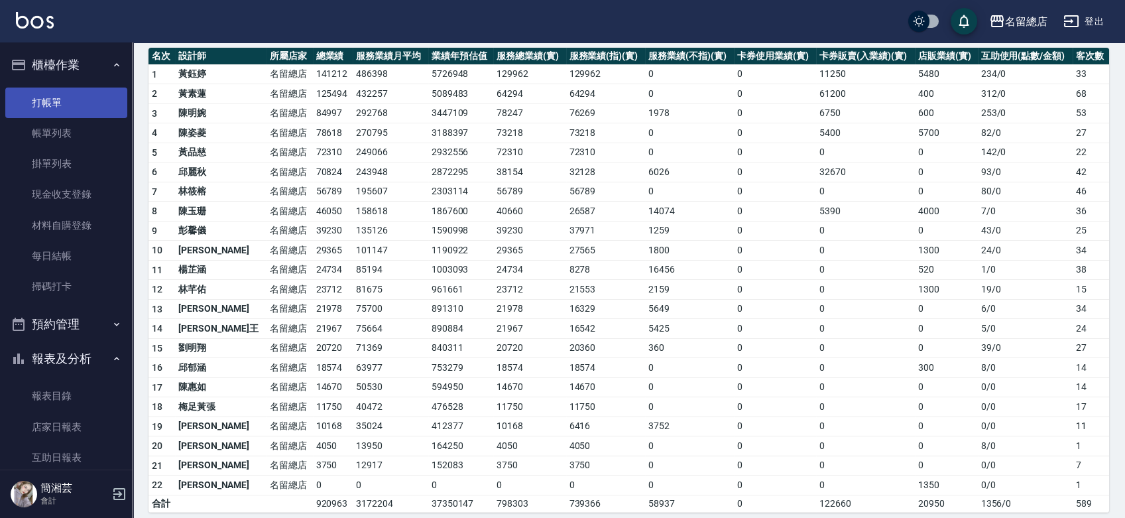
click at [85, 99] on link "打帳單" at bounding box center [66, 102] width 122 height 30
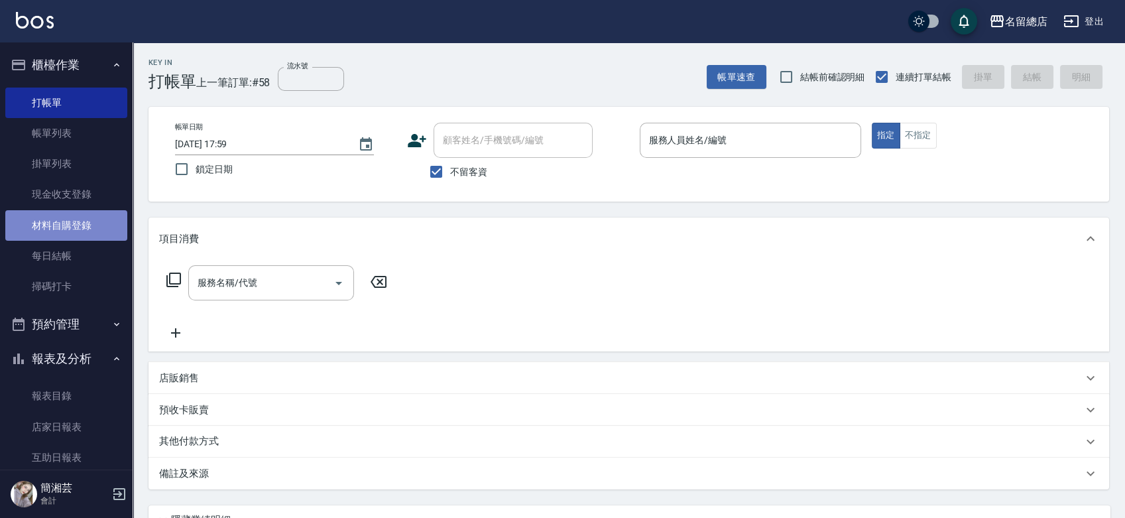
click at [77, 228] on link "材料自購登錄" at bounding box center [66, 225] width 122 height 30
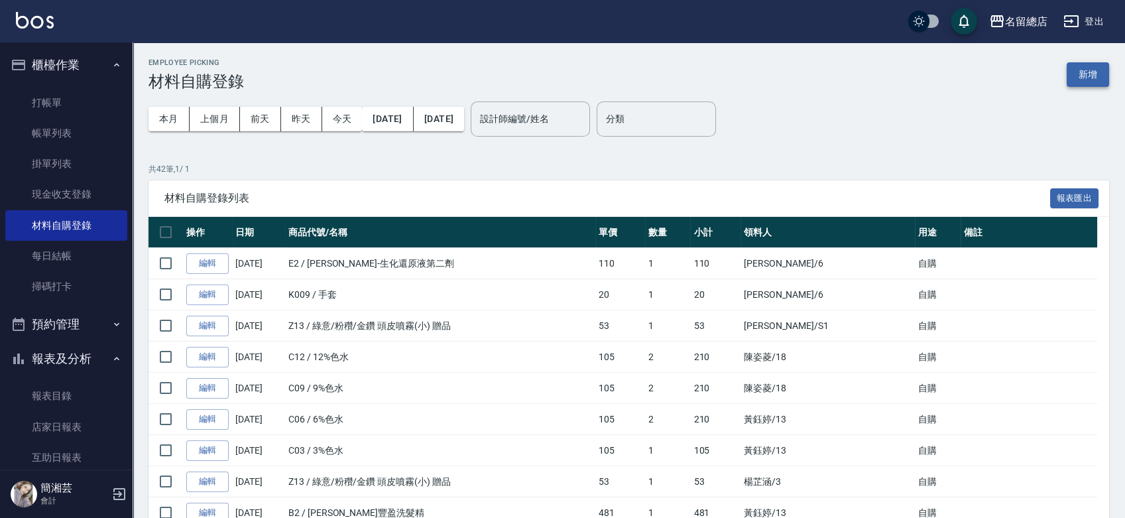
click at [1088, 78] on button "新增" at bounding box center [1088, 74] width 42 height 25
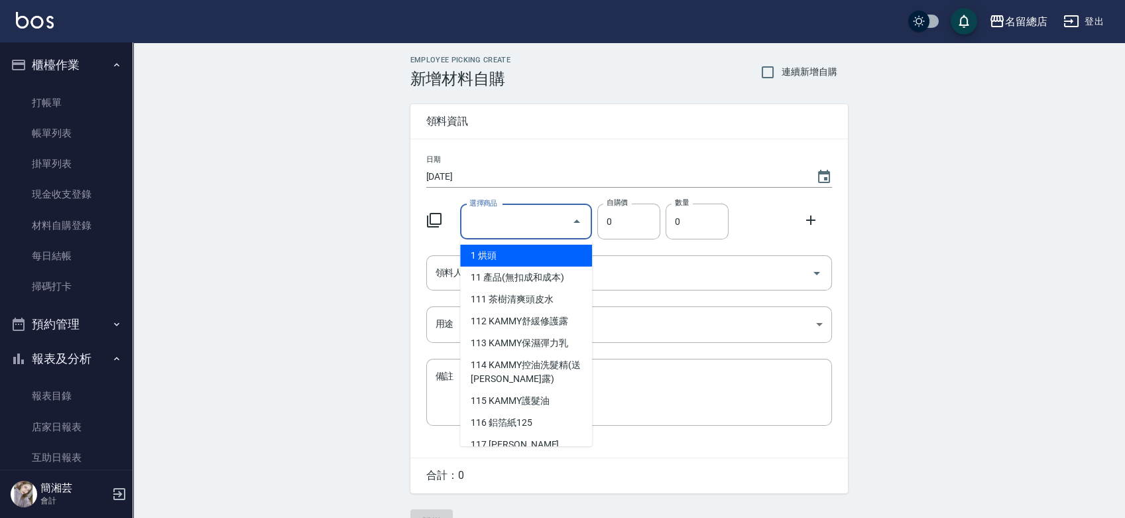
click at [508, 225] on input "選擇商品" at bounding box center [516, 221] width 100 height 23
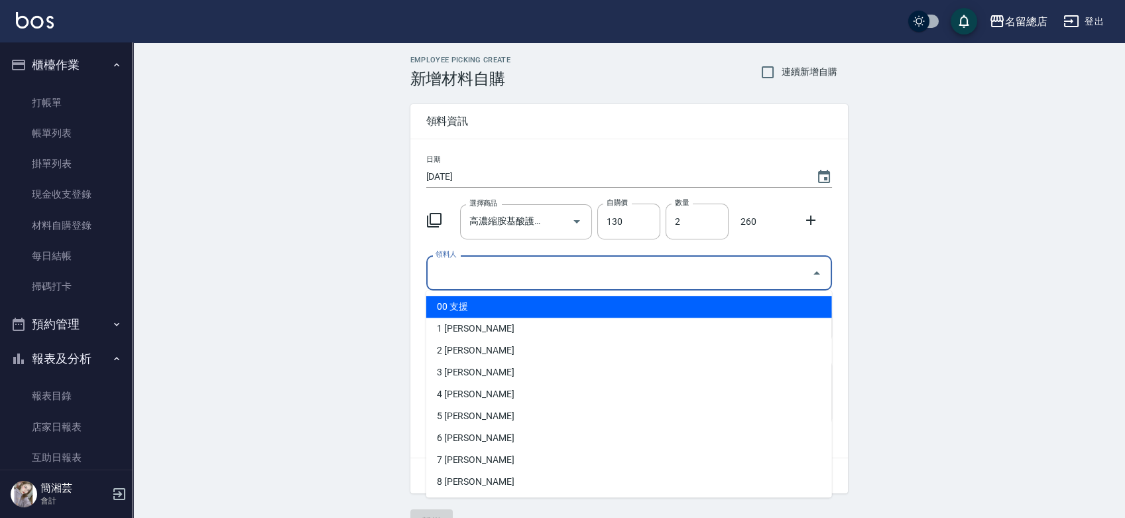
click at [550, 272] on input "領料人" at bounding box center [619, 272] width 374 height 23
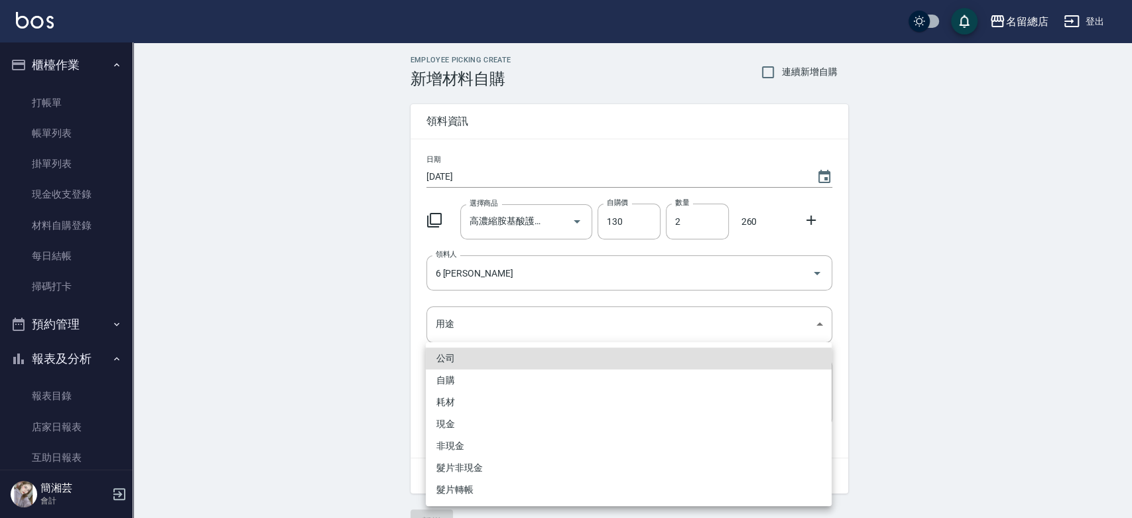
click at [462, 380] on li "自購" at bounding box center [629, 380] width 406 height 22
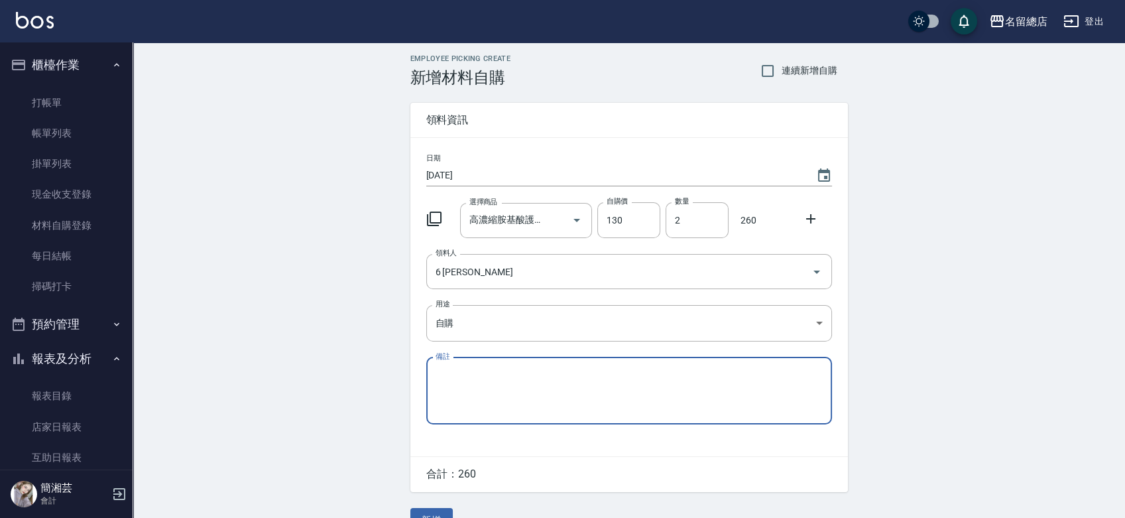
scroll to position [29, 0]
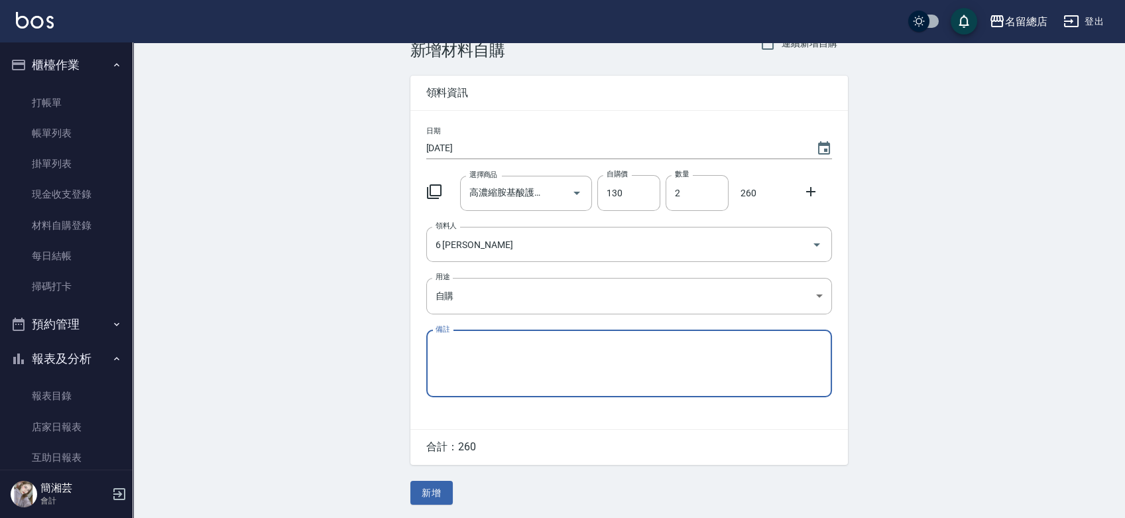
click at [430, 495] on button "新增" at bounding box center [431, 493] width 42 height 25
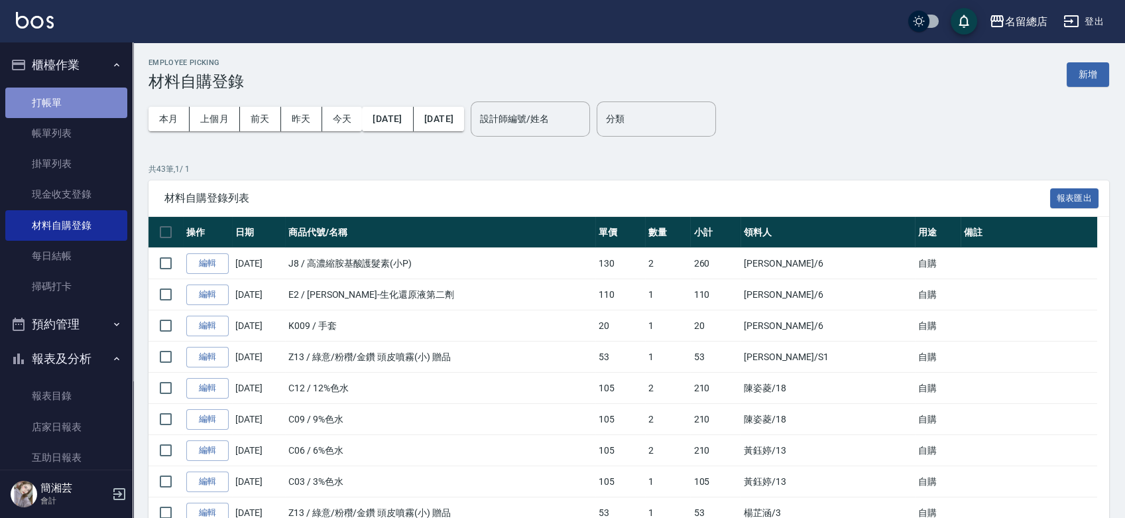
click at [95, 94] on link "打帳單" at bounding box center [66, 102] width 122 height 30
